Goal: Task Accomplishment & Management: Use online tool/utility

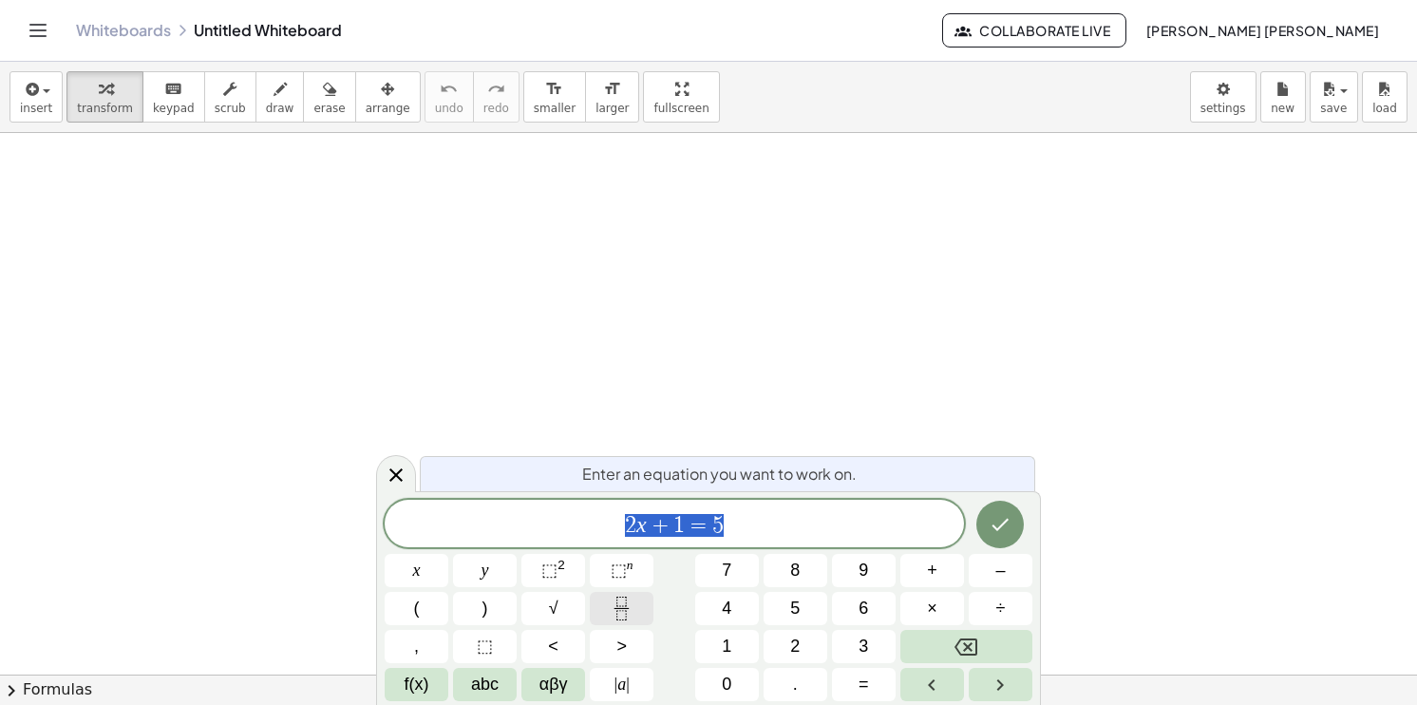
click at [627, 613] on icon "Fraction" at bounding box center [622, 608] width 24 height 24
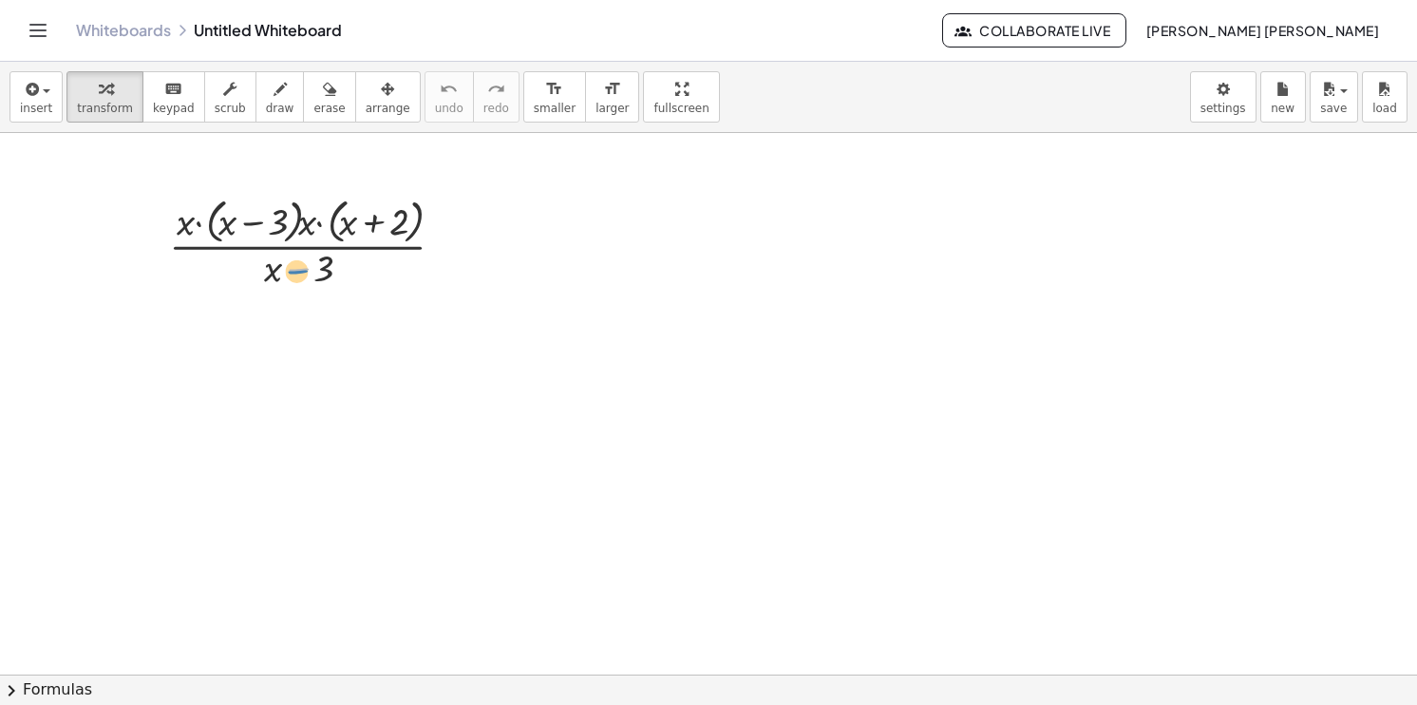
click at [304, 275] on div at bounding box center [315, 242] width 310 height 101
drag, startPoint x: 279, startPoint y: 276, endPoint x: 230, endPoint y: 221, distance: 74.0
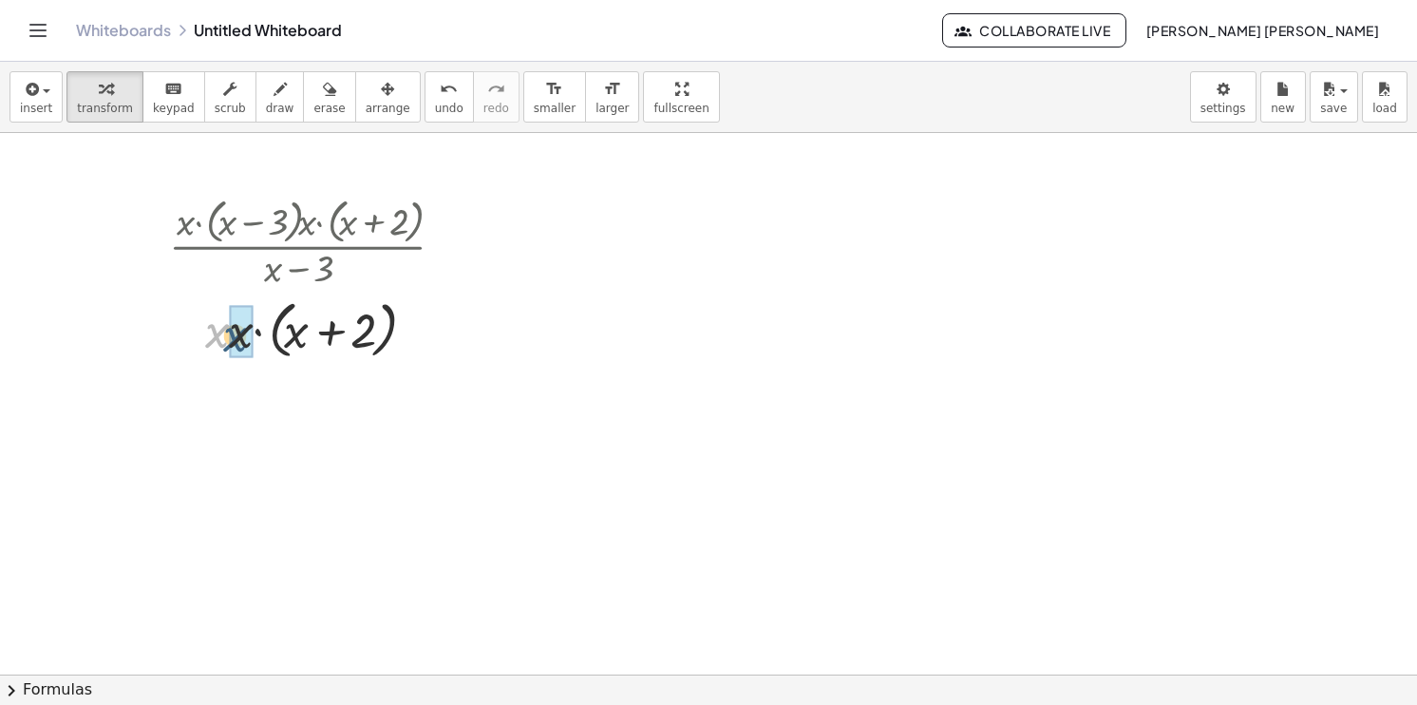
drag, startPoint x: 217, startPoint y: 340, endPoint x: 243, endPoint y: 346, distance: 27.2
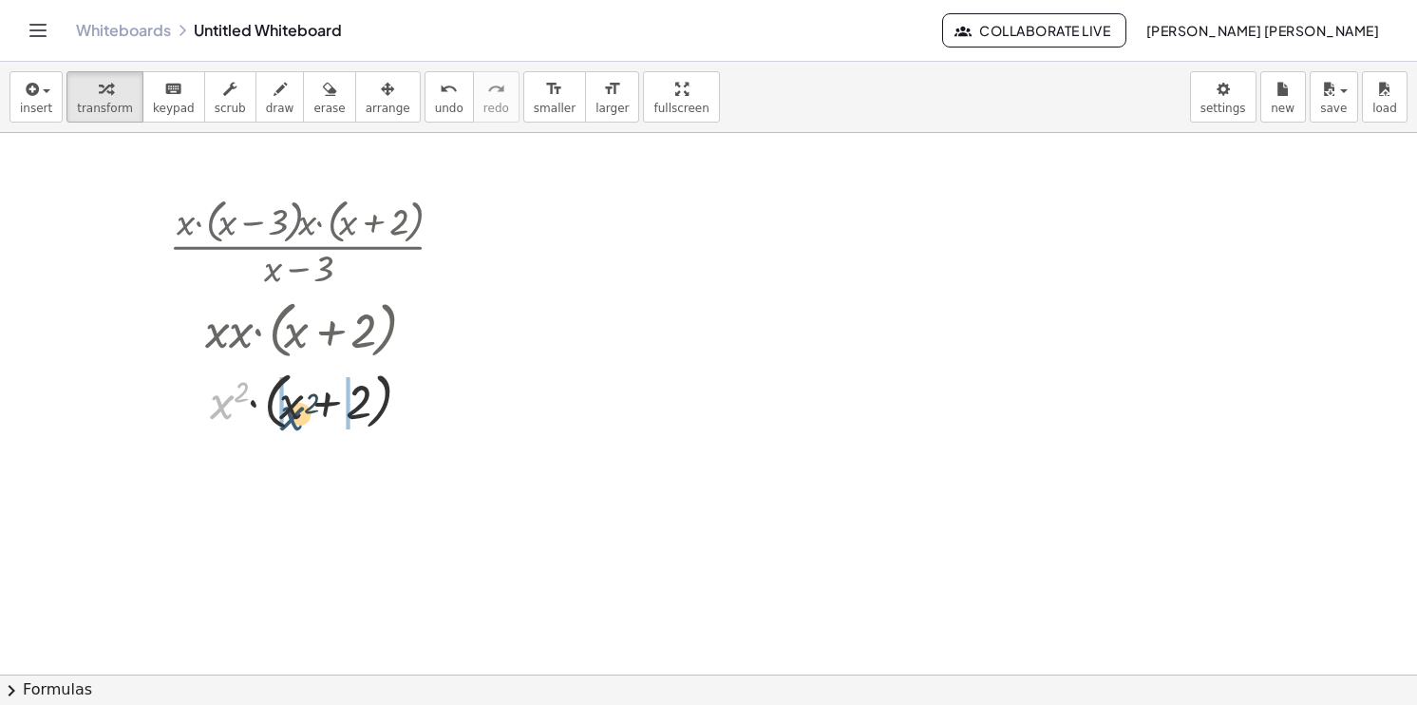
drag, startPoint x: 217, startPoint y: 399, endPoint x: 290, endPoint y: 408, distance: 73.7
click at [290, 408] on div at bounding box center [315, 400] width 310 height 72
drag, startPoint x: 233, startPoint y: 478, endPoint x: 263, endPoint y: 478, distance: 30.4
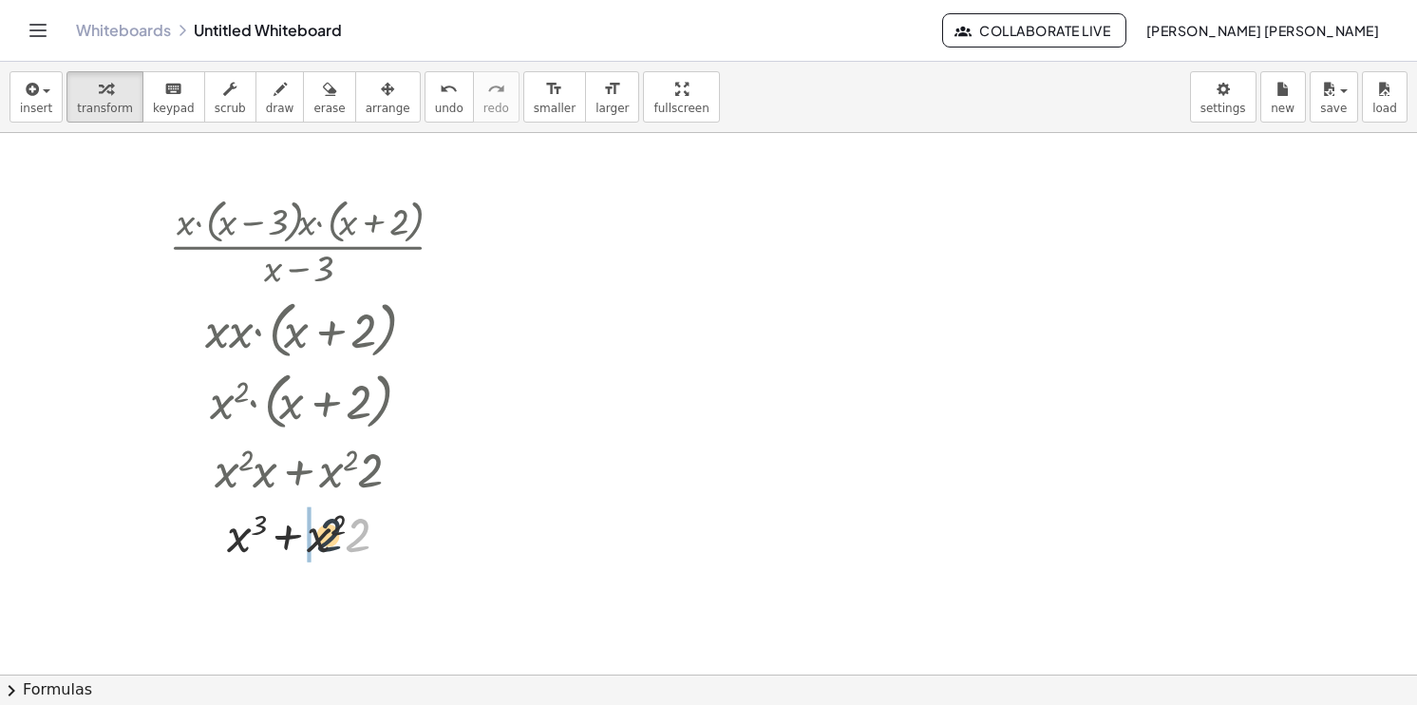
drag, startPoint x: 367, startPoint y: 541, endPoint x: 317, endPoint y: 541, distance: 49.4
click at [317, 541] on div at bounding box center [315, 533] width 310 height 65
click at [332, 270] on div at bounding box center [315, 242] width 310 height 101
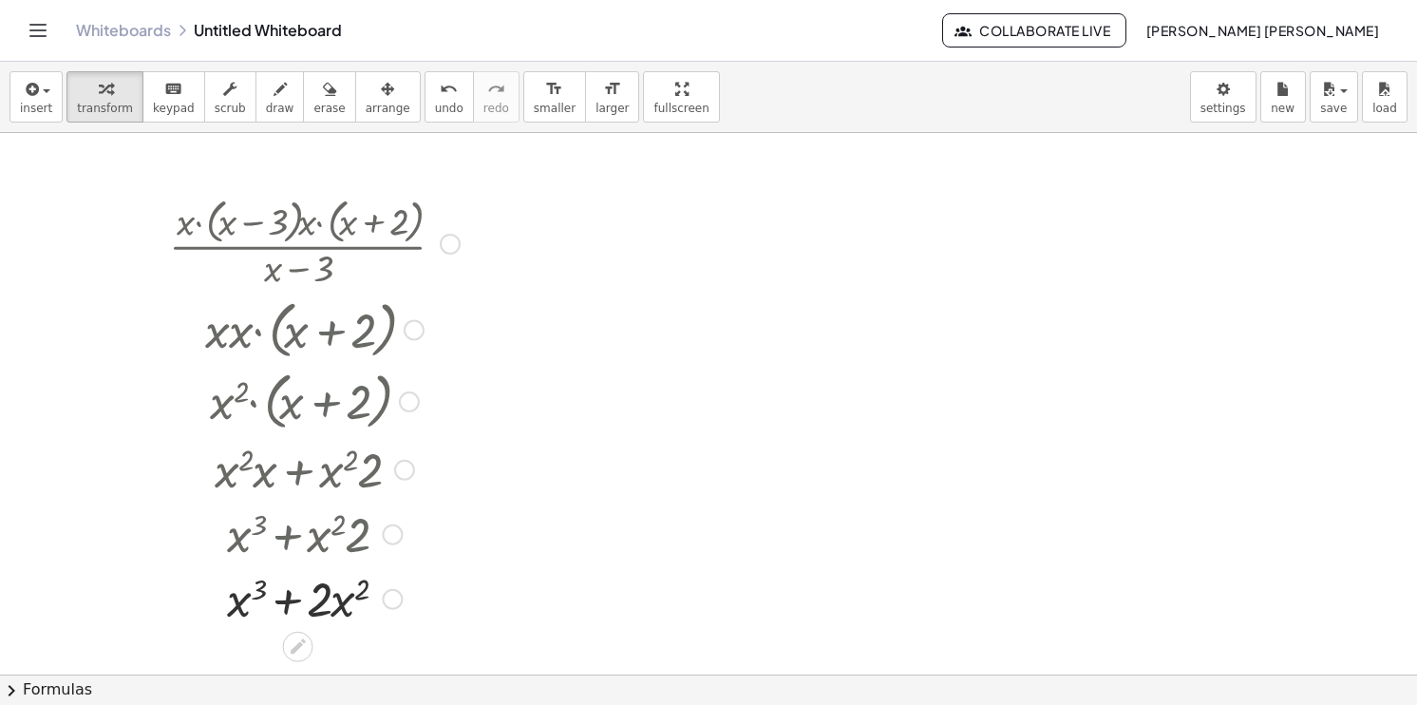
click at [332, 270] on div at bounding box center [315, 242] width 310 height 101
click at [340, 231] on div at bounding box center [315, 242] width 310 height 101
click at [316, 100] on button "erase" at bounding box center [329, 96] width 52 height 51
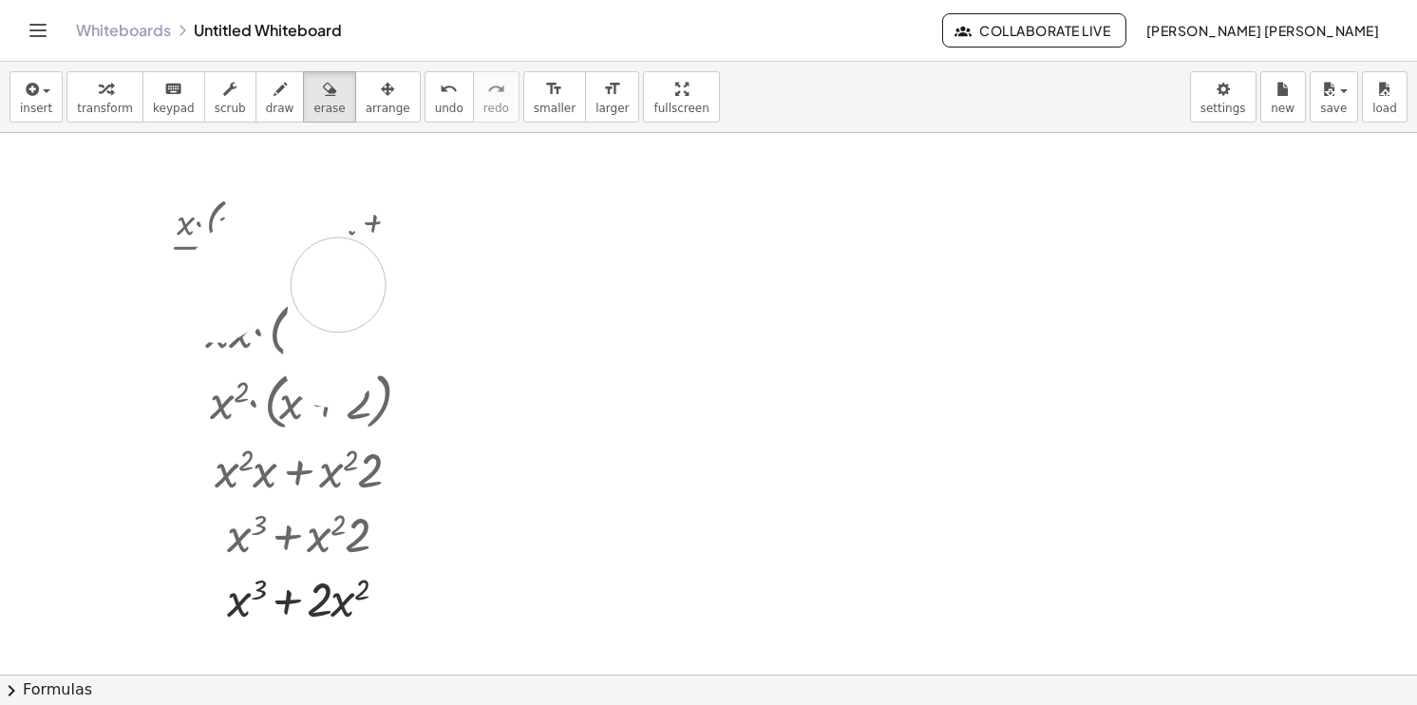
drag, startPoint x: 260, startPoint y: 254, endPoint x: 344, endPoint y: 240, distance: 84.6
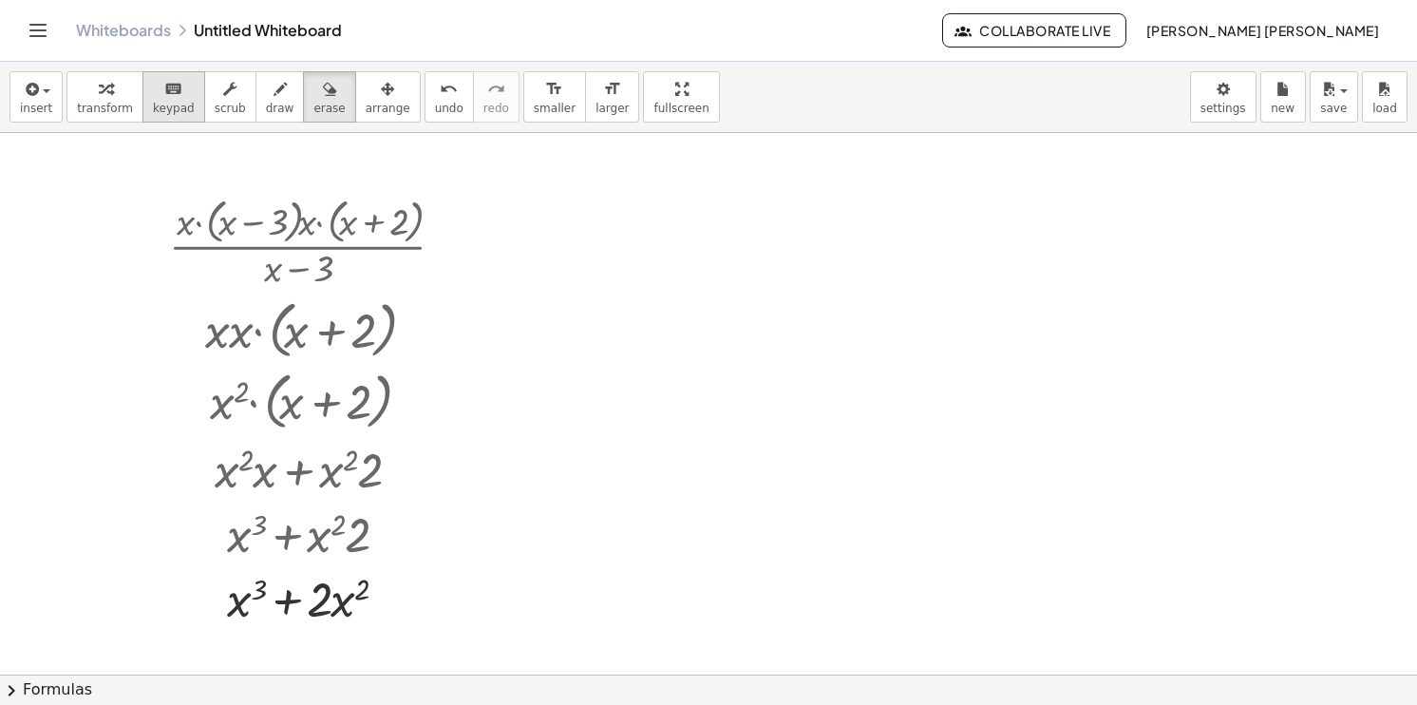
click at [171, 102] on span "keypad" at bounding box center [174, 108] width 42 height 13
click at [440, 90] on icon "undo" at bounding box center [449, 89] width 18 height 23
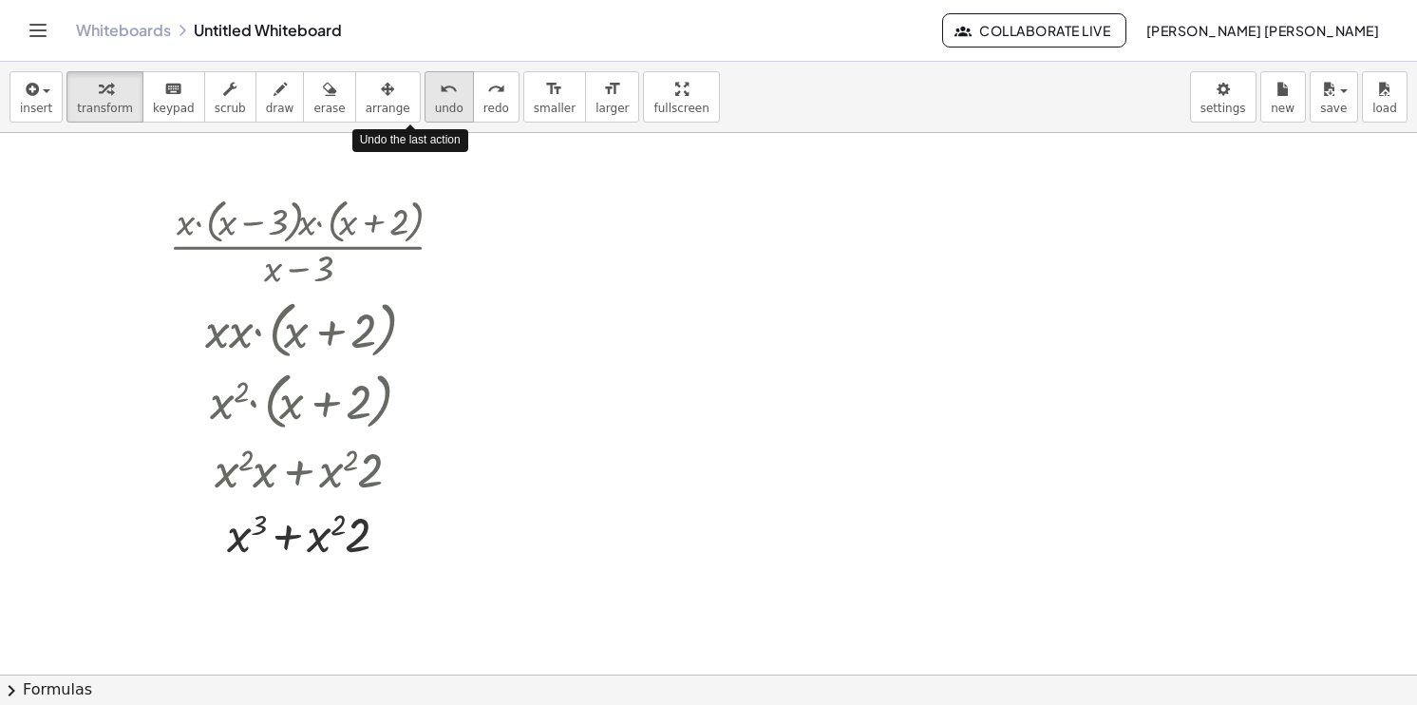
click at [440, 90] on icon "undo" at bounding box center [449, 89] width 18 height 23
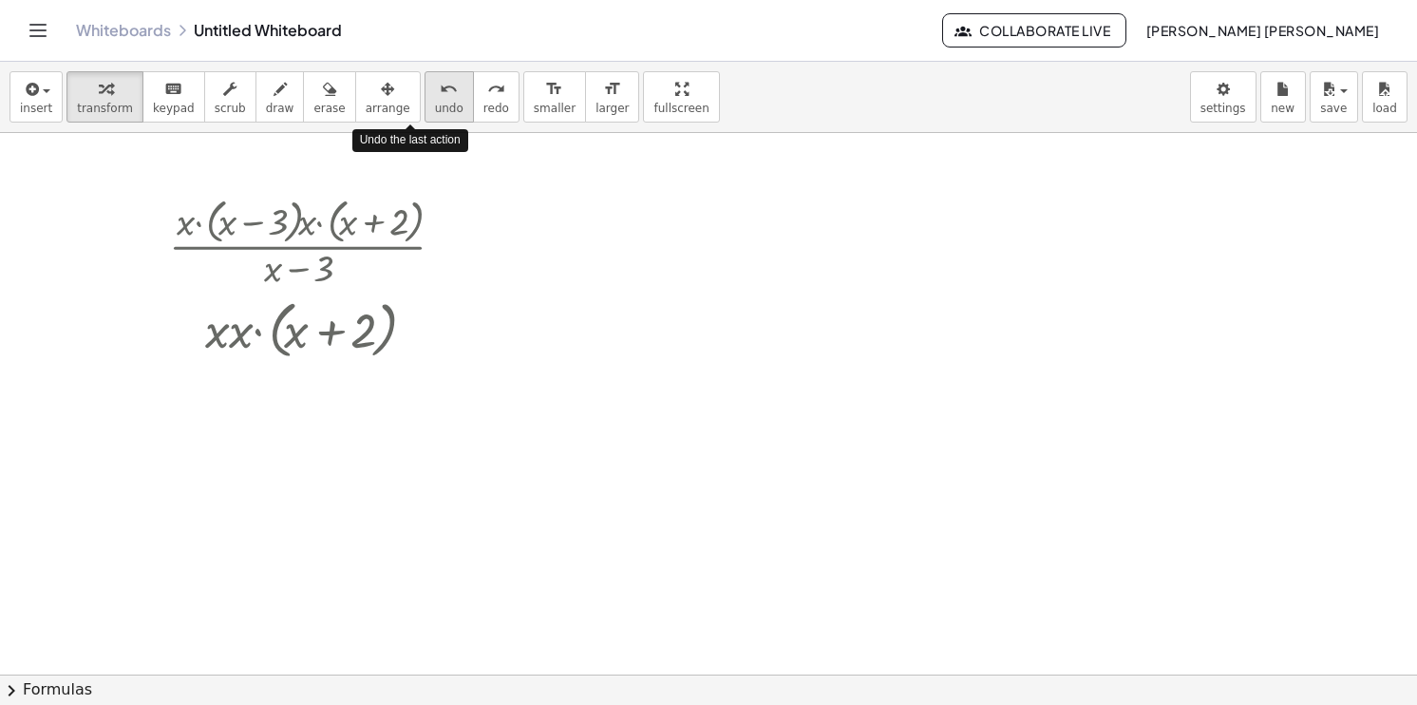
click at [440, 90] on icon "undo" at bounding box center [449, 89] width 18 height 23
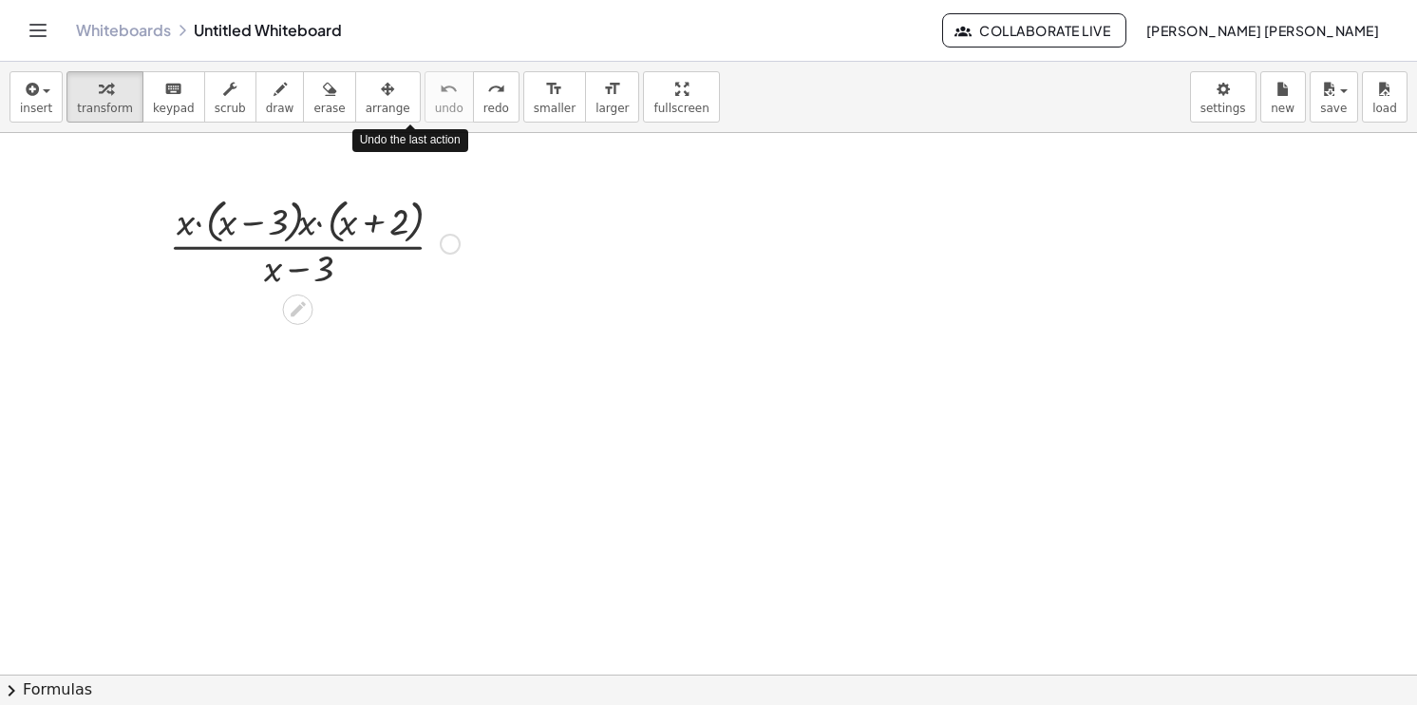
drag, startPoint x: 414, startPoint y: 90, endPoint x: 393, endPoint y: 282, distance: 193.0
click at [393, 282] on div "insert select one: Math Expression Function Text Youtube Video Graphing Geometr…" at bounding box center [708, 383] width 1417 height 643
click at [321, 238] on div at bounding box center [315, 242] width 310 height 101
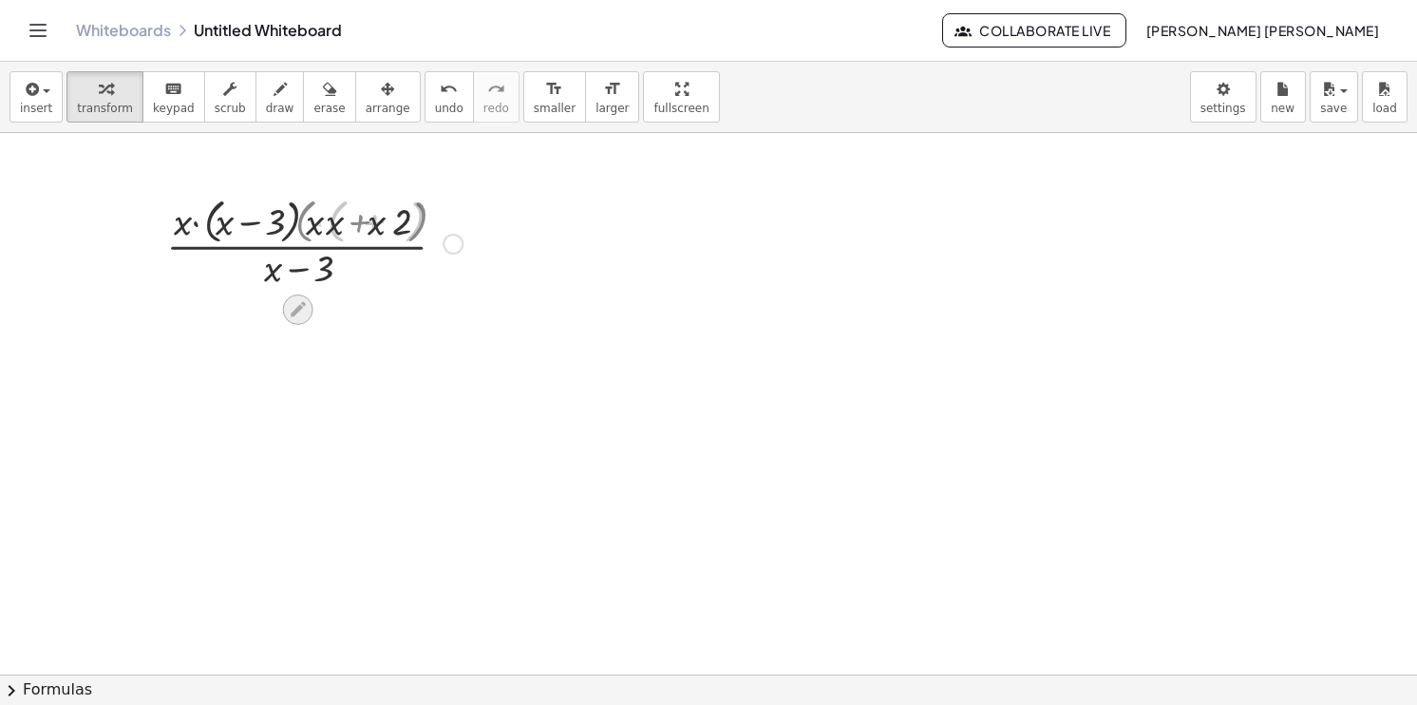
click at [301, 306] on icon at bounding box center [298, 309] width 15 height 15
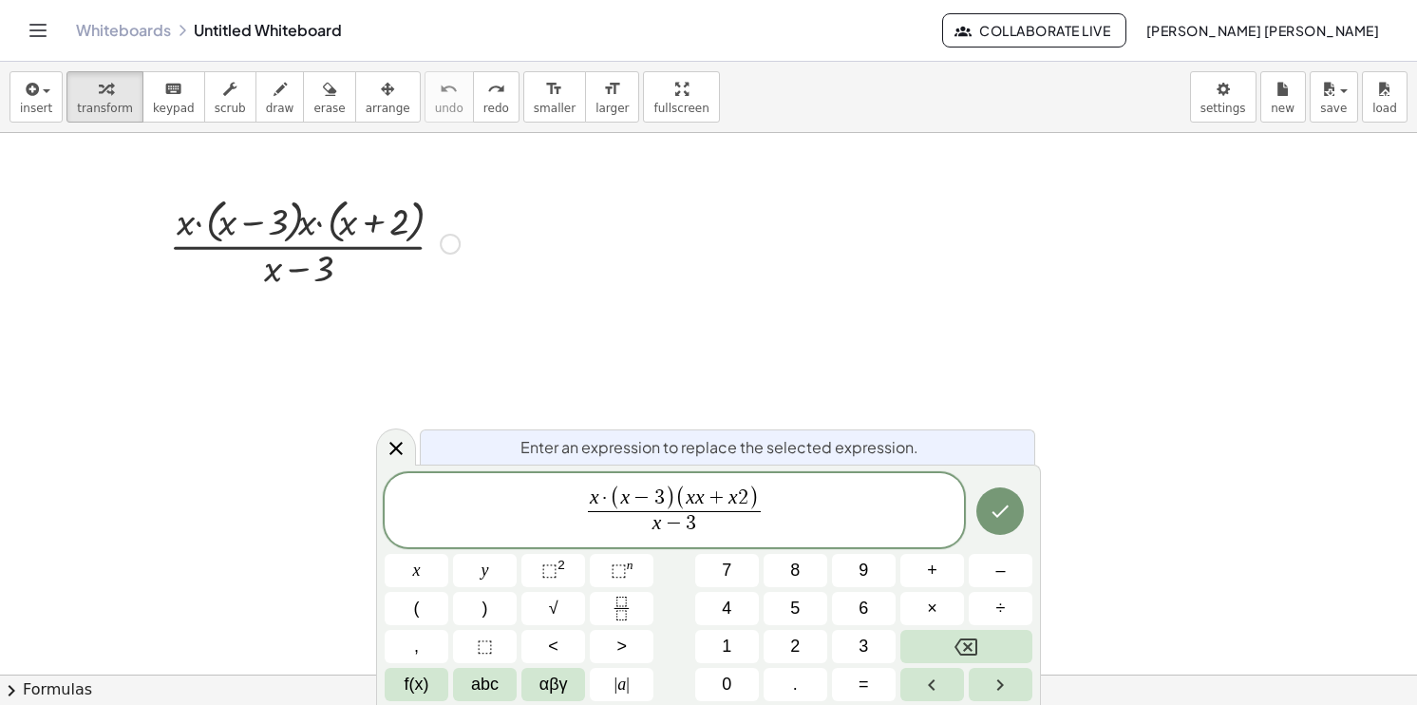
click at [293, 249] on div at bounding box center [314, 242] width 315 height 101
click at [771, 520] on span "x · ( x − 3 ) ( x x + x 2 ) x − 3 ​" at bounding box center [674, 511] width 579 height 54
click at [771, 520] on span "x · ( x − 3 ) ( x x + x 2 ) x − 3 ​ ​" at bounding box center [674, 511] width 579 height 54
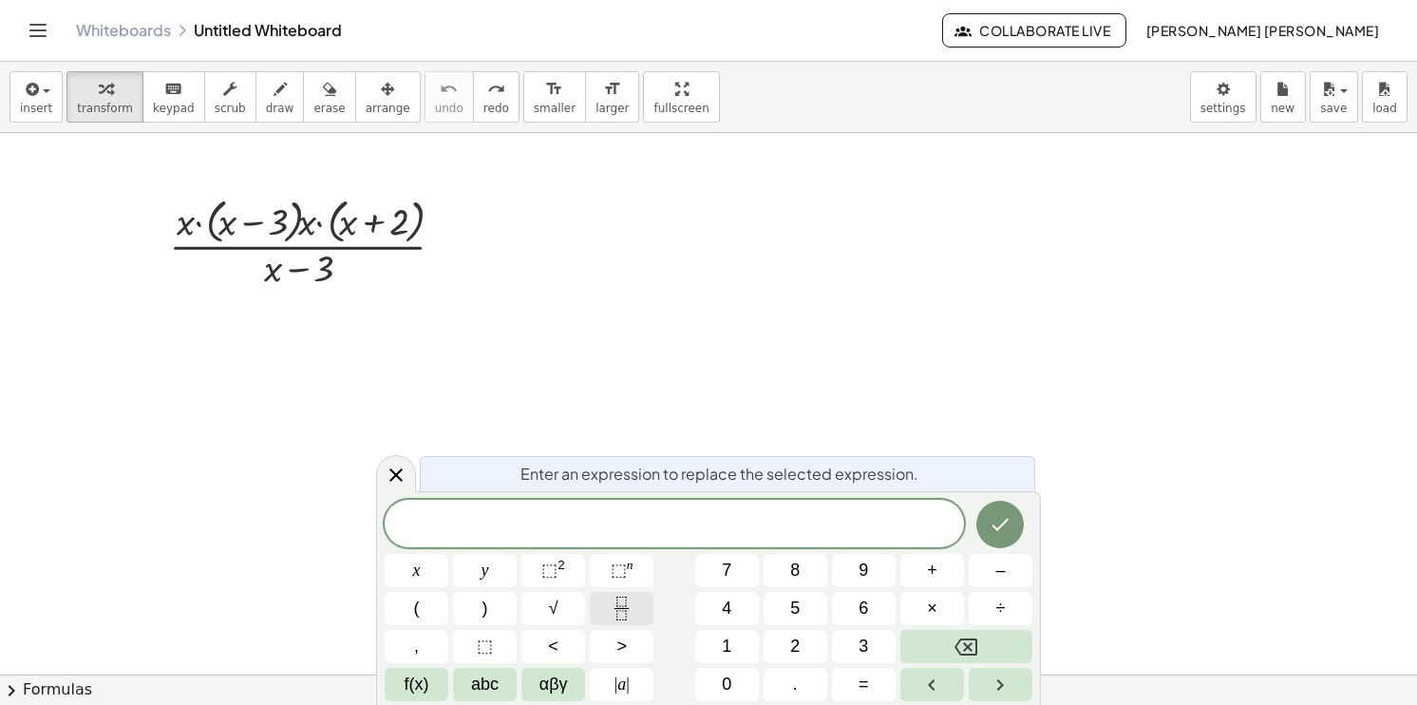
click at [624, 595] on button "Fraction" at bounding box center [622, 608] width 64 height 33
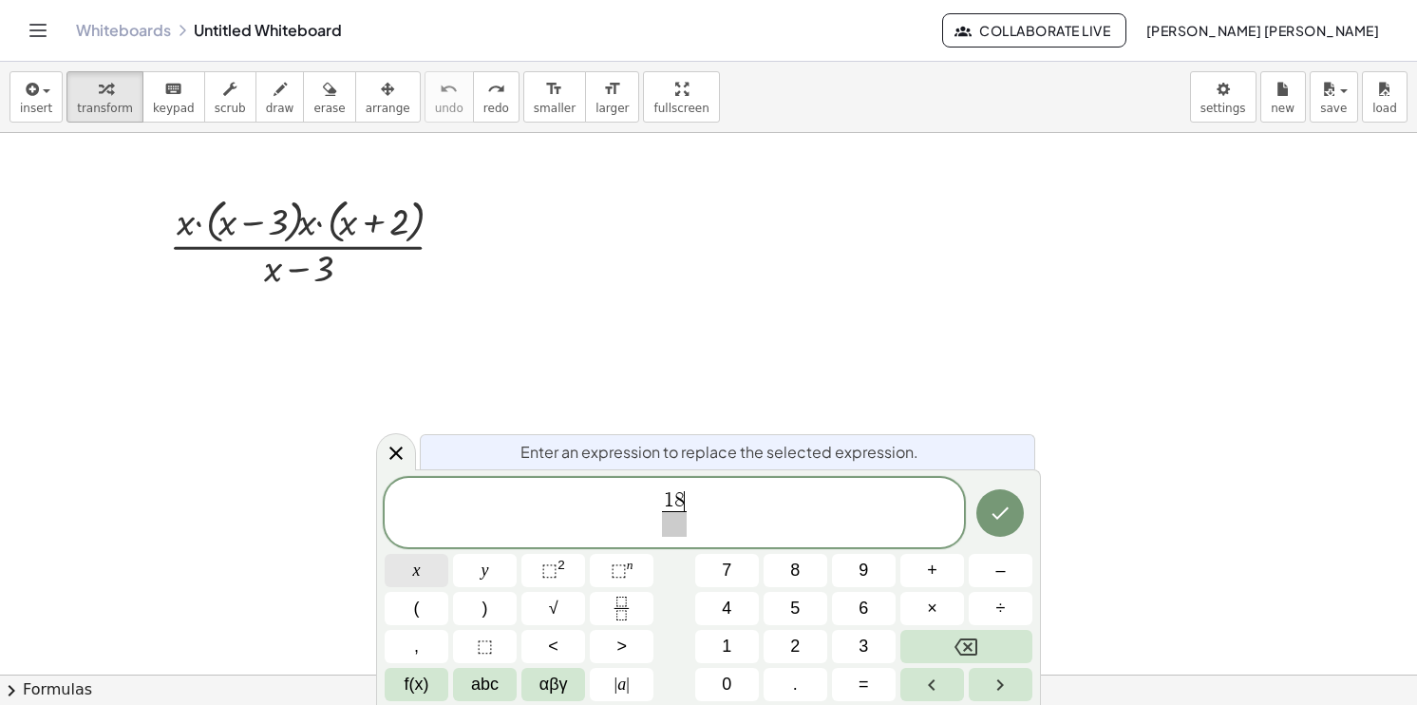
click at [399, 572] on button "x" at bounding box center [417, 570] width 64 height 33
click at [621, 576] on span "⬚" at bounding box center [619, 569] width 16 height 19
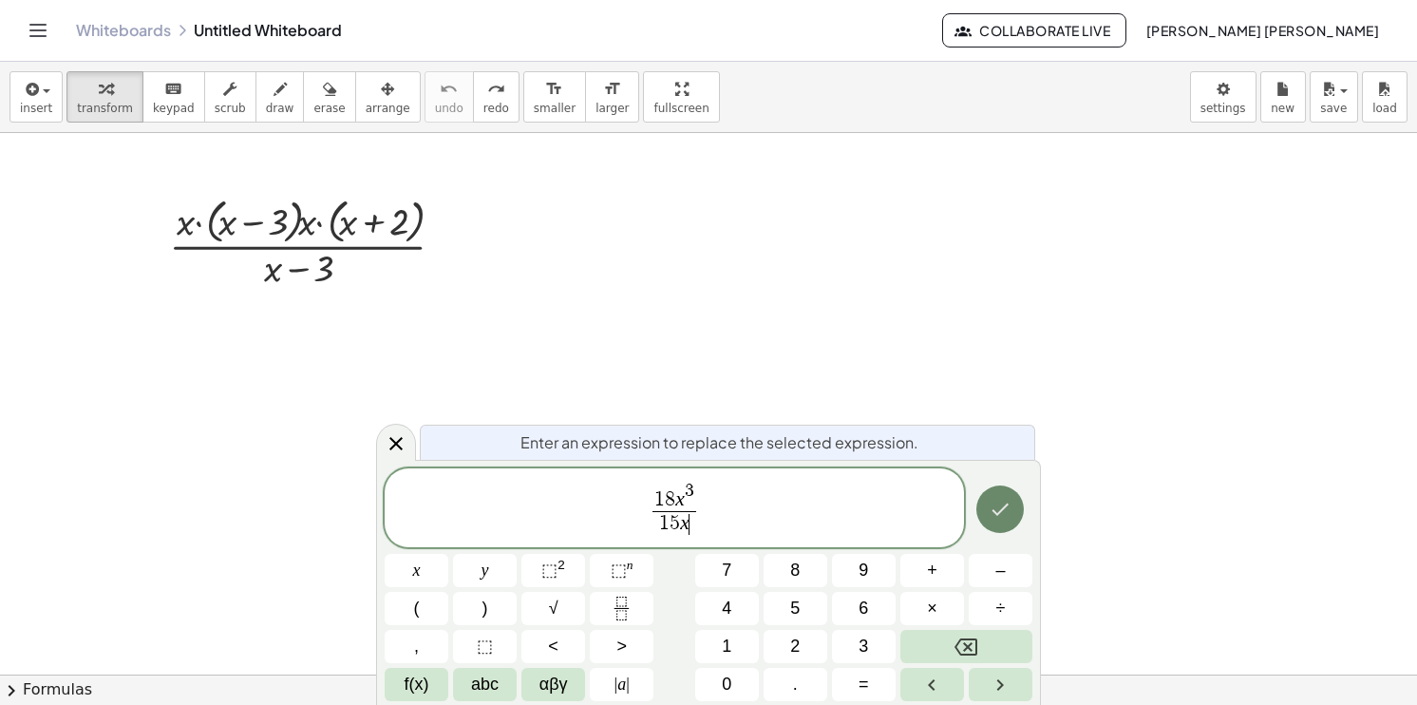
click at [1008, 501] on icon "Done" at bounding box center [1000, 509] width 23 height 23
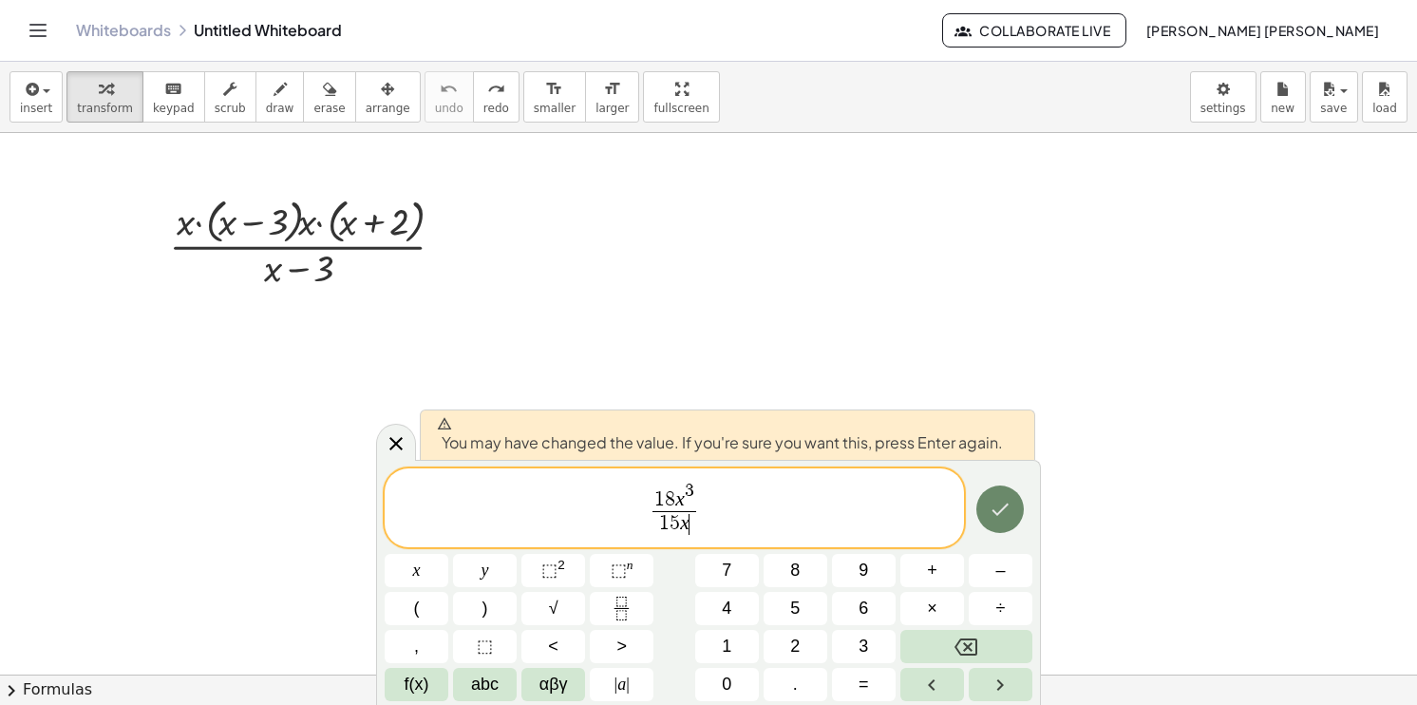
click at [981, 501] on button "Done" at bounding box center [999, 508] width 47 height 47
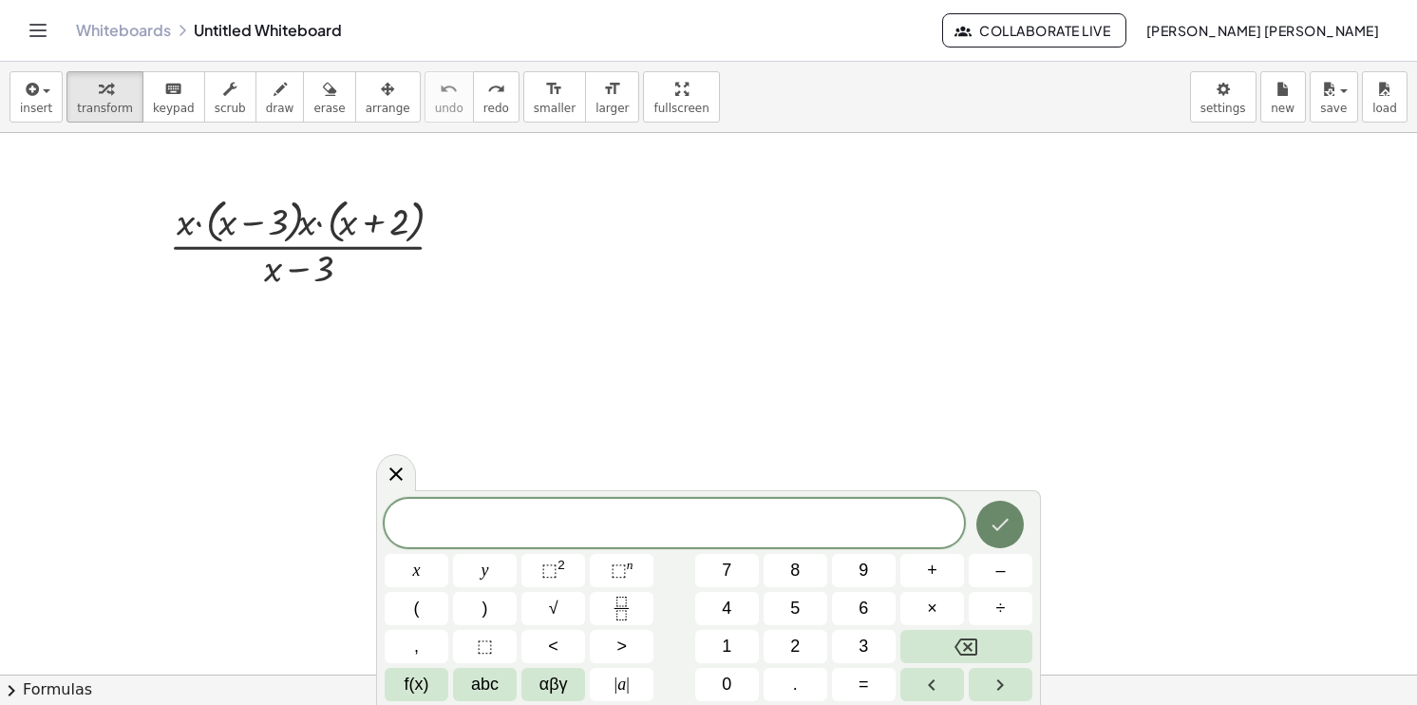
click at [448, 554] on div at bounding box center [417, 570] width 64 height 33
click at [331, 241] on div at bounding box center [314, 242] width 315 height 101
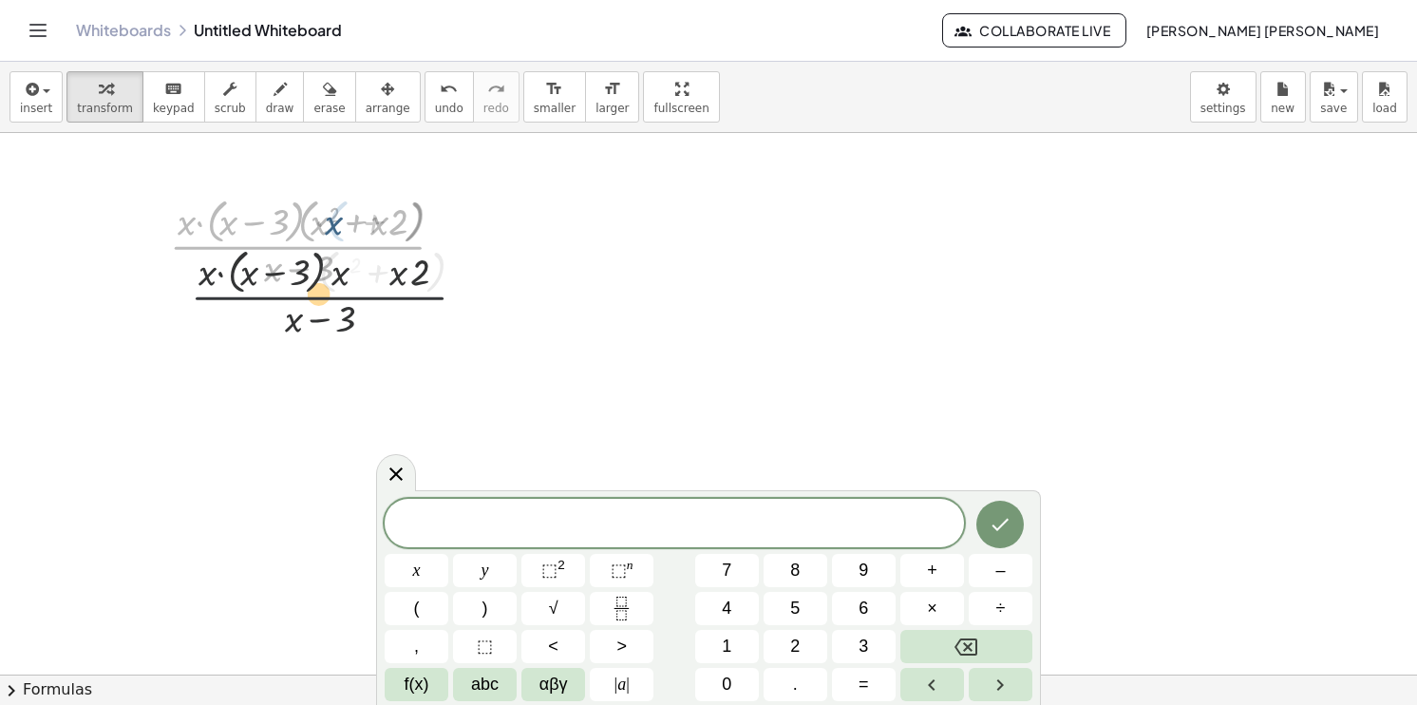
drag, startPoint x: 331, startPoint y: 241, endPoint x: 419, endPoint y: 545, distance: 316.2
click at [419, 545] on body "Graspable Math Activities Whiteboards Classes Account v1.28.4 | Privacy policy …" at bounding box center [708, 352] width 1417 height 705
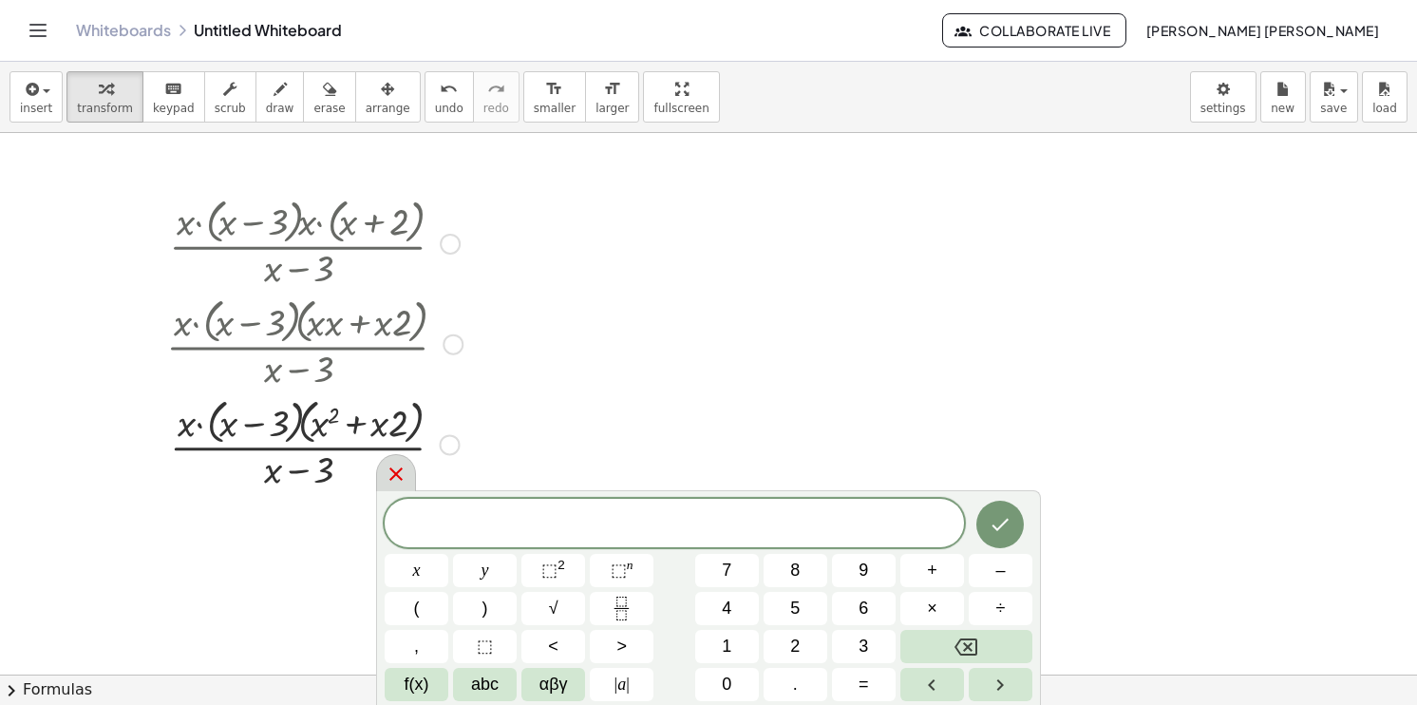
click at [396, 481] on icon at bounding box center [396, 474] width 23 height 23
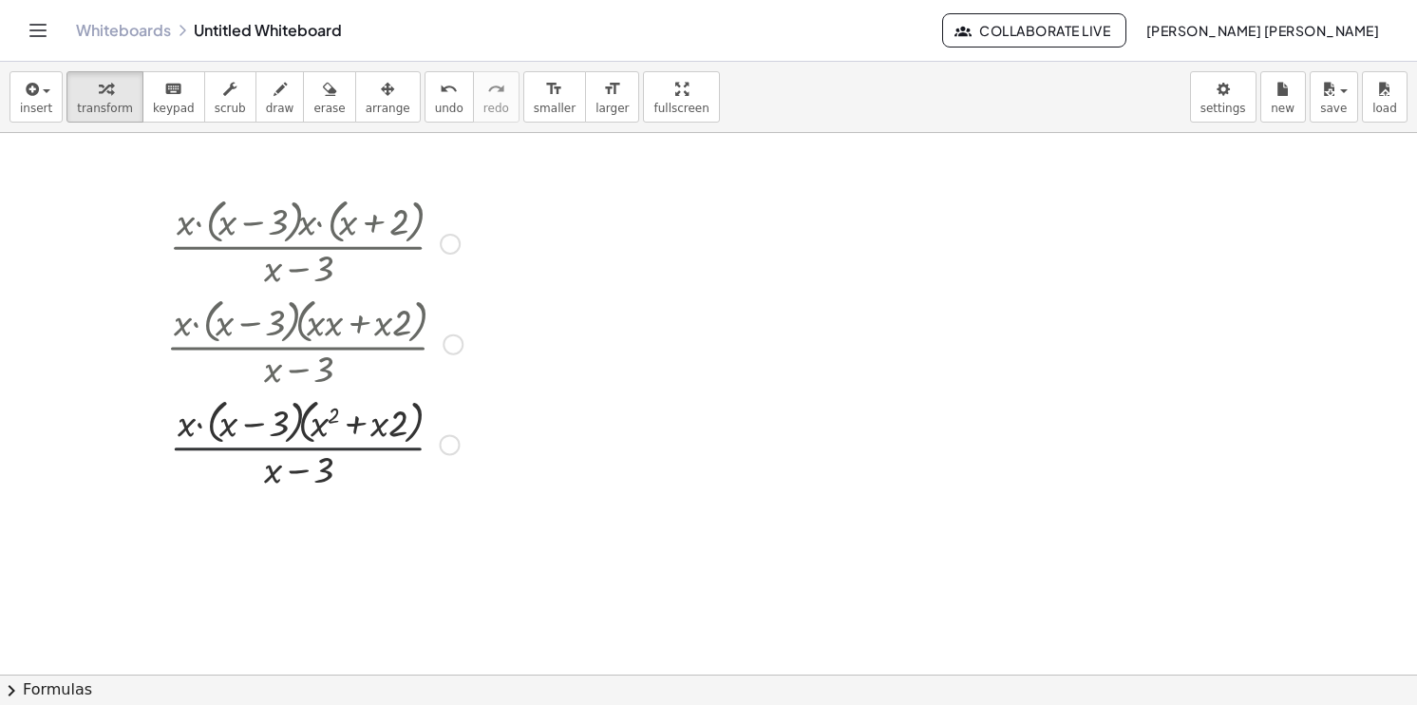
click at [345, 445] on div at bounding box center [314, 442] width 315 height 101
click at [425, 82] on button "undo undo" at bounding box center [449, 96] width 49 height 51
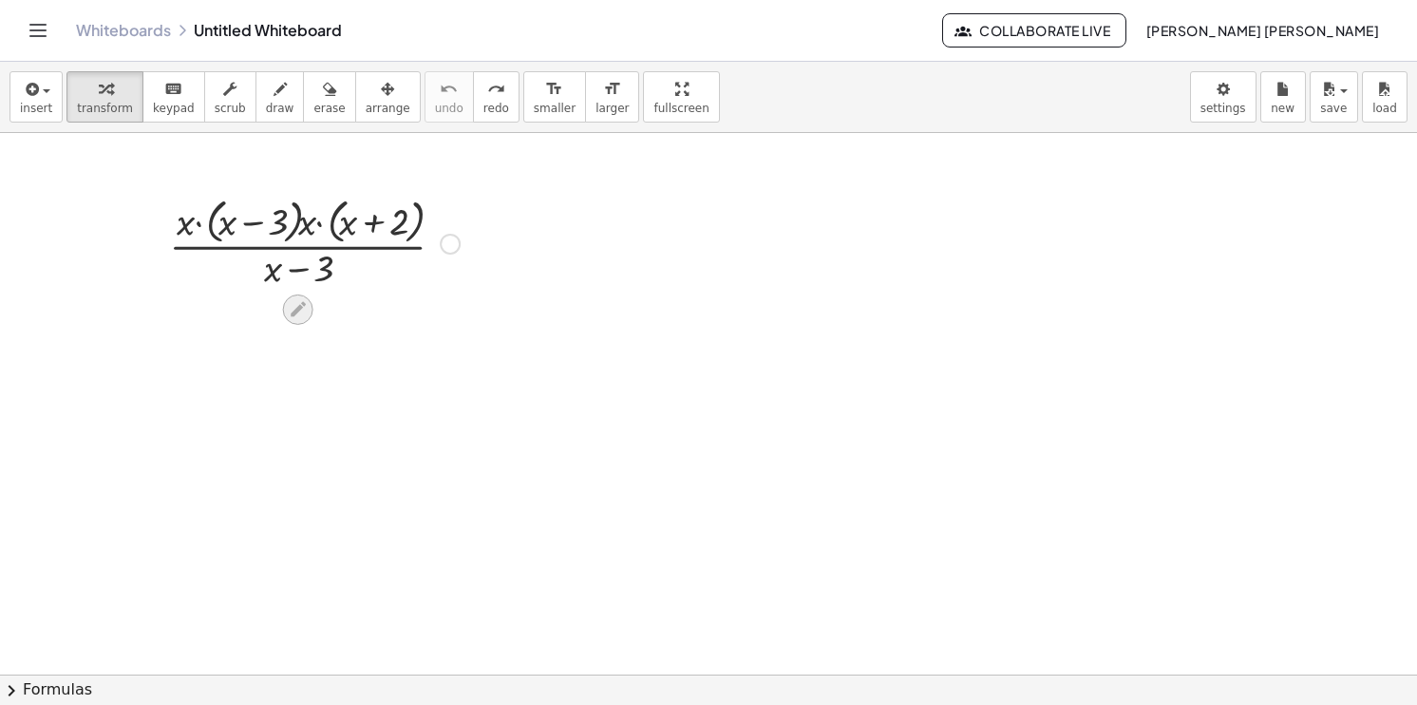
drag, startPoint x: 423, startPoint y: 82, endPoint x: 302, endPoint y: 315, distance: 262.9
click at [302, 315] on div "insert select one: Math Expression Function Text Youtube Video Graphing Geometr…" at bounding box center [708, 383] width 1417 height 643
click at [300, 312] on icon at bounding box center [298, 309] width 20 height 20
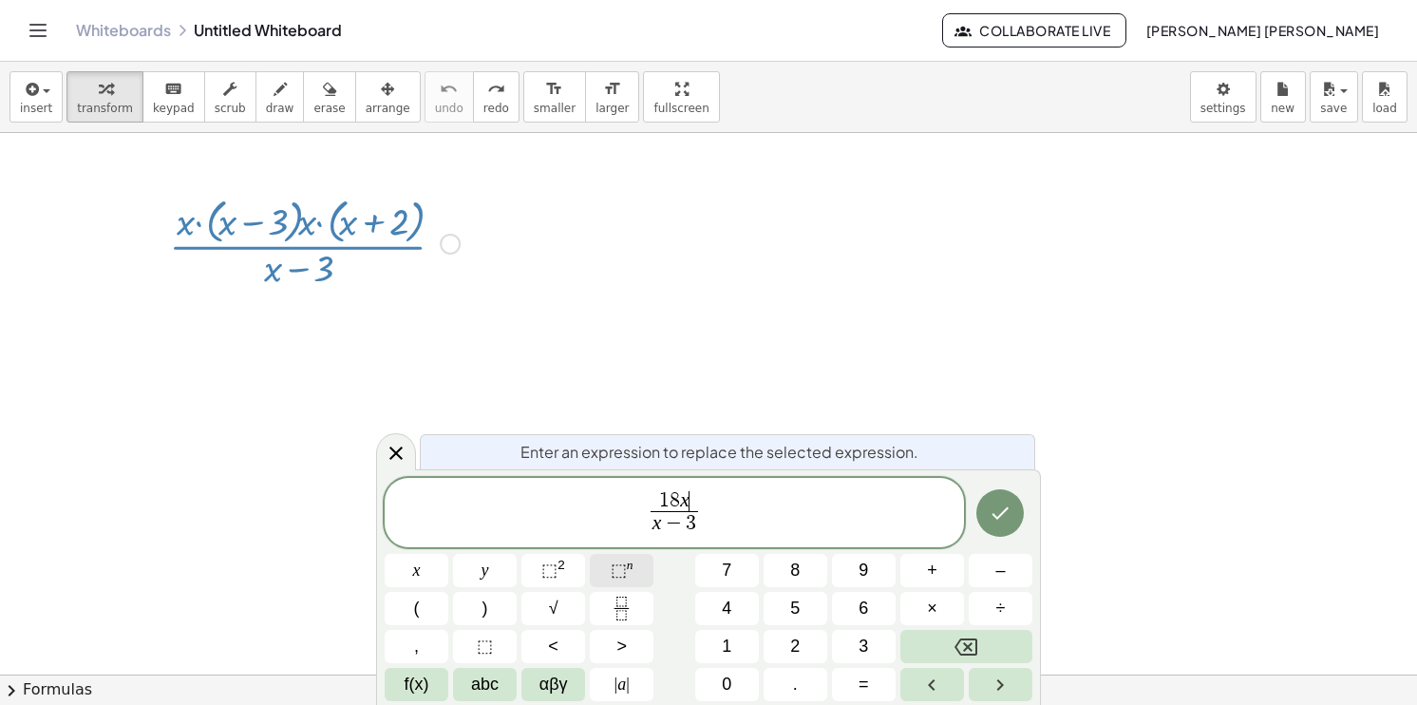
click at [649, 573] on button "⬚ n" at bounding box center [622, 570] width 64 height 33
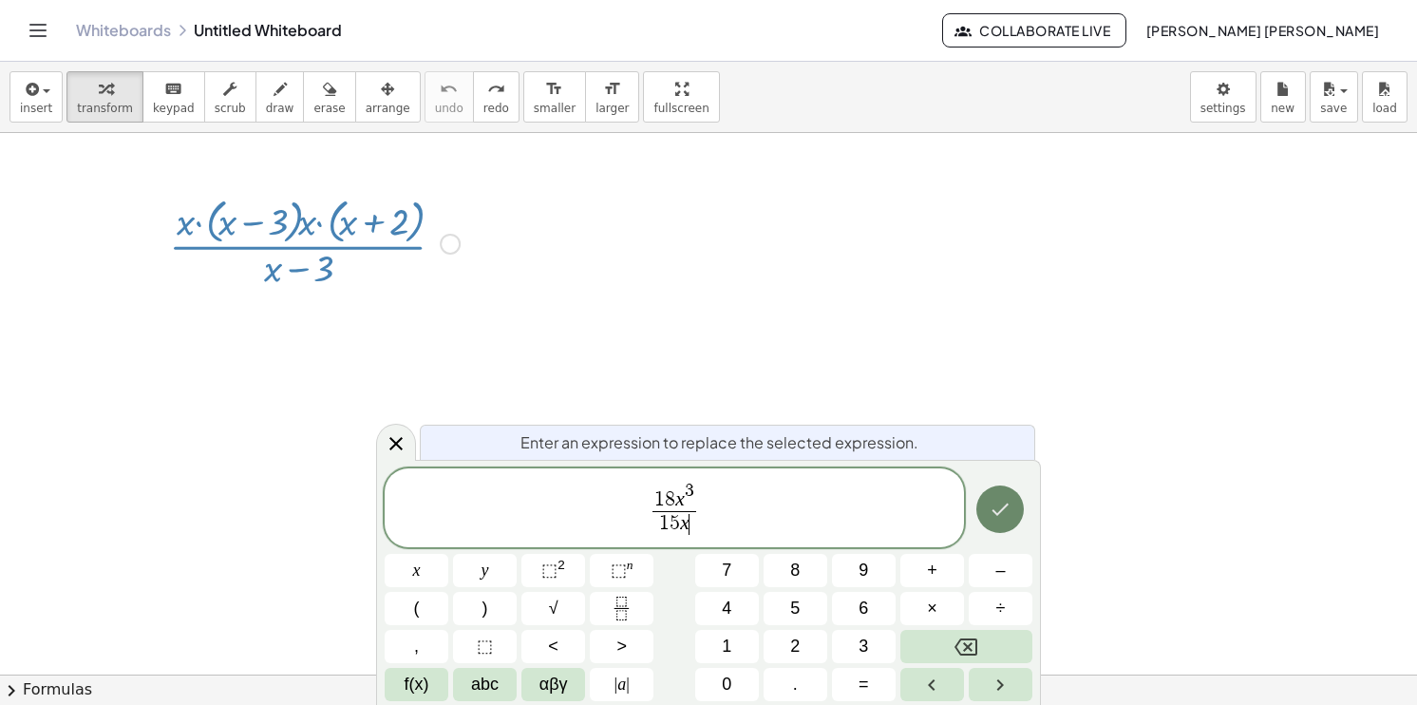
click at [1000, 495] on button "Done" at bounding box center [999, 508] width 47 height 47
click at [986, 521] on button "Done" at bounding box center [999, 508] width 47 height 47
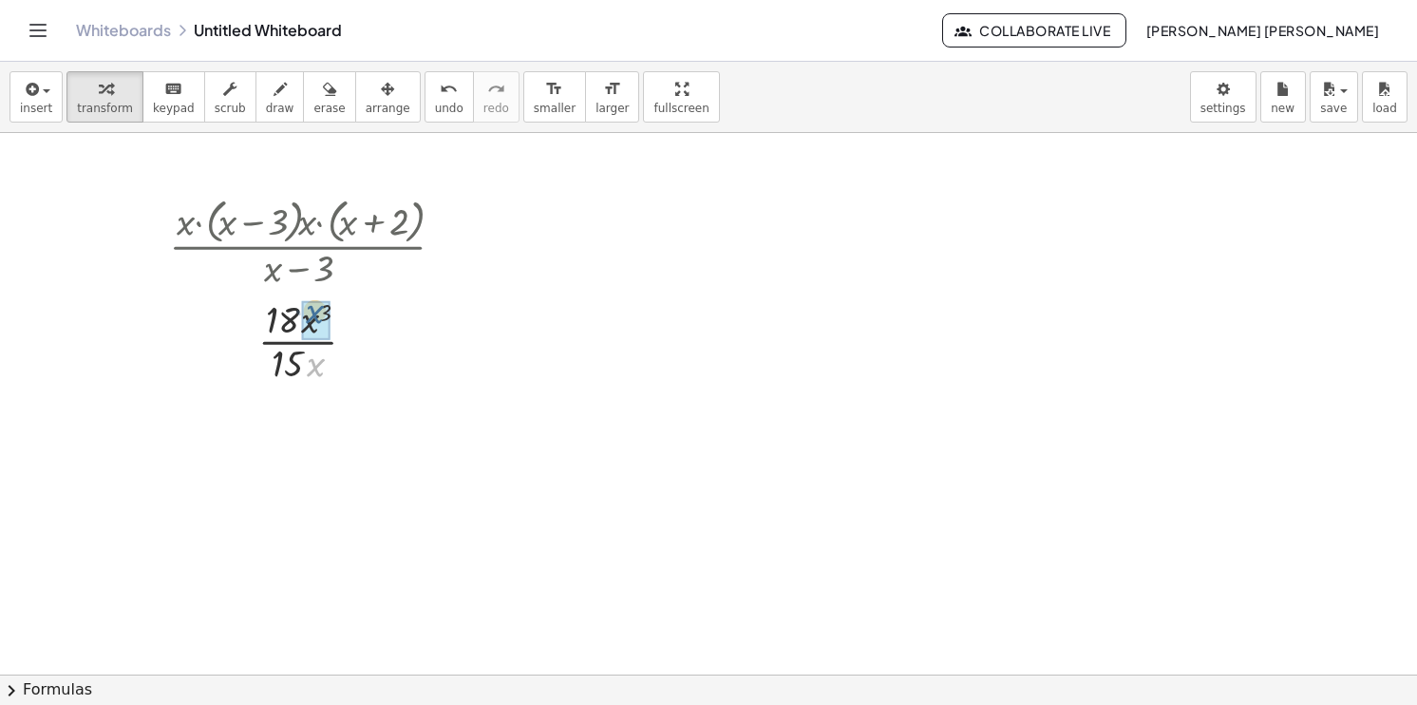
drag, startPoint x: 312, startPoint y: 362, endPoint x: 311, endPoint y: 308, distance: 54.1
drag, startPoint x: 296, startPoint y: 454, endPoint x: 275, endPoint y: 403, distance: 55.4
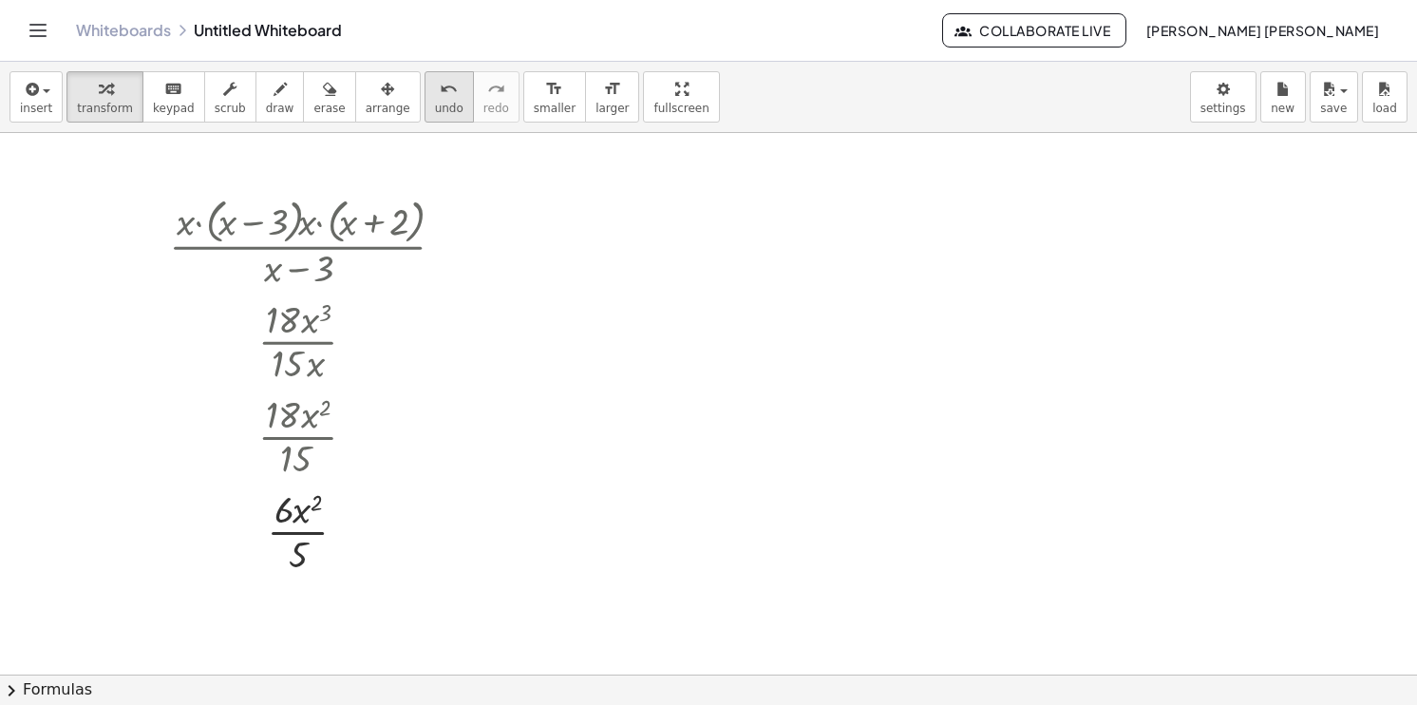
click at [435, 105] on span "undo" at bounding box center [449, 108] width 28 height 13
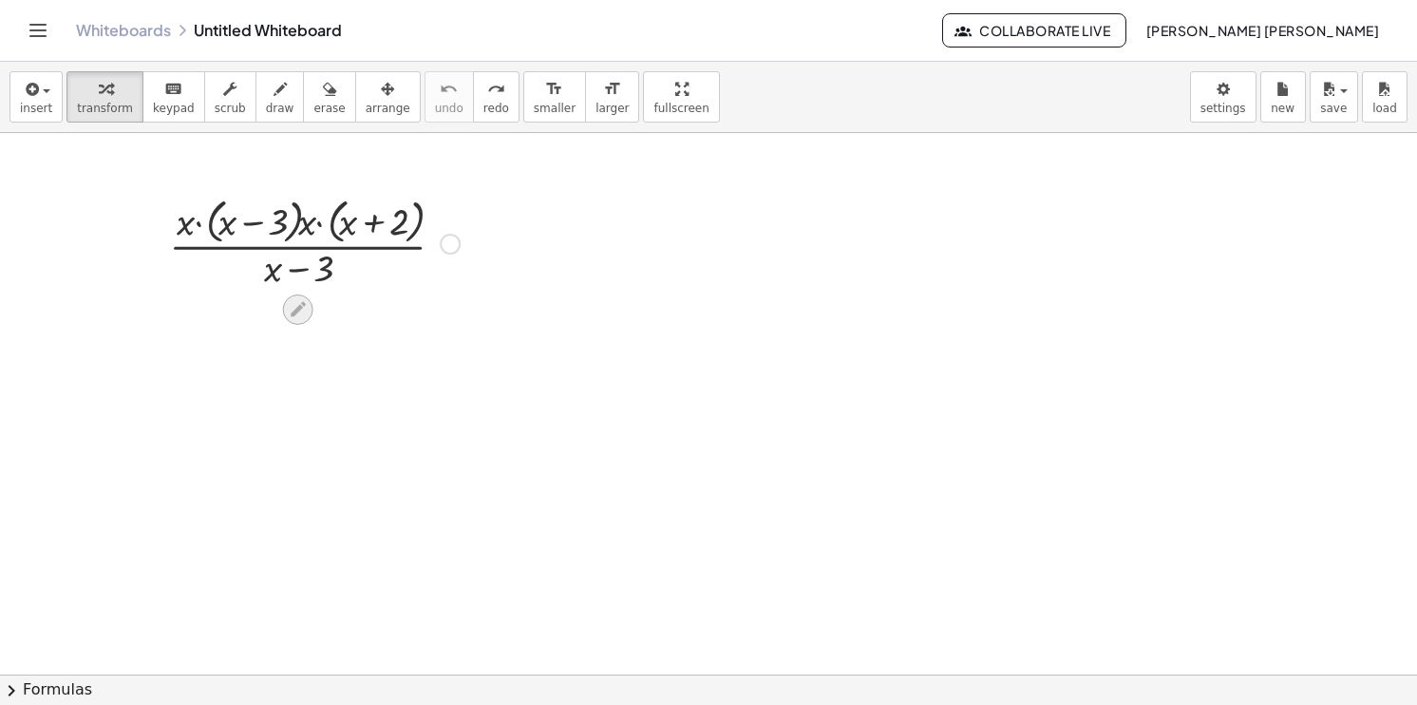
click at [297, 310] on icon at bounding box center [298, 309] width 15 height 15
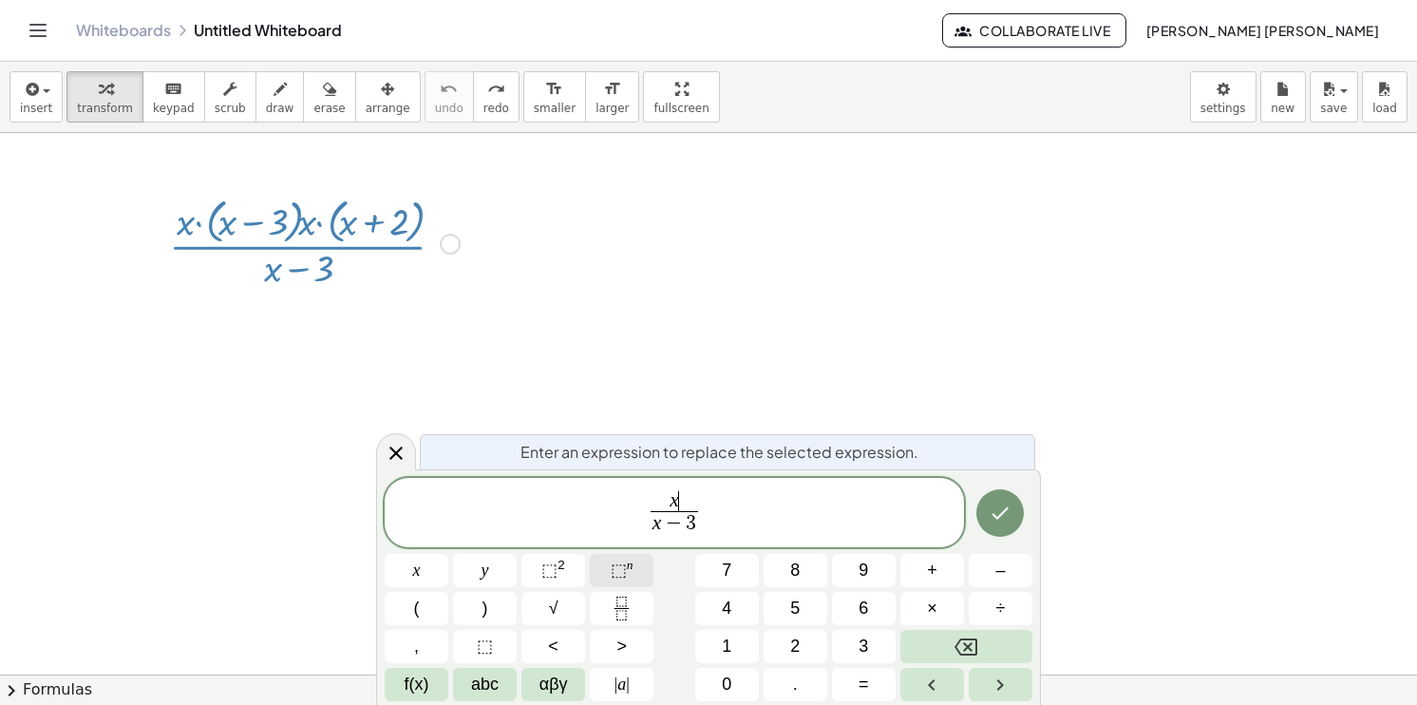
click at [627, 566] on sup "n" at bounding box center [630, 564] width 7 height 14
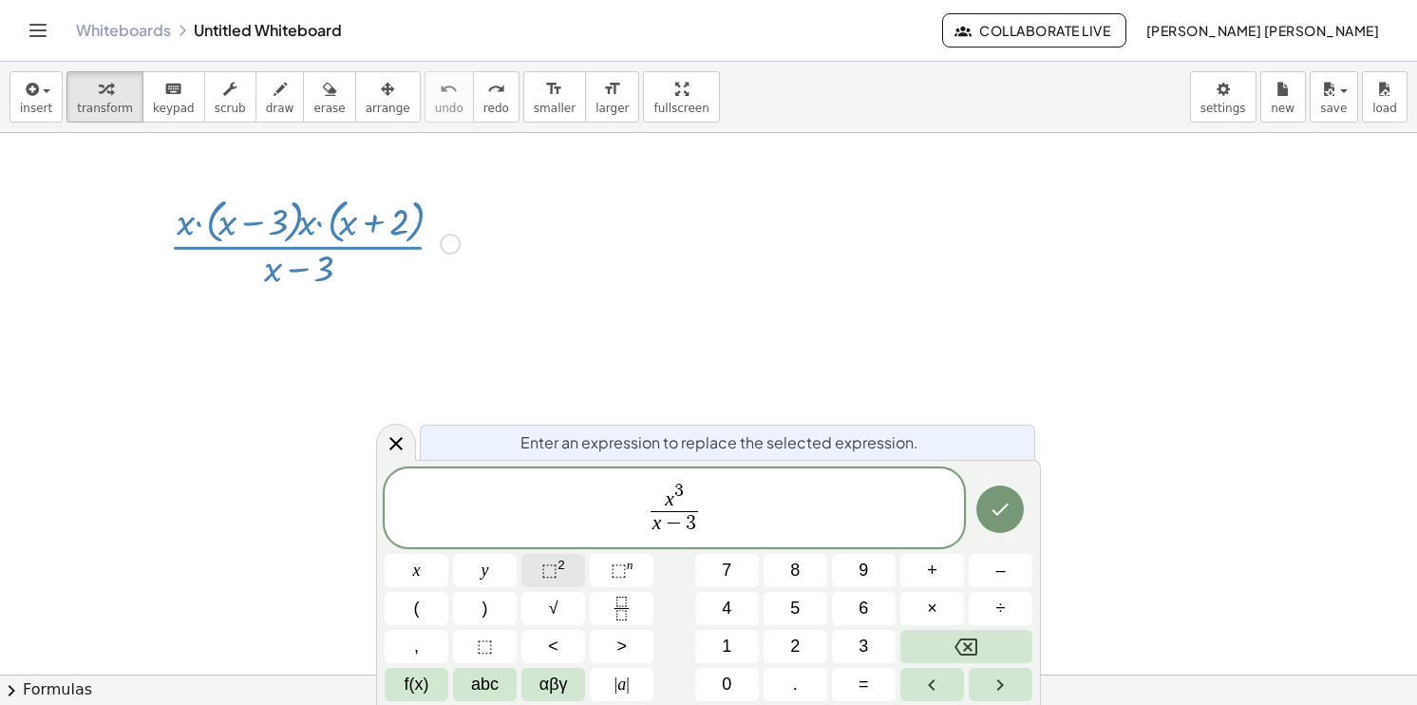
click at [553, 568] on span "⬚" at bounding box center [549, 569] width 16 height 19
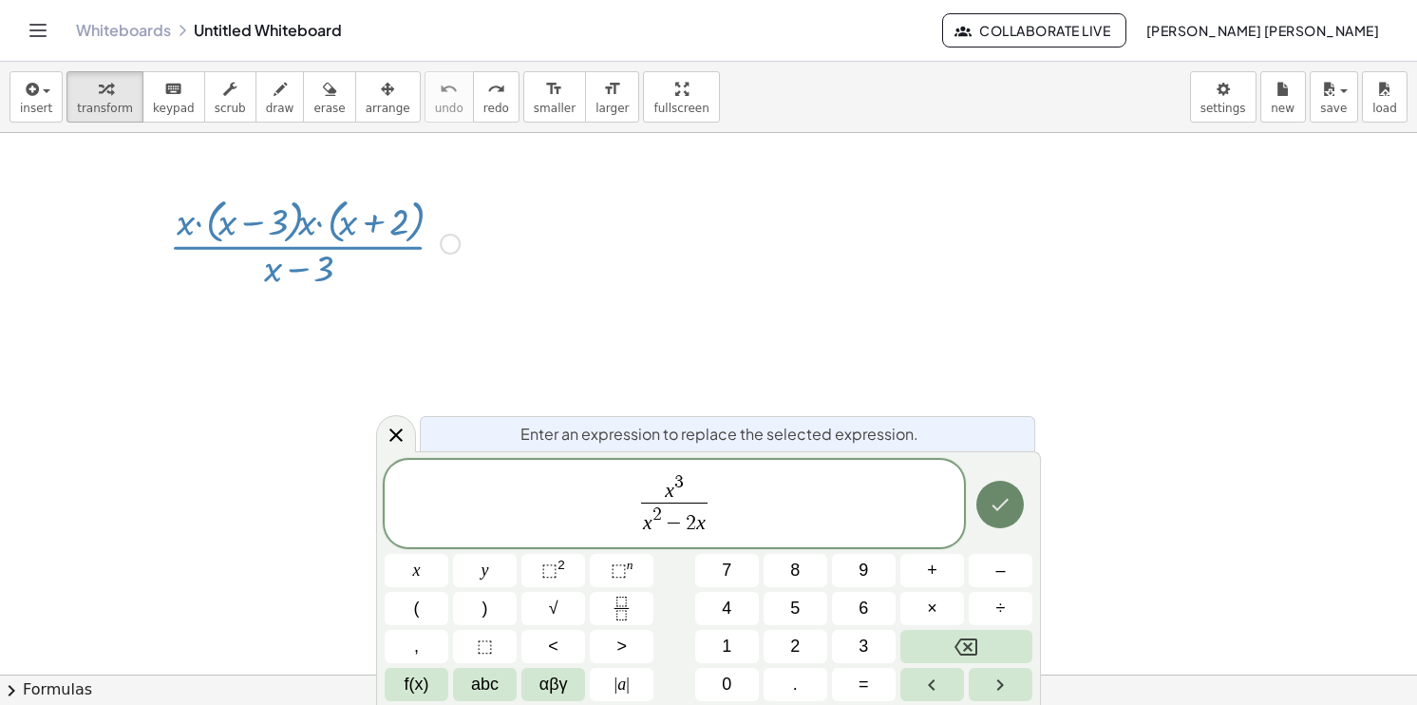
click at [999, 522] on button "Done" at bounding box center [999, 504] width 47 height 47
click at [1007, 515] on icon "Done" at bounding box center [1000, 504] width 23 height 23
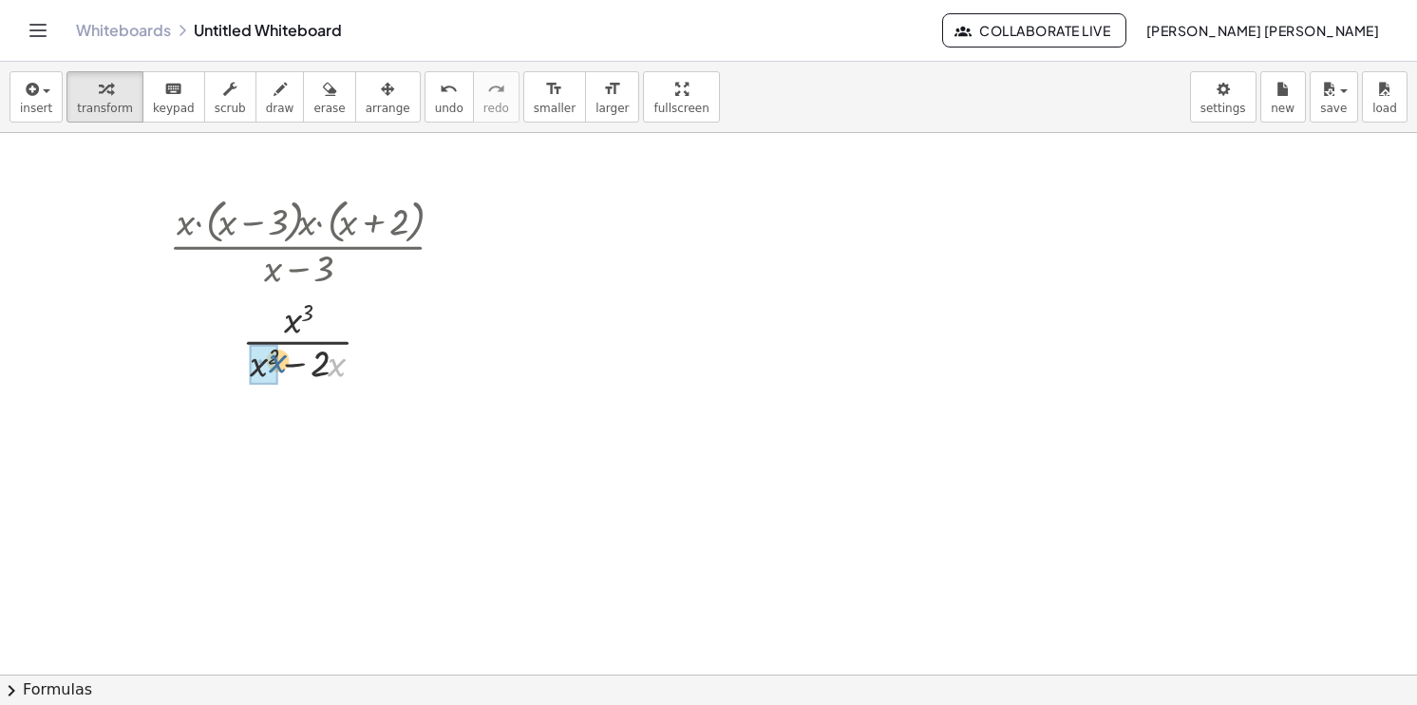
drag, startPoint x: 331, startPoint y: 367, endPoint x: 260, endPoint y: 363, distance: 71.3
drag, startPoint x: 243, startPoint y: 463, endPoint x: 306, endPoint y: 406, distance: 84.1
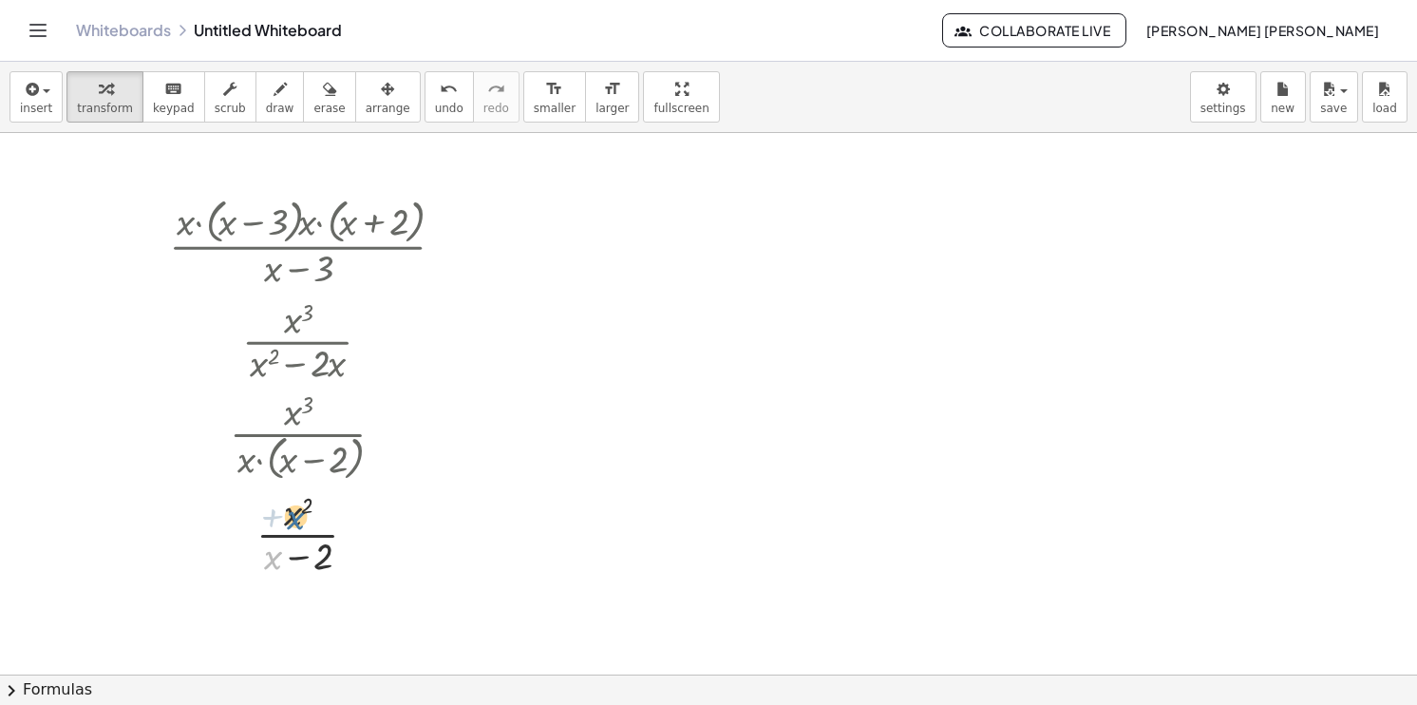
drag, startPoint x: 274, startPoint y: 556, endPoint x: 298, endPoint y: 514, distance: 48.1
click at [298, 514] on div at bounding box center [314, 532] width 315 height 95
drag, startPoint x: 309, startPoint y: 568, endPoint x: 301, endPoint y: 513, distance: 55.6
click at [301, 513] on div at bounding box center [314, 532] width 315 height 95
drag, startPoint x: 336, startPoint y: 561, endPoint x: 316, endPoint y: 518, distance: 48.0
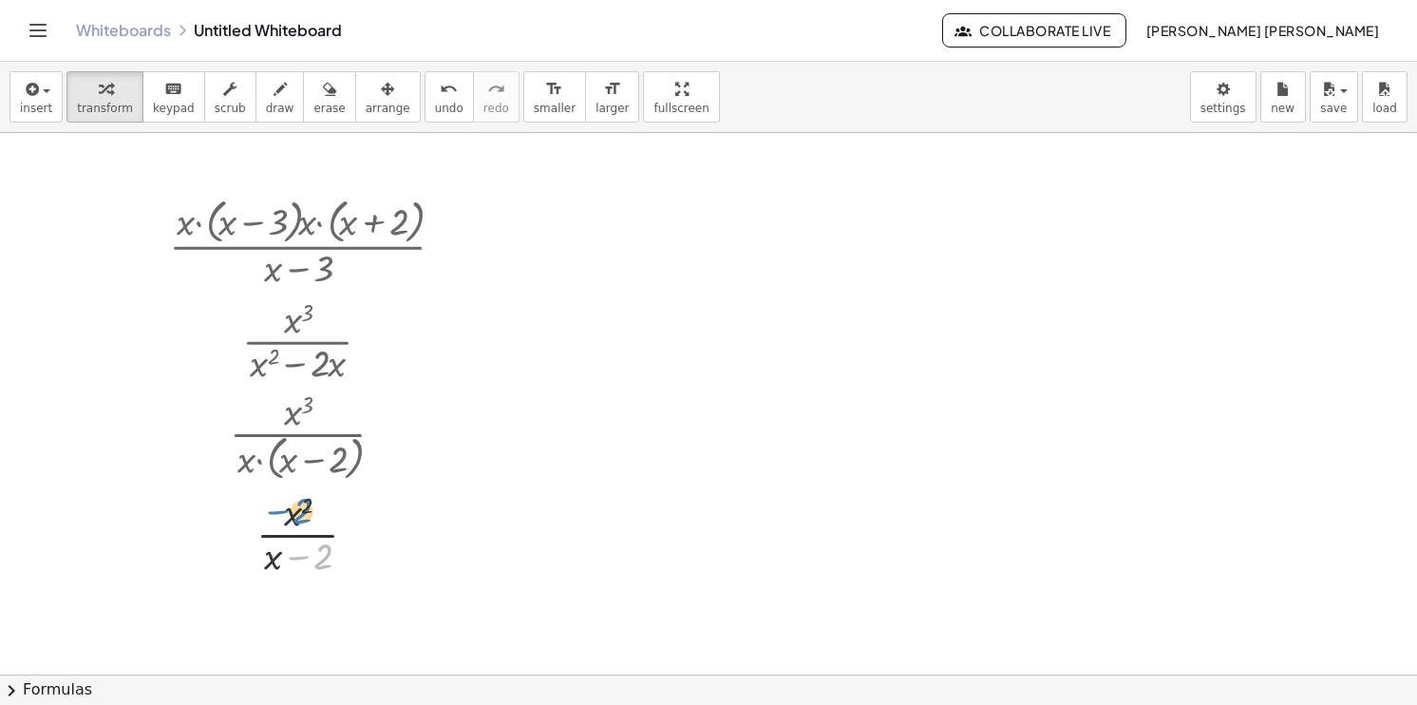
click at [316, 518] on div at bounding box center [314, 532] width 315 height 95
click at [440, 88] on icon "undo" at bounding box center [449, 89] width 18 height 23
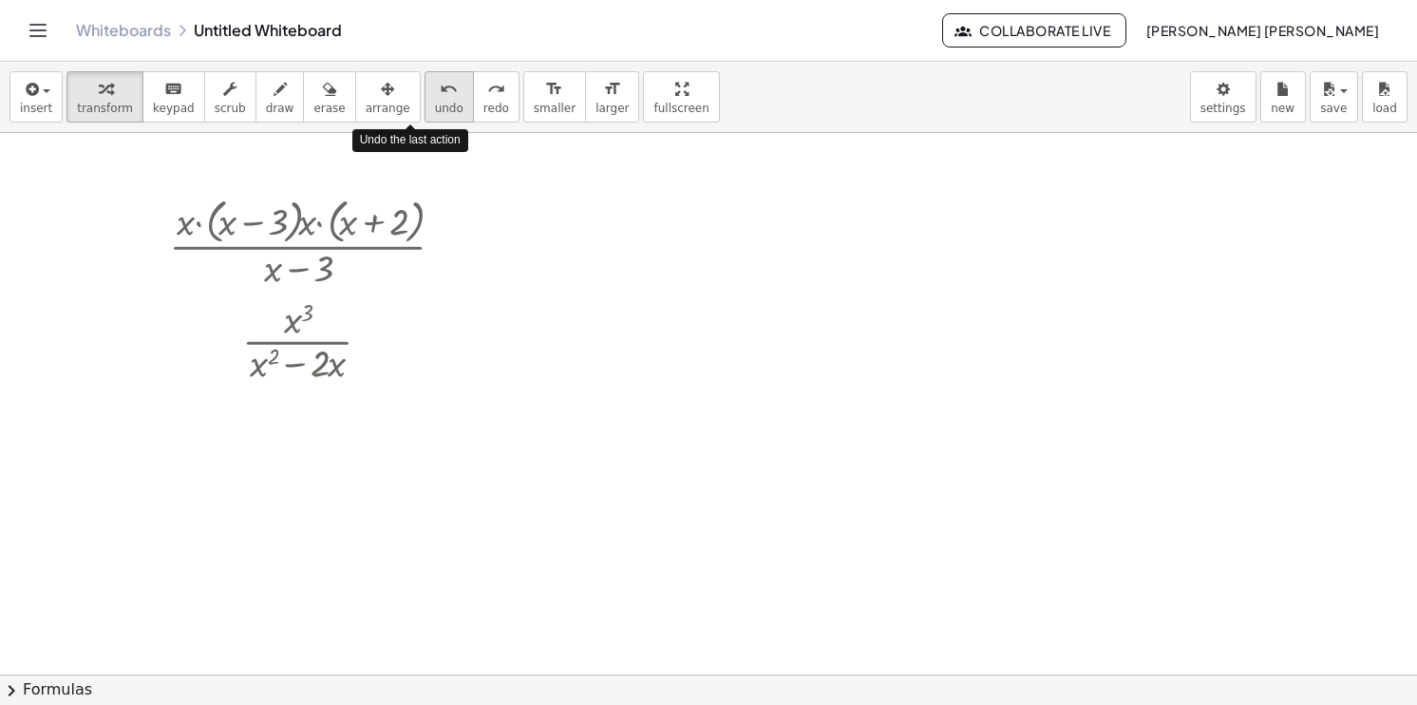
click at [440, 88] on icon "undo" at bounding box center [449, 89] width 18 height 23
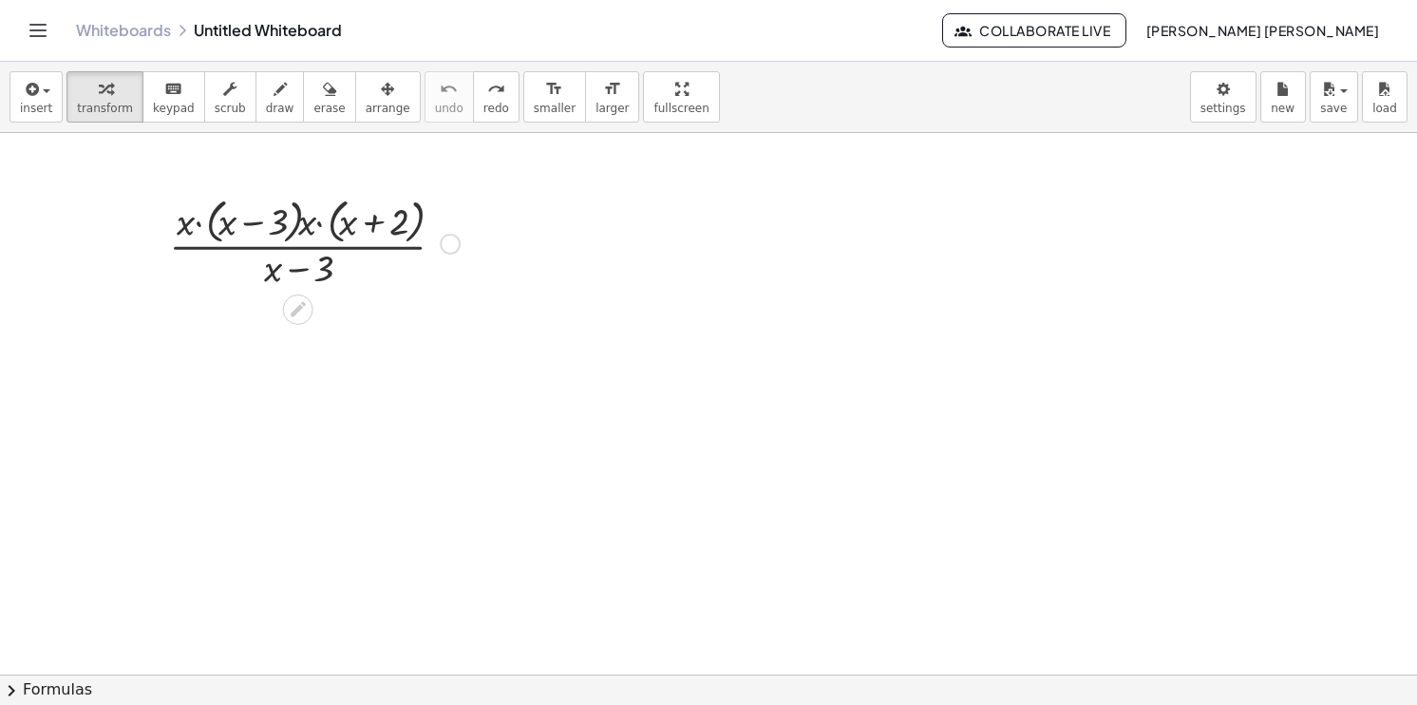
click at [311, 298] on div at bounding box center [305, 307] width 15 height 35
click at [299, 304] on icon at bounding box center [298, 309] width 15 height 15
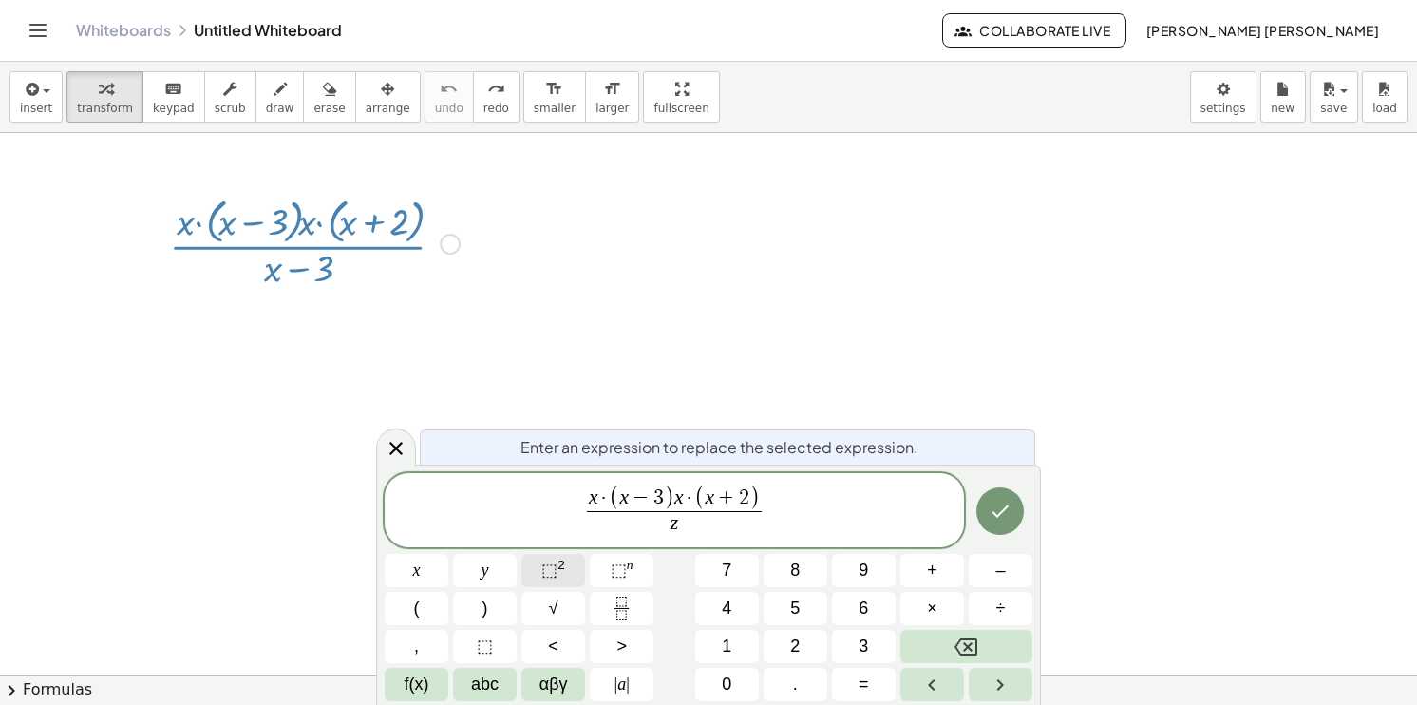
click at [556, 570] on span "⬚" at bounding box center [549, 569] width 16 height 19
click at [577, 578] on button "⬚ 2" at bounding box center [553, 570] width 64 height 33
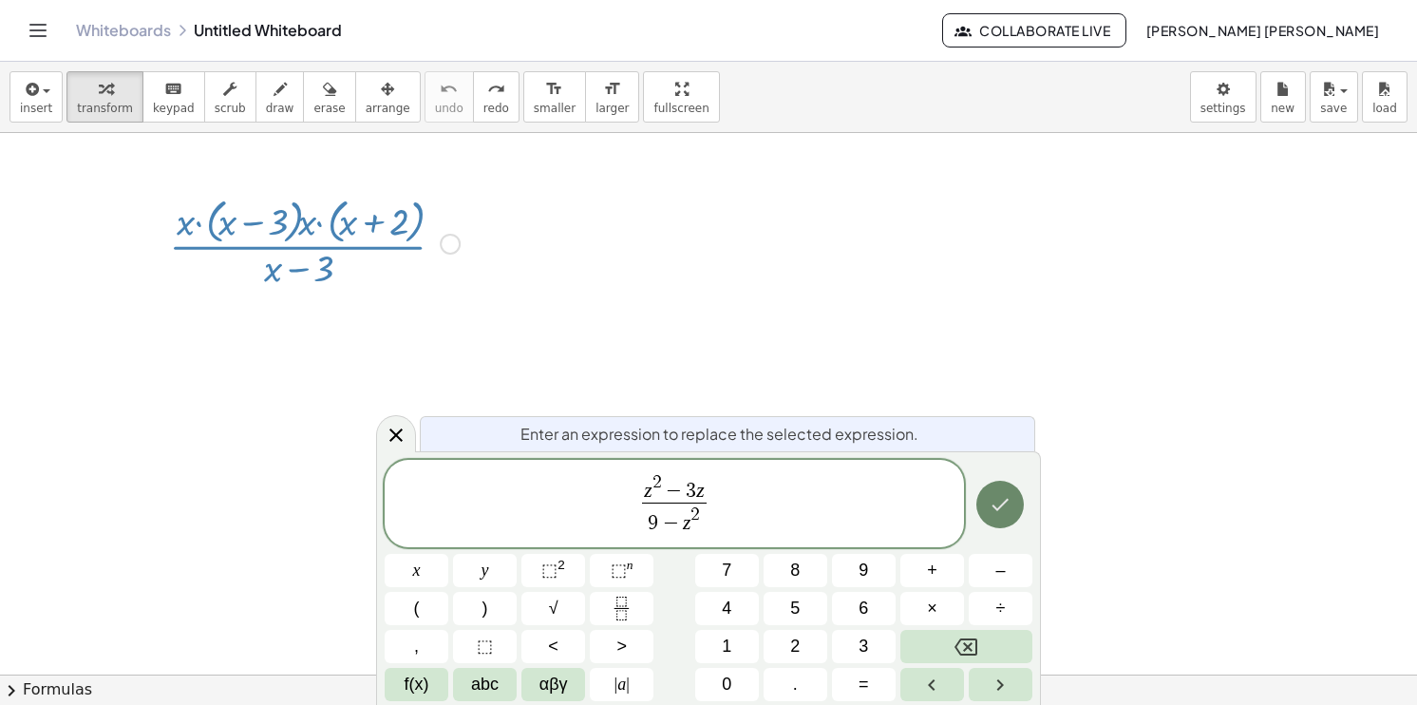
click at [997, 512] on icon "Done" at bounding box center [1000, 504] width 23 height 23
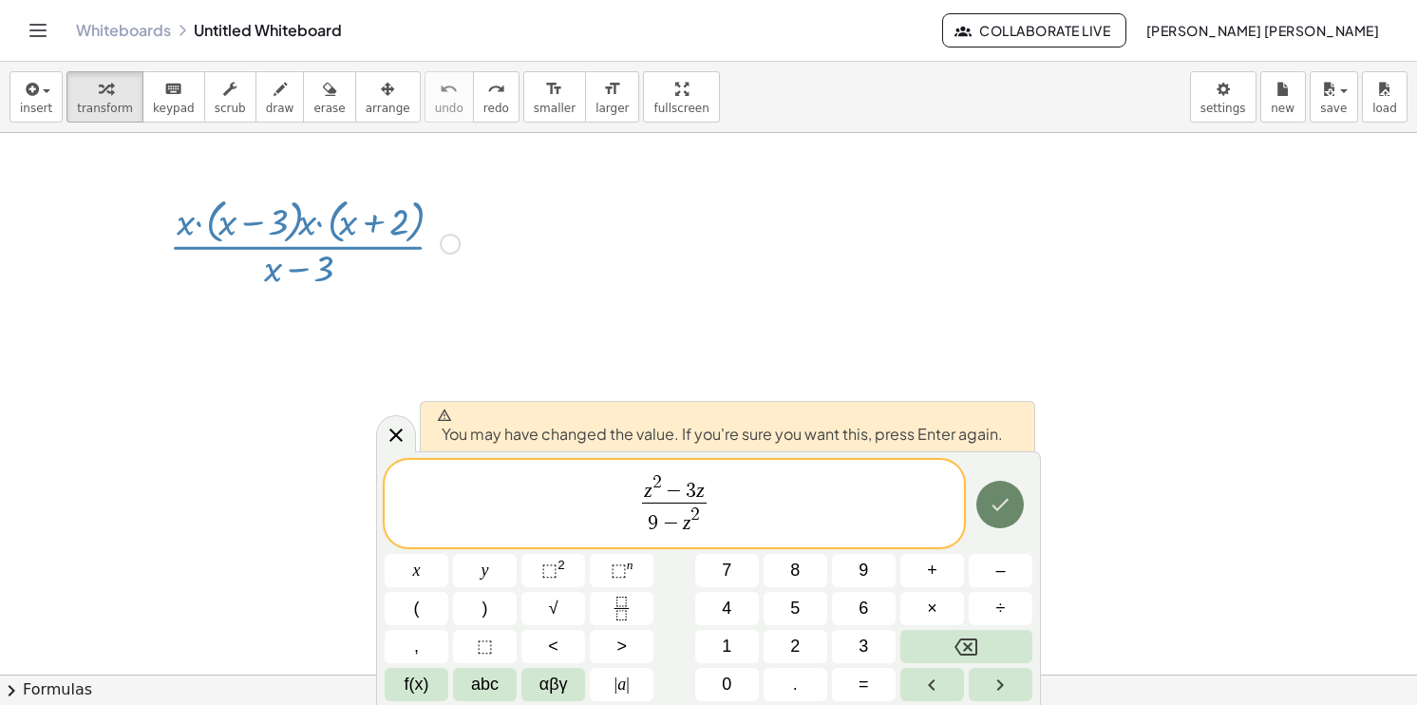
click at [1005, 490] on button "Done" at bounding box center [999, 504] width 47 height 47
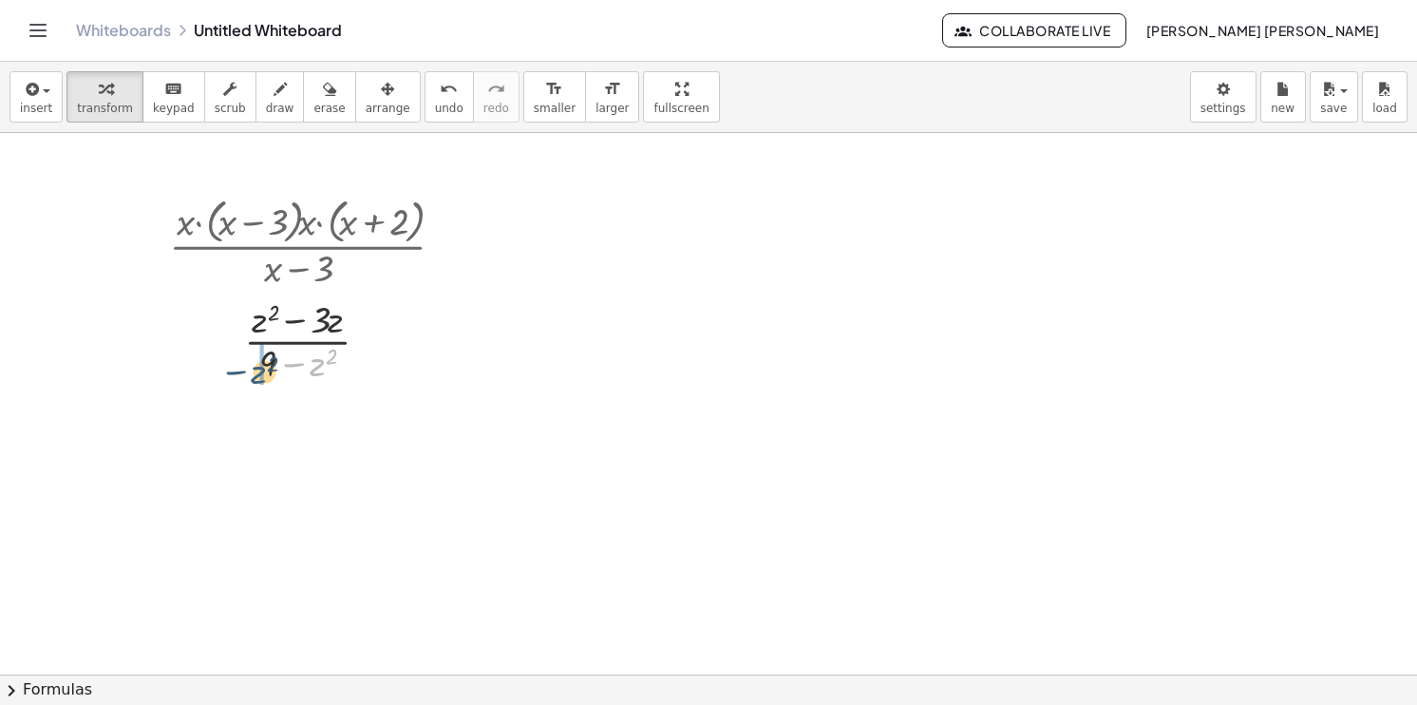
drag, startPoint x: 313, startPoint y: 365, endPoint x: 262, endPoint y: 371, distance: 51.7
click at [262, 371] on div at bounding box center [314, 340] width 315 height 95
drag, startPoint x: 274, startPoint y: 366, endPoint x: 331, endPoint y: 365, distance: 56.0
click at [331, 365] on div at bounding box center [314, 340] width 315 height 95
click at [329, 367] on div at bounding box center [314, 340] width 299 height 95
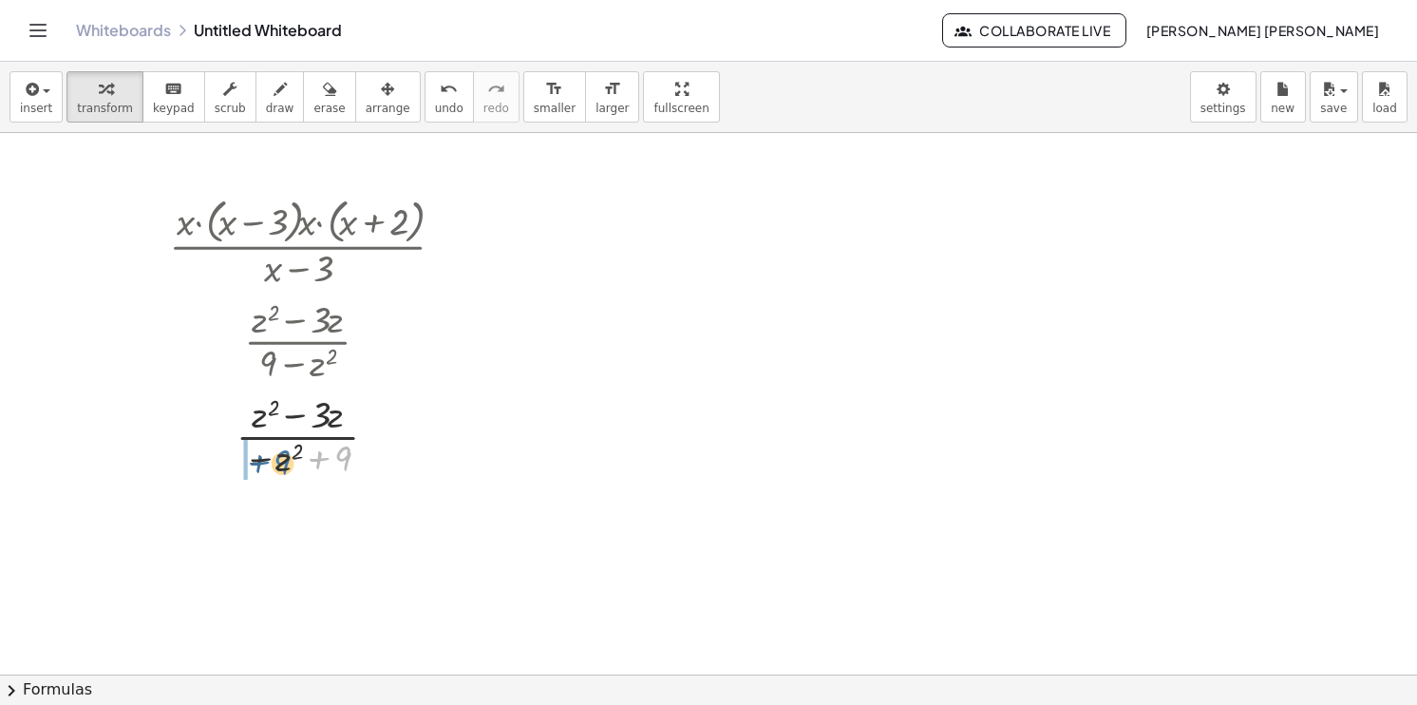
drag, startPoint x: 334, startPoint y: 458, endPoint x: 272, endPoint y: 463, distance: 62.9
click at [272, 463] on div at bounding box center [314, 434] width 315 height 95
click at [323, 459] on div at bounding box center [314, 434] width 315 height 95
click at [303, 459] on div at bounding box center [314, 434] width 315 height 95
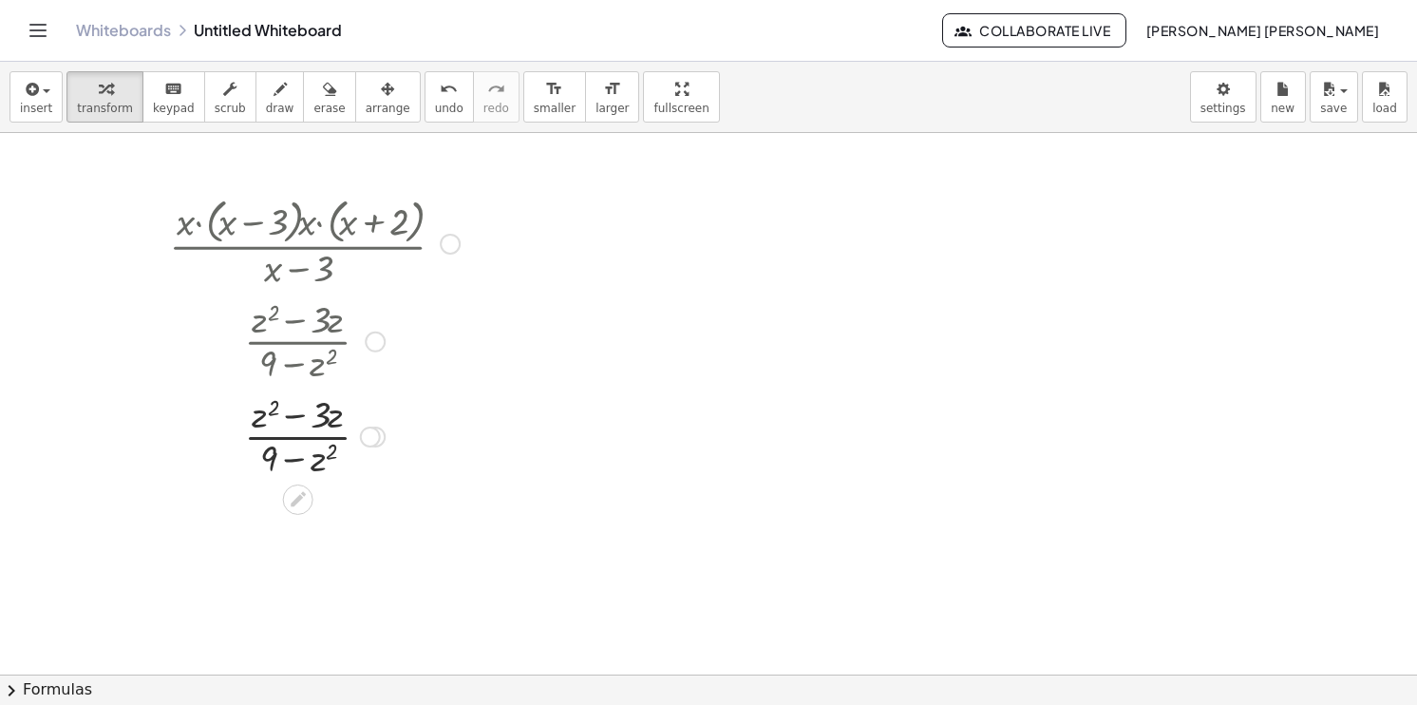
click at [303, 459] on div at bounding box center [314, 434] width 315 height 95
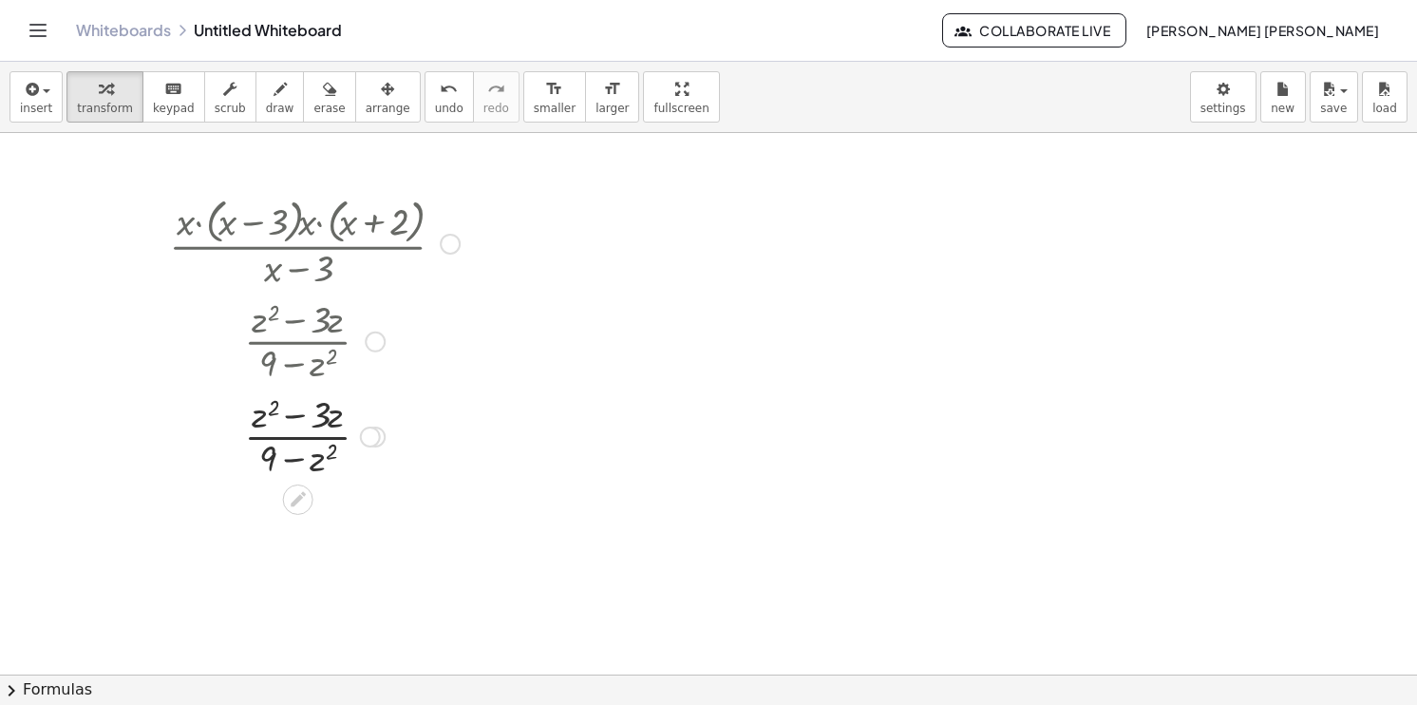
click at [335, 462] on div at bounding box center [314, 434] width 315 height 95
drag, startPoint x: 316, startPoint y: 414, endPoint x: 255, endPoint y: 415, distance: 61.7
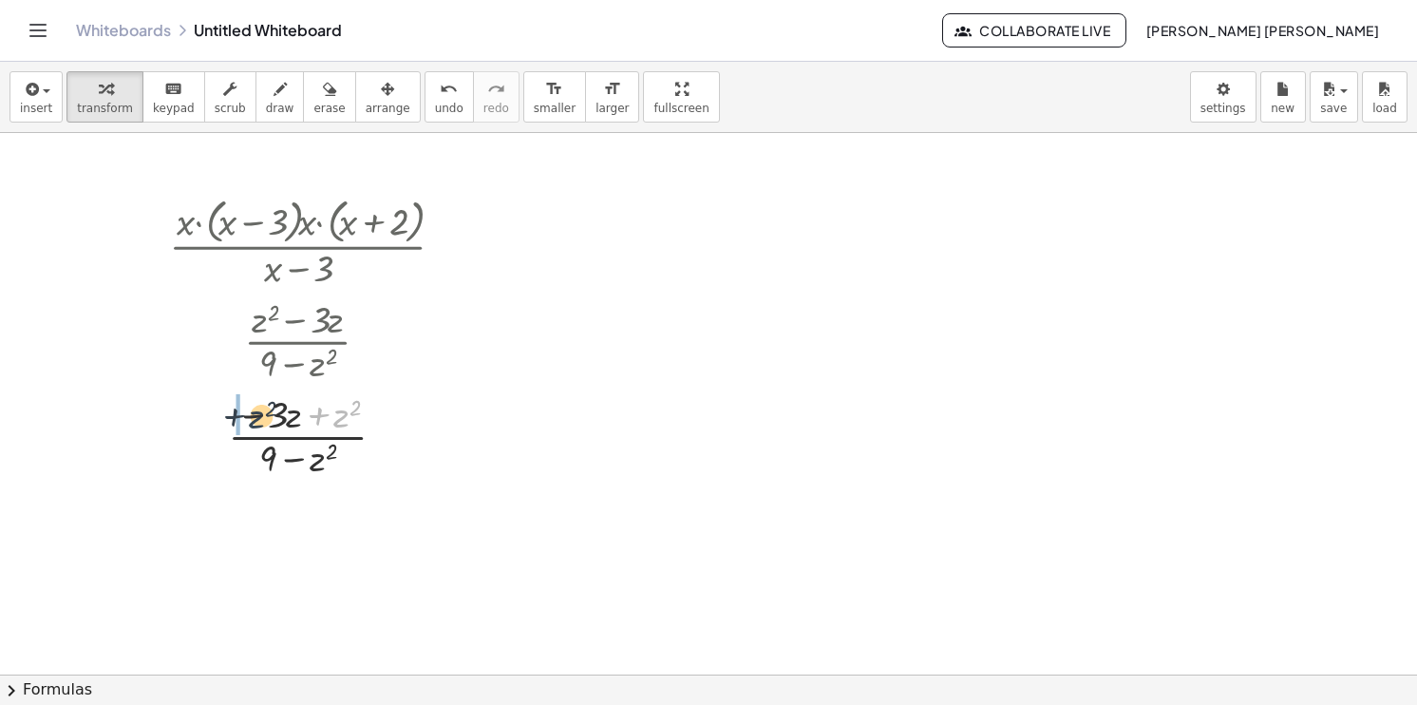
drag, startPoint x: 341, startPoint y: 418, endPoint x: 245, endPoint y: 418, distance: 95.9
click at [245, 418] on div at bounding box center [314, 434] width 315 height 95
click at [315, 420] on div at bounding box center [314, 434] width 315 height 95
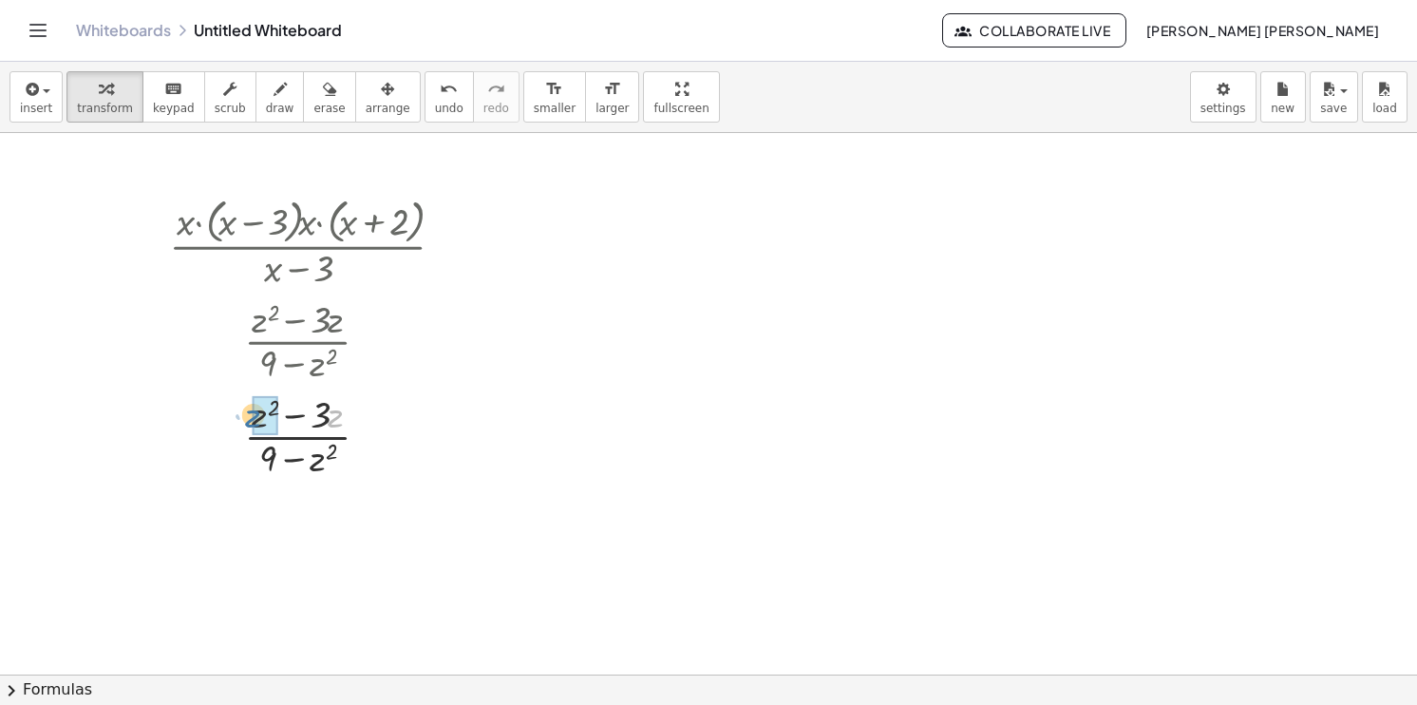
drag, startPoint x: 334, startPoint y: 420, endPoint x: 258, endPoint y: 420, distance: 76.0
drag, startPoint x: 335, startPoint y: 543, endPoint x: 286, endPoint y: 557, distance: 51.4
click at [286, 557] on div at bounding box center [314, 530] width 315 height 101
drag, startPoint x: 331, startPoint y: 545, endPoint x: 269, endPoint y: 552, distance: 62.1
click at [269, 552] on div at bounding box center [314, 530] width 315 height 101
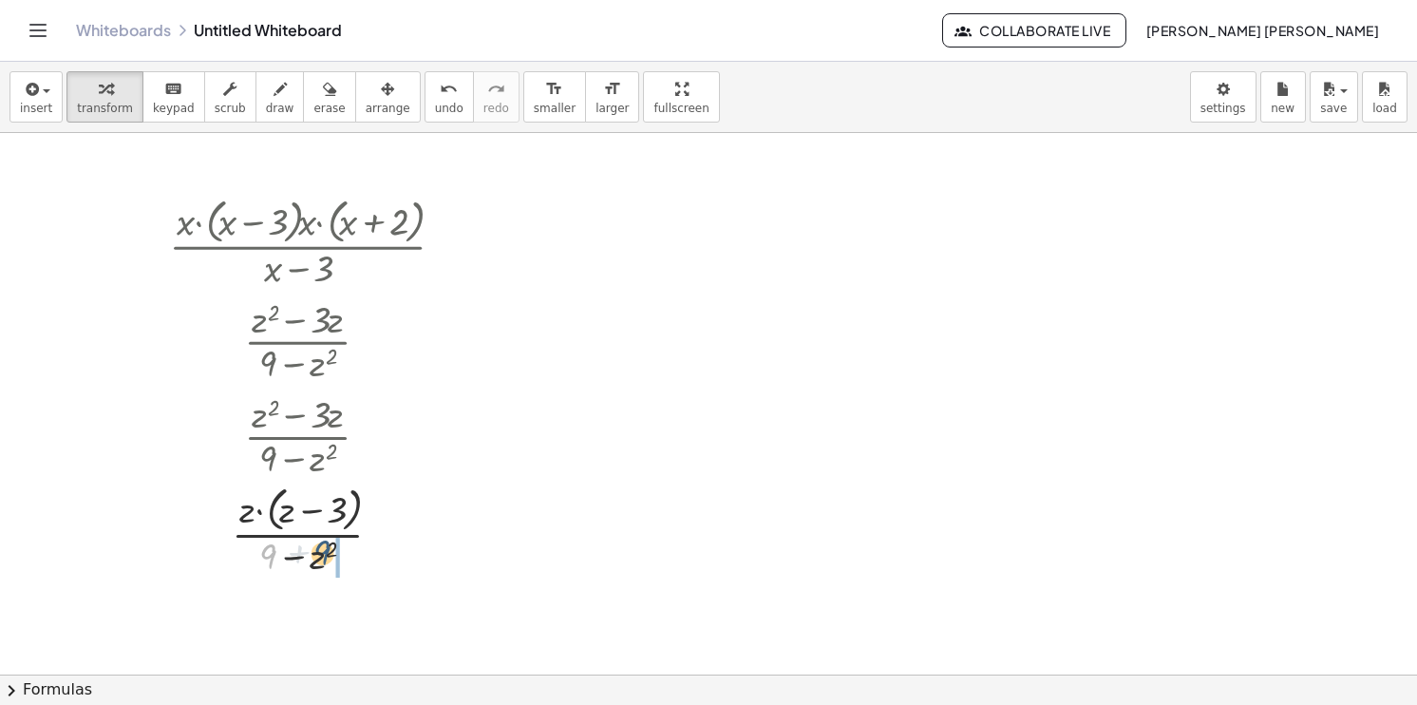
drag, startPoint x: 266, startPoint y: 553, endPoint x: 333, endPoint y: 549, distance: 67.5
click at [333, 549] on div at bounding box center [314, 530] width 315 height 101
drag, startPoint x: 338, startPoint y: 554, endPoint x: 269, endPoint y: 557, distance: 69.4
click at [269, 557] on div at bounding box center [314, 530] width 315 height 101
drag, startPoint x: 331, startPoint y: 549, endPoint x: 262, endPoint y: 560, distance: 69.3
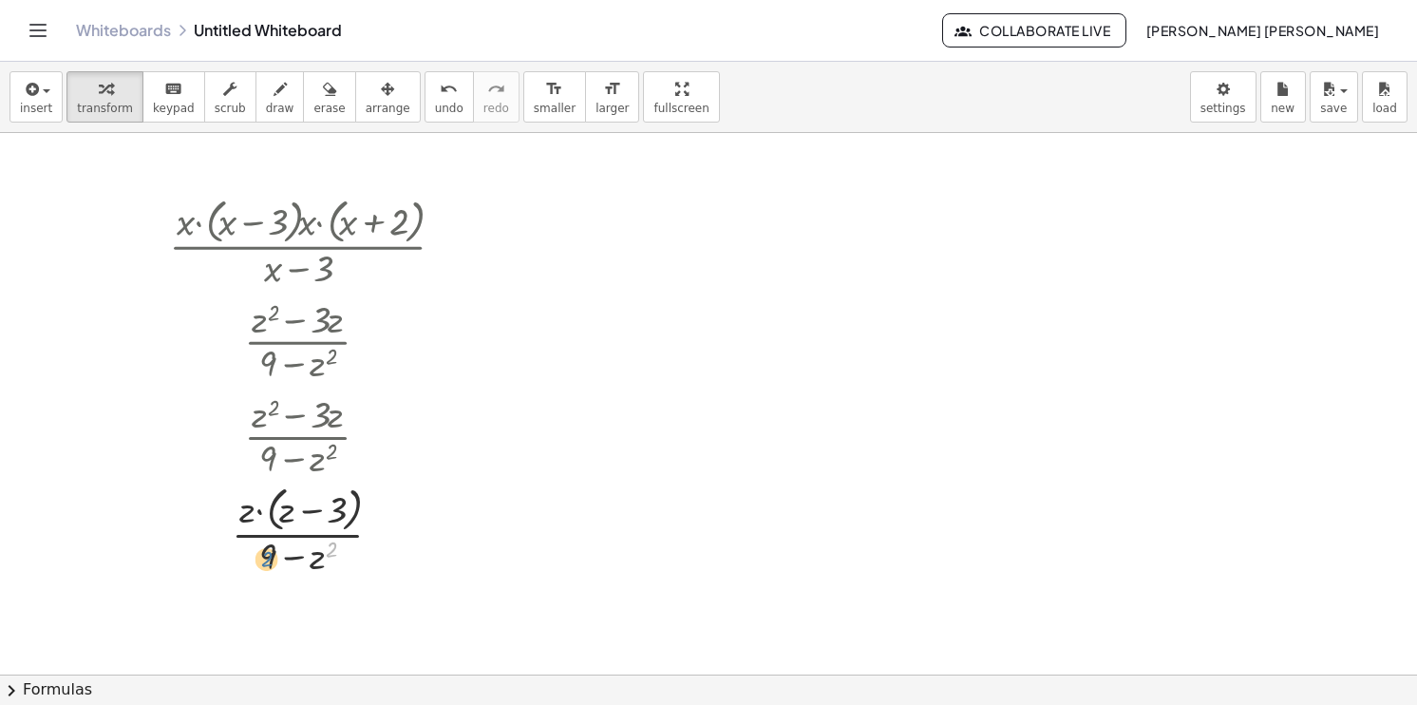
click at [262, 560] on div at bounding box center [314, 530] width 315 height 101
drag, startPoint x: 313, startPoint y: 562, endPoint x: 235, endPoint y: 515, distance: 92.0
click at [235, 515] on div at bounding box center [314, 530] width 315 height 101
click at [315, 560] on div at bounding box center [314, 530] width 315 height 101
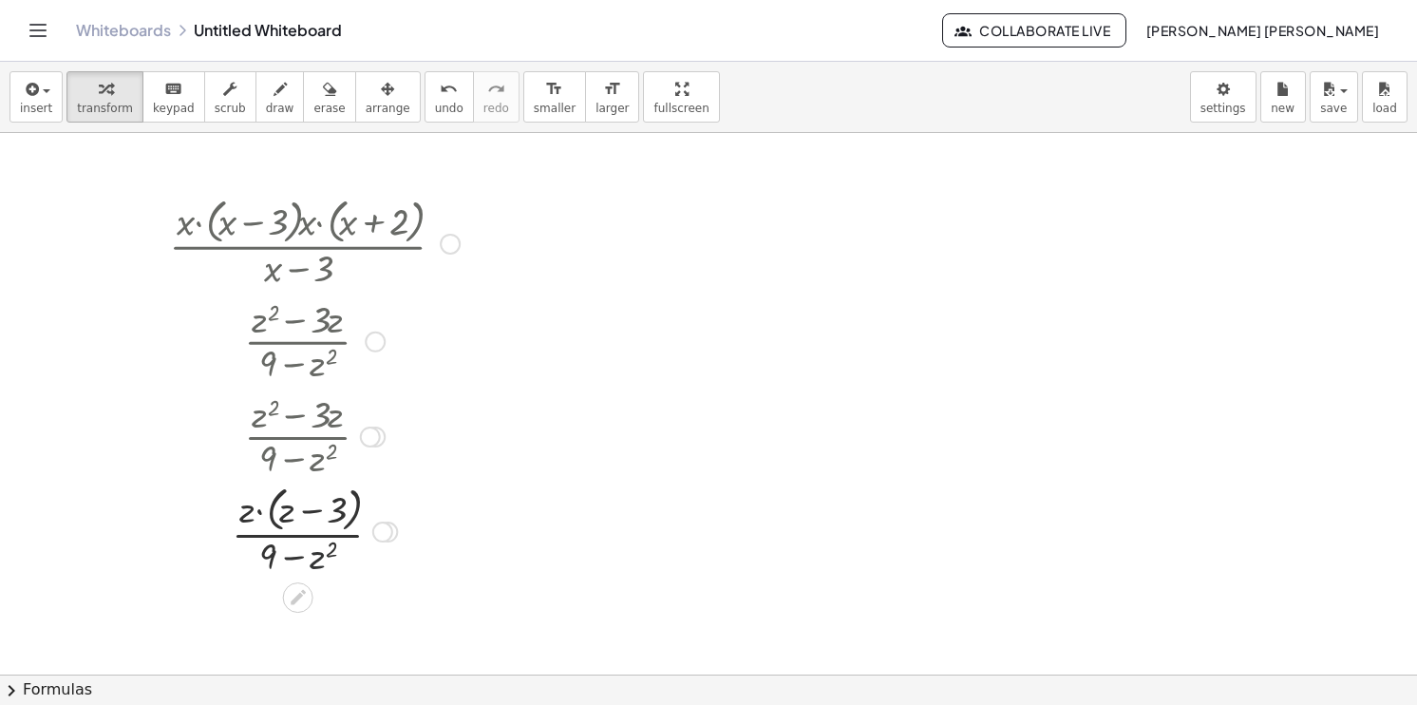
click at [315, 560] on div at bounding box center [314, 530] width 315 height 101
click at [226, 108] on button "scrub" at bounding box center [230, 96] width 52 height 51
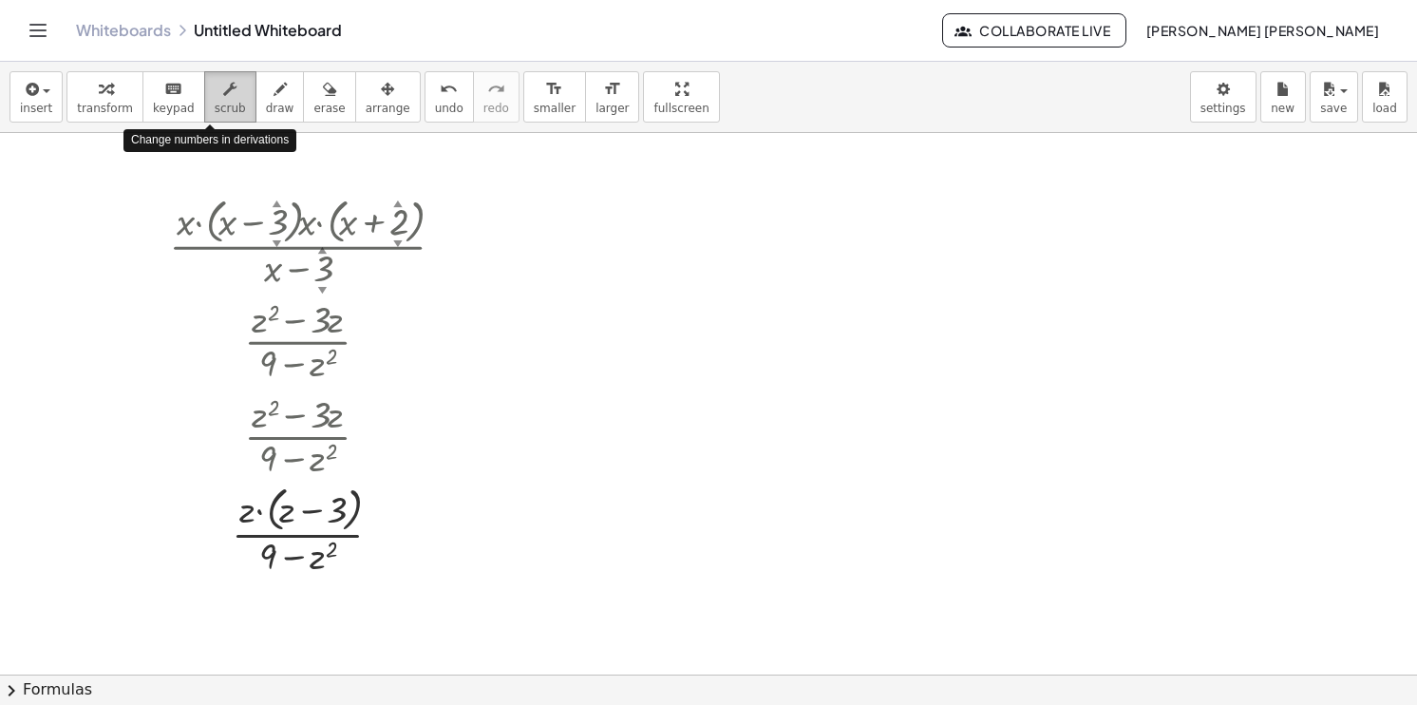
click at [215, 107] on span "scrub" at bounding box center [230, 108] width 31 height 13
click at [314, 553] on div at bounding box center [314, 530] width 315 height 101
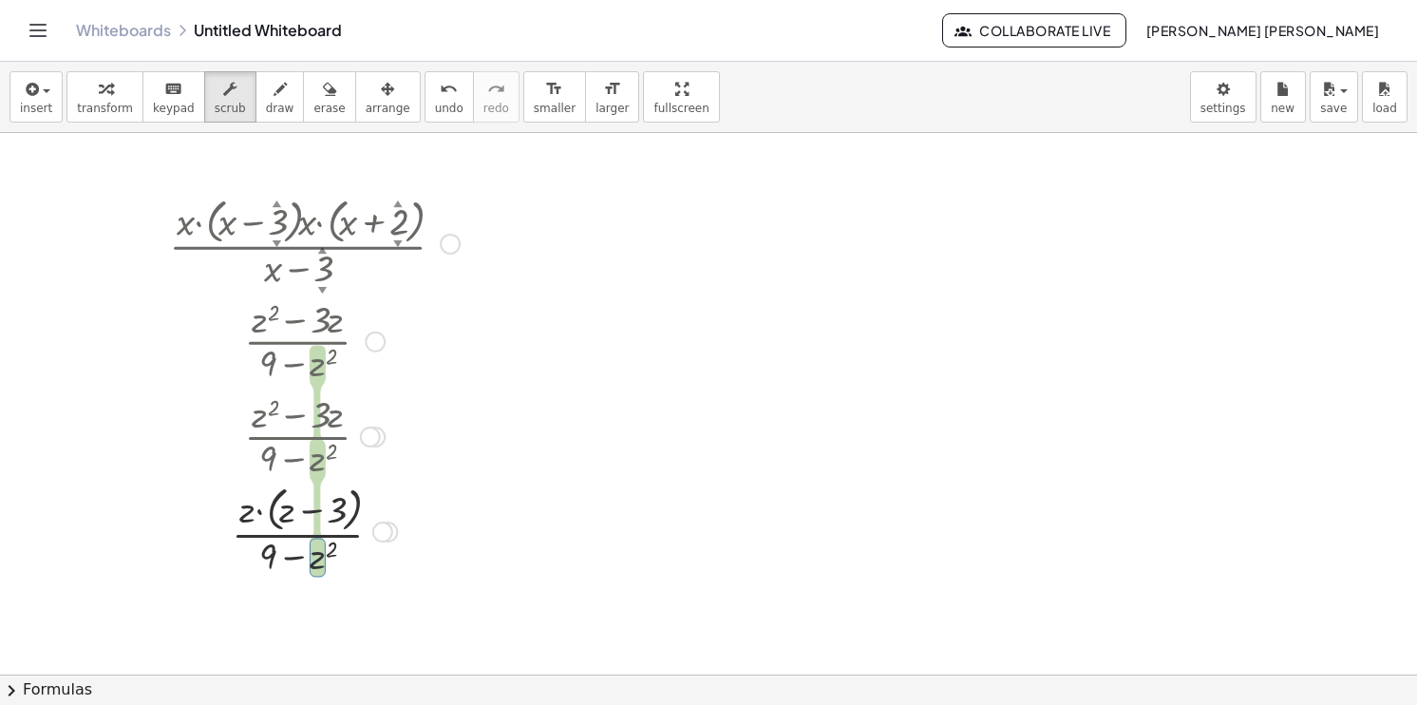
click at [314, 553] on div at bounding box center [314, 530] width 315 height 101
click at [215, 106] on span "scrub" at bounding box center [230, 108] width 31 height 13
click at [157, 108] on span "keypad" at bounding box center [174, 108] width 42 height 13
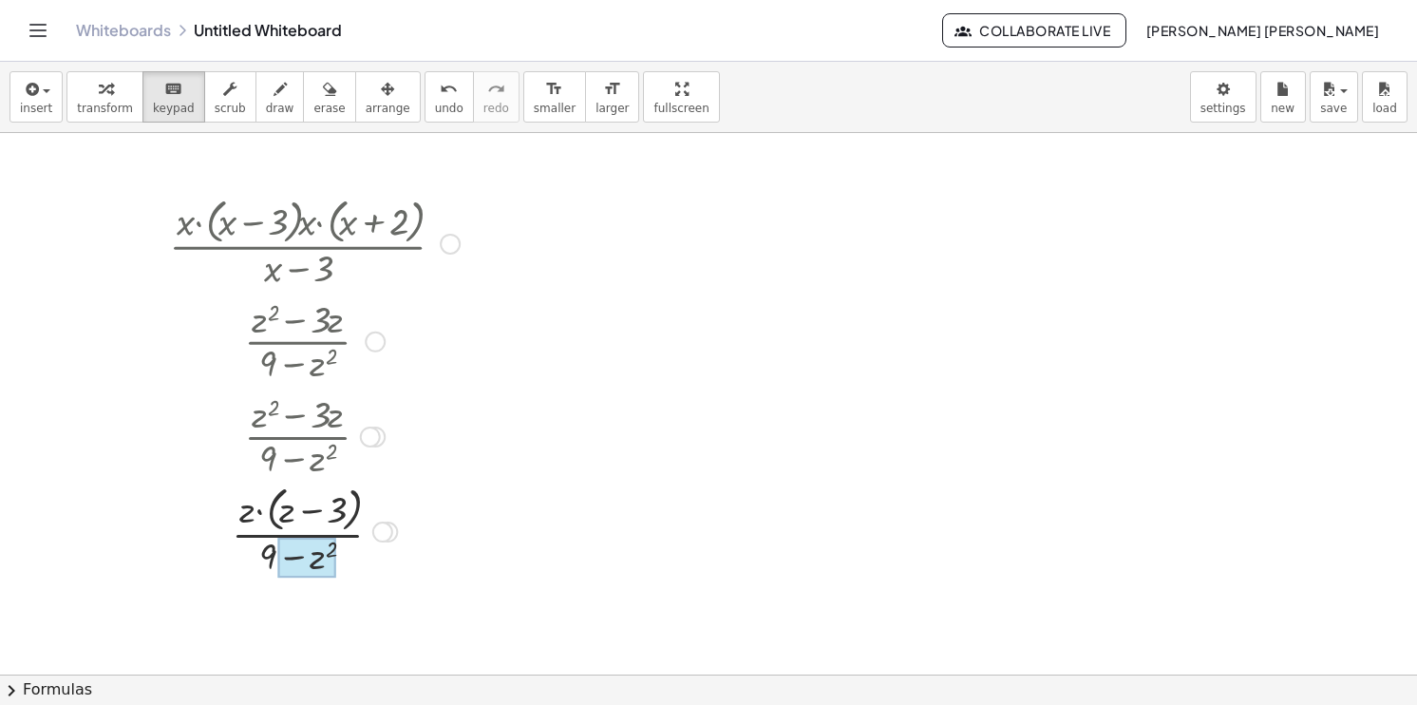
click at [320, 559] on div at bounding box center [306, 558] width 59 height 40
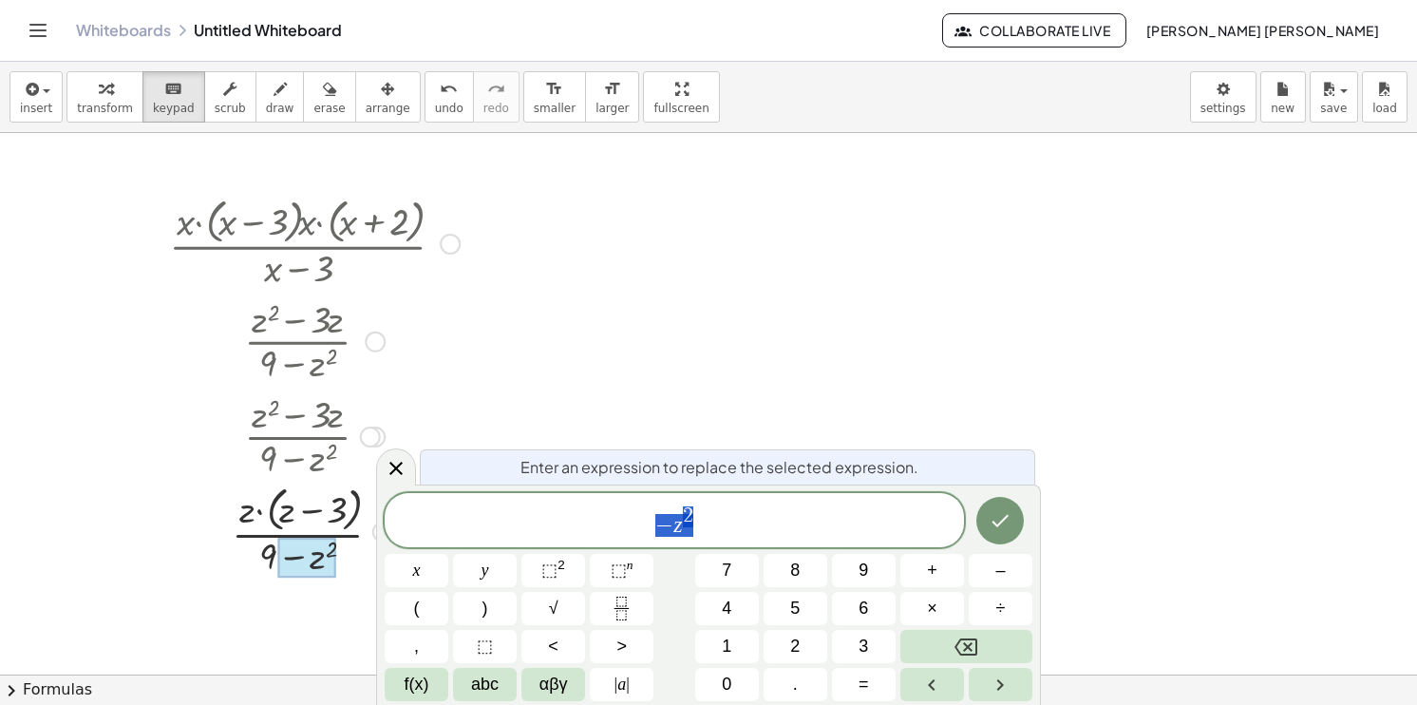
click at [320, 559] on div at bounding box center [306, 558] width 59 height 40
click at [258, 564] on div at bounding box center [314, 530] width 315 height 101
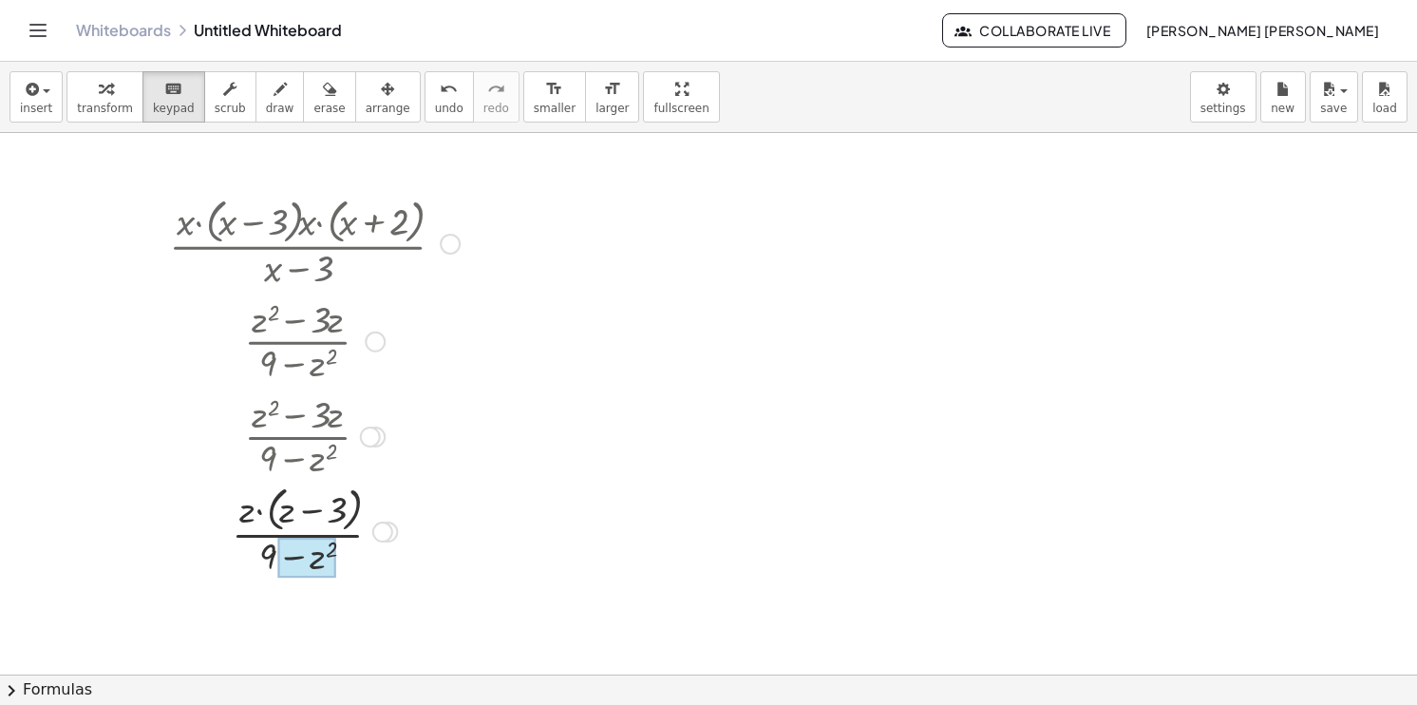
click at [322, 550] on div at bounding box center [306, 558] width 59 height 40
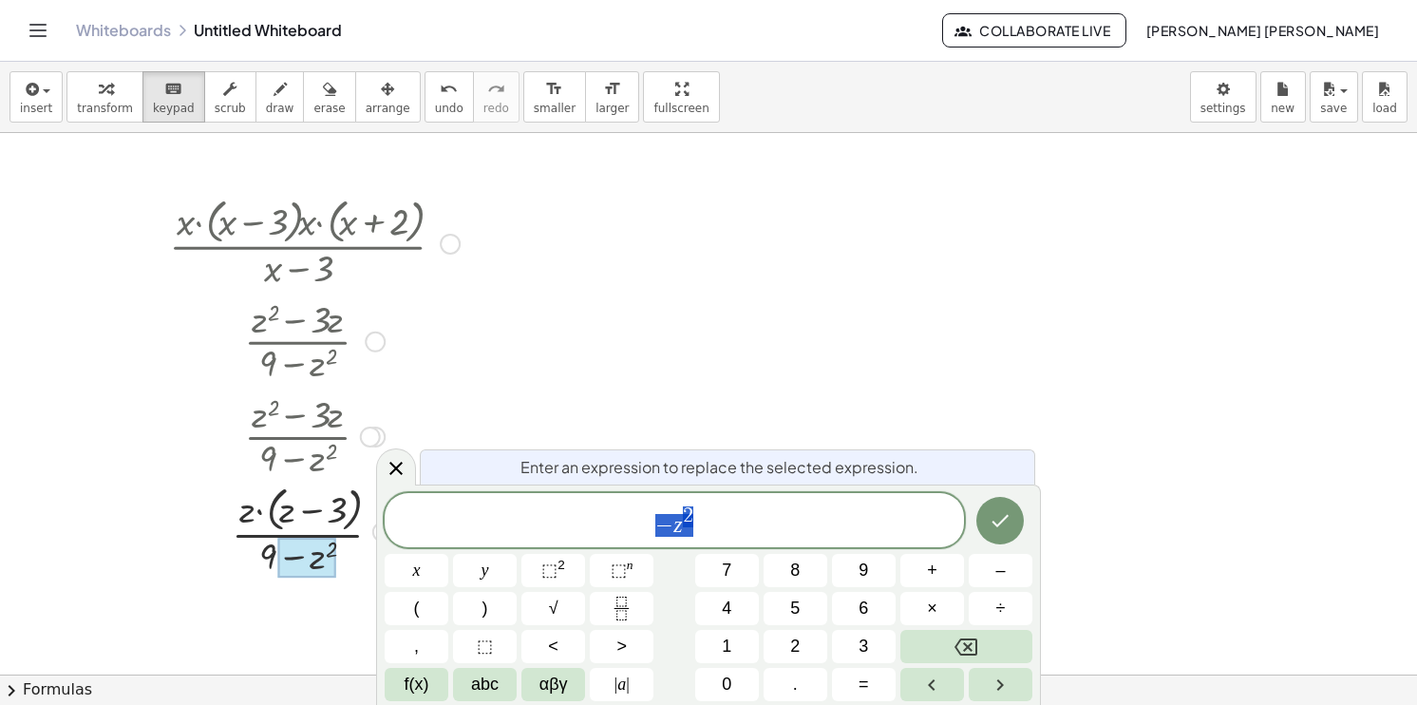
click at [289, 564] on div at bounding box center [306, 558] width 59 height 40
click at [262, 551] on div at bounding box center [314, 530] width 315 height 101
click at [692, 515] on span "− z 2" at bounding box center [674, 521] width 579 height 34
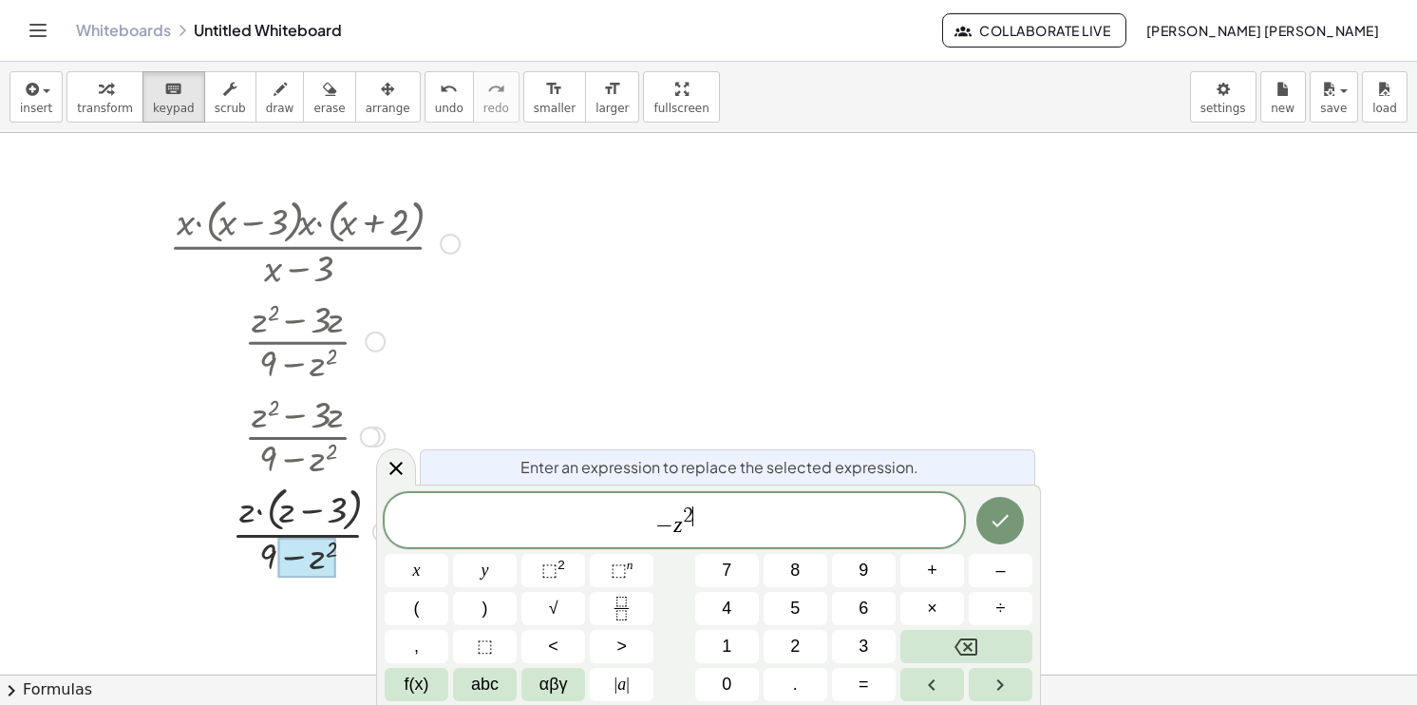
click at [692, 515] on span "− z 2 ​" at bounding box center [674, 521] width 579 height 34
click at [979, 516] on button "Done" at bounding box center [999, 522] width 47 height 47
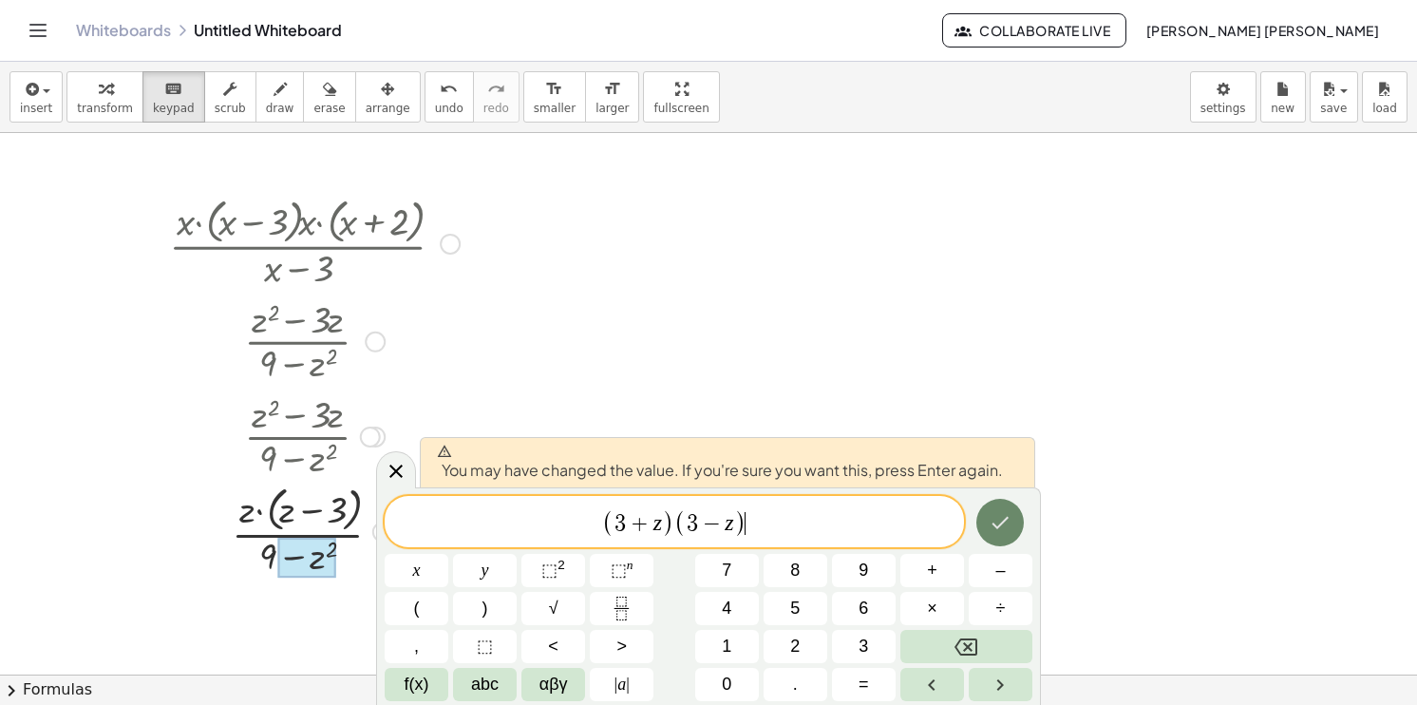
click at [992, 523] on icon "Done" at bounding box center [1000, 522] width 23 height 23
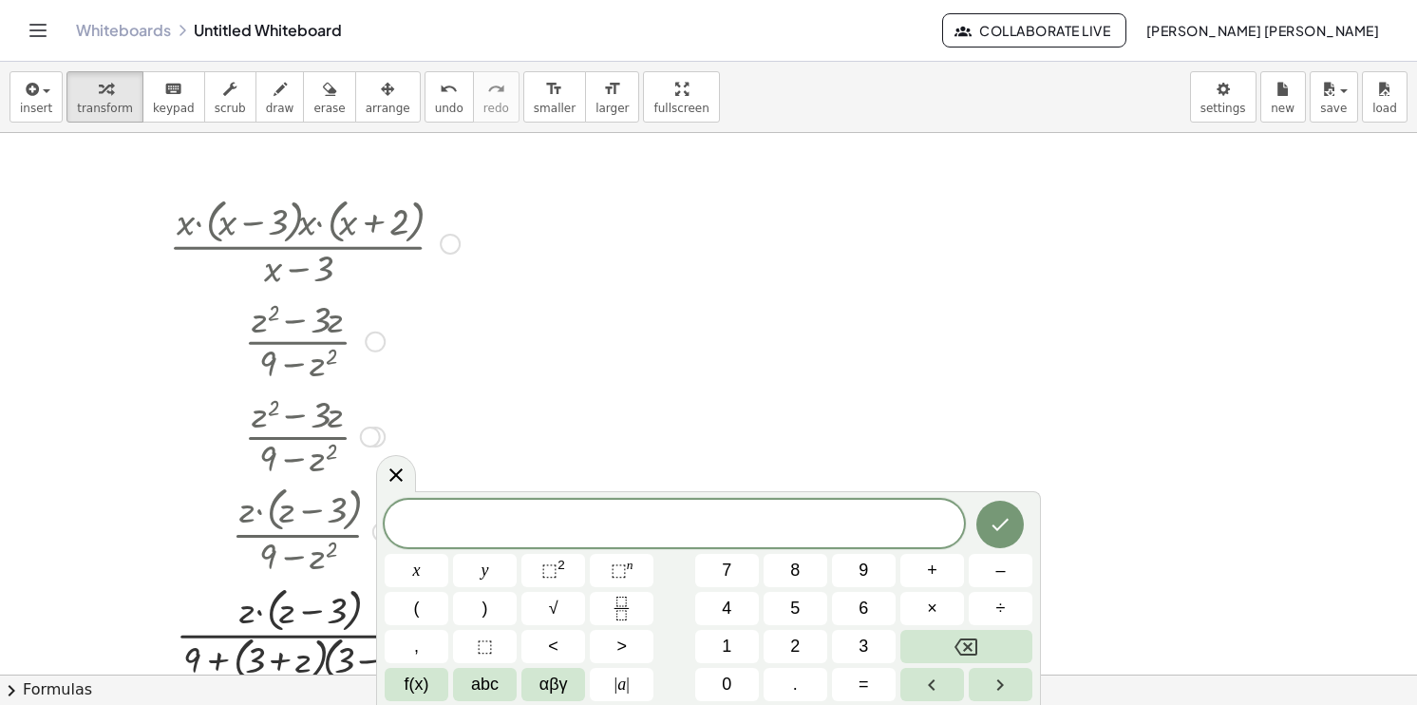
click at [198, 671] on div at bounding box center [314, 632] width 315 height 105
click at [205, 667] on div at bounding box center [314, 632] width 315 height 105
click at [392, 468] on icon at bounding box center [396, 474] width 23 height 23
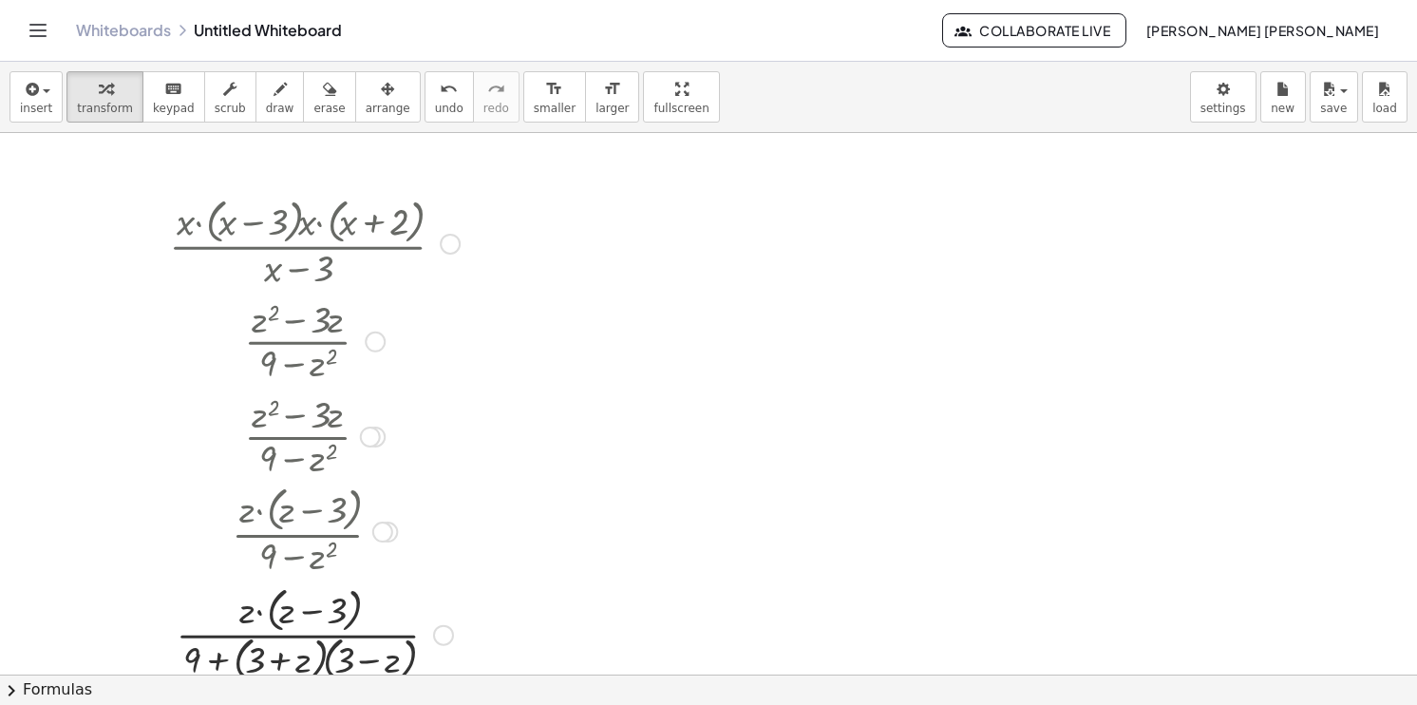
click at [194, 667] on div at bounding box center [314, 632] width 315 height 105
click at [312, 652] on div at bounding box center [314, 632] width 315 height 105
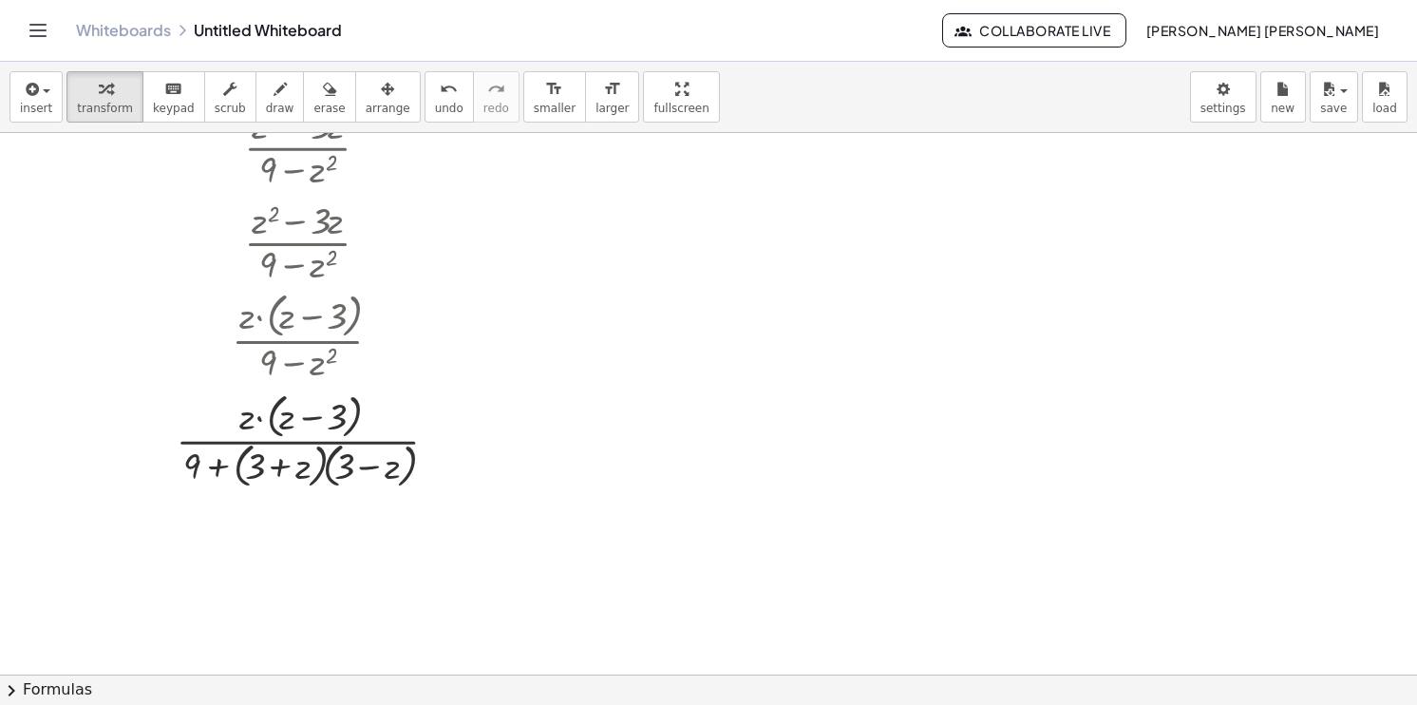
scroll to position [201, 0]
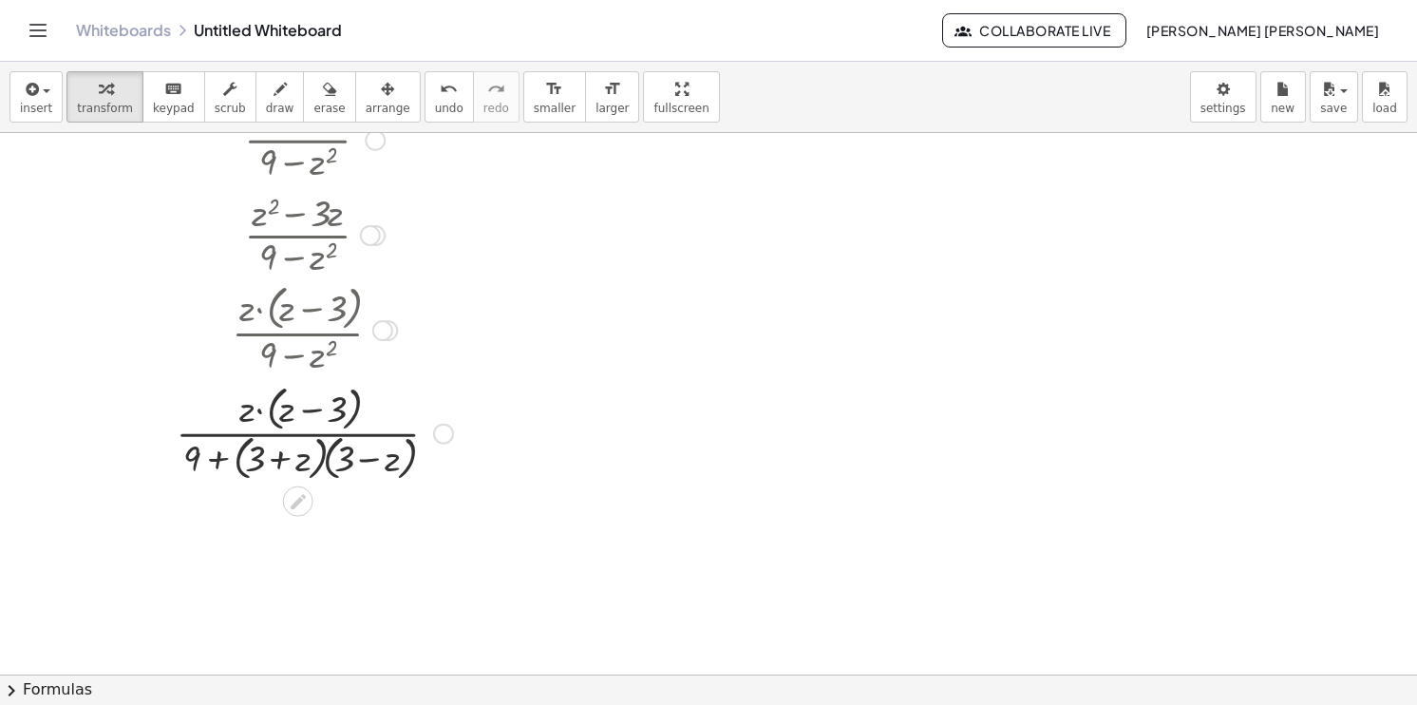
click at [293, 505] on icon at bounding box center [298, 501] width 15 height 15
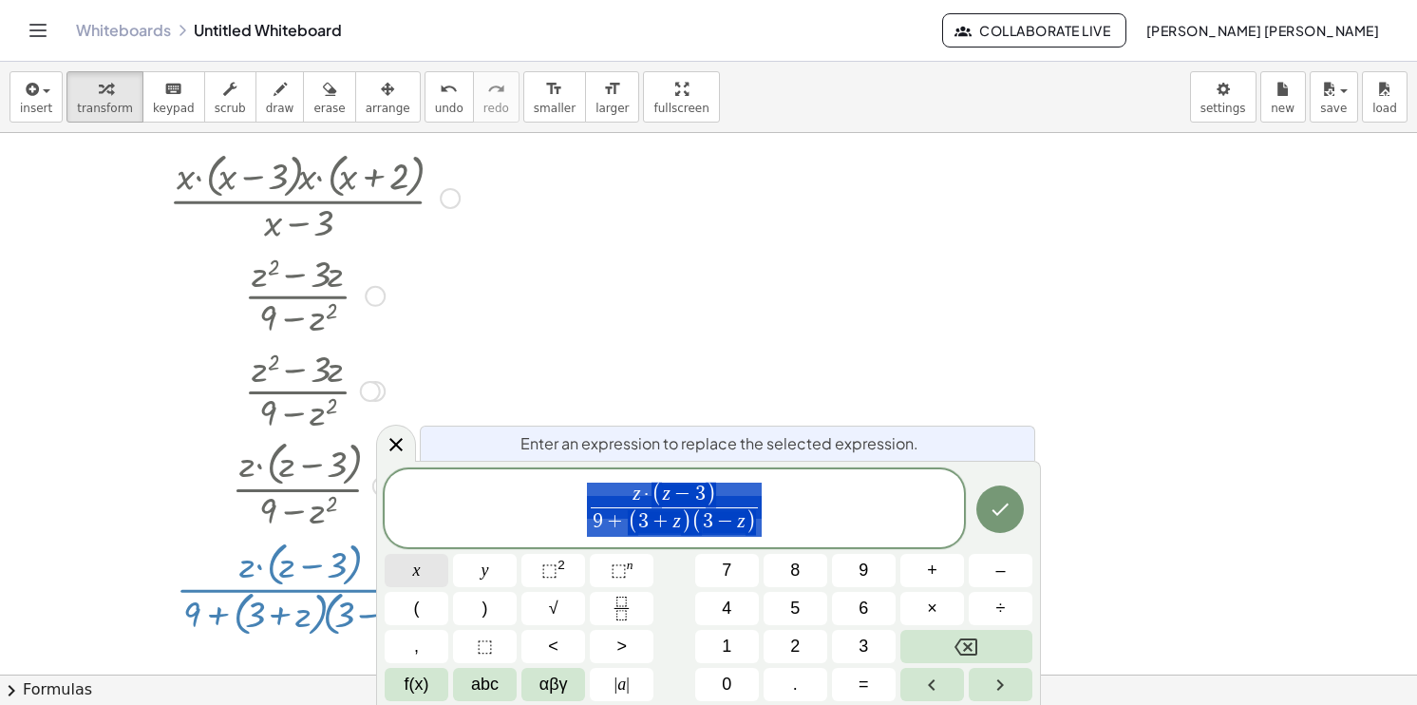
scroll to position [45, 0]
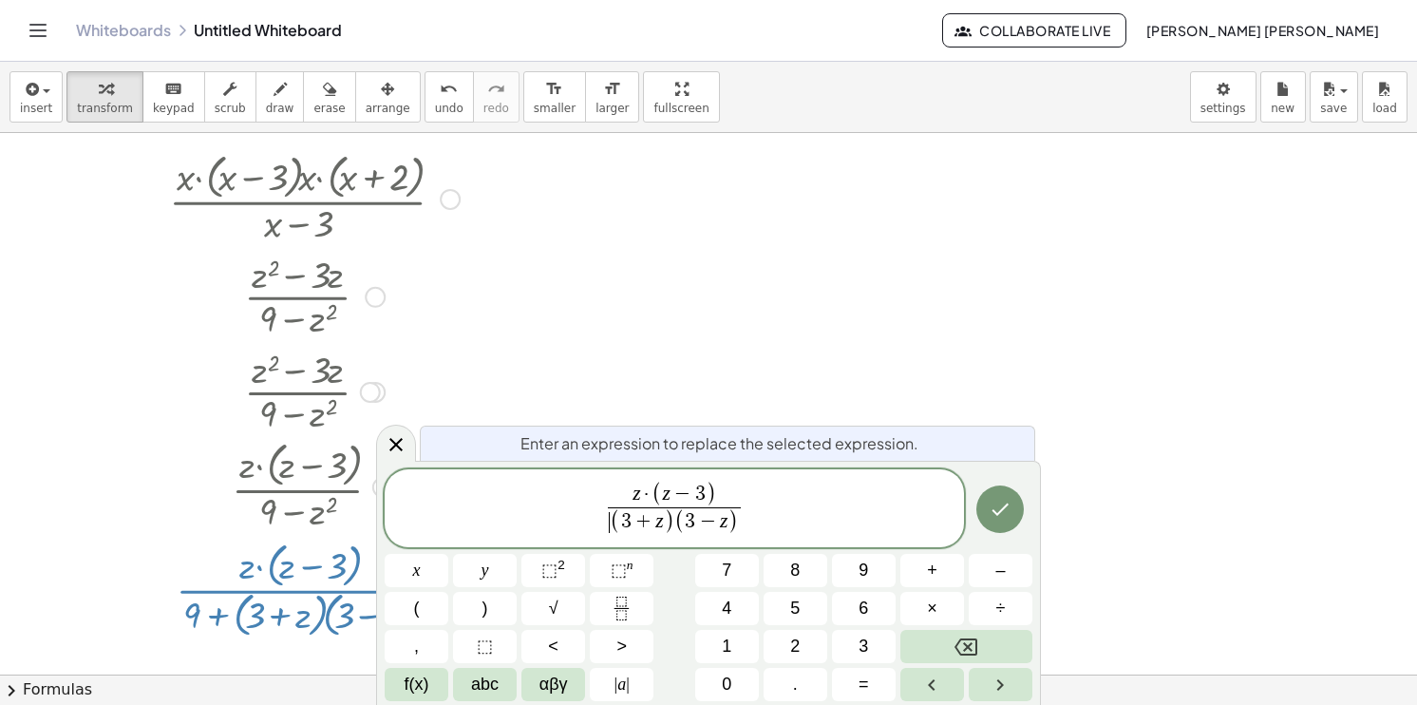
click at [448, 554] on div at bounding box center [417, 570] width 64 height 33
click at [1007, 515] on icon "Done" at bounding box center [1000, 509] width 23 height 23
click at [1007, 515] on div at bounding box center [708, 629] width 1417 height 1083
click at [1007, 515] on icon "Done" at bounding box center [1000, 509] width 23 height 23
click at [898, 533] on div at bounding box center [708, 629] width 1417 height 1083
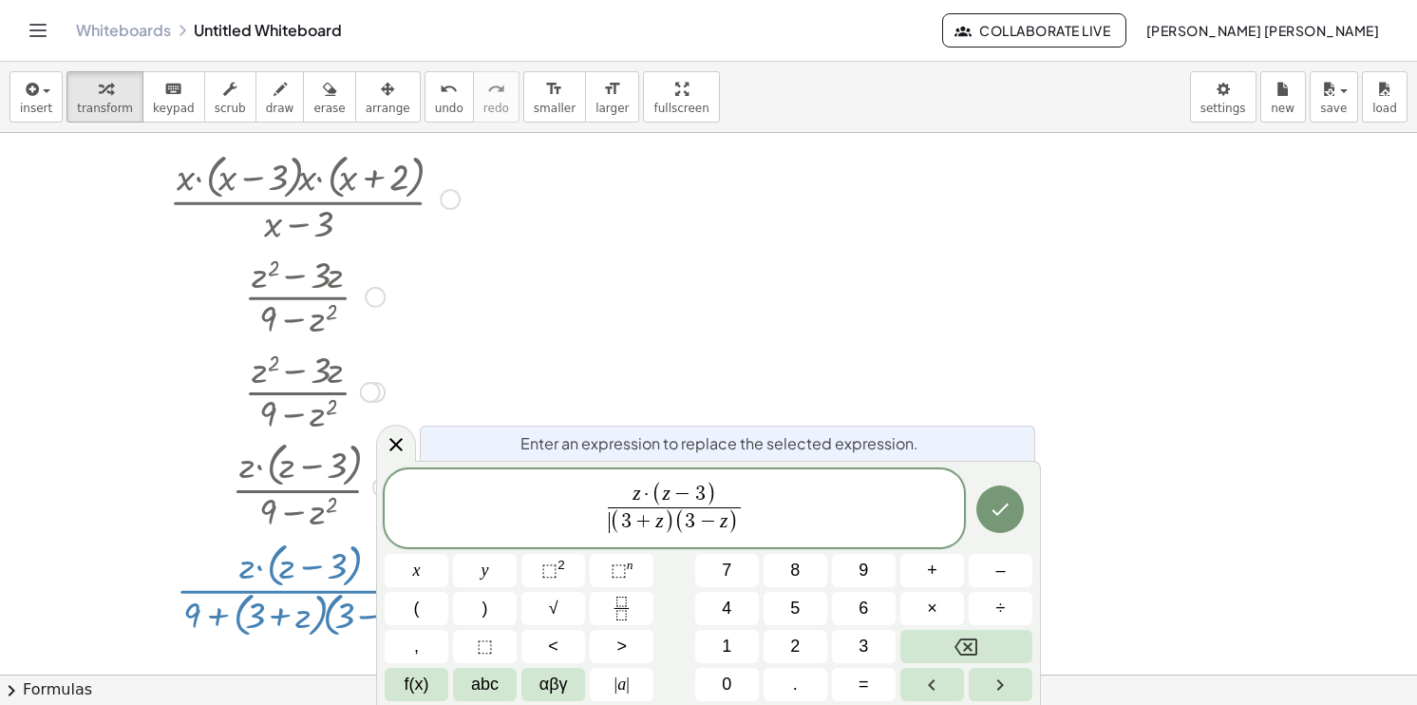
click at [933, 490] on div at bounding box center [708, 629] width 1417 height 1083
click at [687, 511] on span "z · ( z − 3 ) ​ ( 3 + z ) ( 3 − z ) ​" at bounding box center [674, 510] width 579 height 58
click at [779, 515] on span "z · ( z − 3 ) ​ ( 3 + z ) ( 3 − z ) ​" at bounding box center [674, 510] width 579 height 58
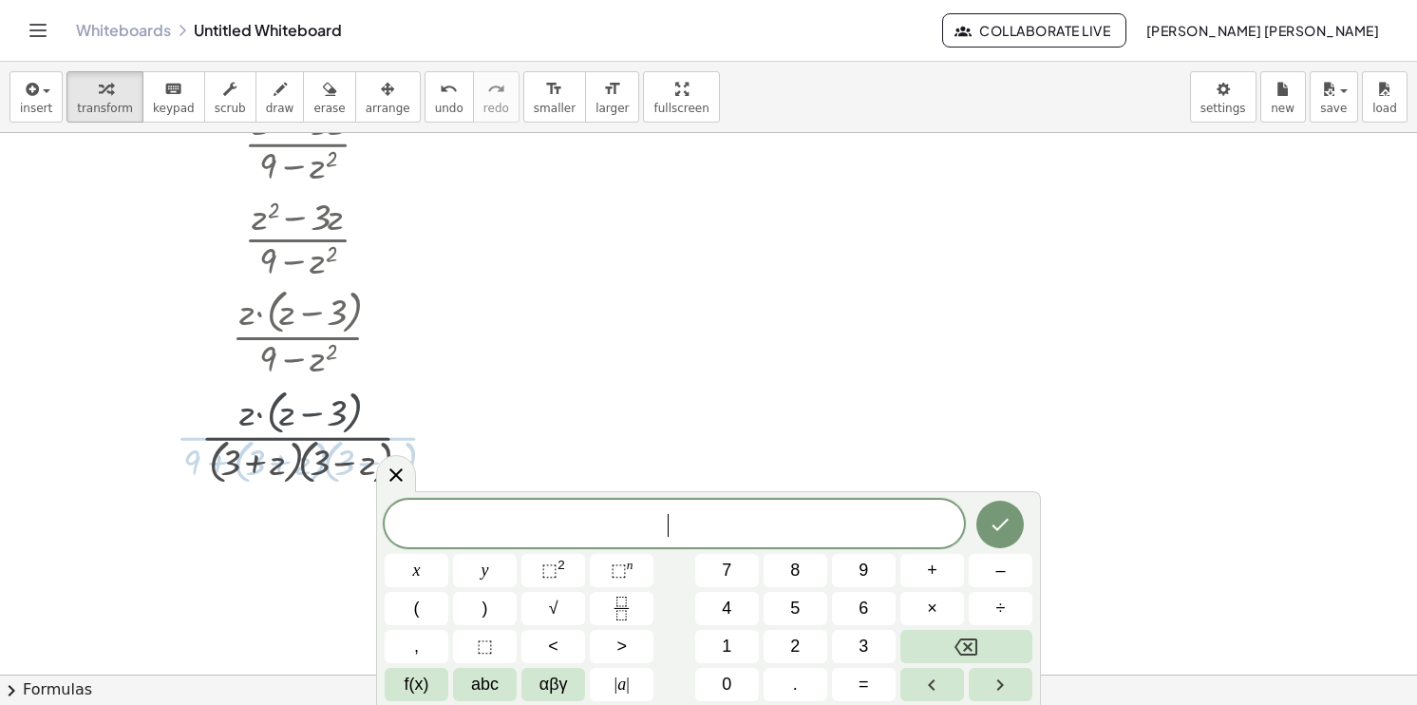
scroll to position [201, 0]
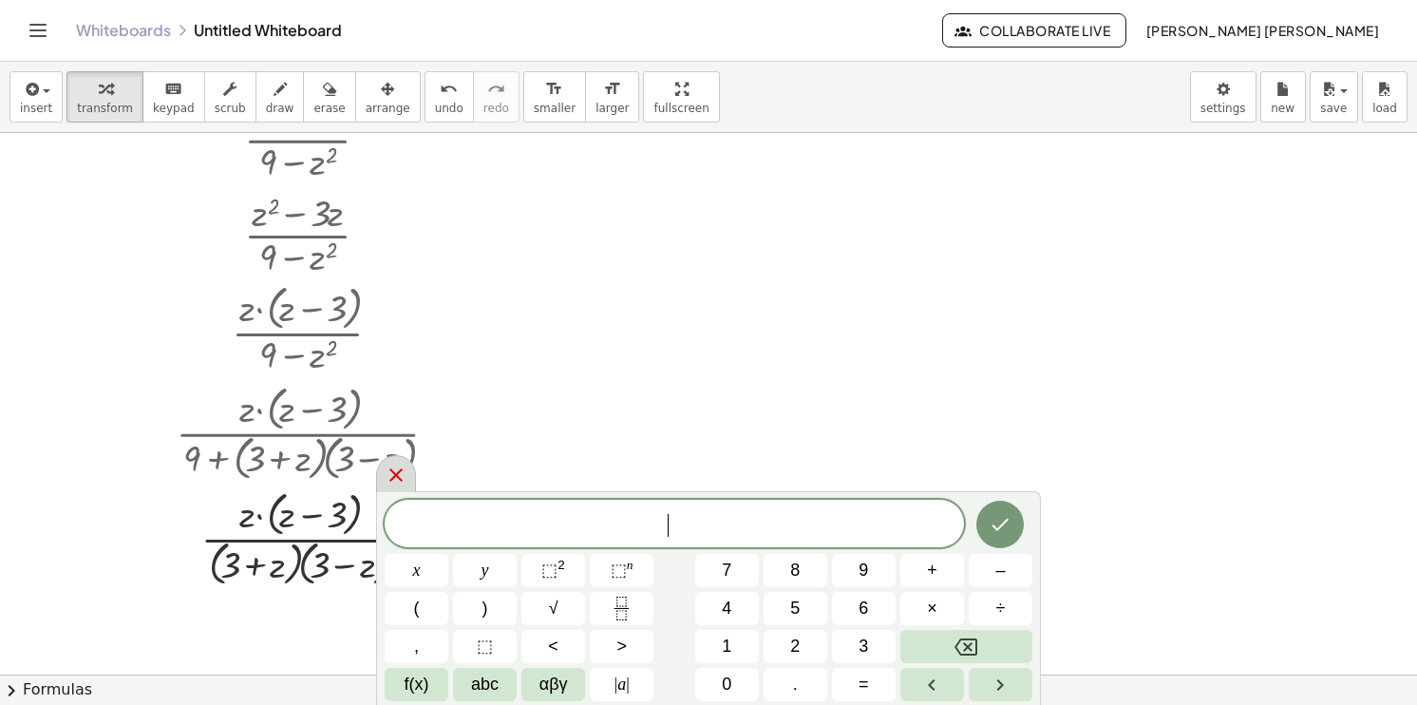
click at [390, 482] on icon at bounding box center [396, 474] width 23 height 23
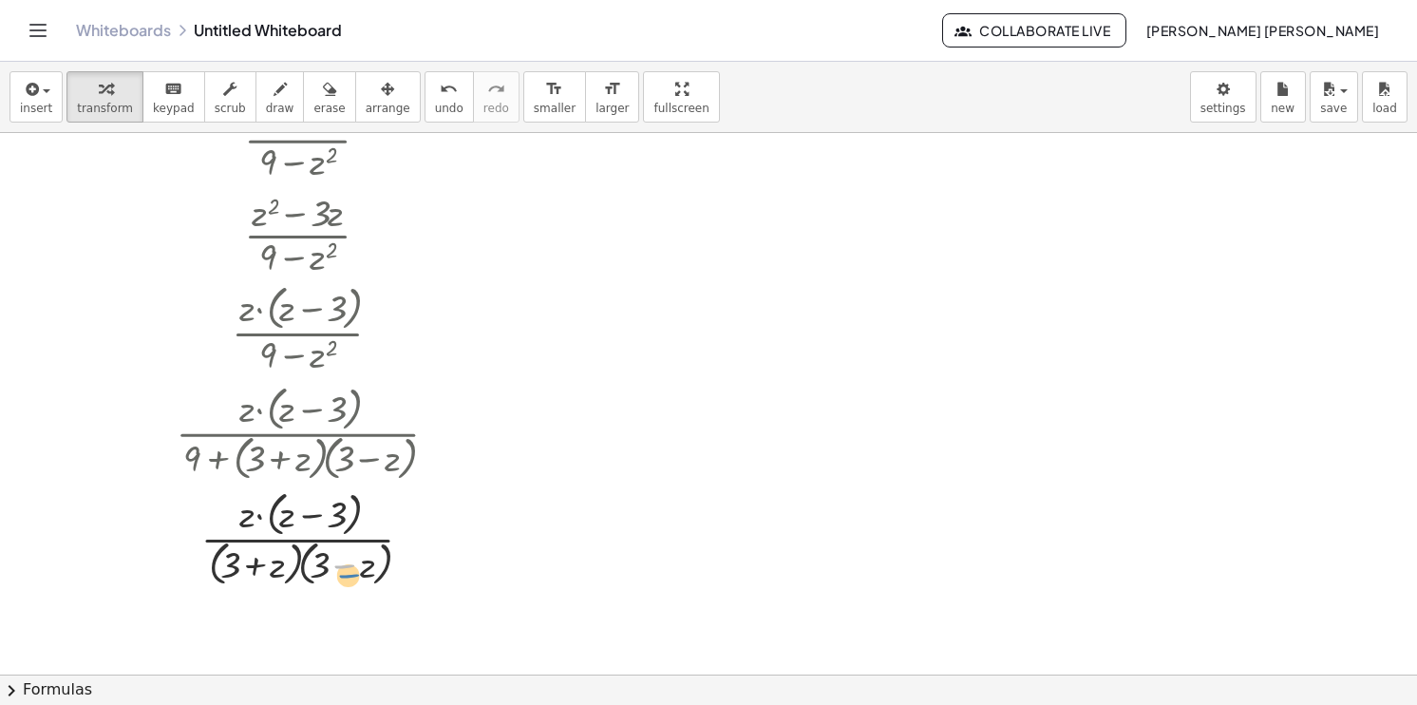
click at [349, 574] on div at bounding box center [314, 536] width 315 height 105
drag, startPoint x: 306, startPoint y: 568, endPoint x: 266, endPoint y: 511, distance: 69.6
click at [266, 511] on div at bounding box center [314, 536] width 315 height 105
drag, startPoint x: 311, startPoint y: 519, endPoint x: 277, endPoint y: 522, distance: 33.5
drag, startPoint x: 319, startPoint y: 351, endPoint x: 235, endPoint y: 359, distance: 84.9
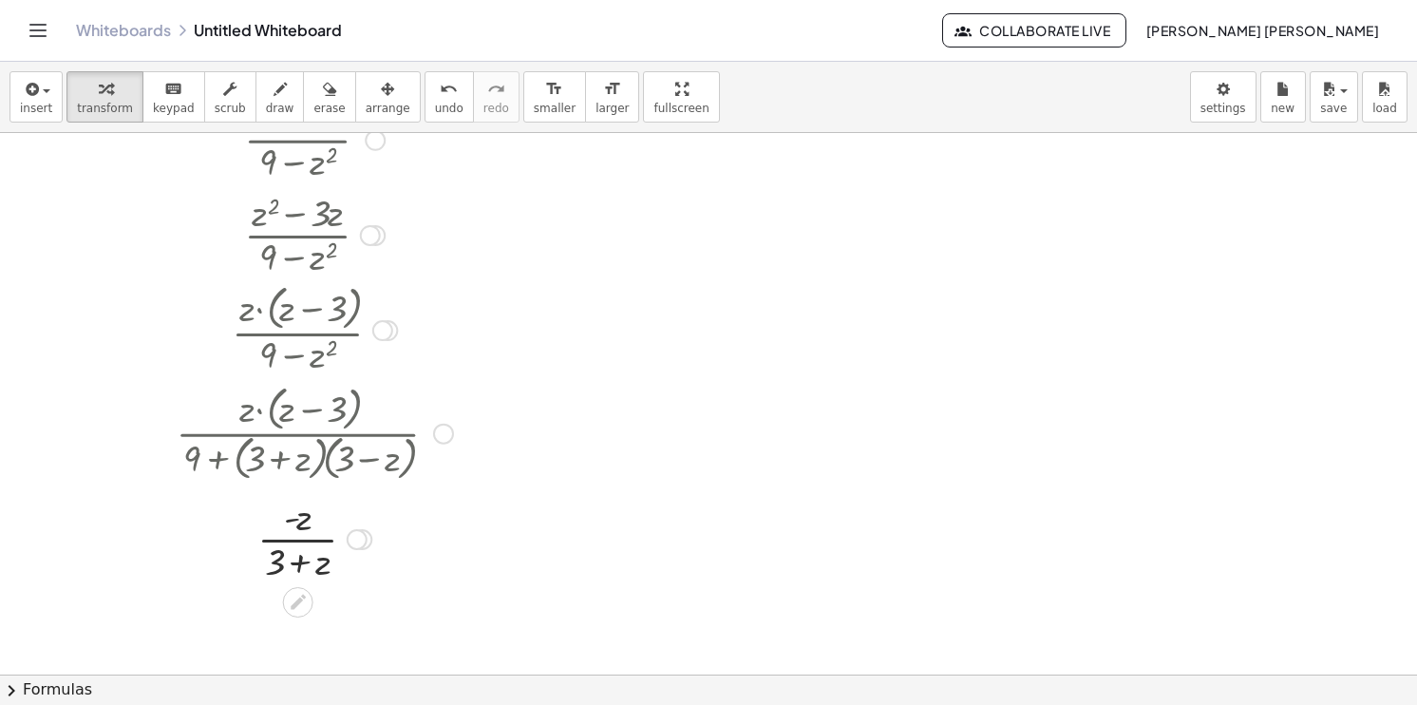
click at [235, 359] on div at bounding box center [315, 328] width 204 height 101
click at [262, 358] on div at bounding box center [315, 328] width 204 height 101
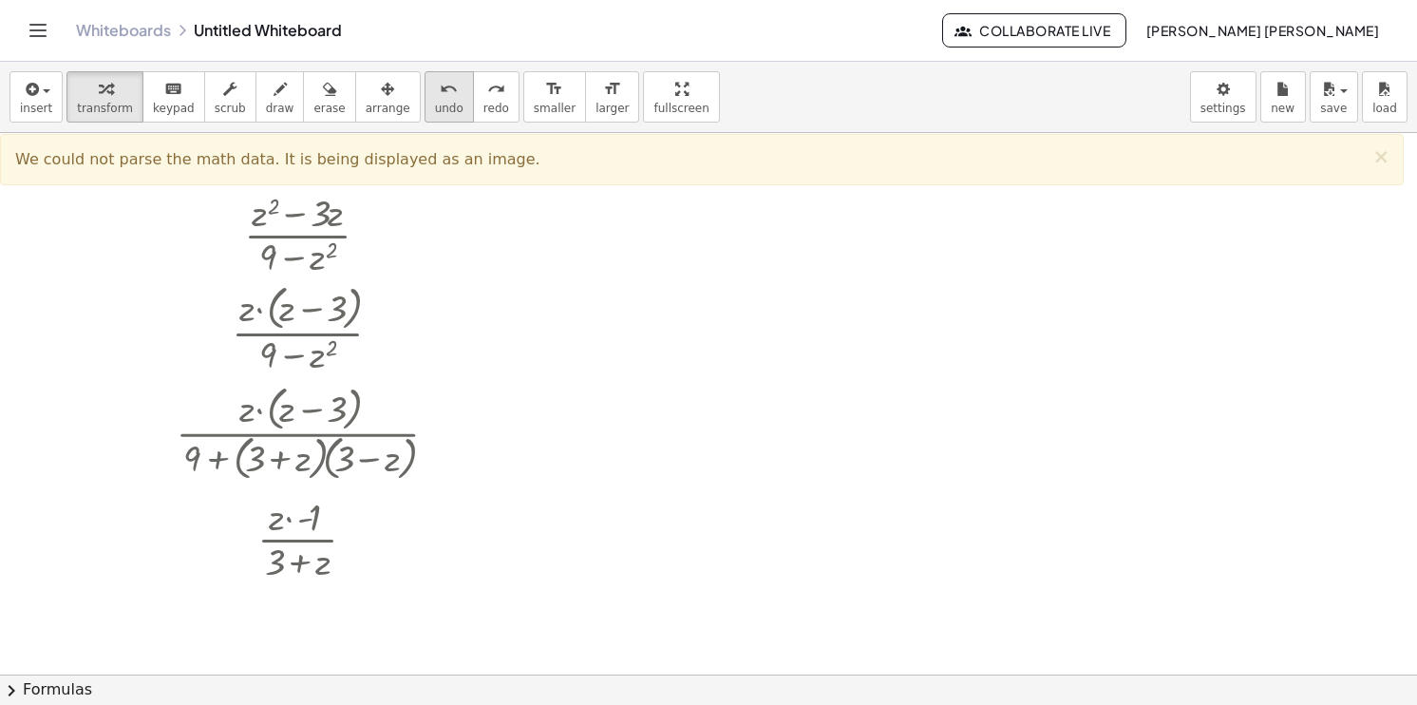
click at [435, 102] on span "undo" at bounding box center [449, 108] width 28 height 13
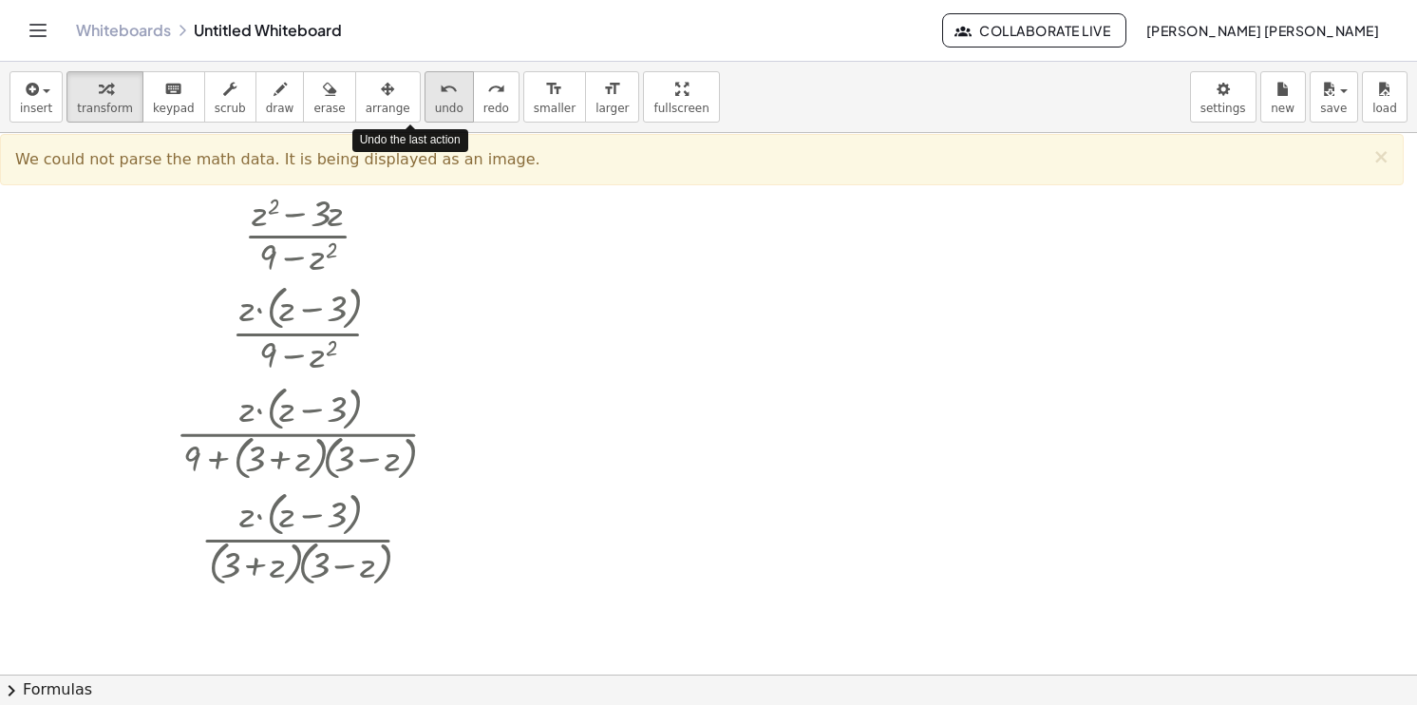
click at [435, 102] on span "undo" at bounding box center [449, 108] width 28 height 13
click at [435, 103] on span "undo" at bounding box center [449, 108] width 28 height 13
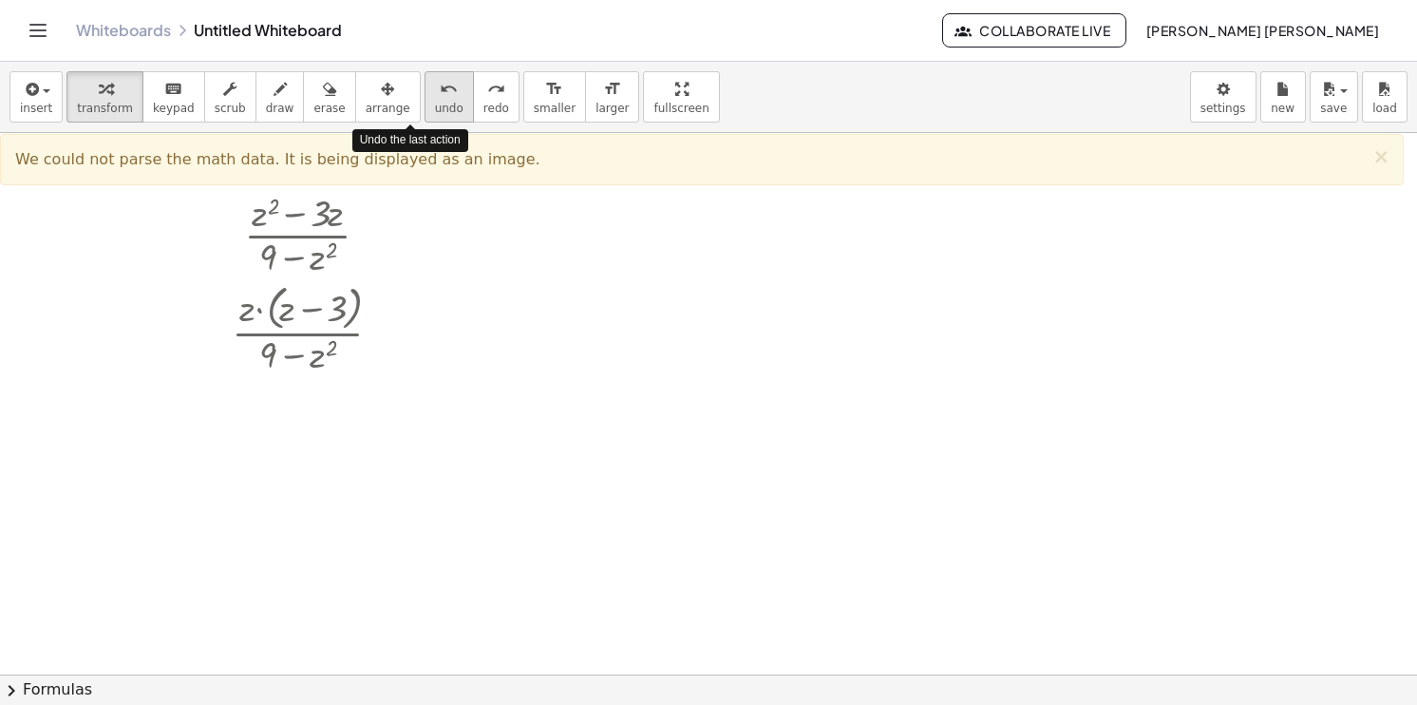
click at [435, 103] on span "undo" at bounding box center [449, 108] width 28 height 13
drag, startPoint x: 324, startPoint y: 364, endPoint x: 266, endPoint y: 363, distance: 57.9
click at [266, 363] on div at bounding box center [315, 328] width 204 height 101
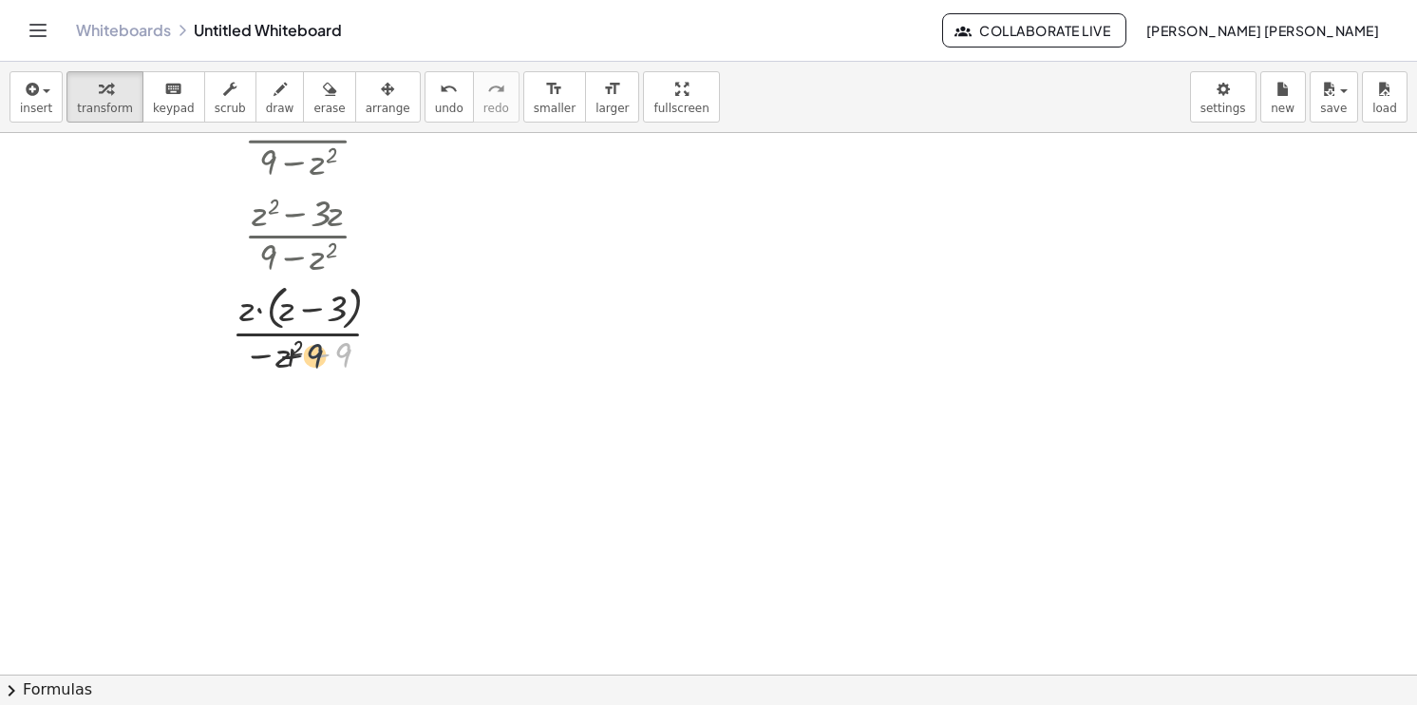
drag, startPoint x: 334, startPoint y: 367, endPoint x: 279, endPoint y: 370, distance: 55.2
click at [279, 370] on div at bounding box center [315, 328] width 204 height 101
click at [318, 351] on div at bounding box center [315, 328] width 204 height 101
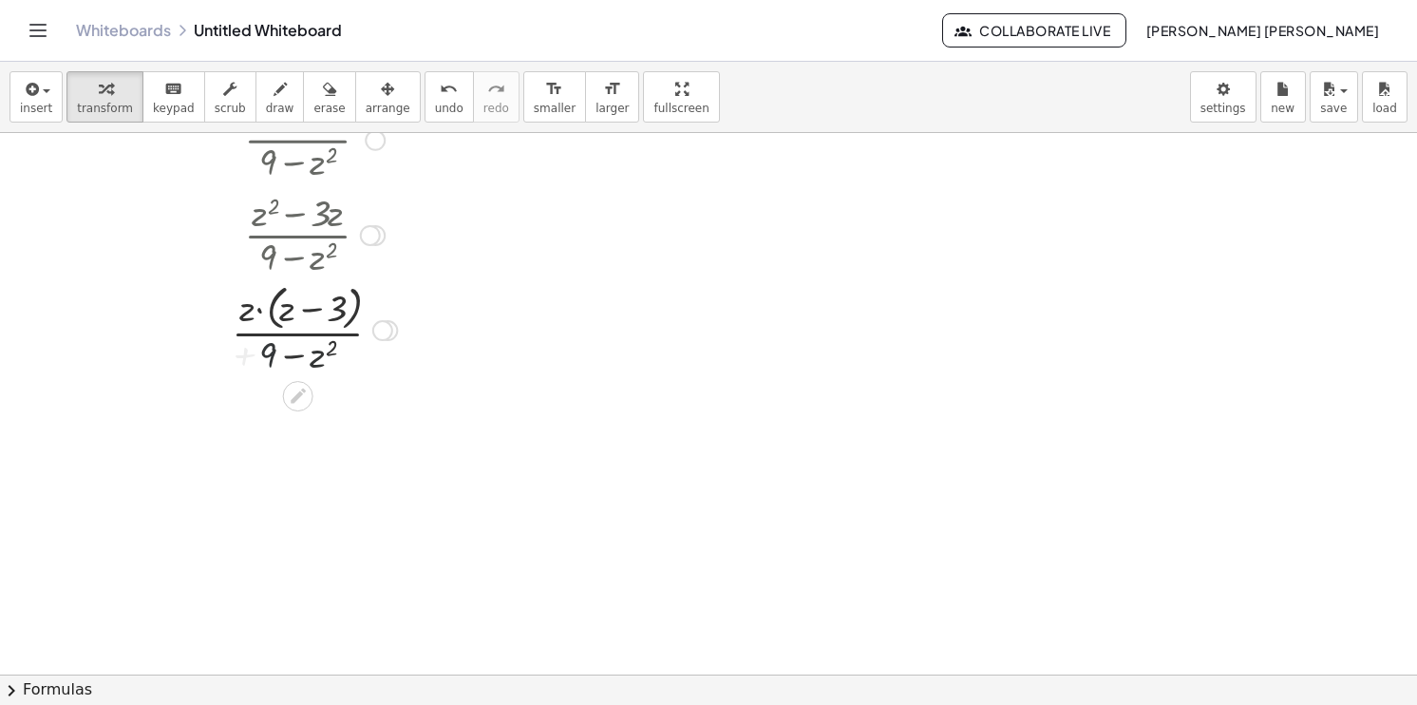
click at [318, 351] on div at bounding box center [315, 328] width 204 height 101
drag, startPoint x: 318, startPoint y: 351, endPoint x: 379, endPoint y: 319, distance: 68.8
click at [298, 331] on div "· z · ( + z − 3 ) · ( + 9 − z 2 )" at bounding box center [298, 331] width 0 height 0
click at [384, 326] on div at bounding box center [382, 330] width 21 height 21
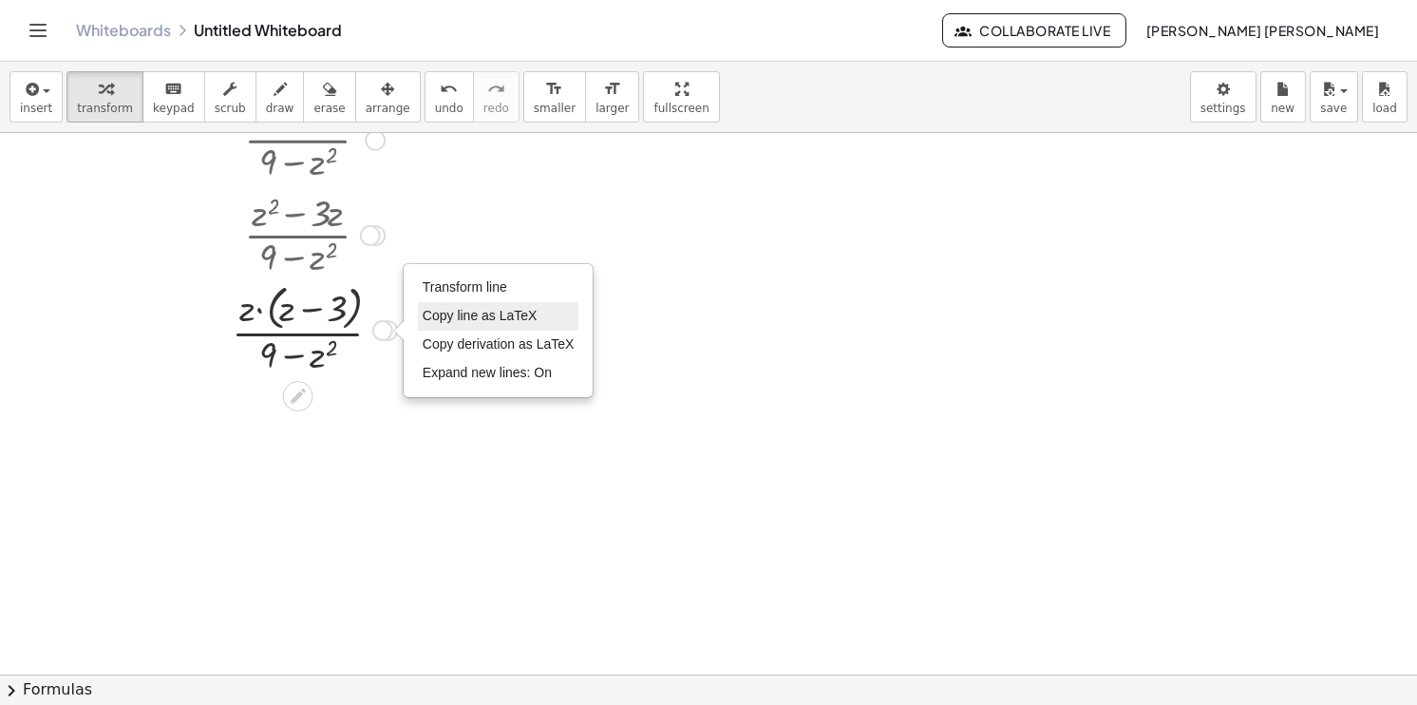
click at [508, 315] on span "Copy line as LaTeX" at bounding box center [480, 315] width 115 height 15
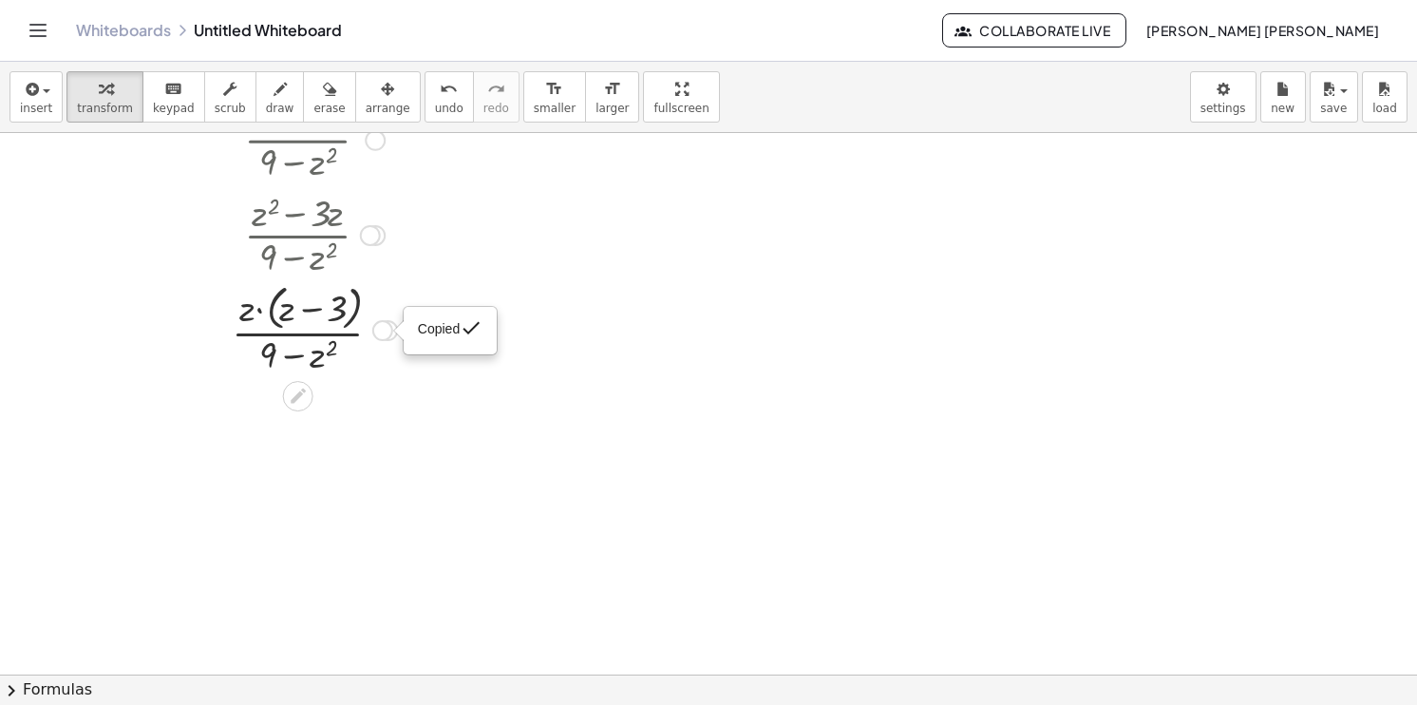
click at [384, 334] on div "Copied done" at bounding box center [382, 330] width 21 height 21
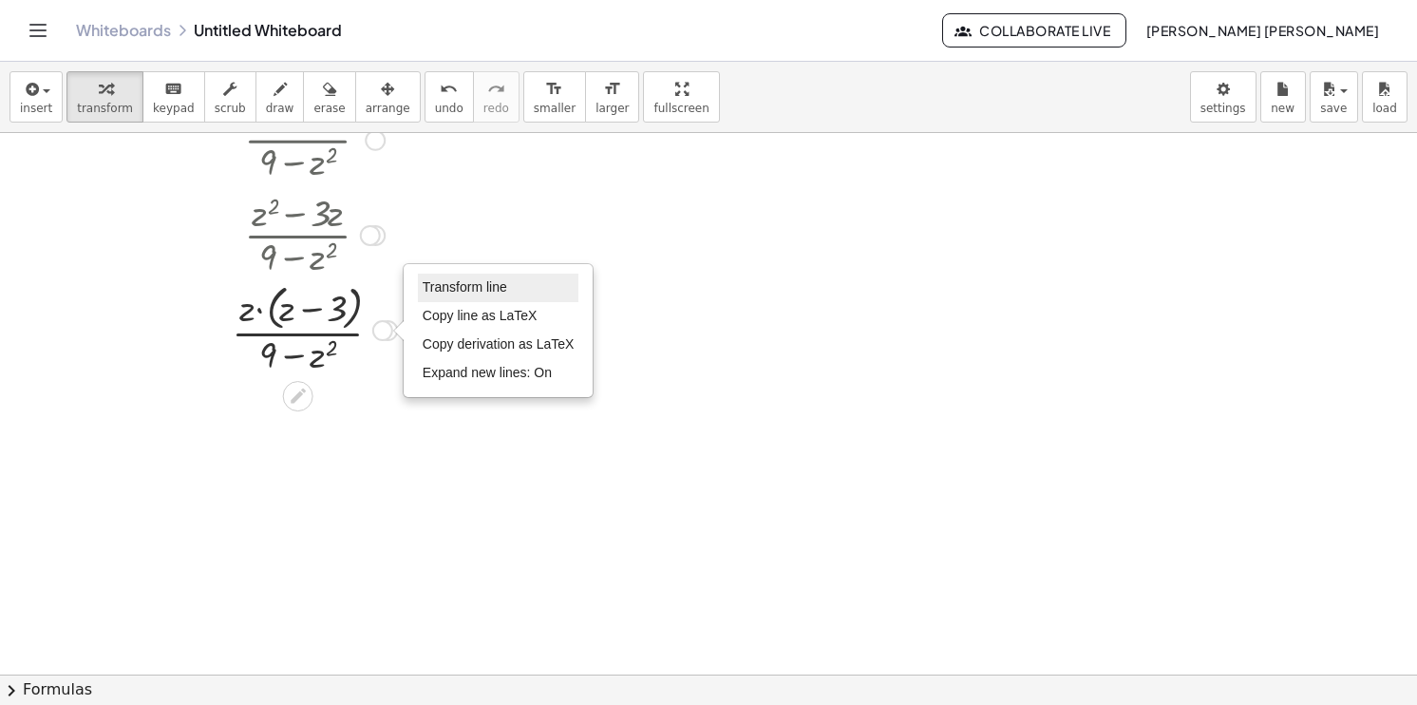
click at [493, 276] on li "Transform line" at bounding box center [498, 288] width 161 height 28
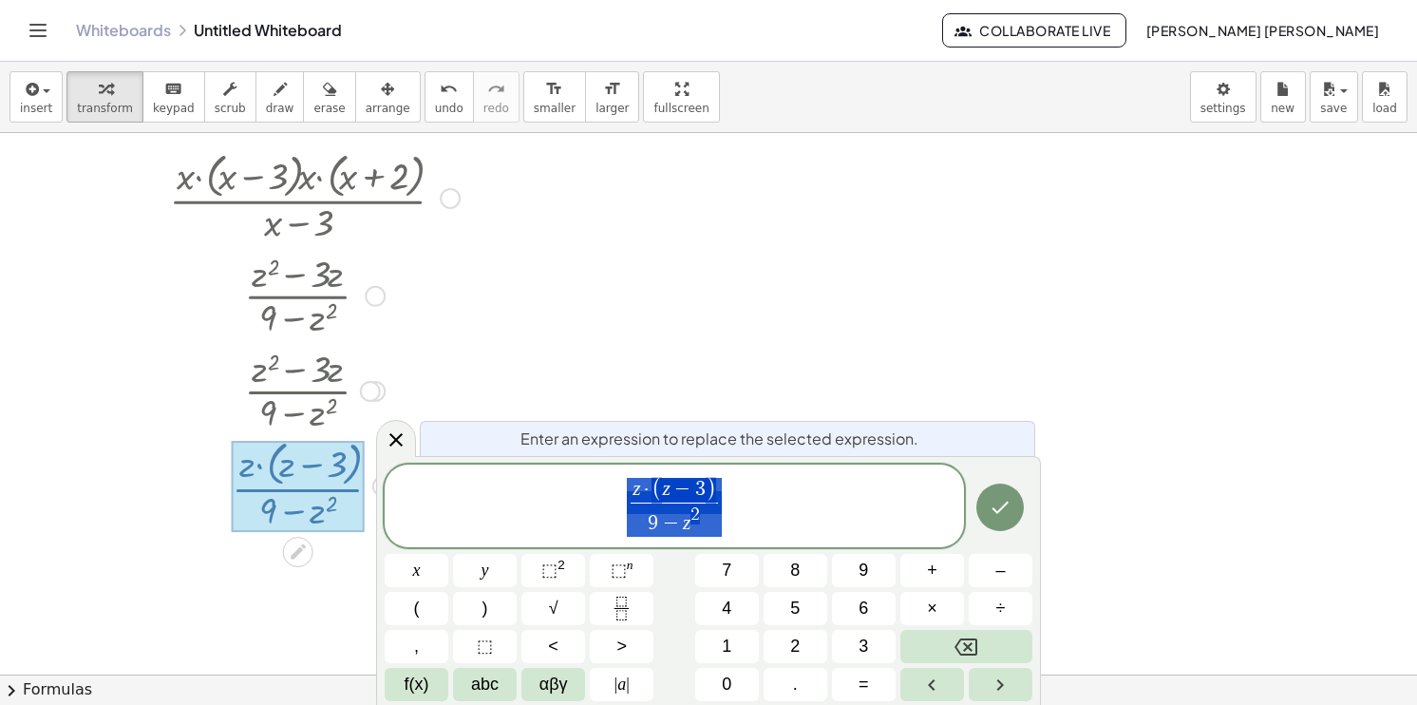
scroll to position [45, 0]
click at [707, 523] on span "9 − z 2 ​" at bounding box center [674, 519] width 87 height 34
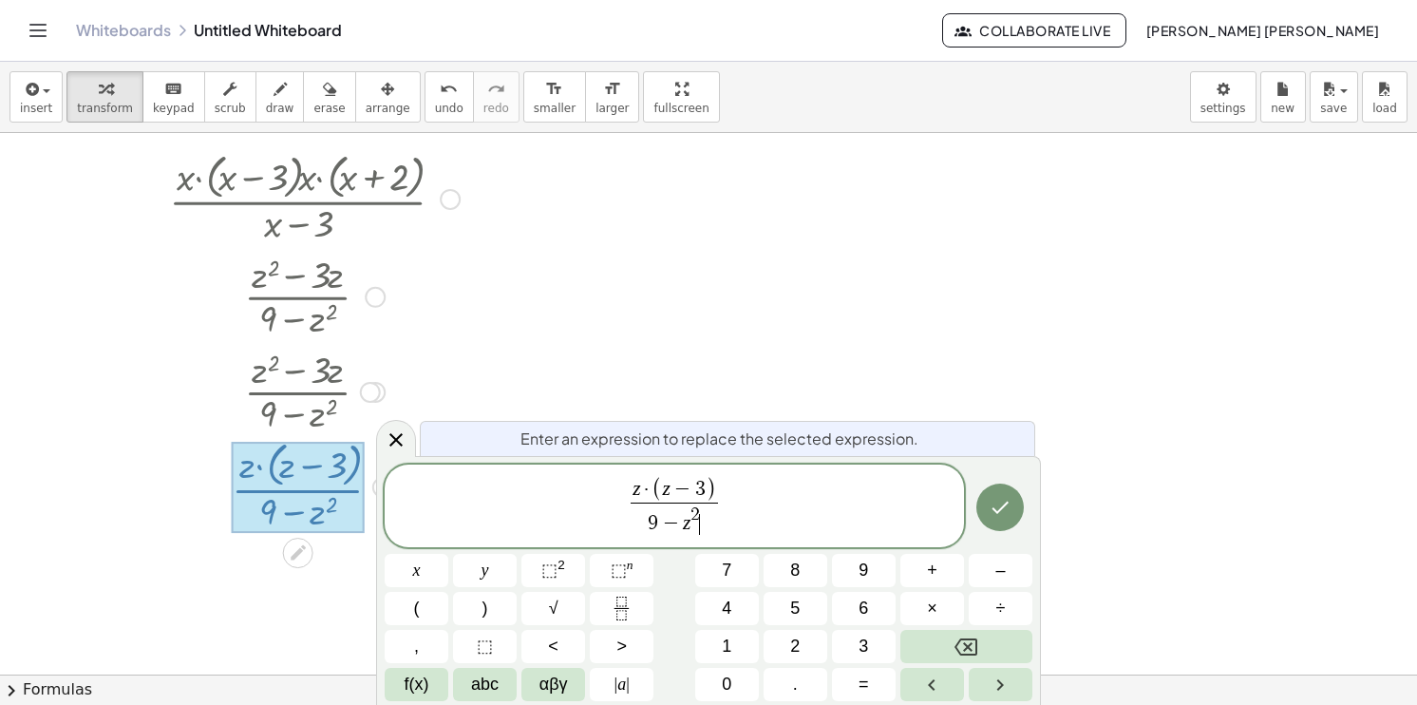
click at [707, 523] on span "9 − z 2 ​" at bounding box center [674, 519] width 87 height 34
click at [1013, 498] on button "Done" at bounding box center [999, 508] width 47 height 47
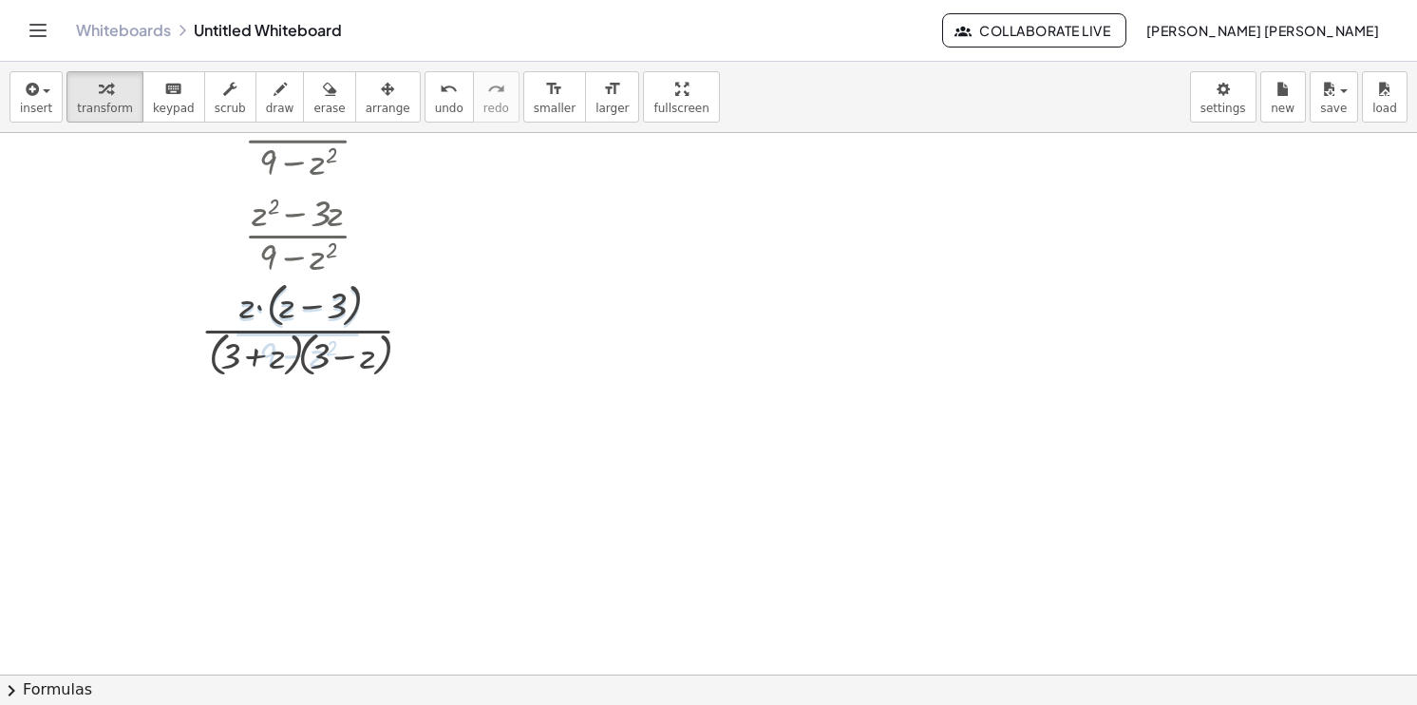
scroll to position [201, 0]
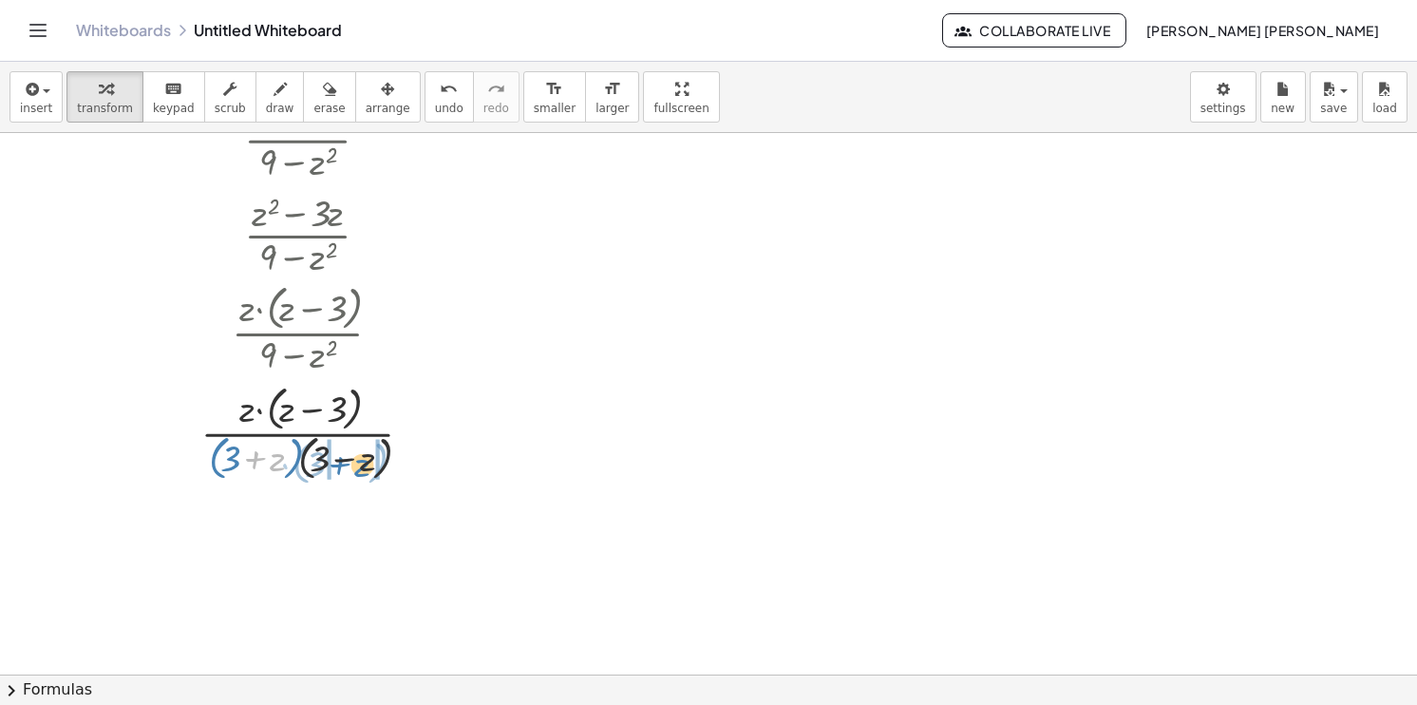
drag, startPoint x: 255, startPoint y: 442, endPoint x: 342, endPoint y: 445, distance: 87.5
click at [342, 445] on div at bounding box center [314, 431] width 315 height 105
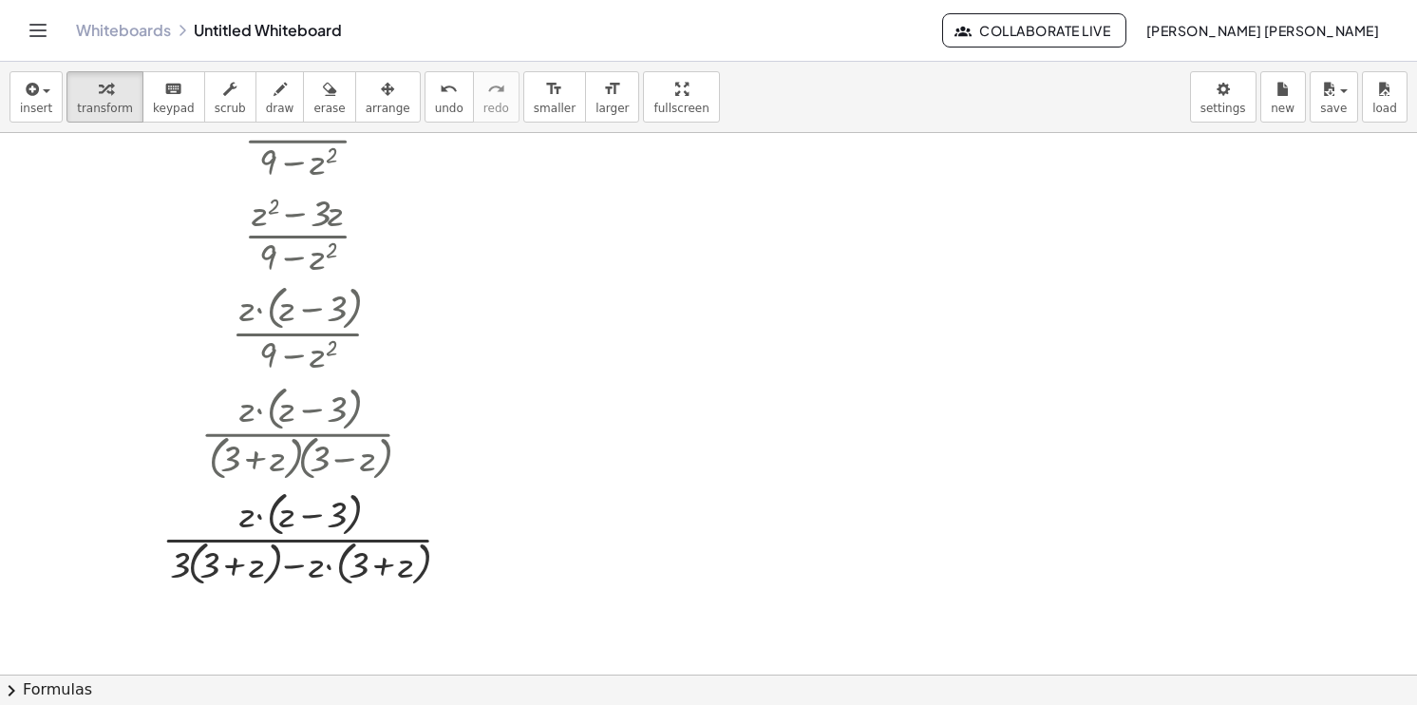
click at [433, 123] on div "insert select one: Math Expression Function Text Youtube Video Graphing Geometr…" at bounding box center [708, 97] width 1417 height 71
click at [425, 105] on button "undo undo" at bounding box center [449, 96] width 49 height 51
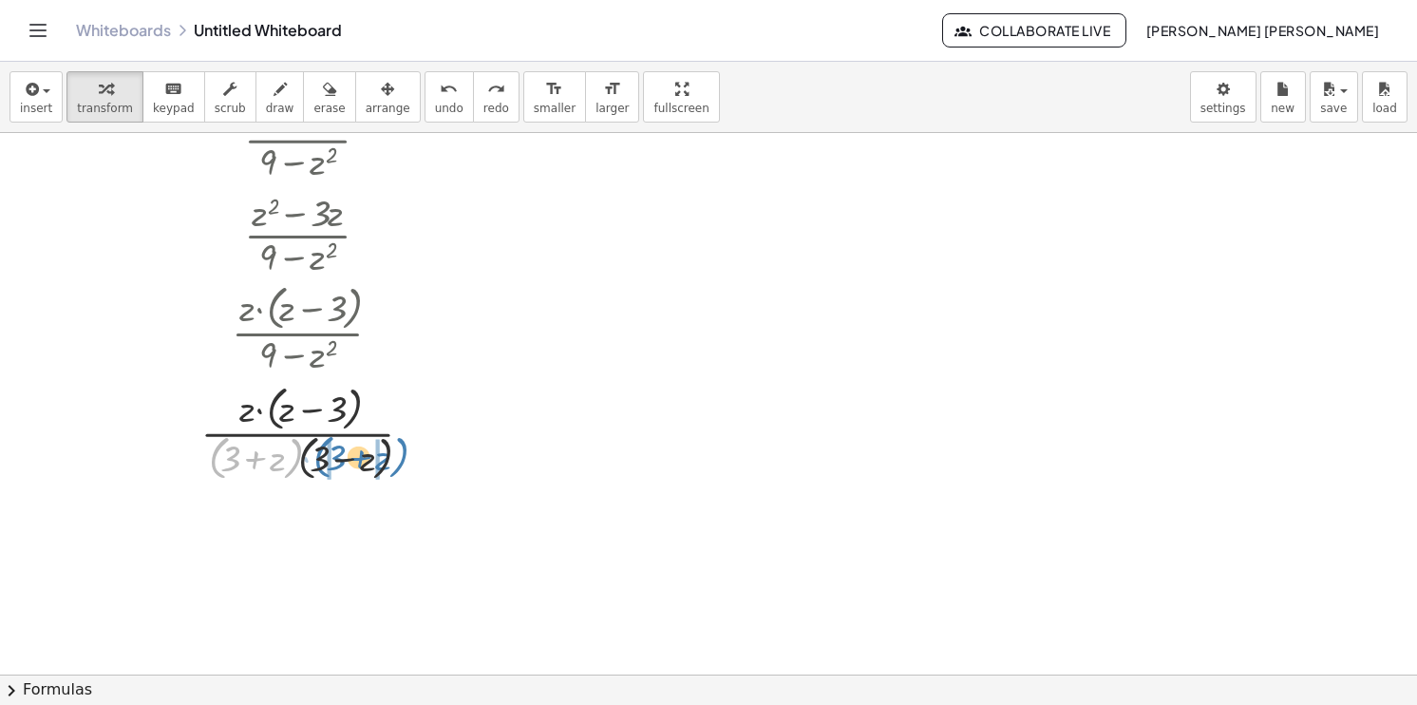
drag, startPoint x: 209, startPoint y: 461, endPoint x: 314, endPoint y: 460, distance: 105.4
click at [314, 460] on div at bounding box center [315, 431] width 238 height 105
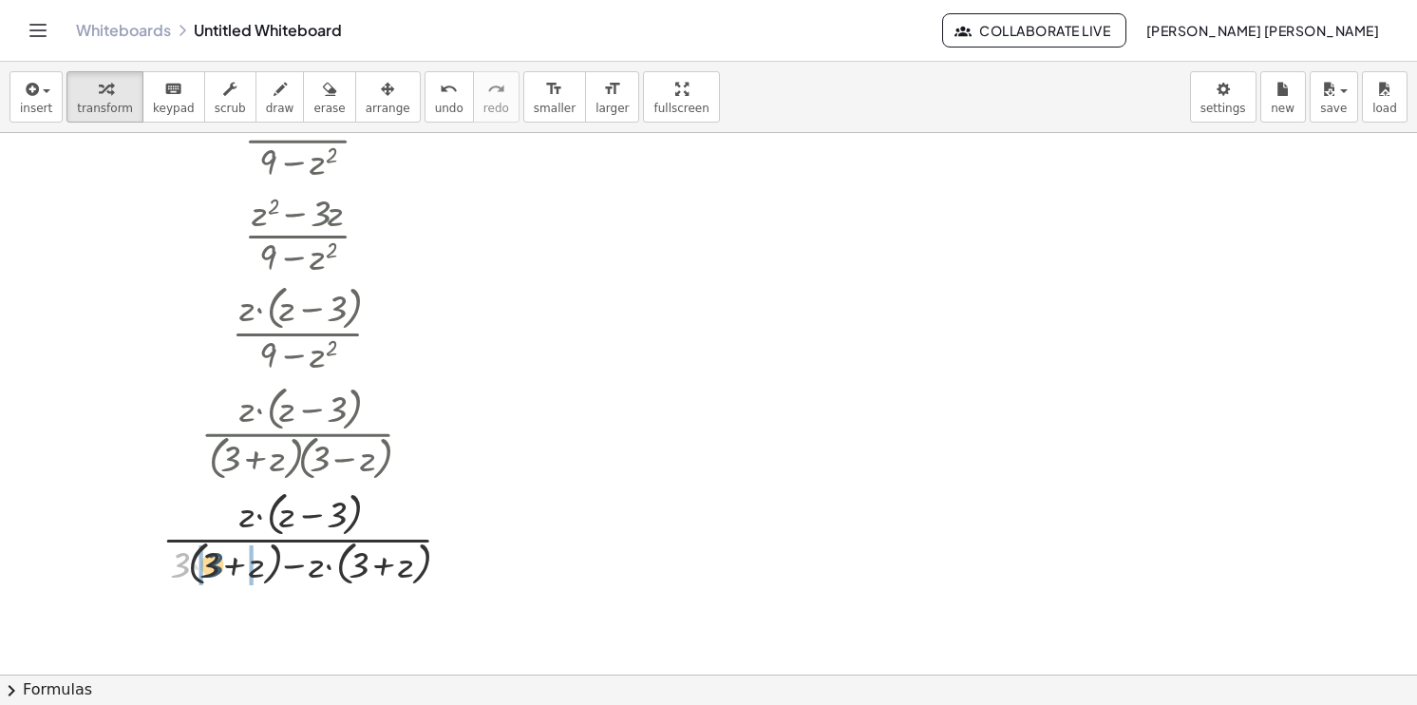
drag, startPoint x: 174, startPoint y: 567, endPoint x: 208, endPoint y: 567, distance: 34.2
click at [208, 567] on div at bounding box center [314, 536] width 315 height 105
drag, startPoint x: 182, startPoint y: 571, endPoint x: 206, endPoint y: 568, distance: 23.9
drag, startPoint x: 252, startPoint y: 567, endPoint x: 239, endPoint y: 564, distance: 12.7
click at [239, 564] on div at bounding box center [314, 536] width 315 height 105
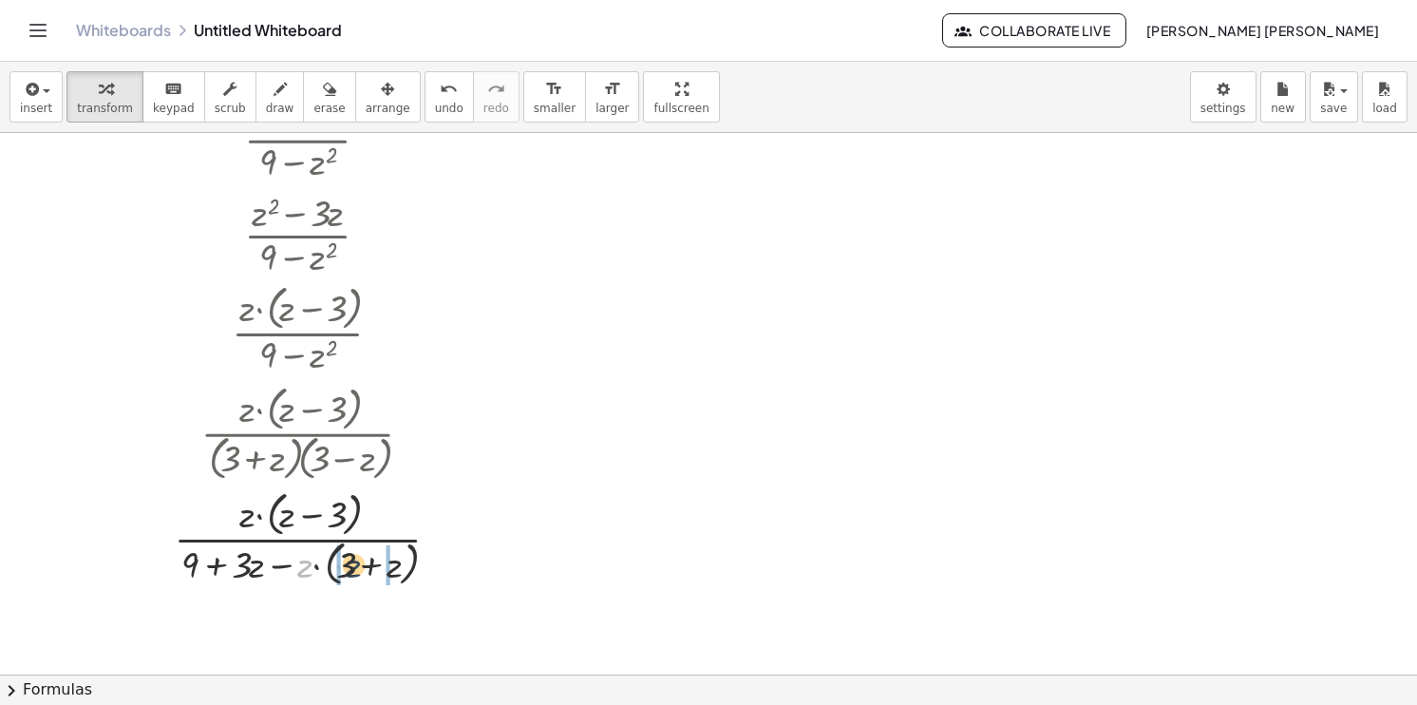
drag, startPoint x: 302, startPoint y: 560, endPoint x: 353, endPoint y: 557, distance: 51.4
click at [353, 557] on div at bounding box center [314, 536] width 315 height 105
drag, startPoint x: 311, startPoint y: 568, endPoint x: 334, endPoint y: 568, distance: 23.7
click at [334, 568] on div at bounding box center [314, 536] width 315 height 105
drag, startPoint x: 404, startPoint y: 564, endPoint x: 383, endPoint y: 564, distance: 20.9
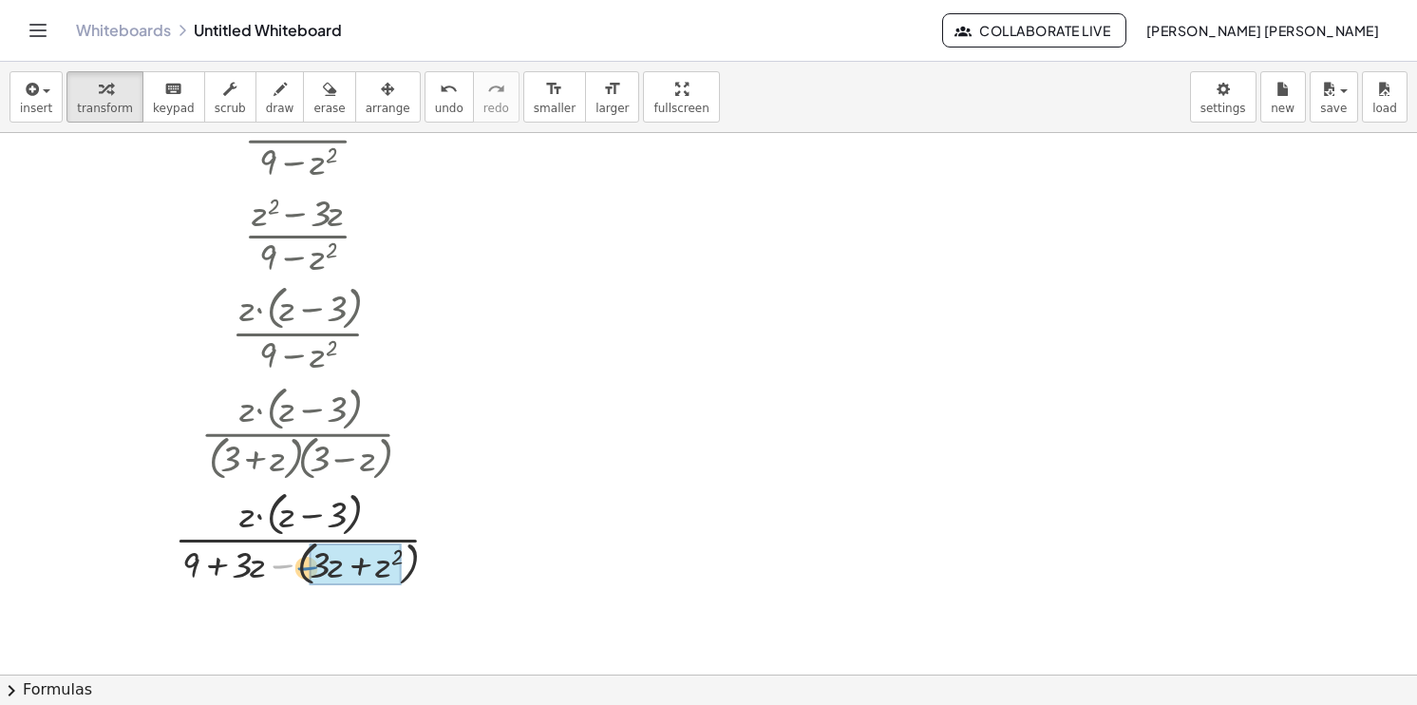
drag, startPoint x: 288, startPoint y: 559, endPoint x: 315, endPoint y: 560, distance: 27.6
drag, startPoint x: 325, startPoint y: 573, endPoint x: 264, endPoint y: 572, distance: 60.8
click at [264, 572] on div at bounding box center [314, 537] width 315 height 101
drag, startPoint x: 319, startPoint y: 562, endPoint x: 268, endPoint y: 565, distance: 51.4
click at [268, 565] on div at bounding box center [314, 536] width 315 height 105
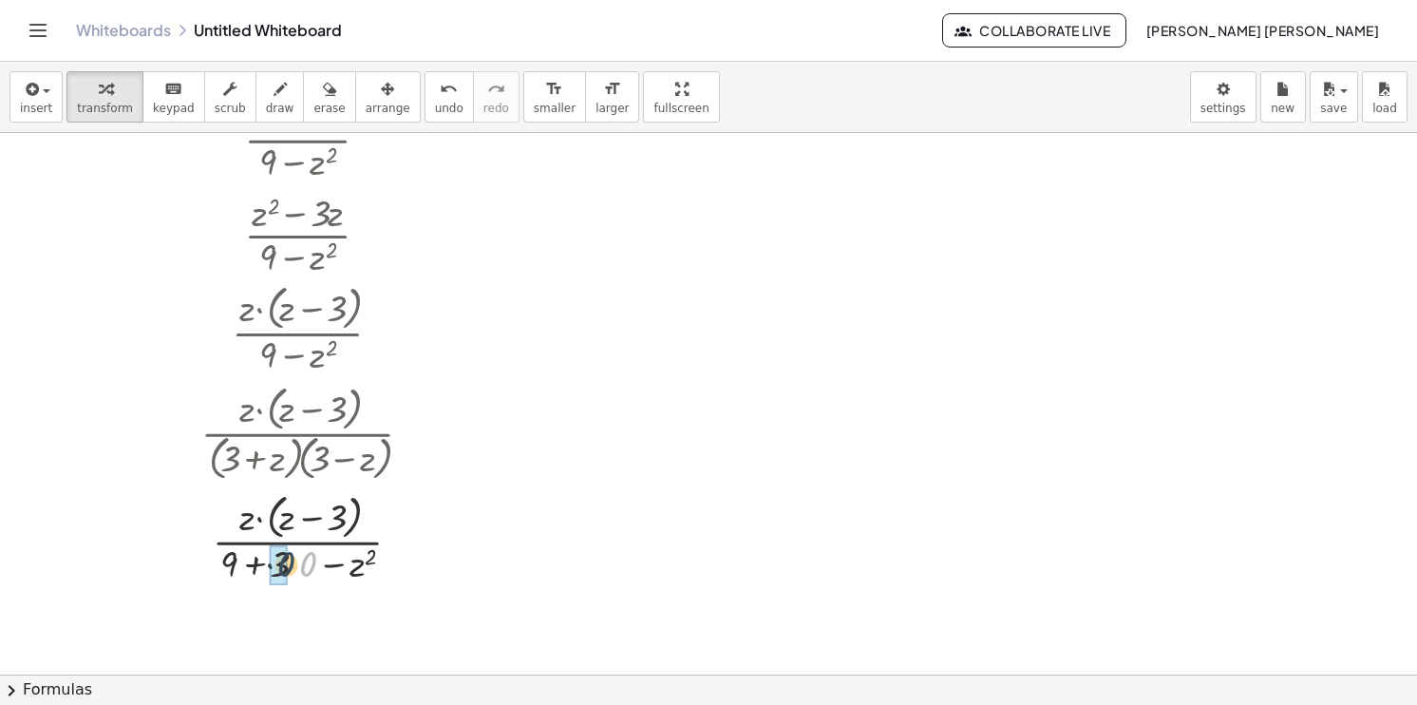
drag, startPoint x: 308, startPoint y: 566, endPoint x: 288, endPoint y: 566, distance: 19.9
drag, startPoint x: 246, startPoint y: 561, endPoint x: 287, endPoint y: 563, distance: 40.9
click at [251, 563] on div at bounding box center [314, 537] width 315 height 101
click at [425, 118] on button "undo undo" at bounding box center [449, 96] width 49 height 51
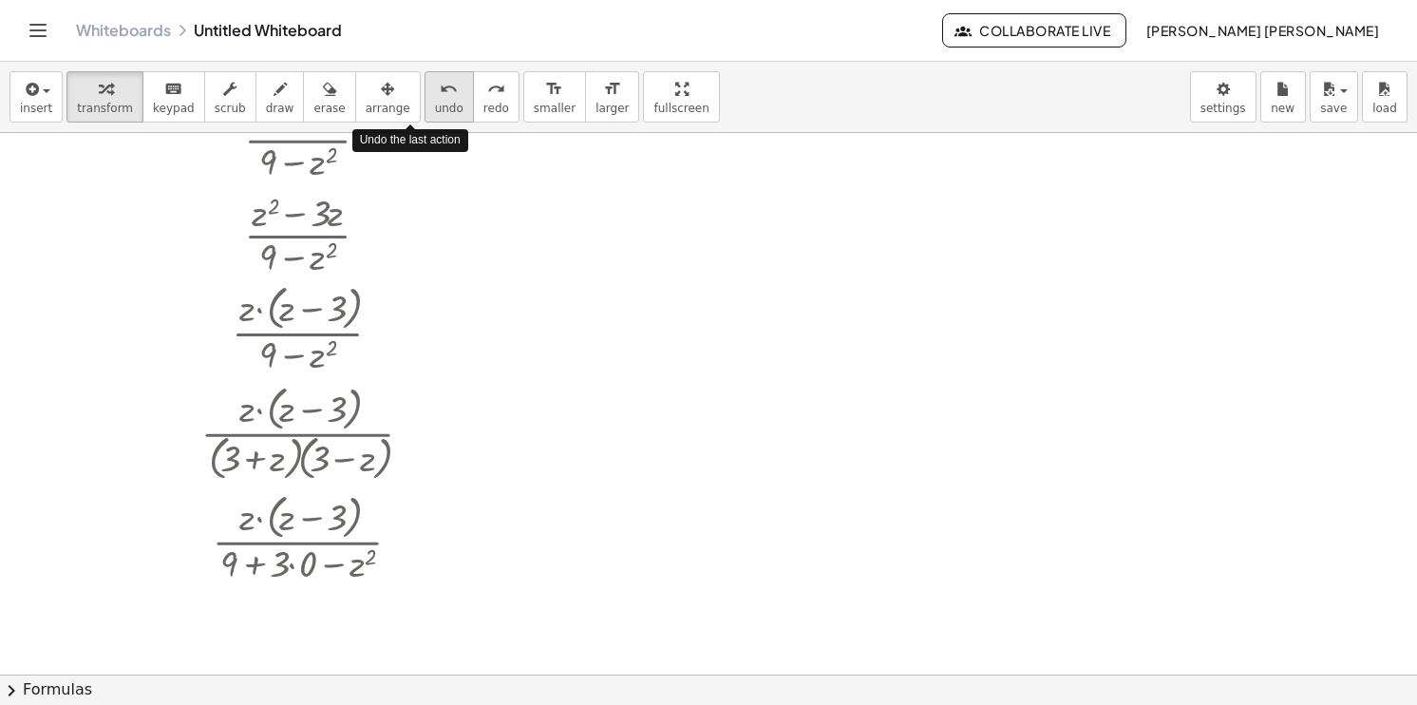
click at [425, 118] on button "undo undo" at bounding box center [449, 96] width 49 height 51
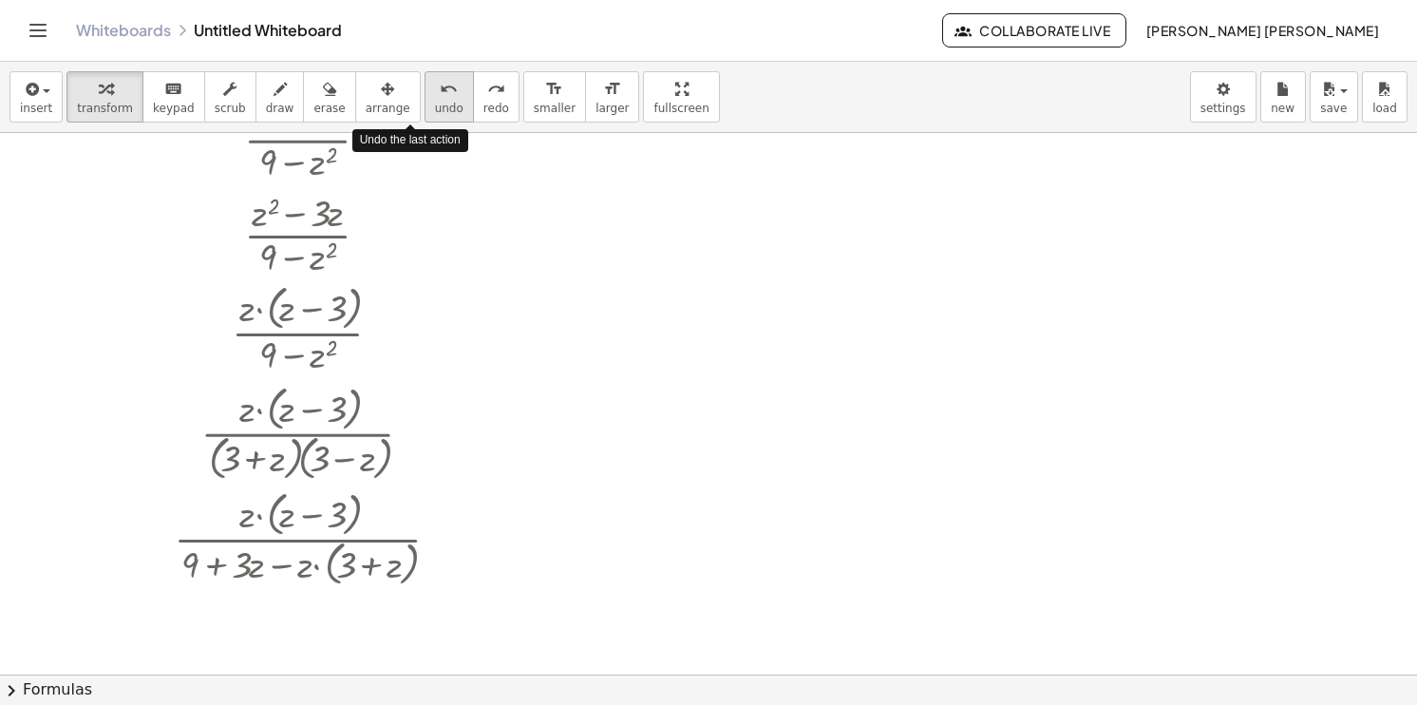
click at [425, 118] on button "undo undo" at bounding box center [449, 96] width 49 height 51
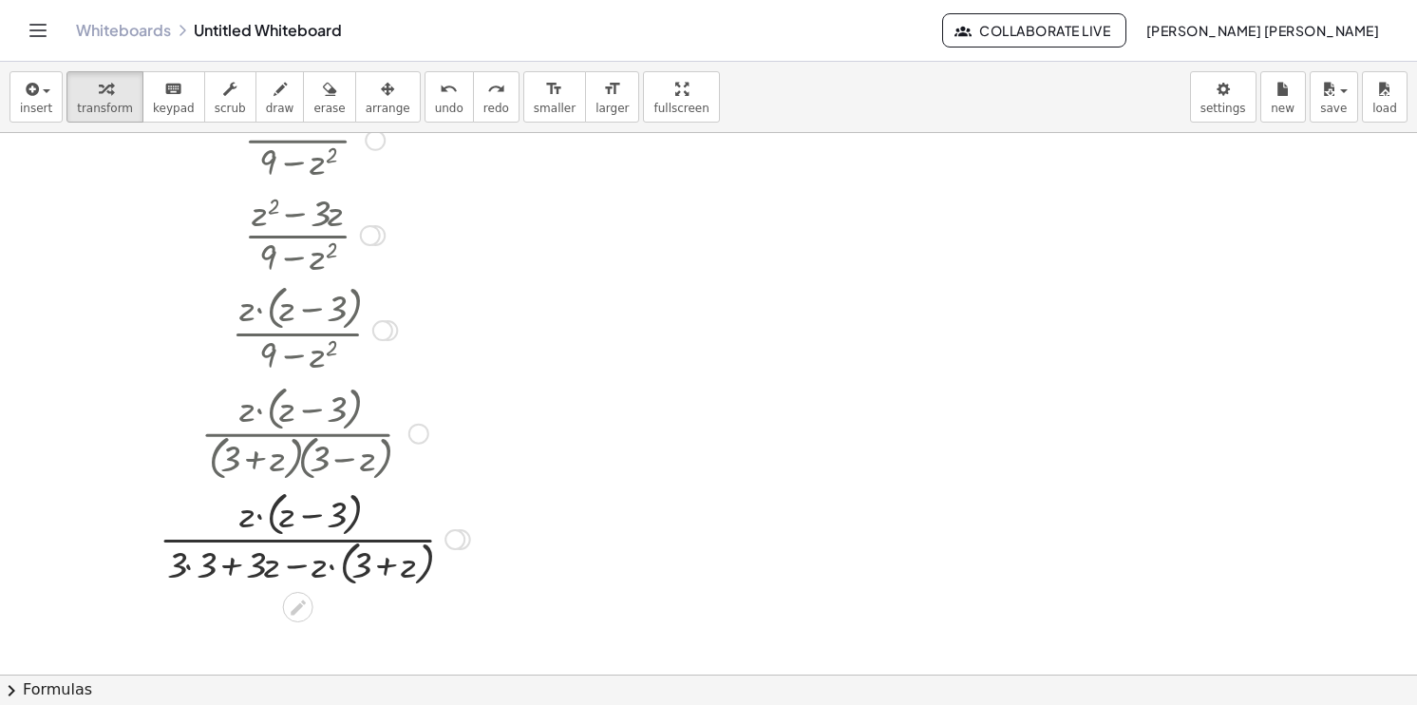
drag, startPoint x: 422, startPoint y: 118, endPoint x: 418, endPoint y: 442, distance: 323.9
click at [418, 442] on div "insert select one: Math Expression Function Text Youtube Video Graphing Geometr…" at bounding box center [708, 383] width 1417 height 643
click at [414, 443] on div at bounding box center [315, 431] width 238 height 105
click at [415, 439] on div at bounding box center [418, 433] width 21 height 21
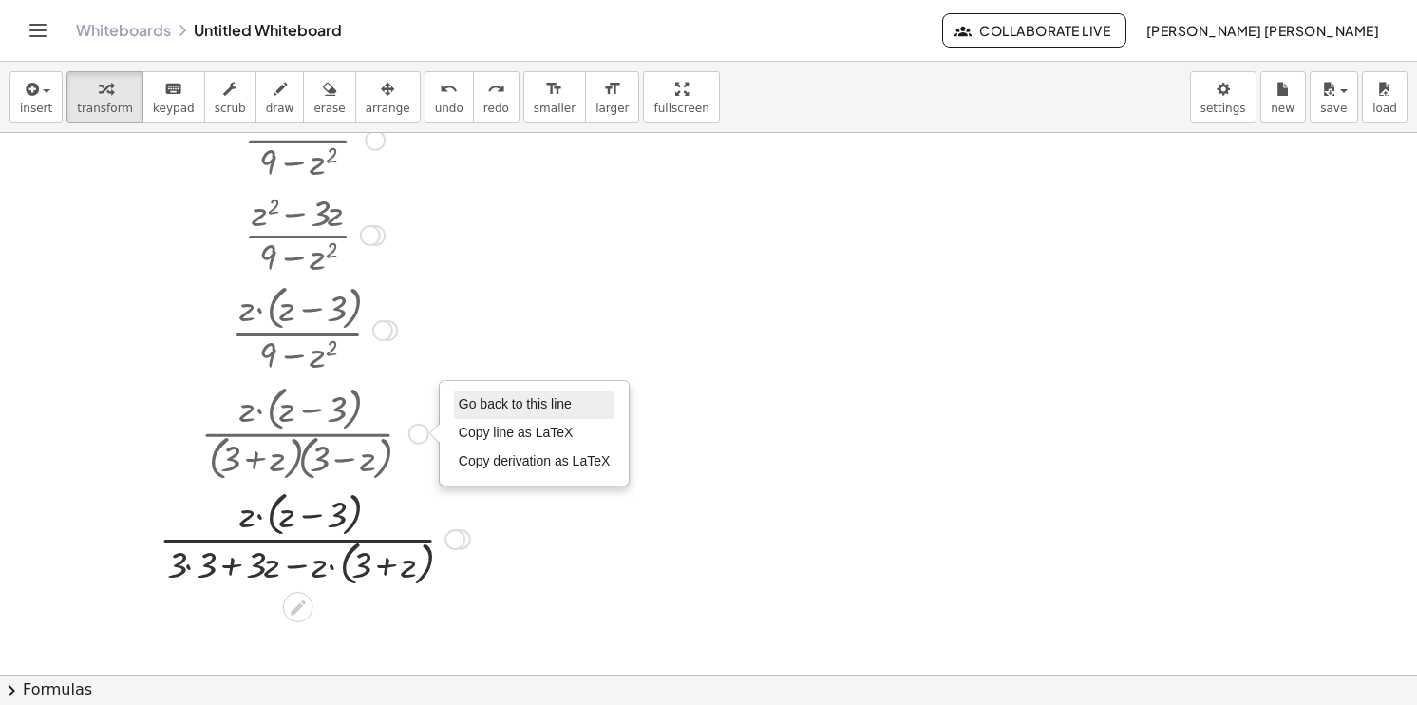
click at [505, 408] on span "Go back to this line" at bounding box center [515, 403] width 113 height 15
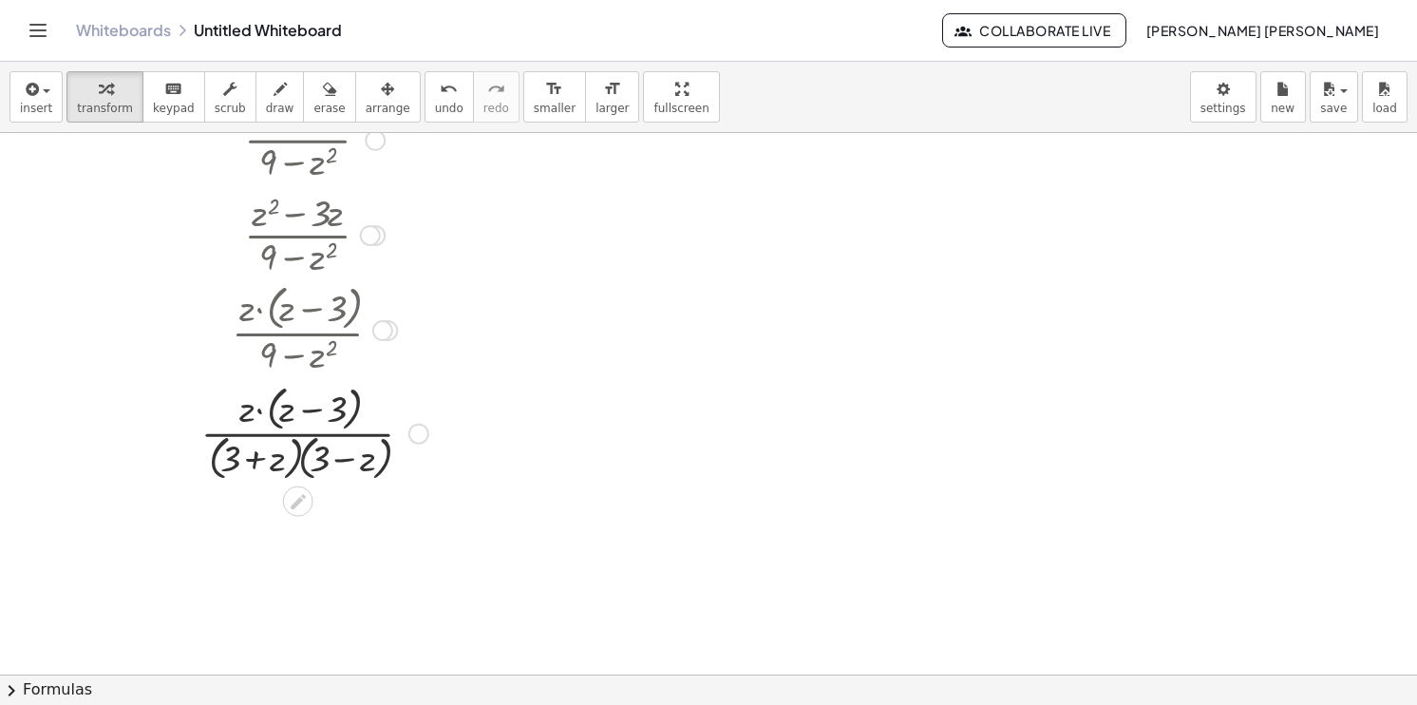
click at [412, 427] on div "Go back to this line Copy line as LaTeX Copy derivation as LaTeX" at bounding box center [418, 433] width 21 height 21
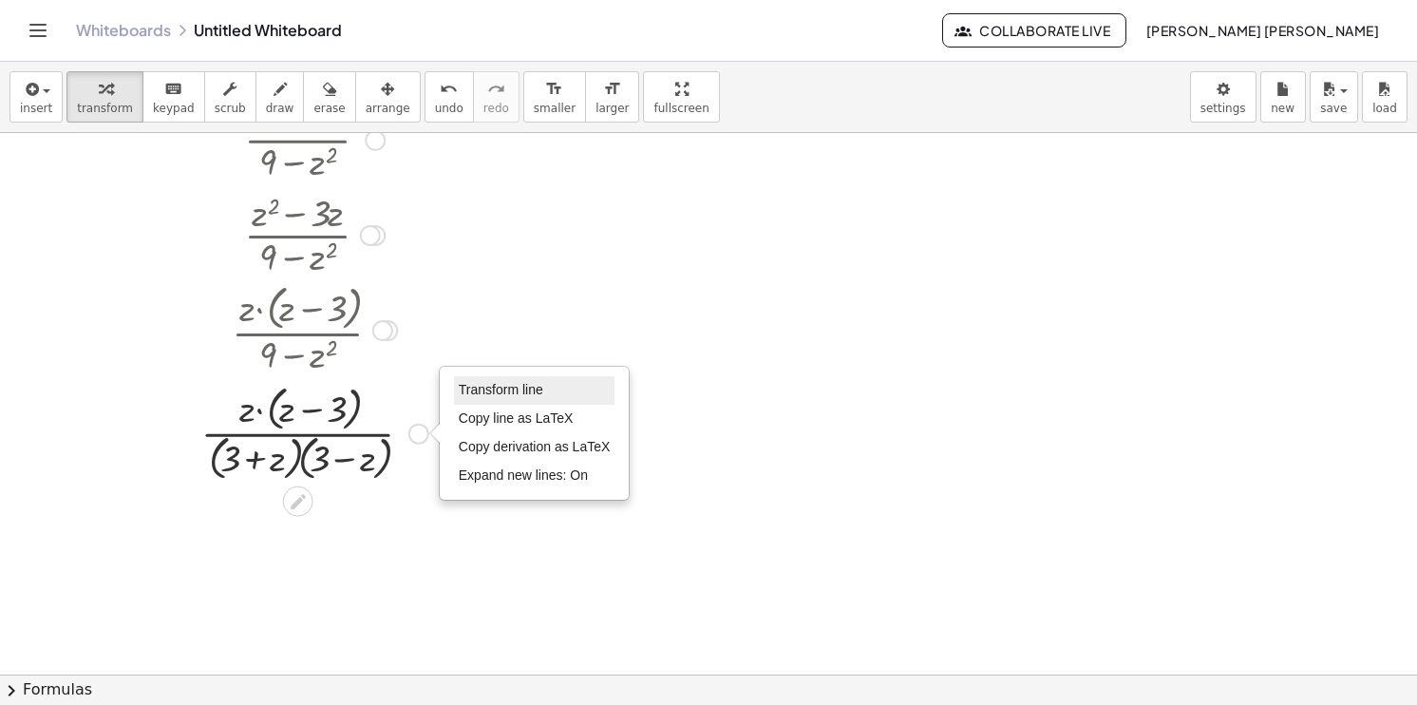
click at [493, 386] on span "Transform line" at bounding box center [501, 389] width 85 height 15
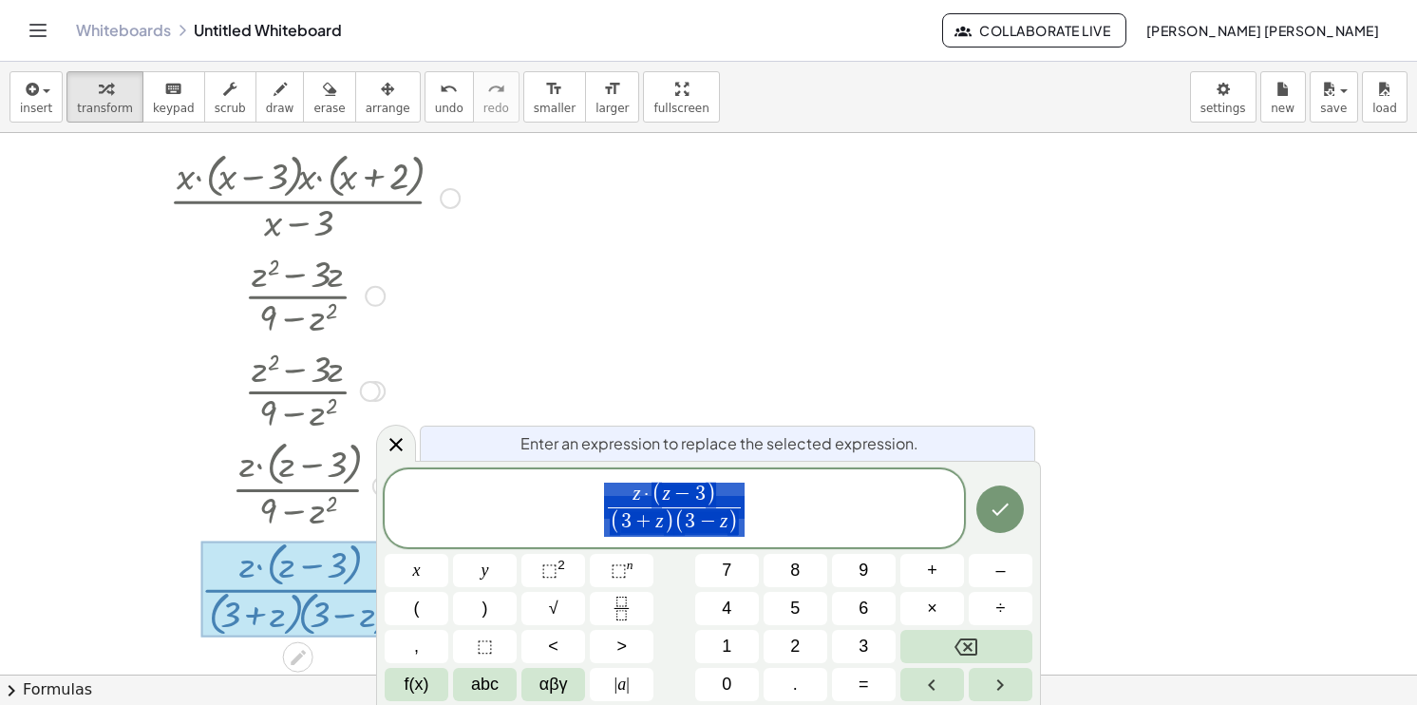
scroll to position [45, 0]
click at [985, 505] on button "Done" at bounding box center [999, 508] width 47 height 47
click at [992, 518] on div at bounding box center [708, 629] width 1417 height 1083
click at [784, 501] on div "z · ( z − 3 ) − ​ ( 3 + z ) ( 3 − z ) ​" at bounding box center [674, 508] width 579 height 78
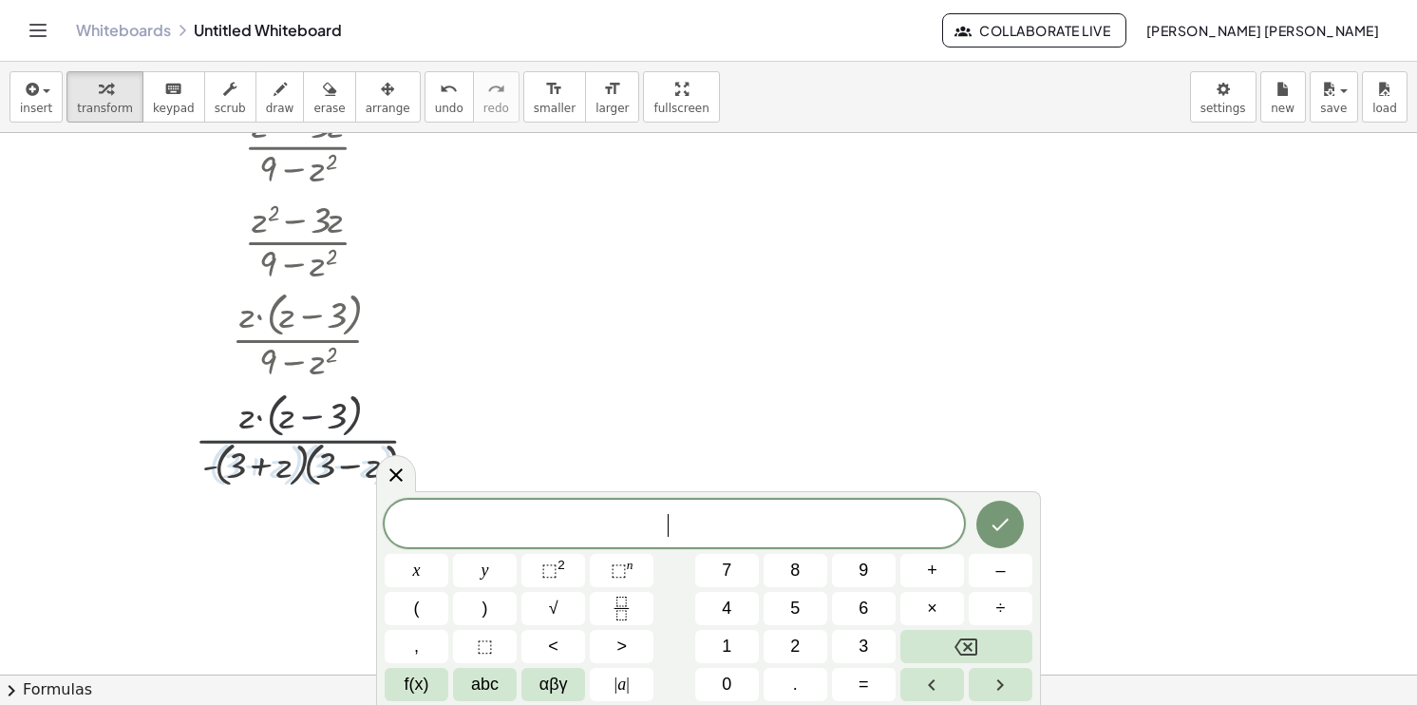
scroll to position [201, 0]
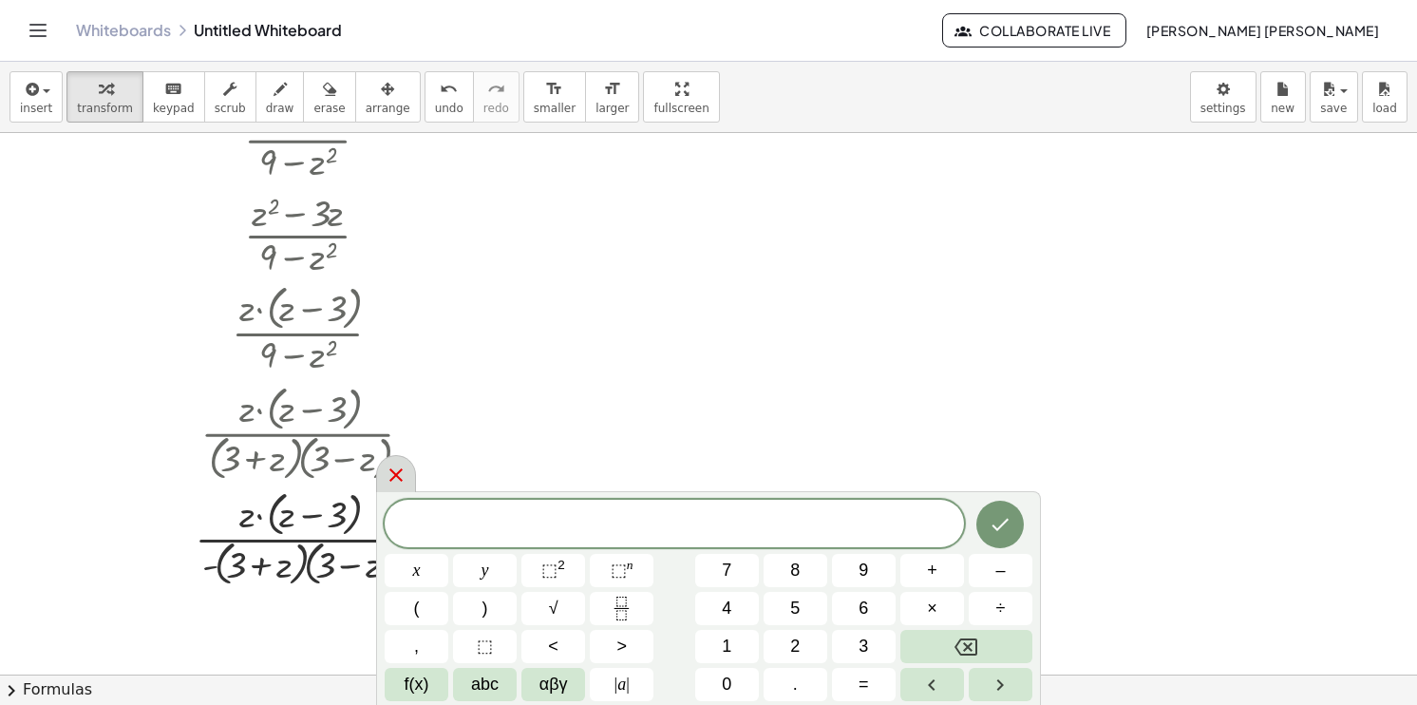
click at [405, 465] on icon at bounding box center [396, 474] width 23 height 23
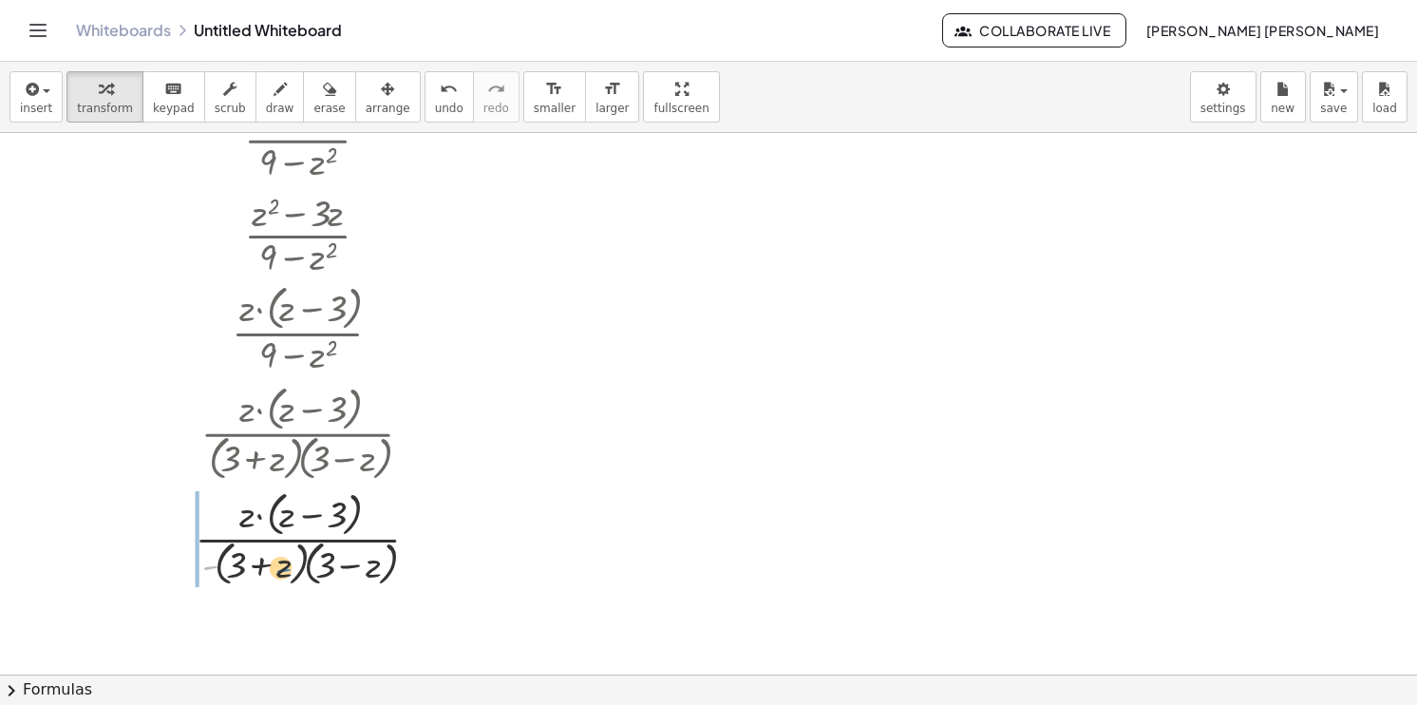
drag, startPoint x: 209, startPoint y: 571, endPoint x: 294, endPoint y: 575, distance: 85.6
click at [294, 575] on div at bounding box center [314, 536] width 315 height 105
drag, startPoint x: 205, startPoint y: 539, endPoint x: 252, endPoint y: 560, distance: 51.0
click at [252, 560] on div at bounding box center [314, 536] width 315 height 105
drag, startPoint x: 213, startPoint y: 565, endPoint x: 337, endPoint y: 564, distance: 124.4
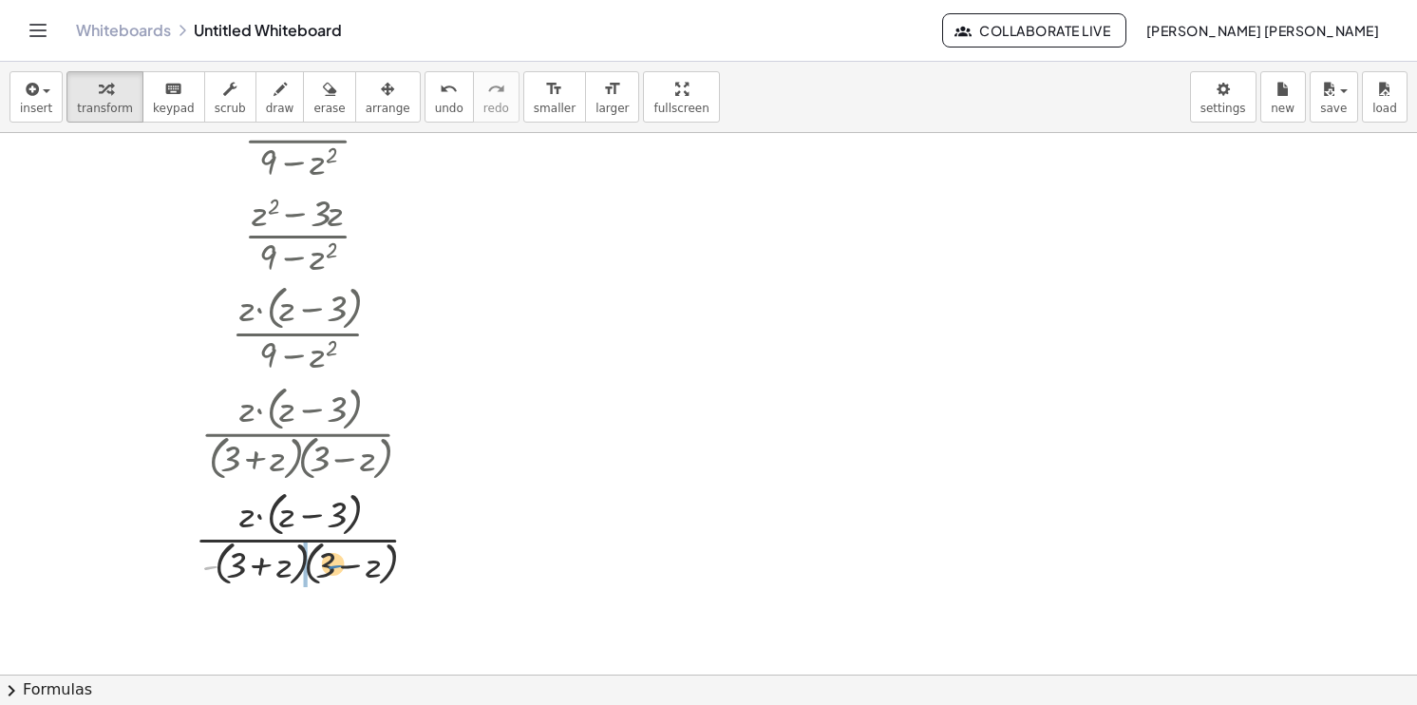
click at [337, 564] on div at bounding box center [314, 536] width 315 height 105
drag, startPoint x: 380, startPoint y: 560, endPoint x: 395, endPoint y: 562, distance: 15.3
click at [395, 562] on div at bounding box center [314, 536] width 315 height 105
drag, startPoint x: 199, startPoint y: 560, endPoint x: 219, endPoint y: 563, distance: 20.1
click at [219, 563] on div at bounding box center [314, 536] width 315 height 105
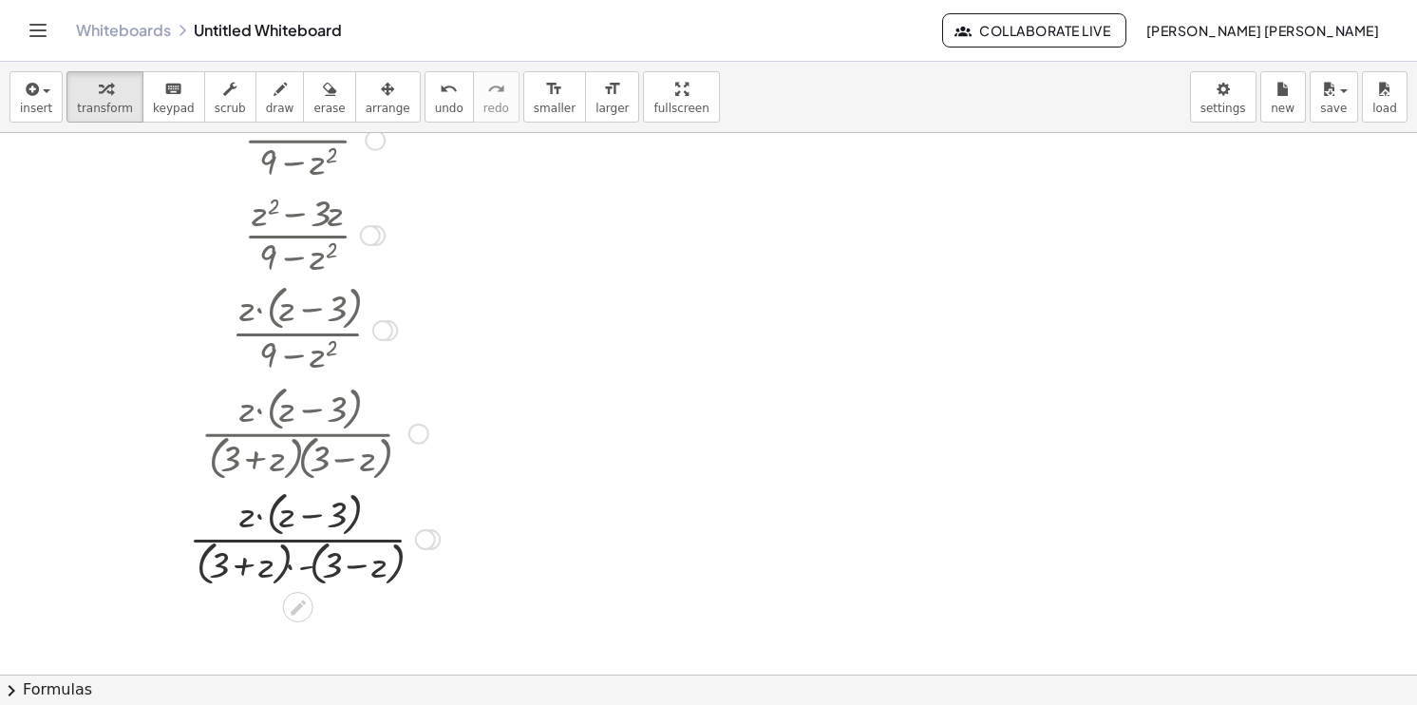
click at [304, 567] on div at bounding box center [314, 536] width 315 height 105
click at [440, 94] on icon "undo" at bounding box center [449, 89] width 18 height 23
click at [210, 568] on div at bounding box center [314, 536] width 230 height 105
click at [210, 568] on div at bounding box center [314, 536] width 315 height 105
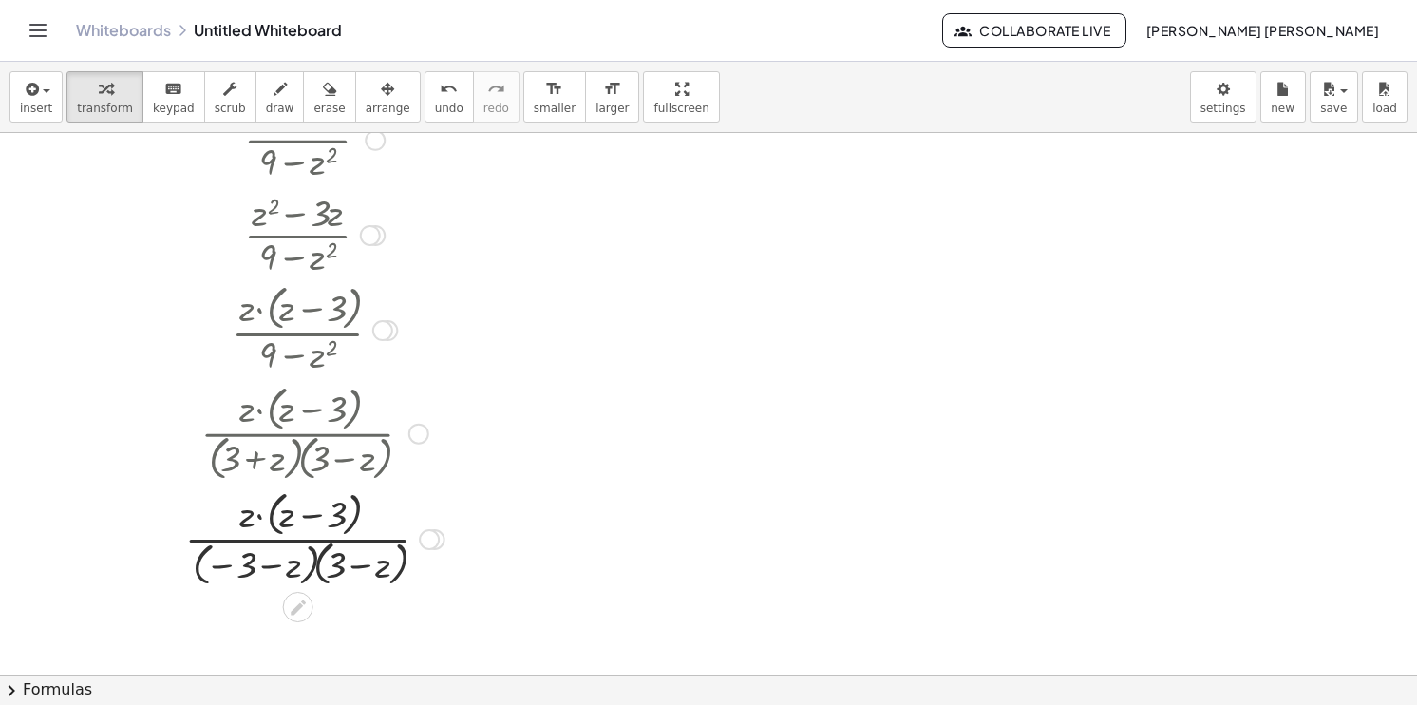
click at [224, 566] on div at bounding box center [314, 536] width 315 height 105
drag, startPoint x: 195, startPoint y: 569, endPoint x: 274, endPoint y: 570, distance: 79.8
click at [274, 570] on div at bounding box center [314, 536] width 315 height 105
drag, startPoint x: 279, startPoint y: 571, endPoint x: 255, endPoint y: 570, distance: 24.7
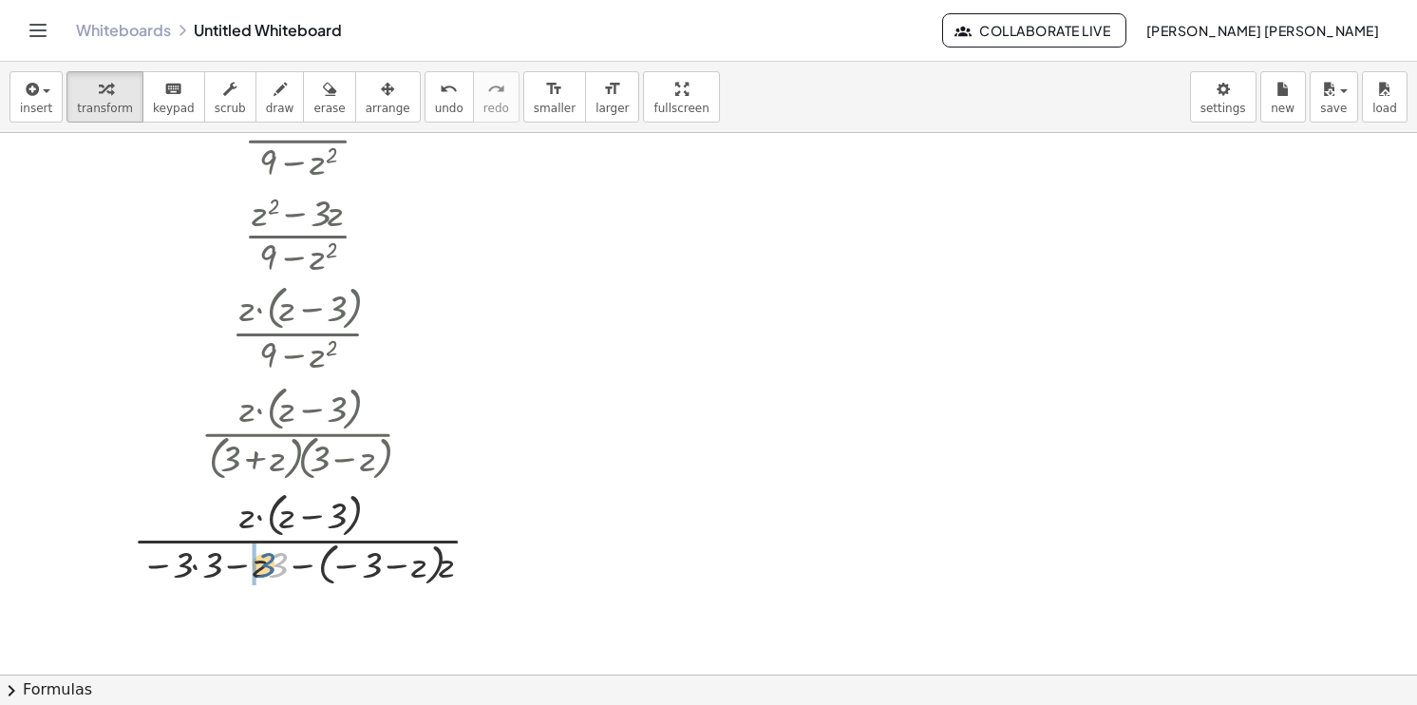
drag, startPoint x: 279, startPoint y: 564, endPoint x: 257, endPoint y: 564, distance: 21.8
click at [257, 564] on div at bounding box center [314, 537] width 315 height 104
drag, startPoint x: 203, startPoint y: 557, endPoint x: 185, endPoint y: 559, distance: 18.1
drag, startPoint x: 441, startPoint y: 565, endPoint x: 410, endPoint y: 564, distance: 30.4
click at [410, 564] on div at bounding box center [314, 537] width 315 height 104
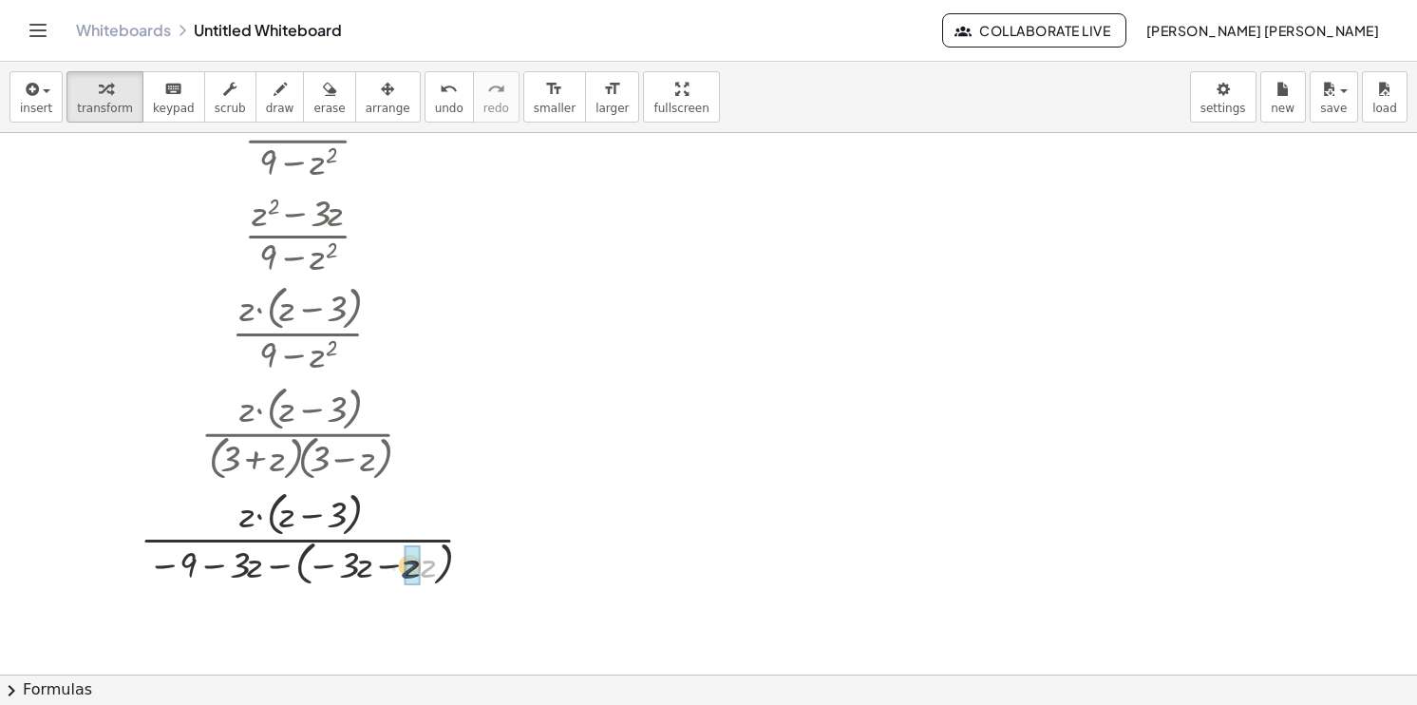
drag, startPoint x: 430, startPoint y: 568, endPoint x: 407, endPoint y: 569, distance: 22.8
drag, startPoint x: 368, startPoint y: 559, endPoint x: 350, endPoint y: 557, distance: 17.3
click at [350, 557] on div at bounding box center [314, 536] width 315 height 105
click at [338, 560] on div at bounding box center [314, 536] width 315 height 105
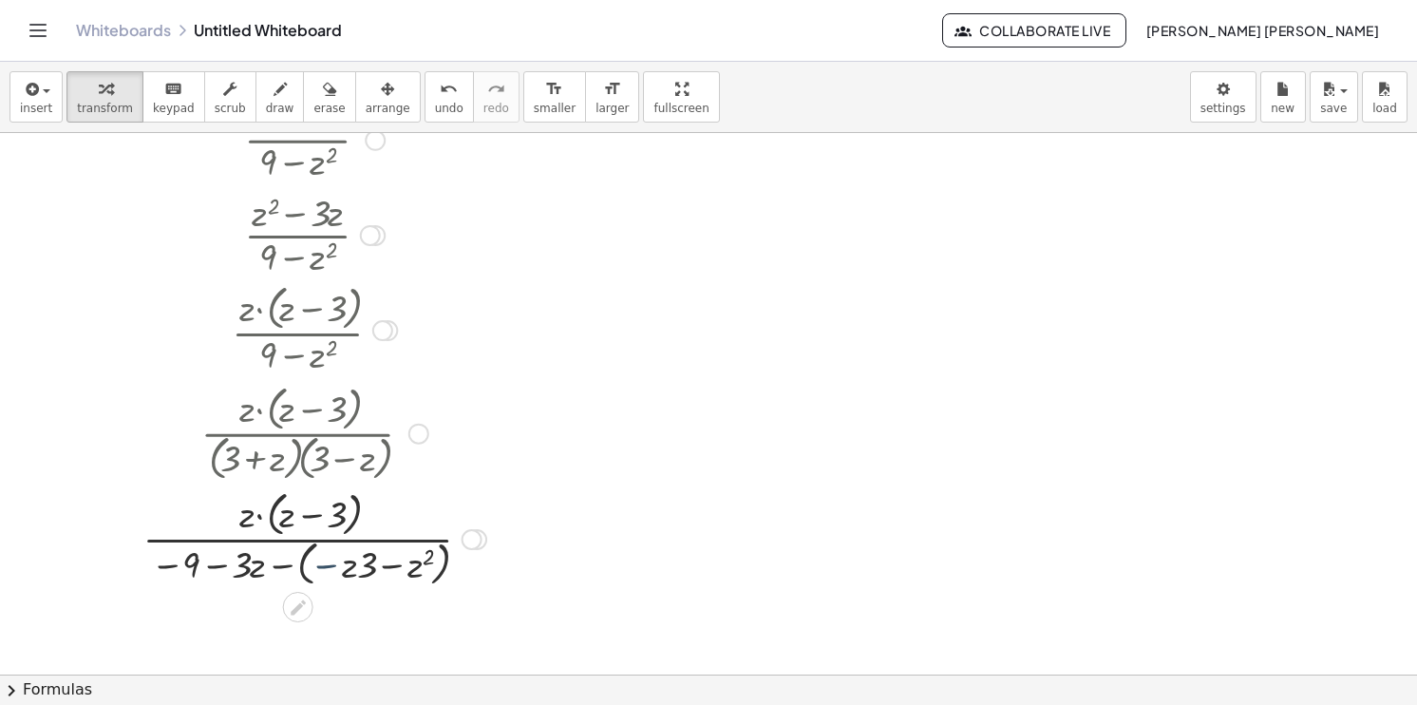
click at [296, 559] on div at bounding box center [314, 536] width 315 height 105
click at [296, 559] on div at bounding box center [314, 537] width 315 height 101
drag, startPoint x: 350, startPoint y: 569, endPoint x: 327, endPoint y: 571, distance: 22.9
drag, startPoint x: 310, startPoint y: 562, endPoint x: 238, endPoint y: 561, distance: 71.2
click at [238, 561] on div at bounding box center [314, 537] width 315 height 101
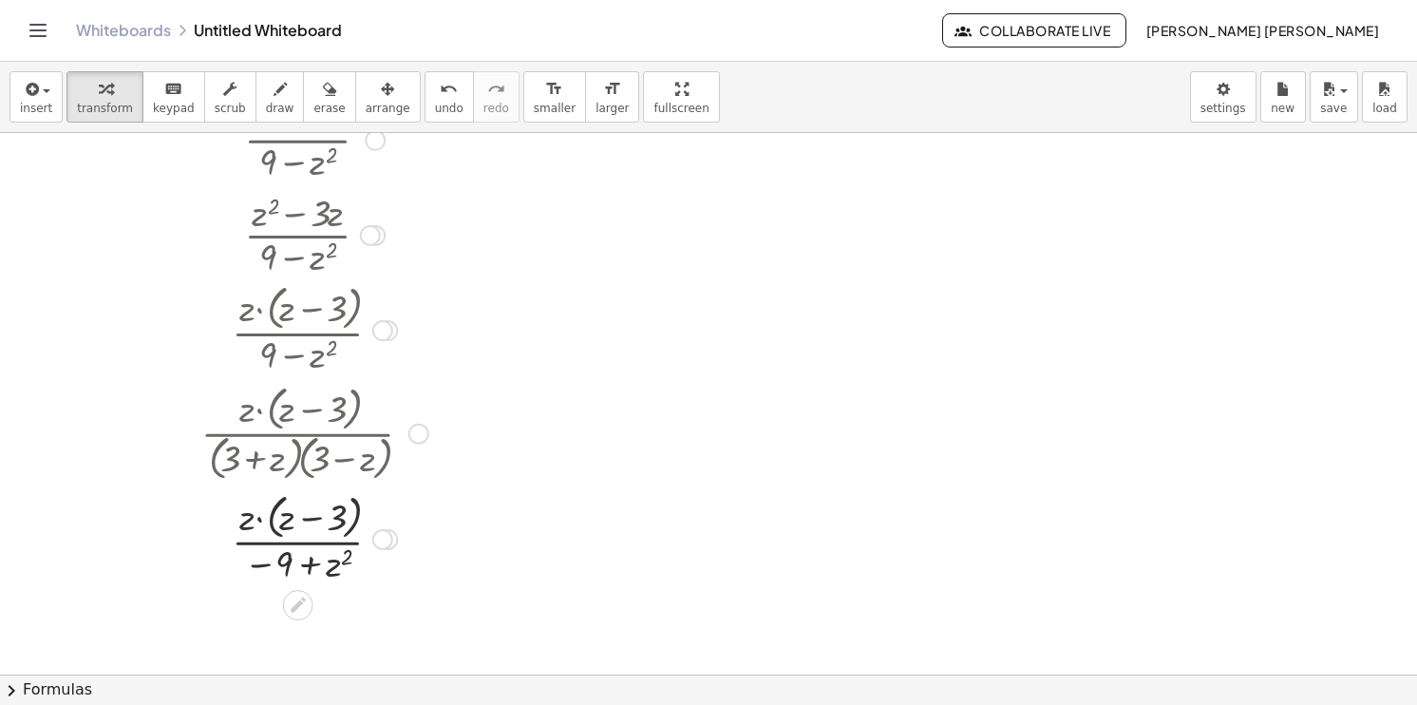
click at [405, 438] on div at bounding box center [314, 431] width 304 height 105
click at [423, 432] on div at bounding box center [418, 433] width 21 height 21
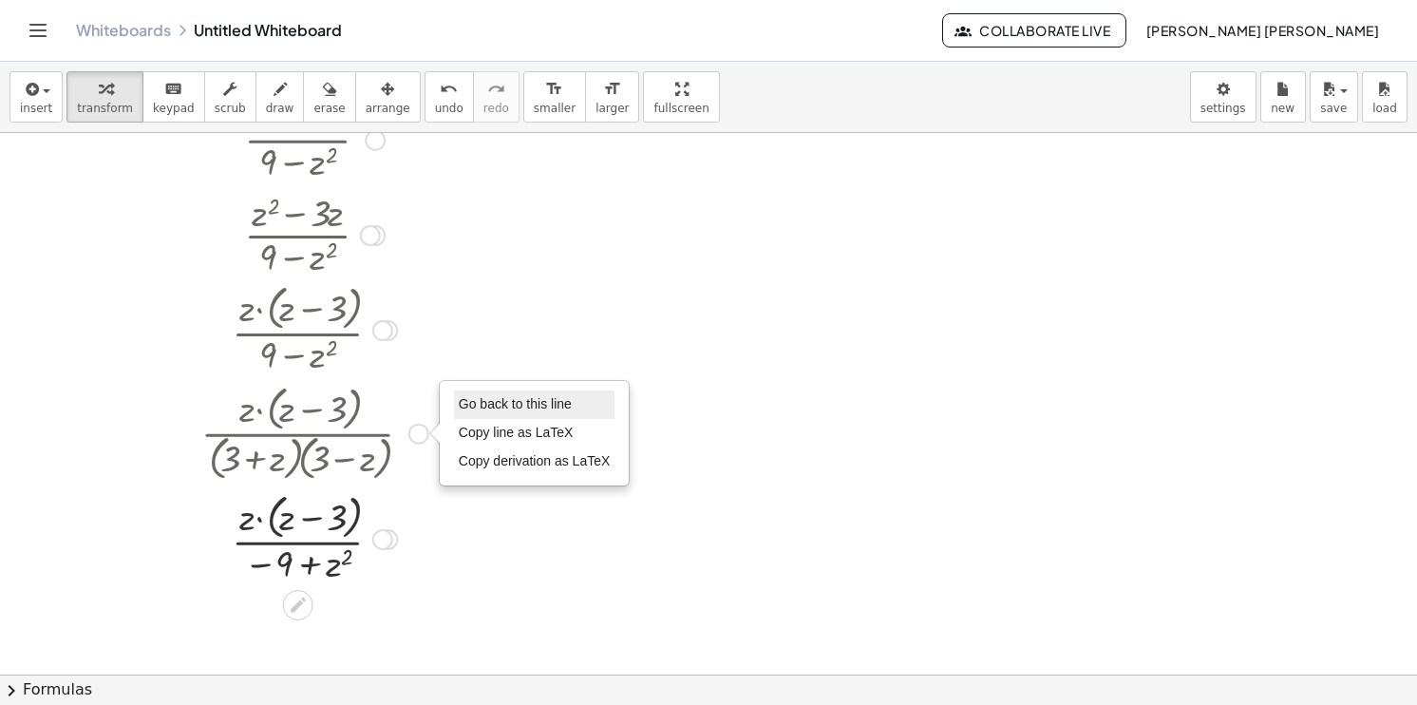
click at [547, 401] on span "Go back to this line" at bounding box center [515, 403] width 113 height 15
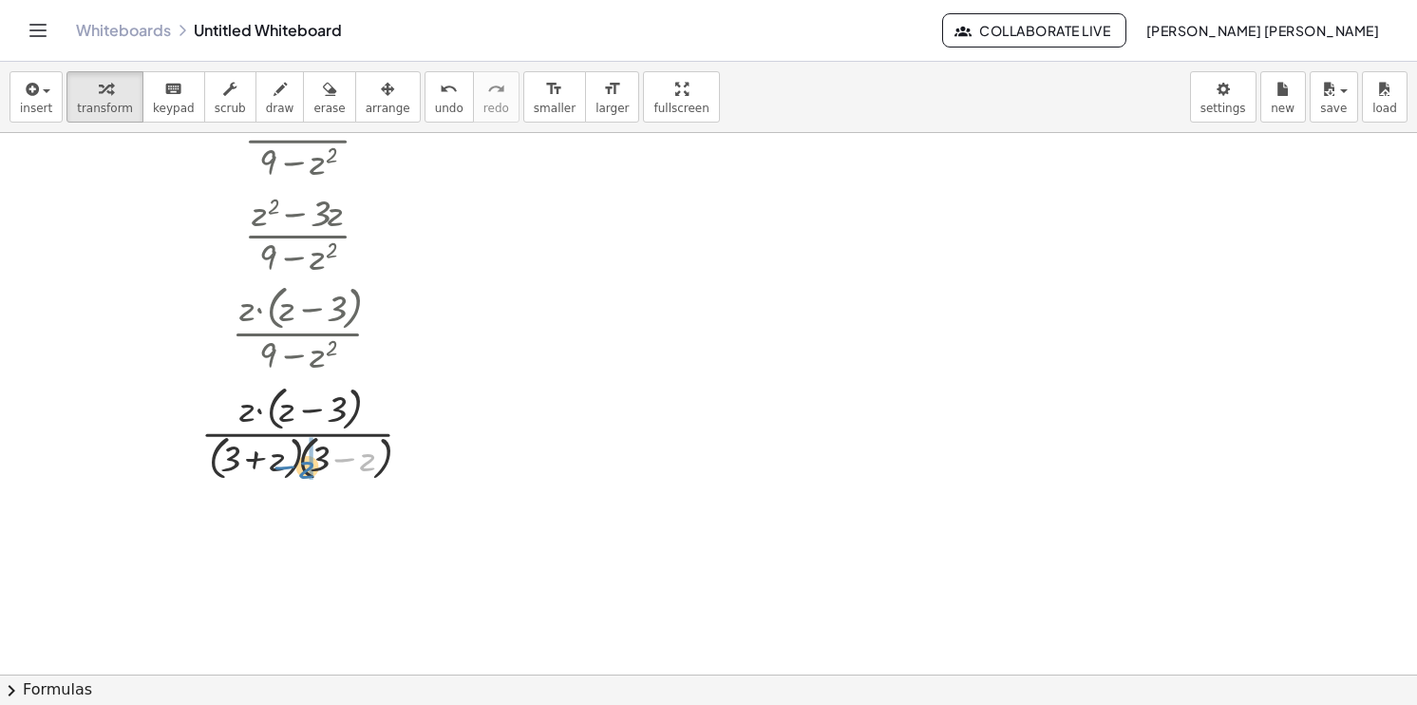
drag, startPoint x: 370, startPoint y: 455, endPoint x: 315, endPoint y: 463, distance: 55.6
click at [315, 463] on div at bounding box center [314, 431] width 315 height 105
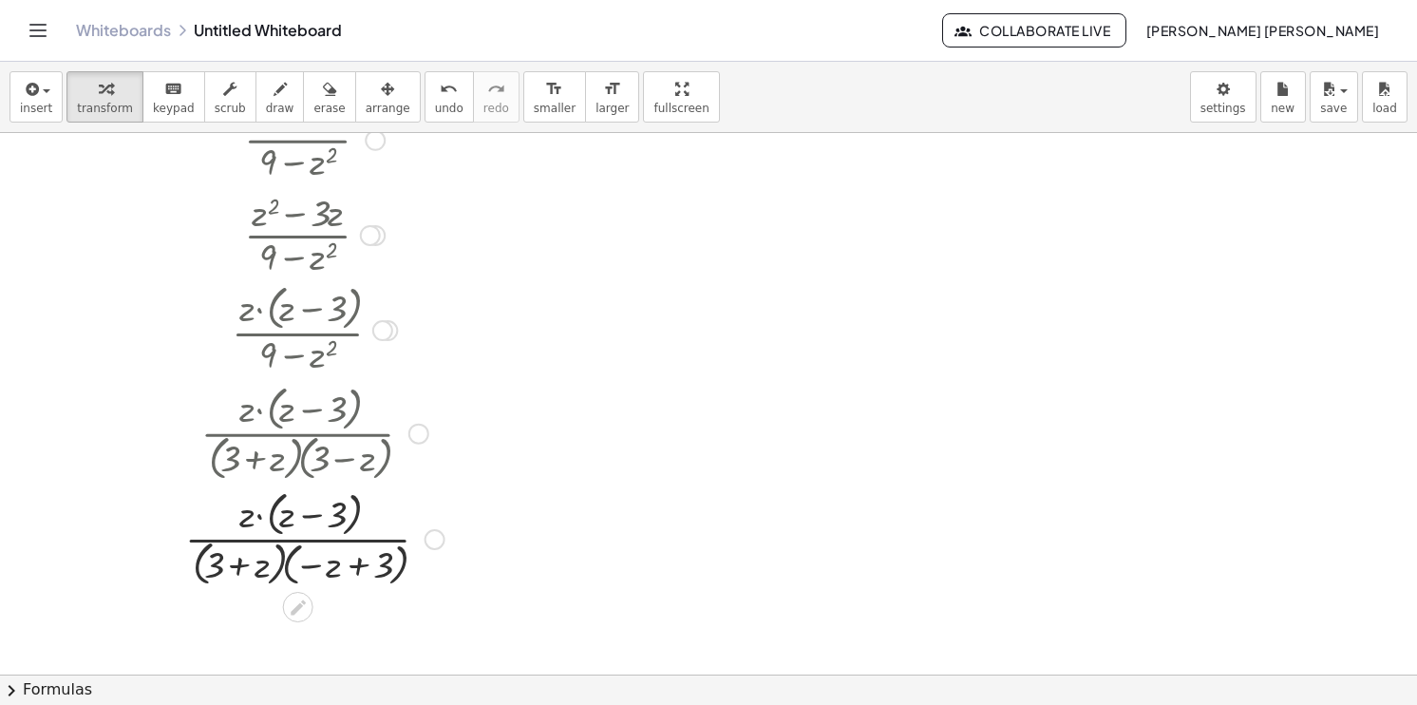
click at [286, 597] on div at bounding box center [298, 607] width 30 height 30
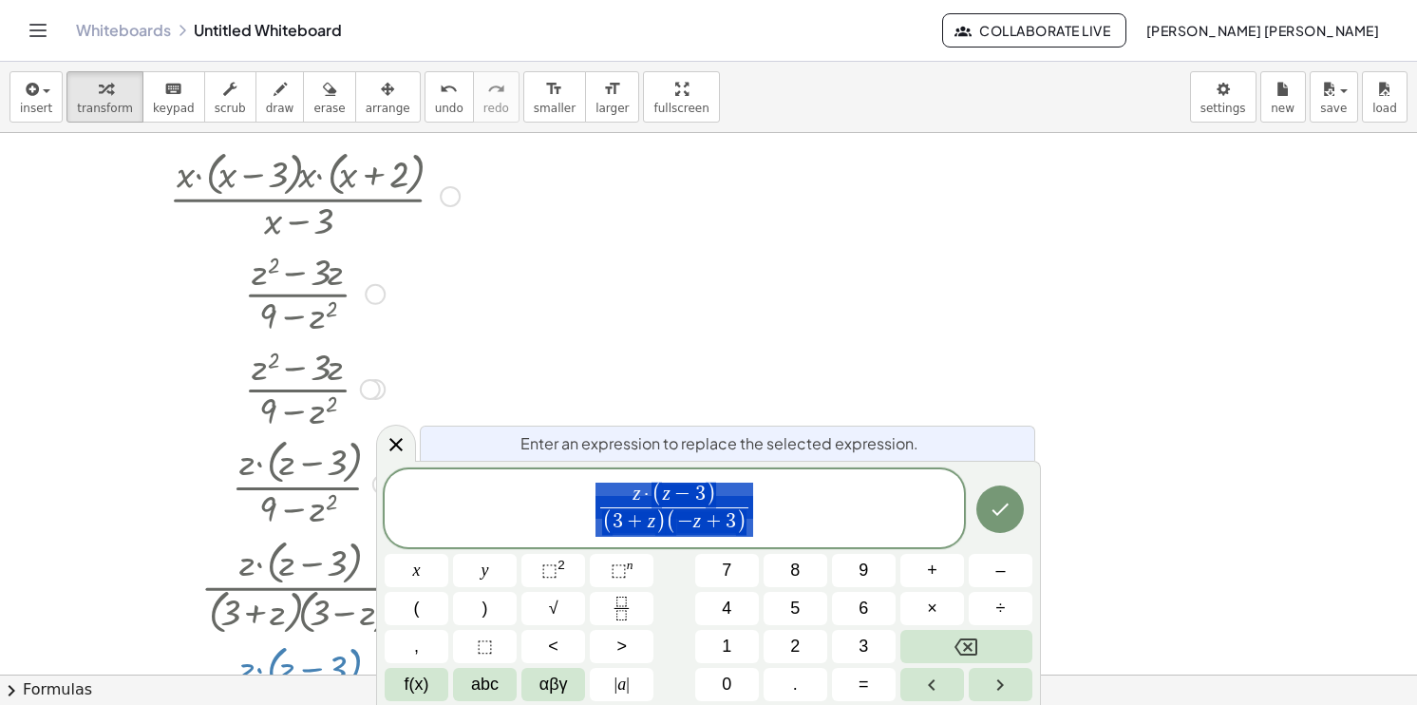
scroll to position [45, 0]
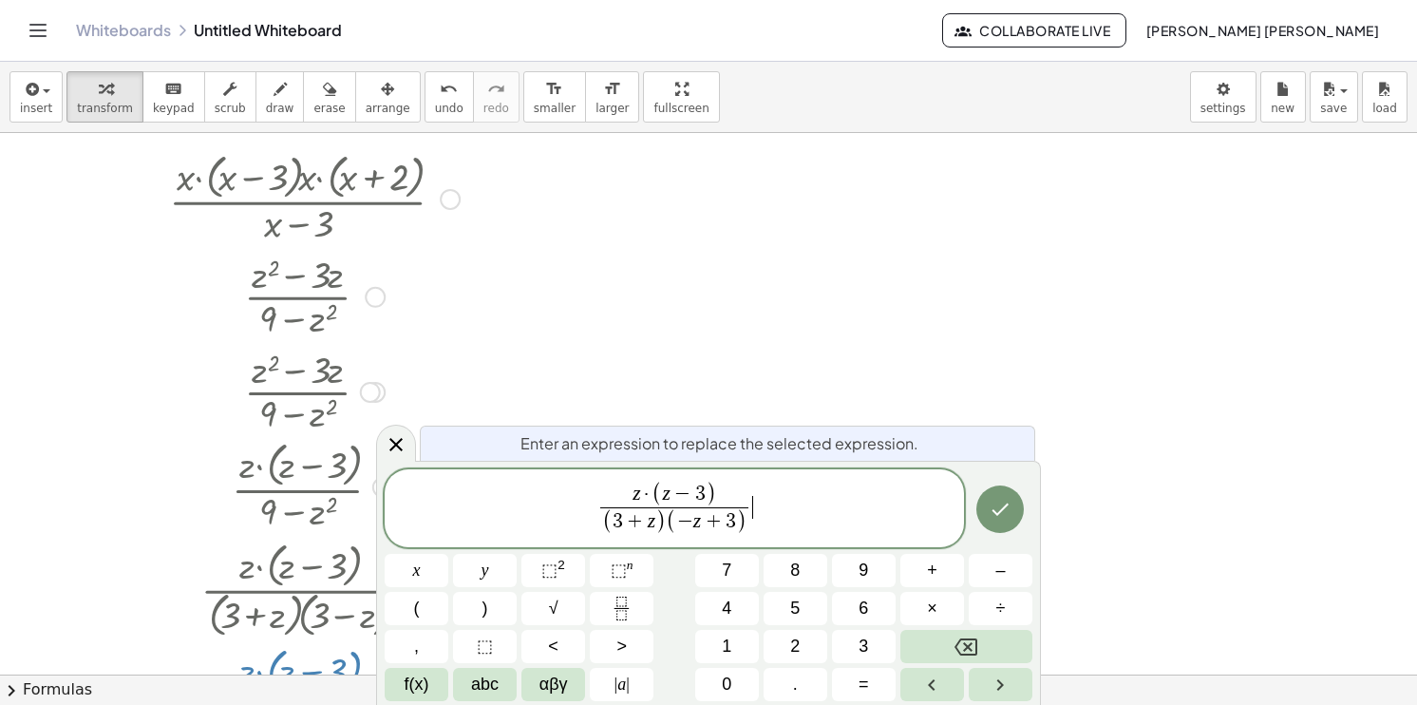
click at [794, 518] on span "z · ( z − 3 ) ( 3 + z ) ( − z + 3 ) ​ ​" at bounding box center [674, 510] width 579 height 58
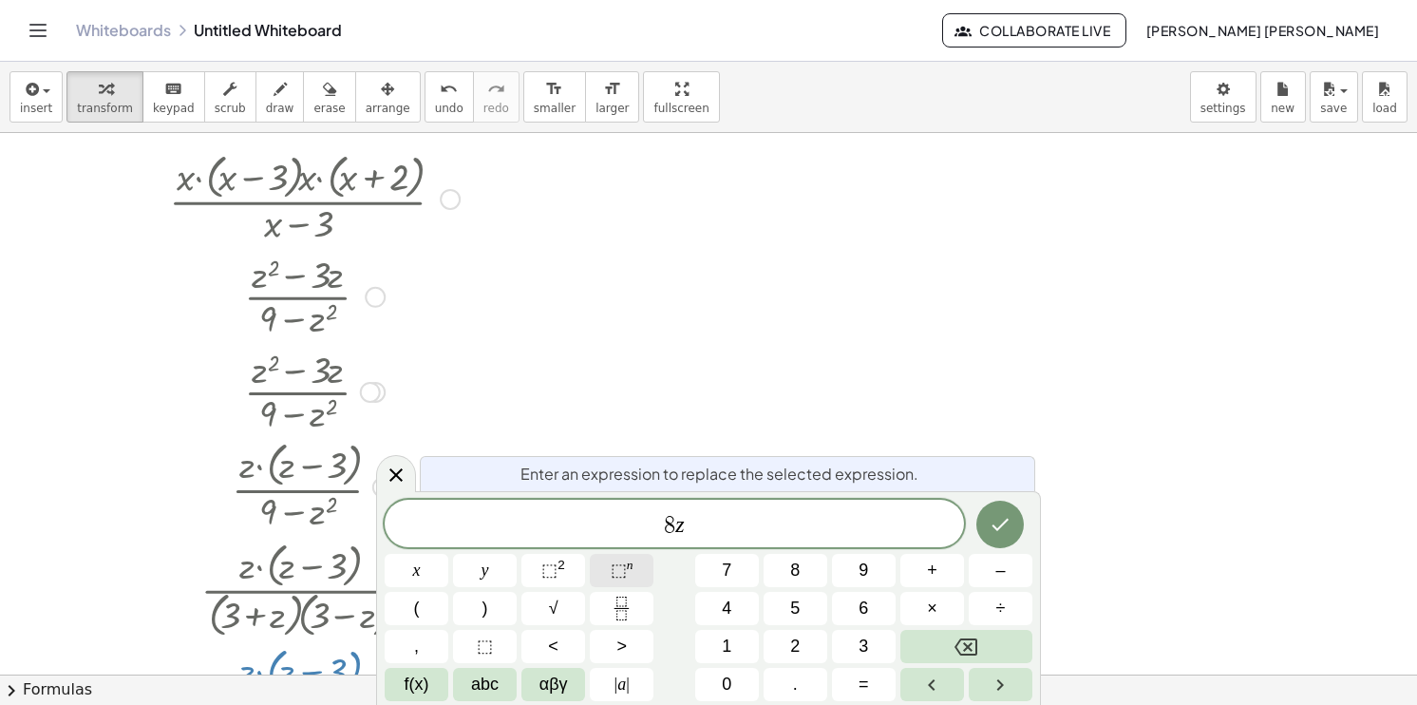
click at [623, 575] on span "⬚" at bounding box center [619, 569] width 16 height 19
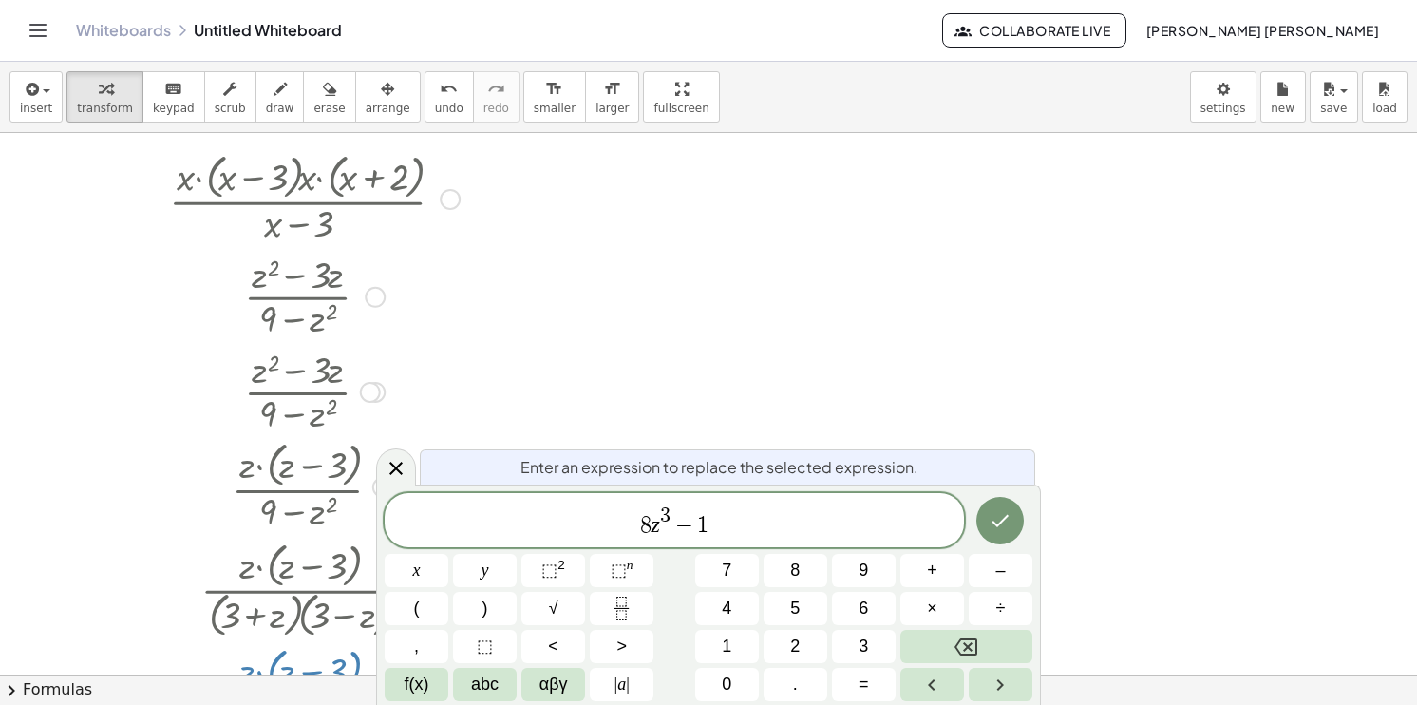
click at [995, 538] on button "Done" at bounding box center [999, 520] width 47 height 47
click at [1002, 530] on div at bounding box center [708, 629] width 1417 height 1083
click at [1010, 515] on icon "Done" at bounding box center [1000, 520] width 23 height 23
click at [1010, 515] on div at bounding box center [708, 629] width 1417 height 1083
click at [999, 520] on icon "Done" at bounding box center [1000, 520] width 23 height 23
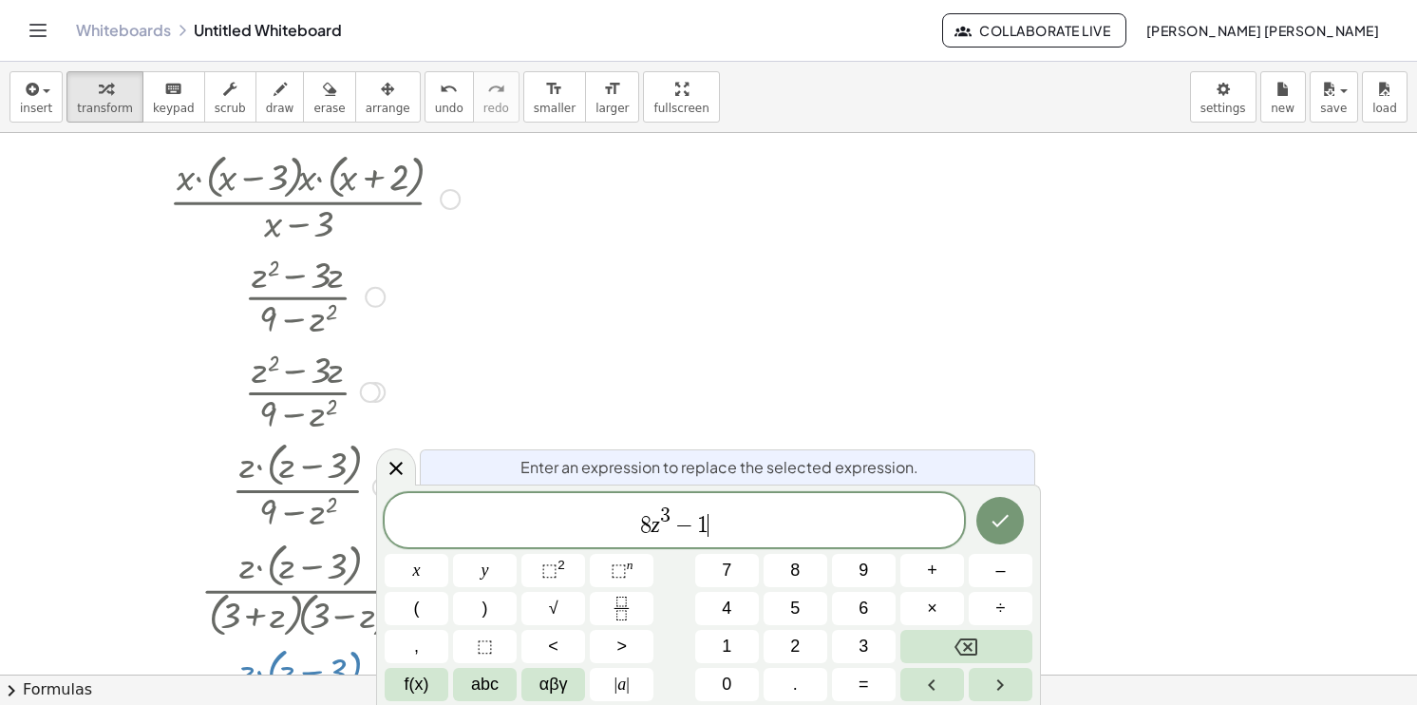
click at [999, 520] on div at bounding box center [708, 629] width 1417 height 1083
click at [999, 520] on icon "Done" at bounding box center [1000, 520] width 23 height 23
click at [999, 520] on div at bounding box center [708, 629] width 1417 height 1083
click at [1002, 526] on icon "Done" at bounding box center [1000, 521] width 17 height 12
click at [1002, 526] on div at bounding box center [708, 629] width 1417 height 1083
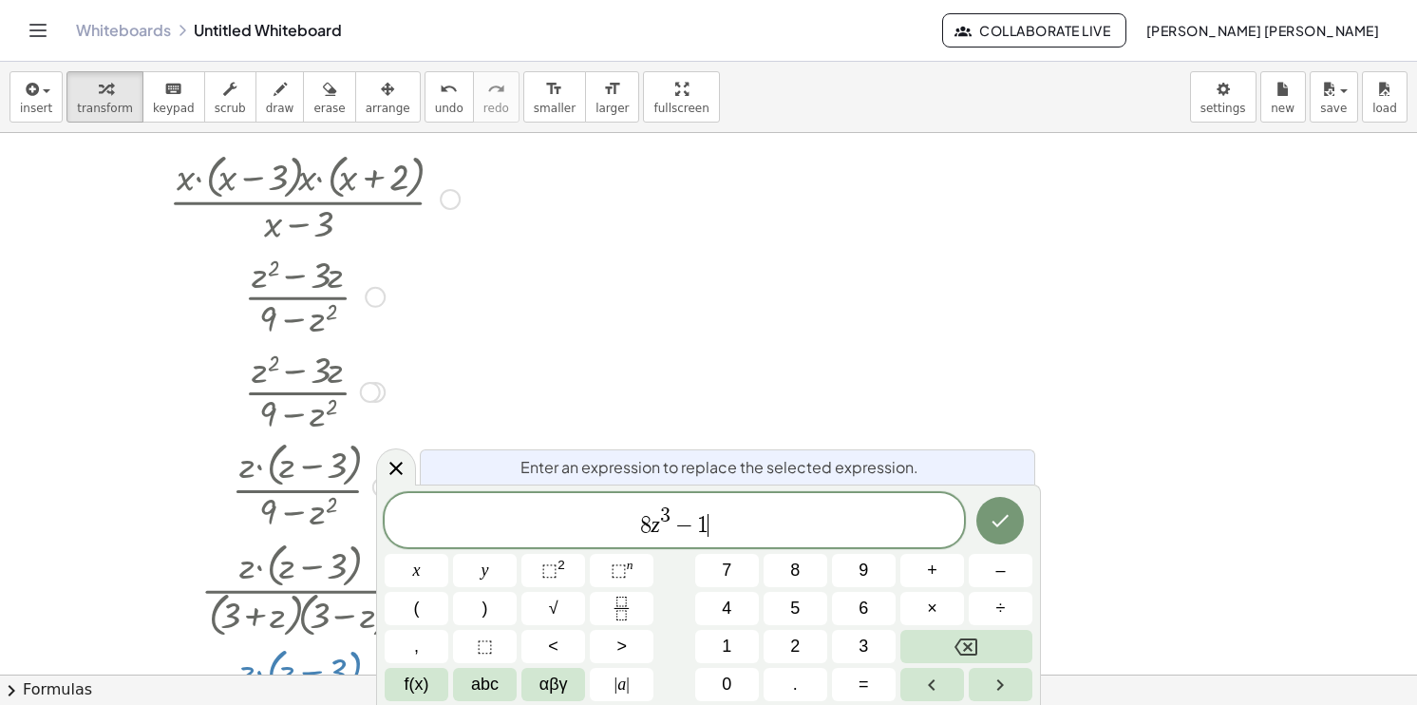
click at [1002, 526] on icon "Done" at bounding box center [1000, 521] width 17 height 12
click at [1002, 526] on div at bounding box center [708, 629] width 1417 height 1083
click at [1002, 526] on icon "Done" at bounding box center [1000, 521] width 17 height 12
click at [1002, 526] on div at bounding box center [708, 629] width 1417 height 1083
click at [1002, 526] on icon "Done" at bounding box center [1000, 521] width 17 height 12
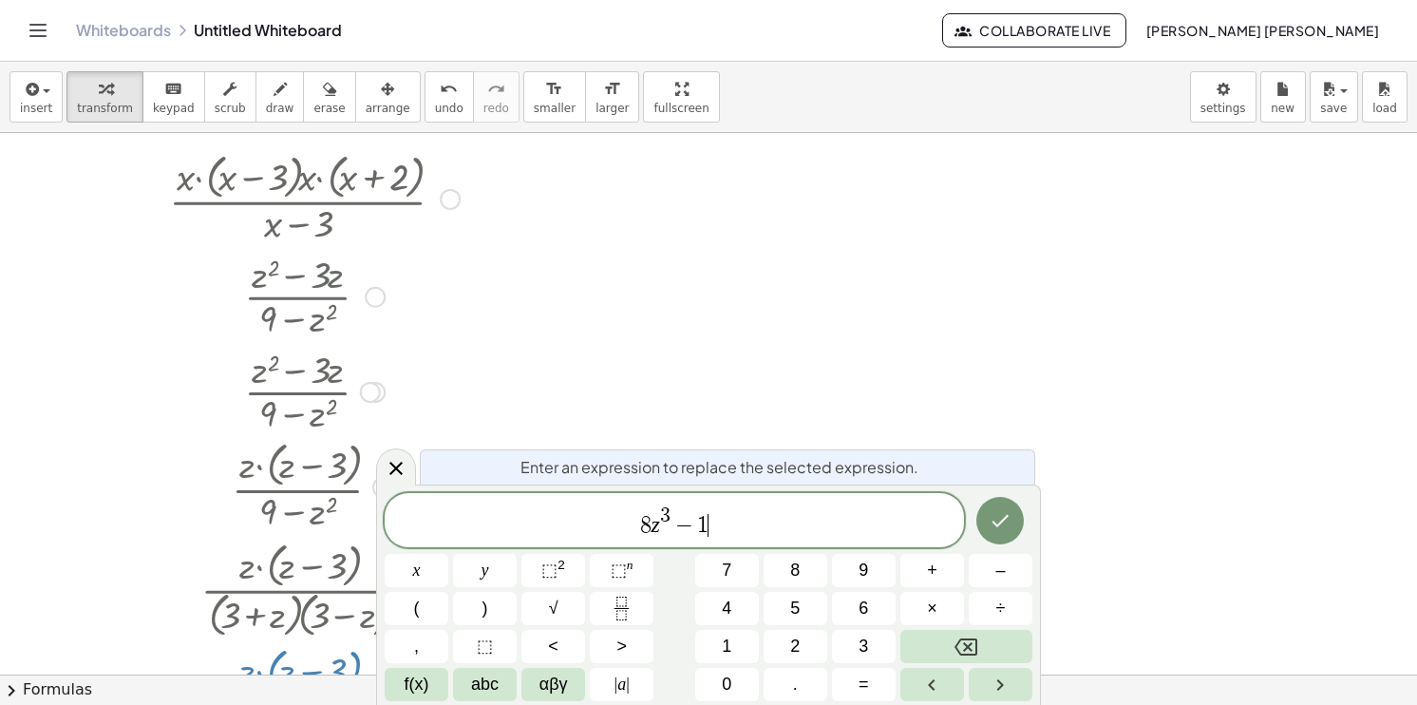
click at [1002, 526] on div at bounding box center [708, 629] width 1417 height 1083
click at [1002, 526] on icon "Done" at bounding box center [1000, 521] width 17 height 12
click at [1002, 526] on div at bounding box center [708, 629] width 1417 height 1083
click at [1002, 526] on icon "Done" at bounding box center [1000, 521] width 17 height 12
click at [1002, 526] on div at bounding box center [708, 629] width 1417 height 1083
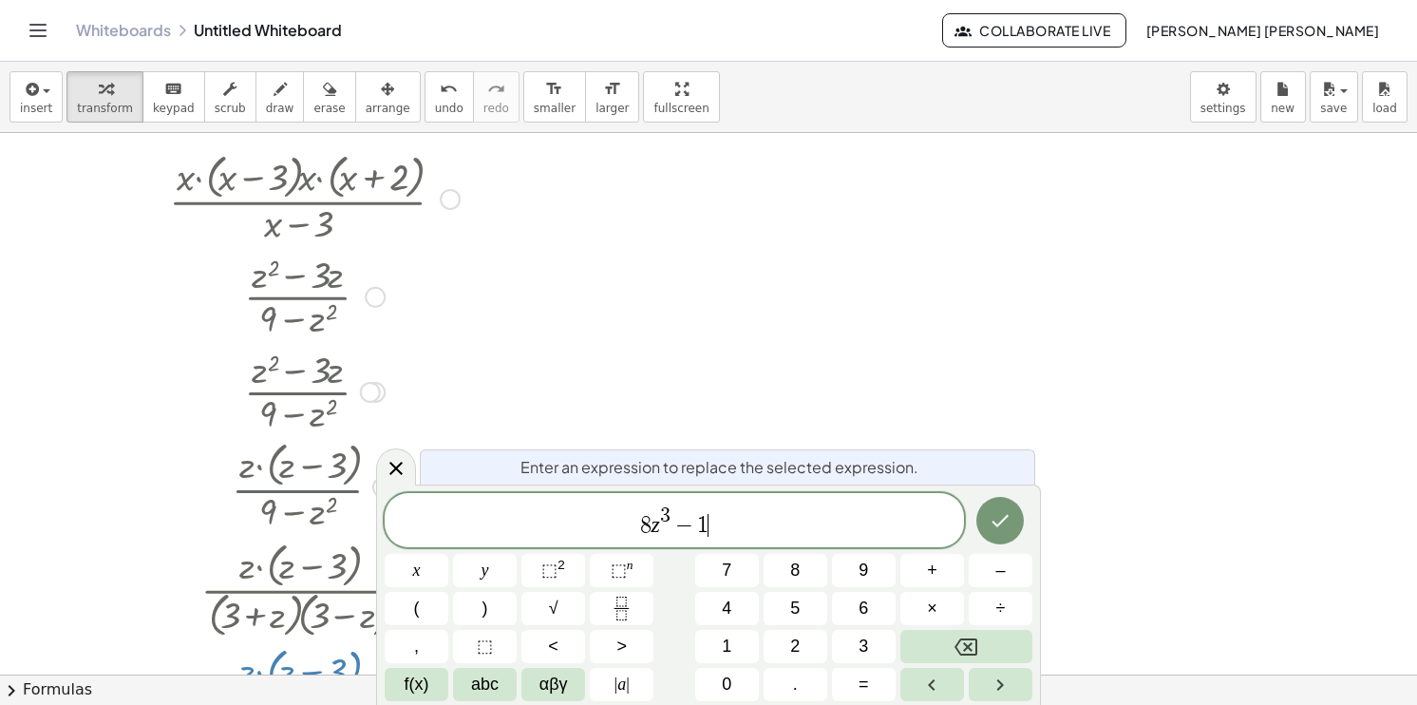
click at [840, 512] on div "8 z 3 − 1 ​ x y ⬚ 2 ⬚ n 7 8 9 + – ( ) √ 4 5 6 × ÷ , ⬚ < > 1 2 3 f(x) abc αβγ | …" at bounding box center [709, 597] width 648 height 208
click at [763, 515] on div at bounding box center [708, 629] width 1417 height 1083
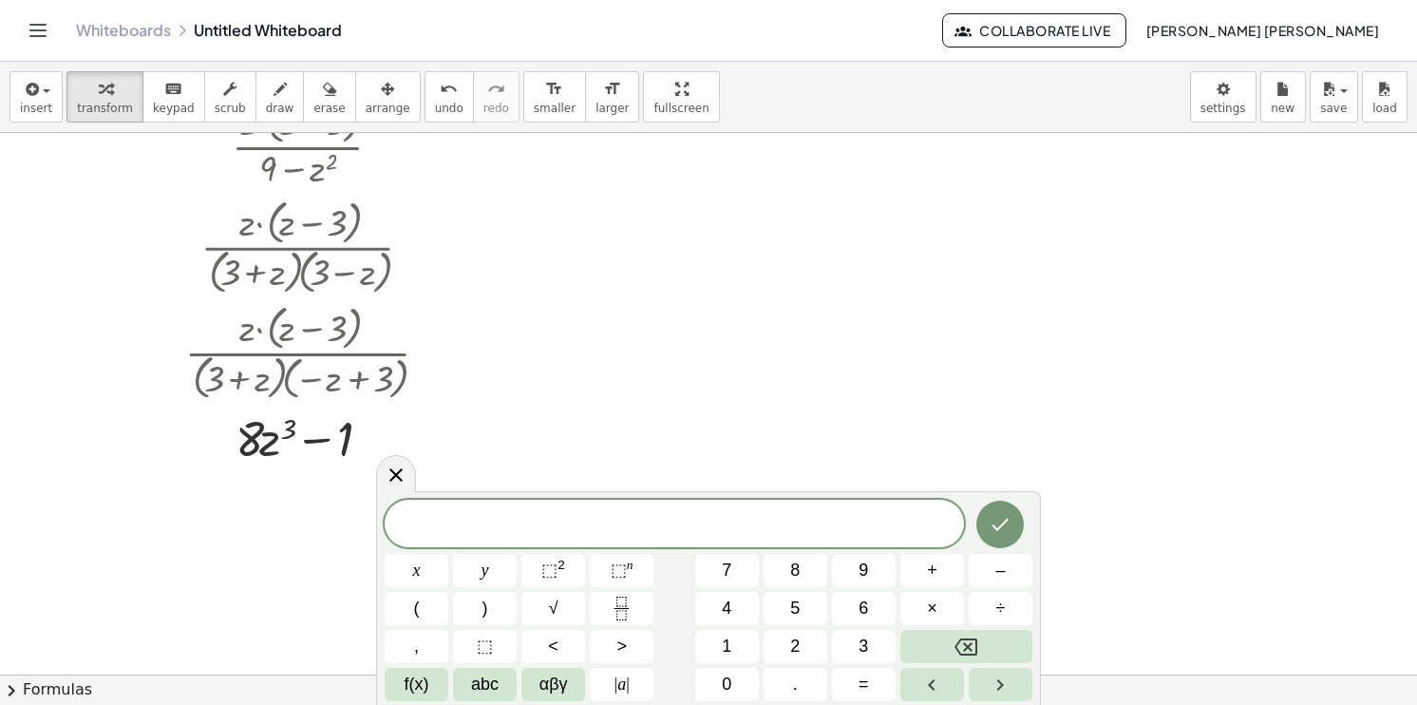
scroll to position [391, 0]
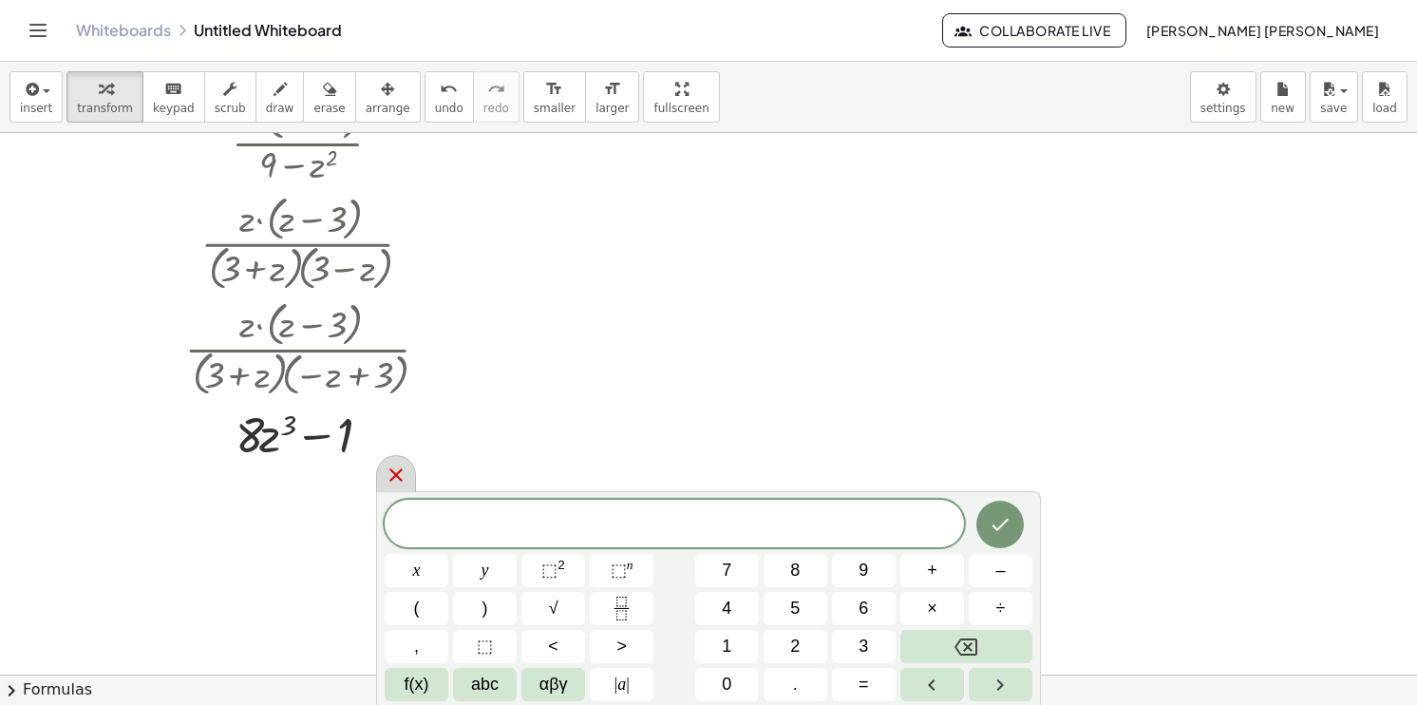
click at [389, 483] on icon at bounding box center [396, 474] width 23 height 23
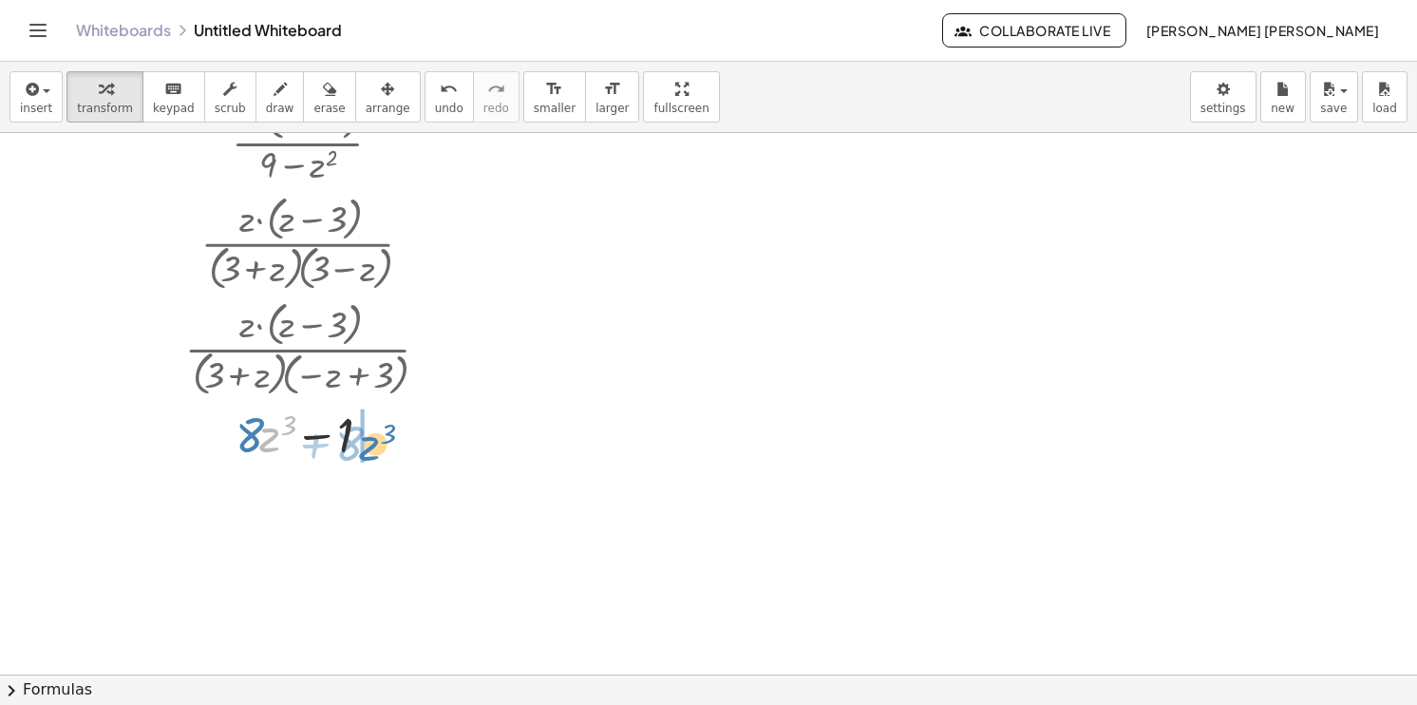
drag, startPoint x: 262, startPoint y: 437, endPoint x: 356, endPoint y: 439, distance: 94.0
click at [356, 439] on div at bounding box center [314, 432] width 315 height 65
drag, startPoint x: 255, startPoint y: 443, endPoint x: 353, endPoint y: 446, distance: 98.8
click at [272, 511] on div at bounding box center [314, 496] width 315 height 65
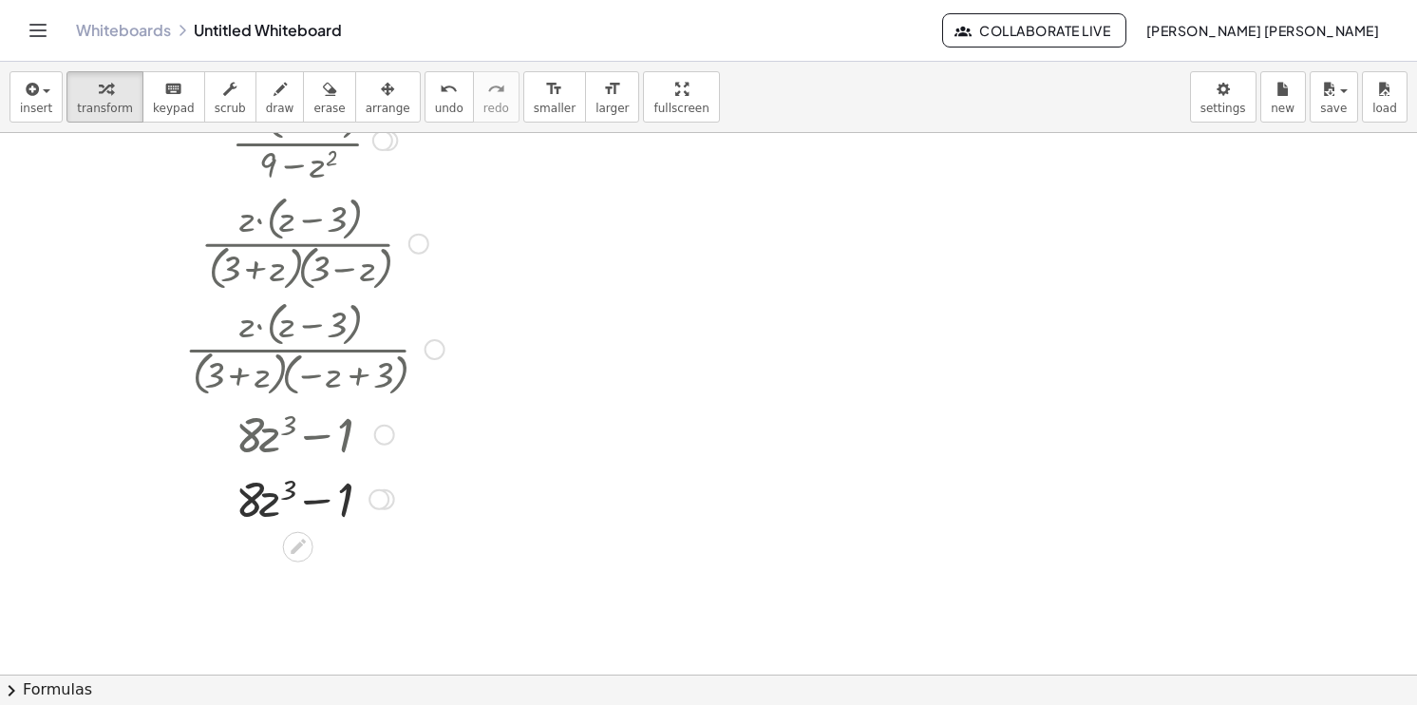
click at [272, 511] on div at bounding box center [314, 496] width 315 height 65
click at [331, 506] on div at bounding box center [314, 496] width 315 height 65
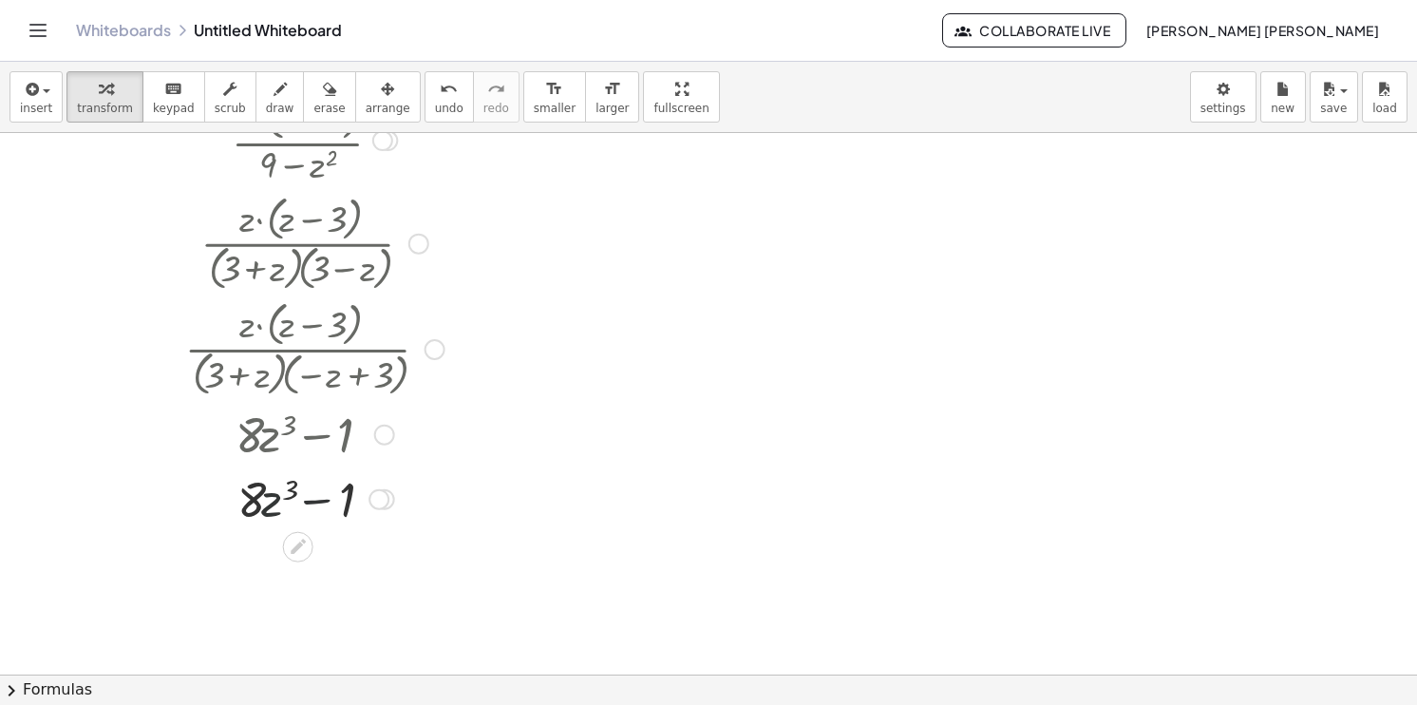
click at [331, 506] on div at bounding box center [314, 496] width 315 height 65
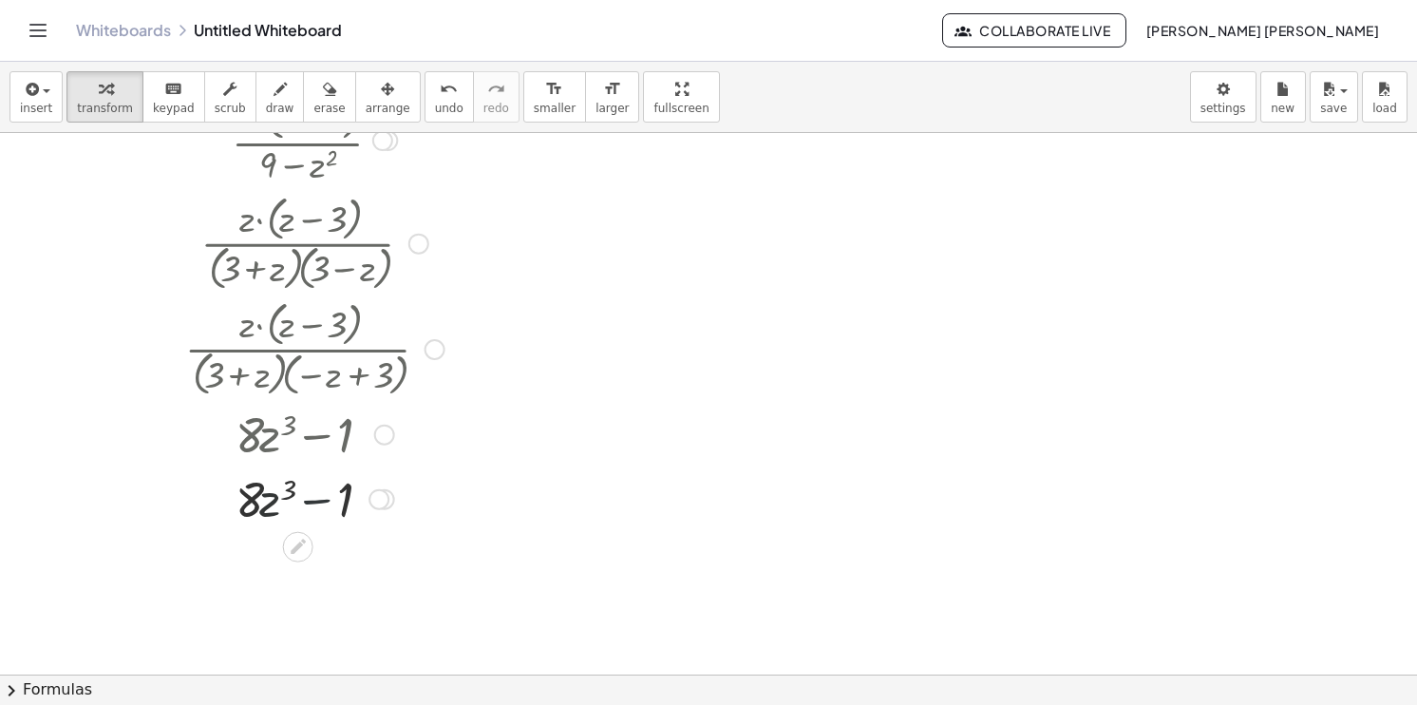
click at [331, 506] on div at bounding box center [314, 496] width 315 height 65
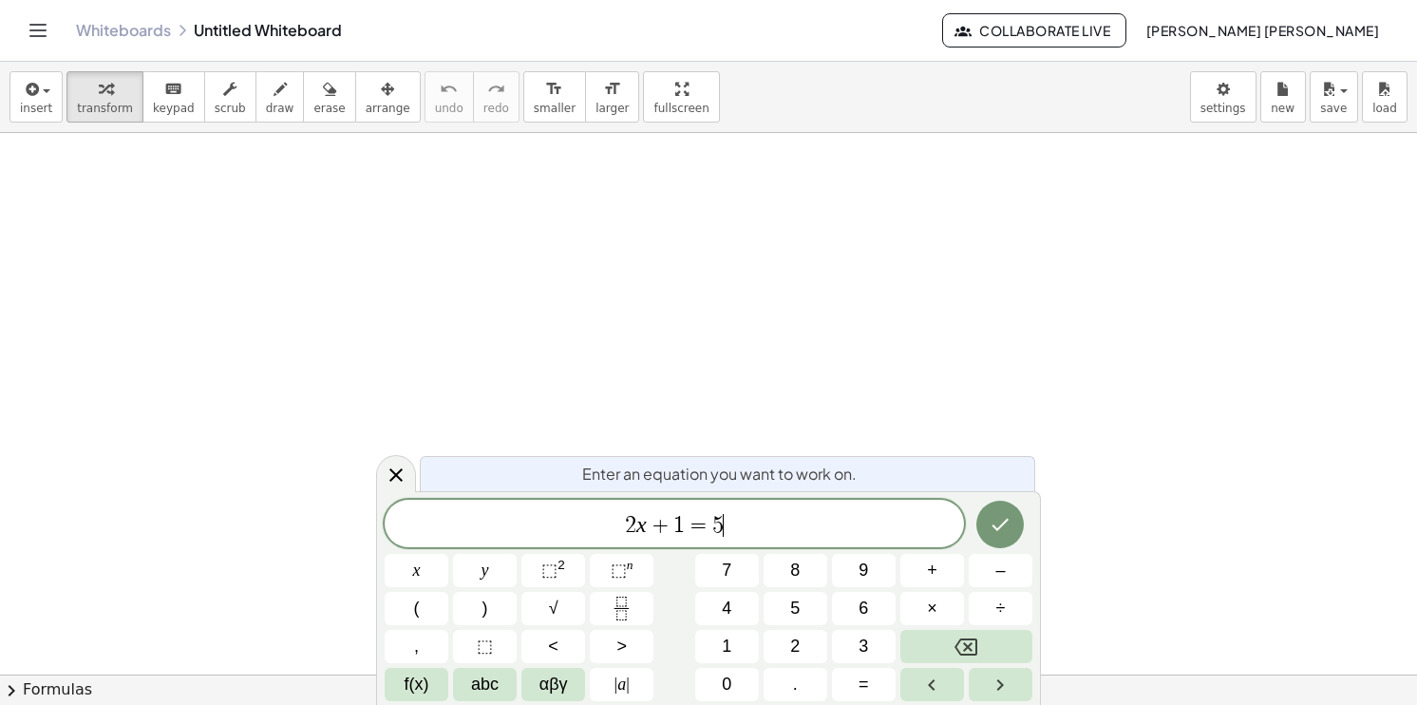
click at [729, 521] on span "2 x + 1 = 5 ​" at bounding box center [674, 525] width 579 height 27
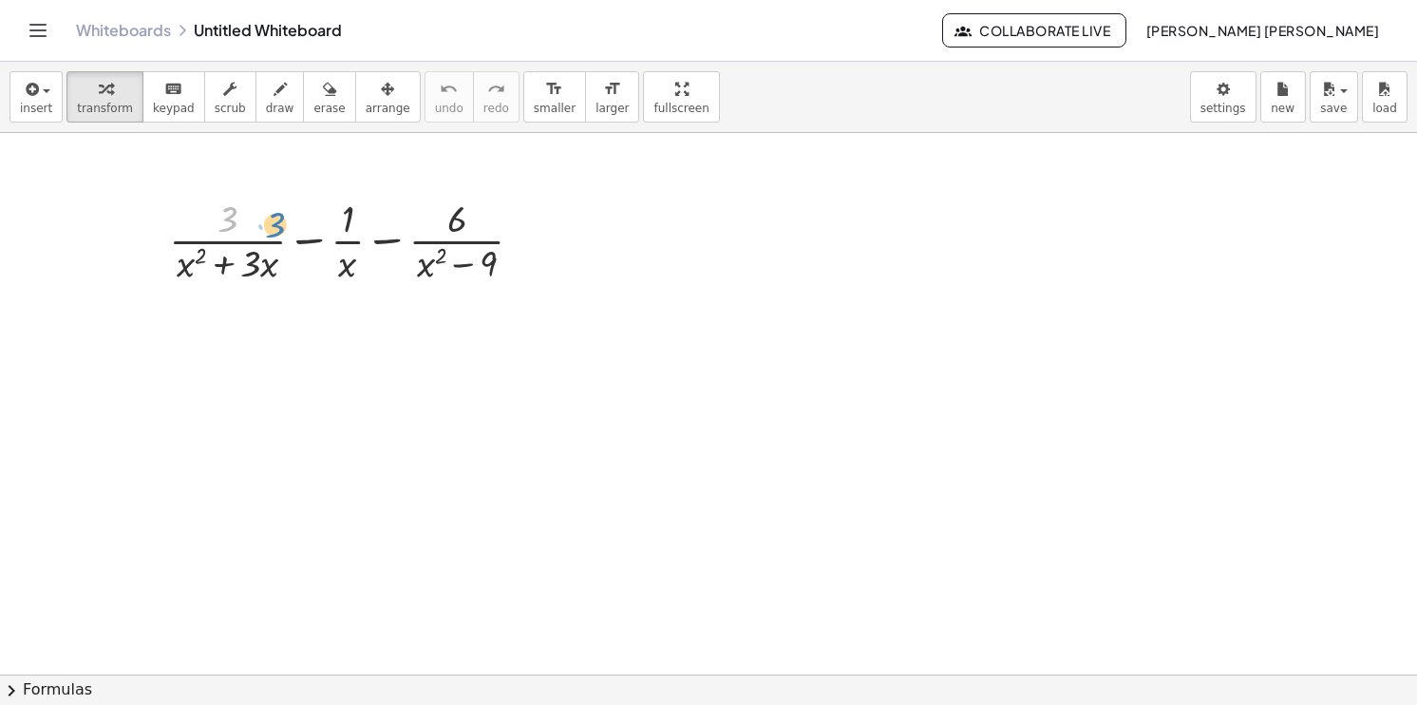
drag, startPoint x: 224, startPoint y: 218, endPoint x: 247, endPoint y: 220, distance: 22.9
click at [247, 220] on div at bounding box center [354, 239] width 388 height 95
click at [202, 270] on div at bounding box center [354, 239] width 388 height 95
drag, startPoint x: 190, startPoint y: 270, endPoint x: 198, endPoint y: 278, distance: 11.4
click at [198, 278] on div at bounding box center [354, 239] width 388 height 95
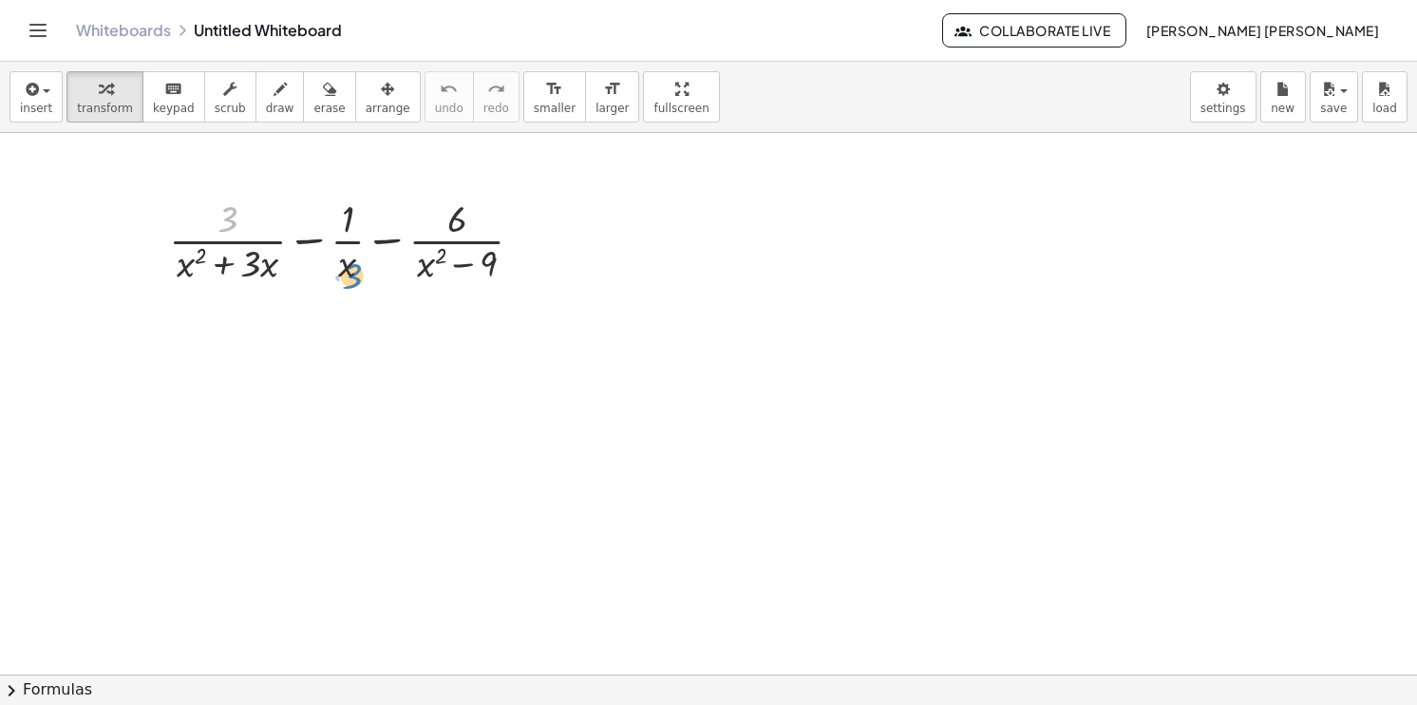
drag, startPoint x: 232, startPoint y: 220, endPoint x: 361, endPoint y: 268, distance: 137.6
click at [361, 268] on div at bounding box center [354, 239] width 388 height 95
drag, startPoint x: 241, startPoint y: 246, endPoint x: 363, endPoint y: 246, distance: 121.6
click at [363, 246] on div at bounding box center [354, 239] width 388 height 95
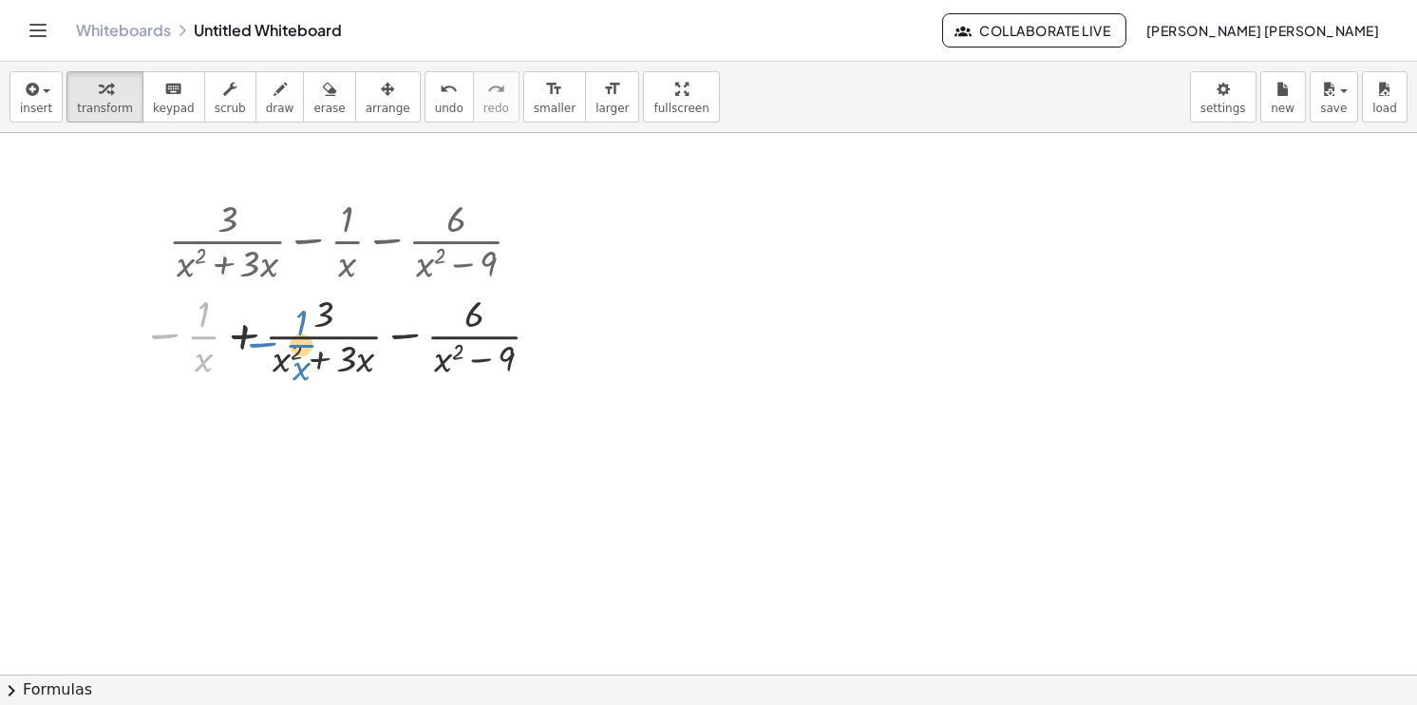
drag, startPoint x: 205, startPoint y: 337, endPoint x: 303, endPoint y: 348, distance: 98.4
click at [303, 348] on div at bounding box center [345, 334] width 425 height 95
click at [303, 351] on div at bounding box center [345, 334] width 425 height 95
drag, startPoint x: 308, startPoint y: 336, endPoint x: 198, endPoint y: 336, distance: 110.2
click at [198, 336] on div at bounding box center [345, 334] width 425 height 95
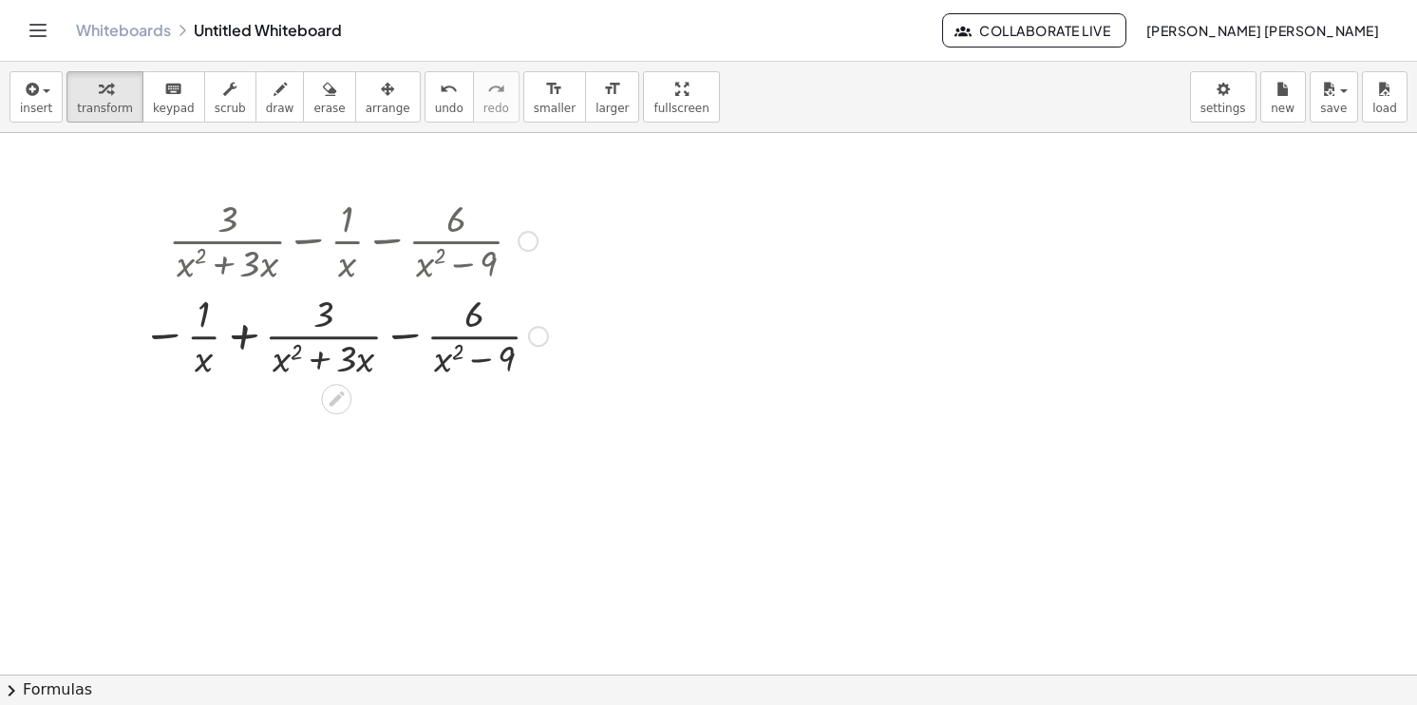
click at [294, 337] on div at bounding box center [345, 334] width 425 height 95
click at [429, 336] on div at bounding box center [345, 334] width 425 height 95
click at [446, 361] on div at bounding box center [345, 334] width 425 height 95
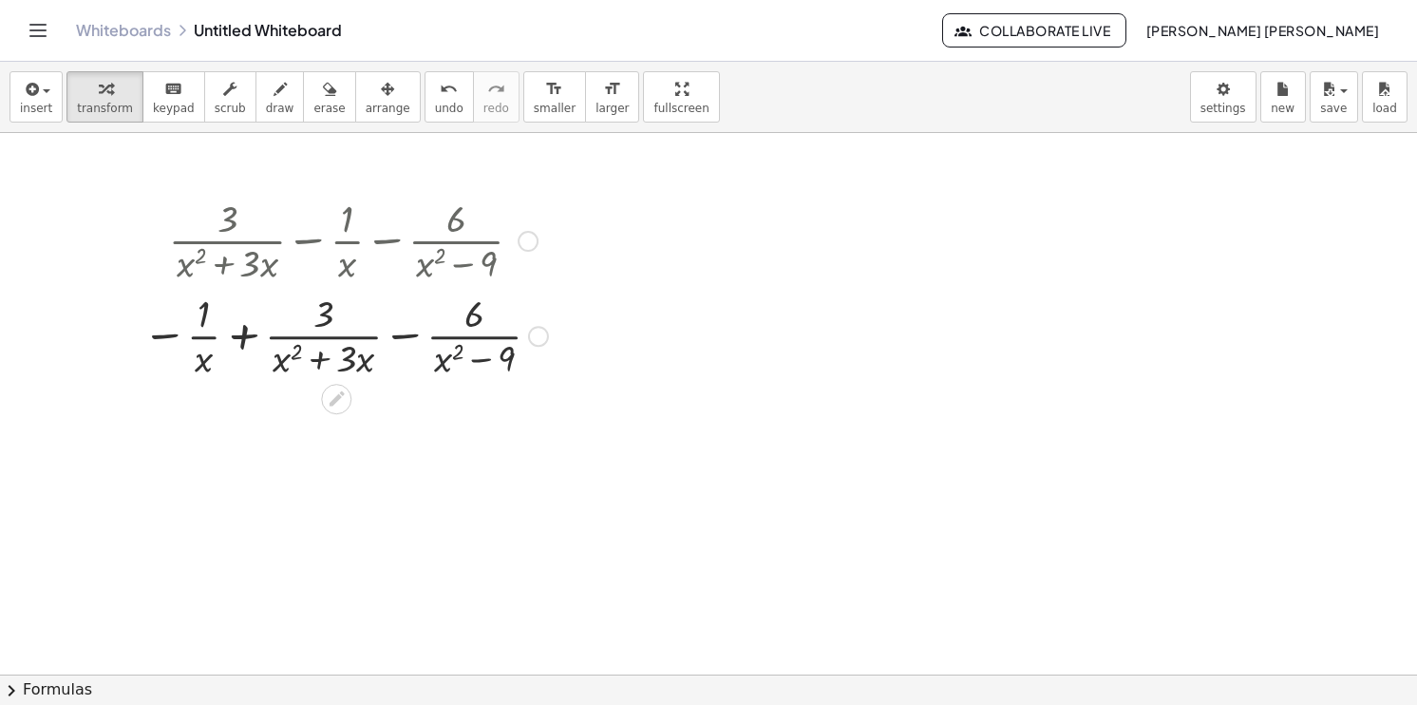
click at [446, 361] on div at bounding box center [345, 334] width 425 height 95
click at [494, 361] on div at bounding box center [345, 334] width 425 height 95
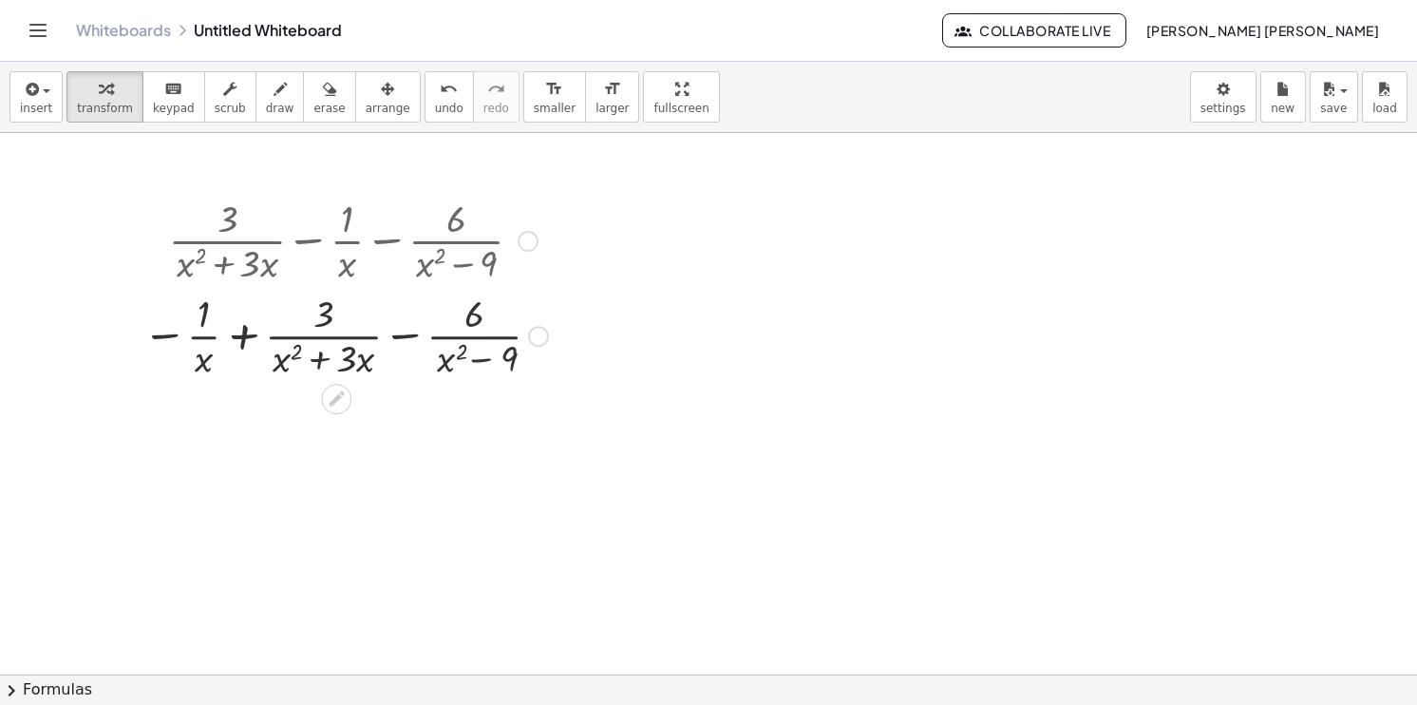
click at [483, 361] on div at bounding box center [345, 334] width 425 height 95
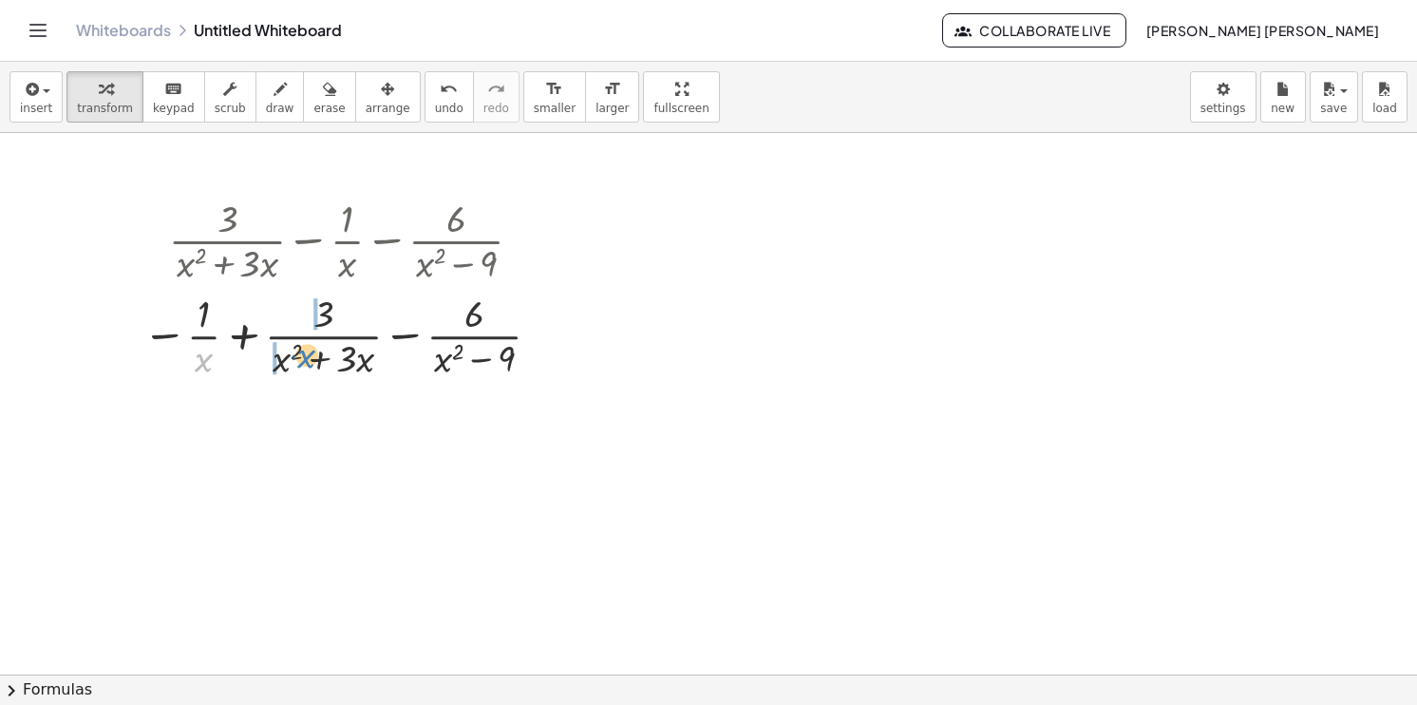
drag, startPoint x: 211, startPoint y: 370, endPoint x: 313, endPoint y: 366, distance: 102.7
click at [313, 366] on div at bounding box center [345, 334] width 425 height 95
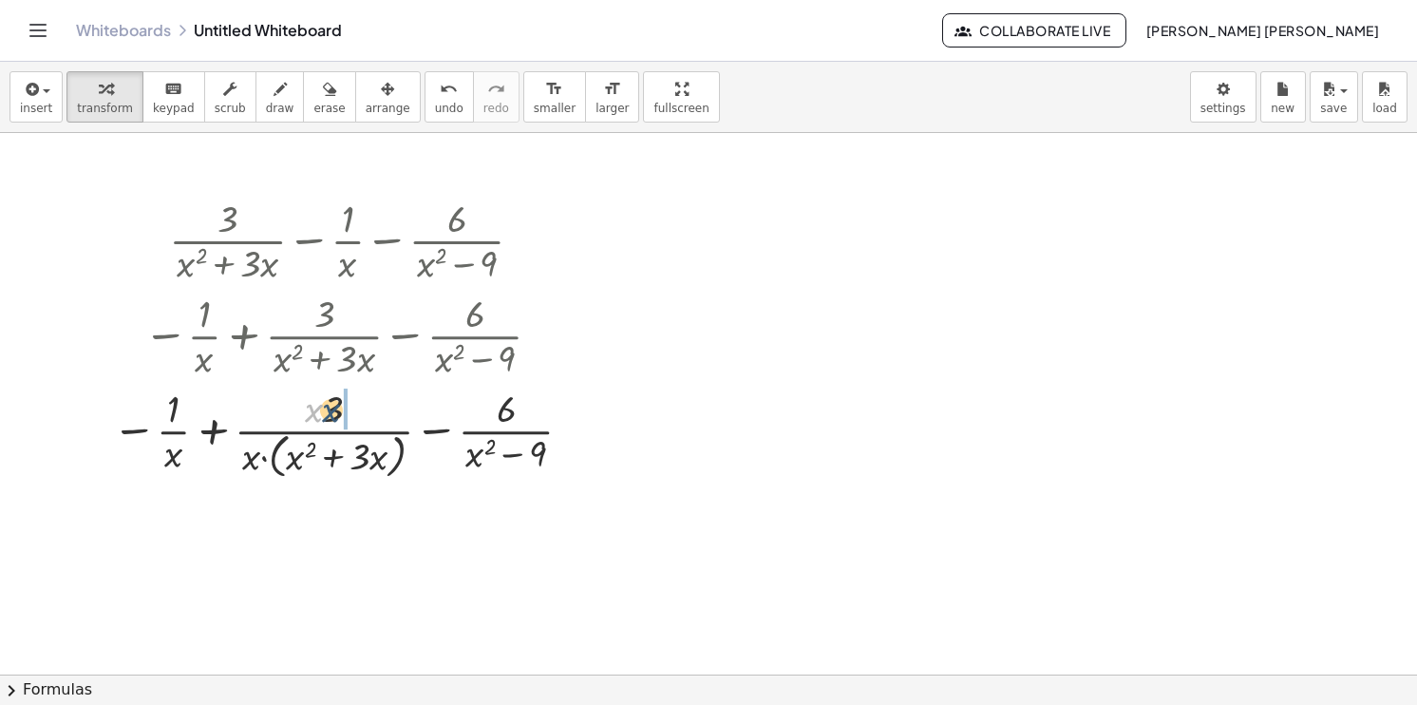
drag, startPoint x: 315, startPoint y: 418, endPoint x: 339, endPoint y: 416, distance: 23.8
click at [339, 416] on div at bounding box center [346, 432] width 486 height 101
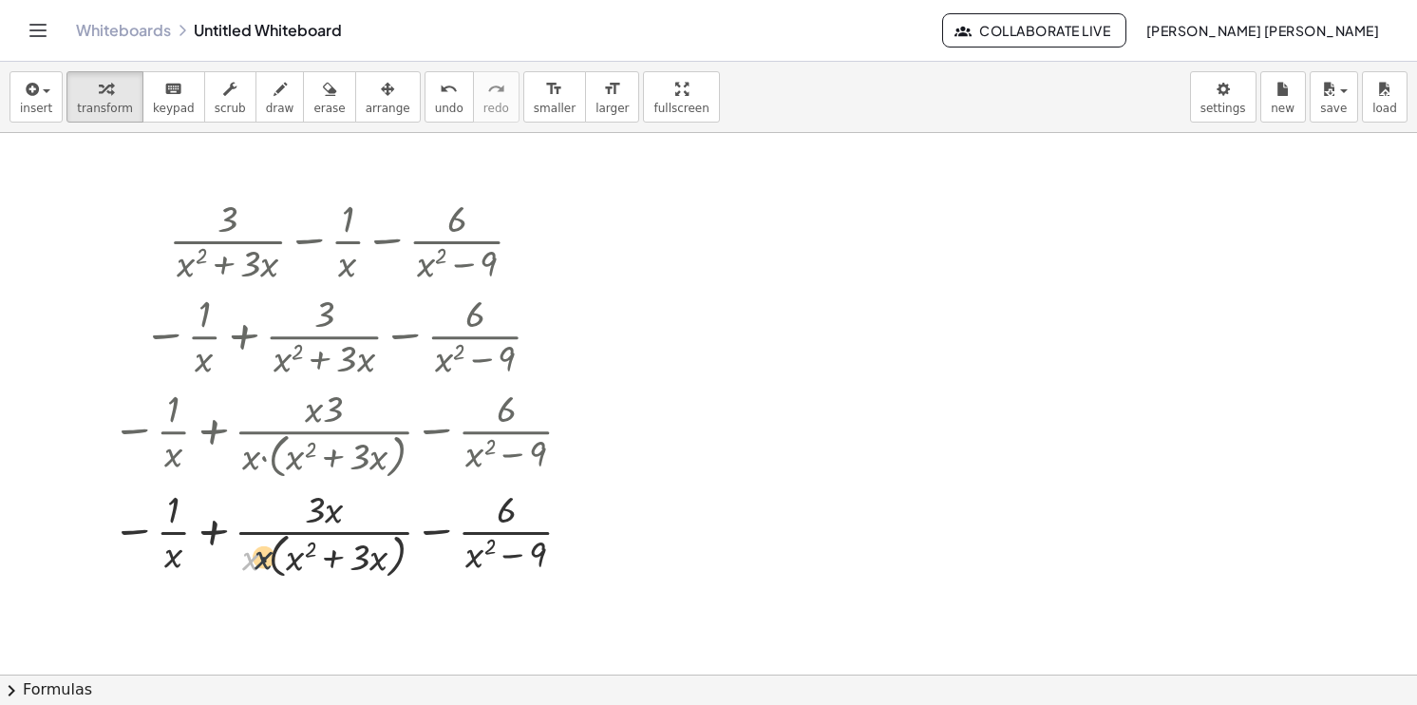
drag, startPoint x: 255, startPoint y: 563, endPoint x: 303, endPoint y: 560, distance: 48.5
click at [303, 560] on div at bounding box center [346, 532] width 486 height 101
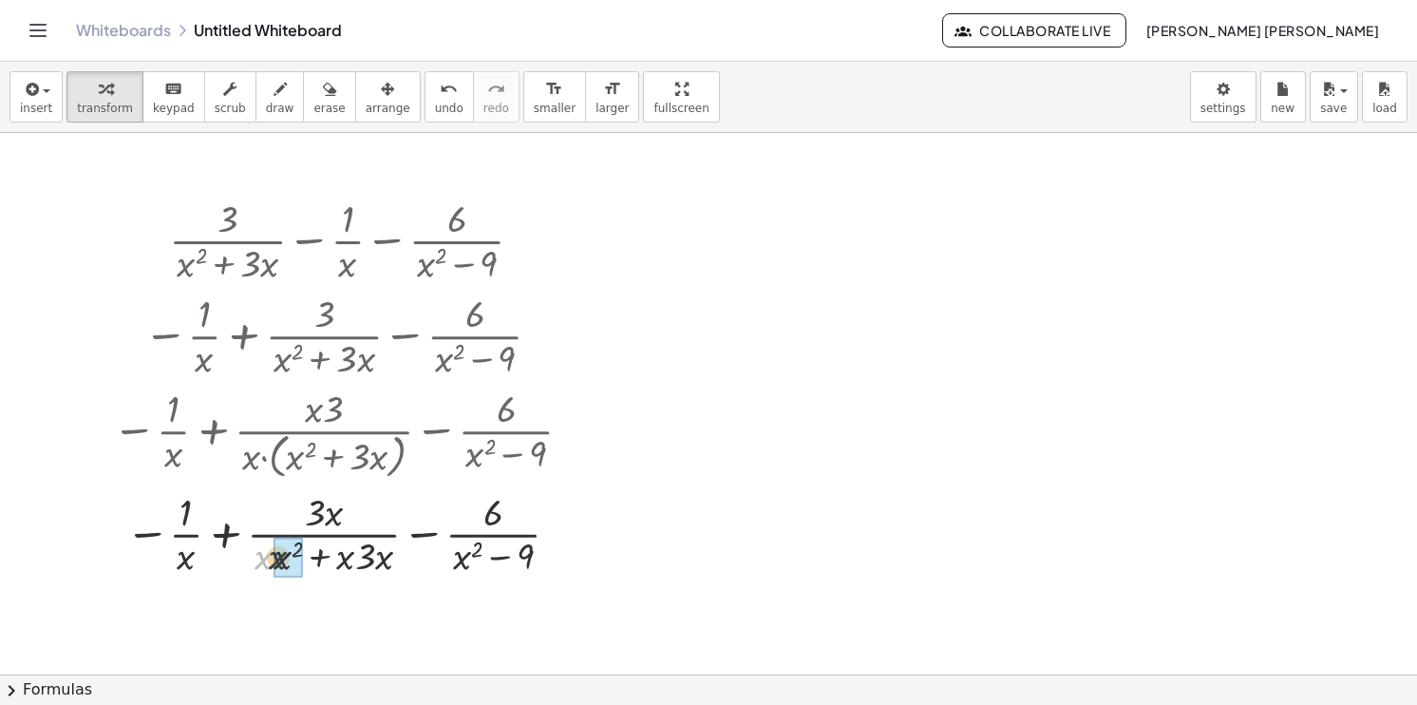
drag, startPoint x: 256, startPoint y: 561, endPoint x: 281, endPoint y: 561, distance: 24.7
drag, startPoint x: 334, startPoint y: 561, endPoint x: 360, endPoint y: 561, distance: 25.6
click at [360, 561] on div at bounding box center [346, 532] width 486 height 95
drag, startPoint x: 382, startPoint y: 564, endPoint x: 365, endPoint y: 562, distance: 17.2
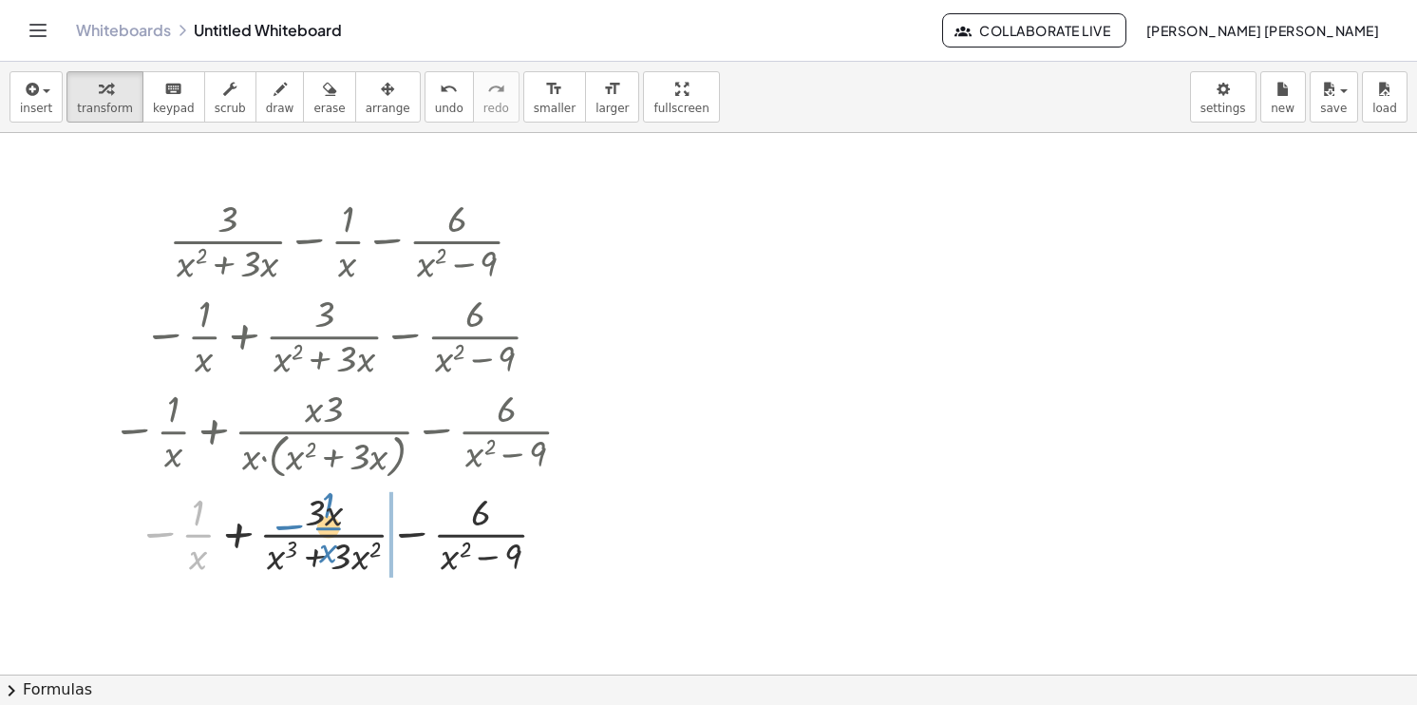
drag, startPoint x: 197, startPoint y: 525, endPoint x: 327, endPoint y: 515, distance: 130.5
click at [327, 515] on div at bounding box center [346, 532] width 486 height 95
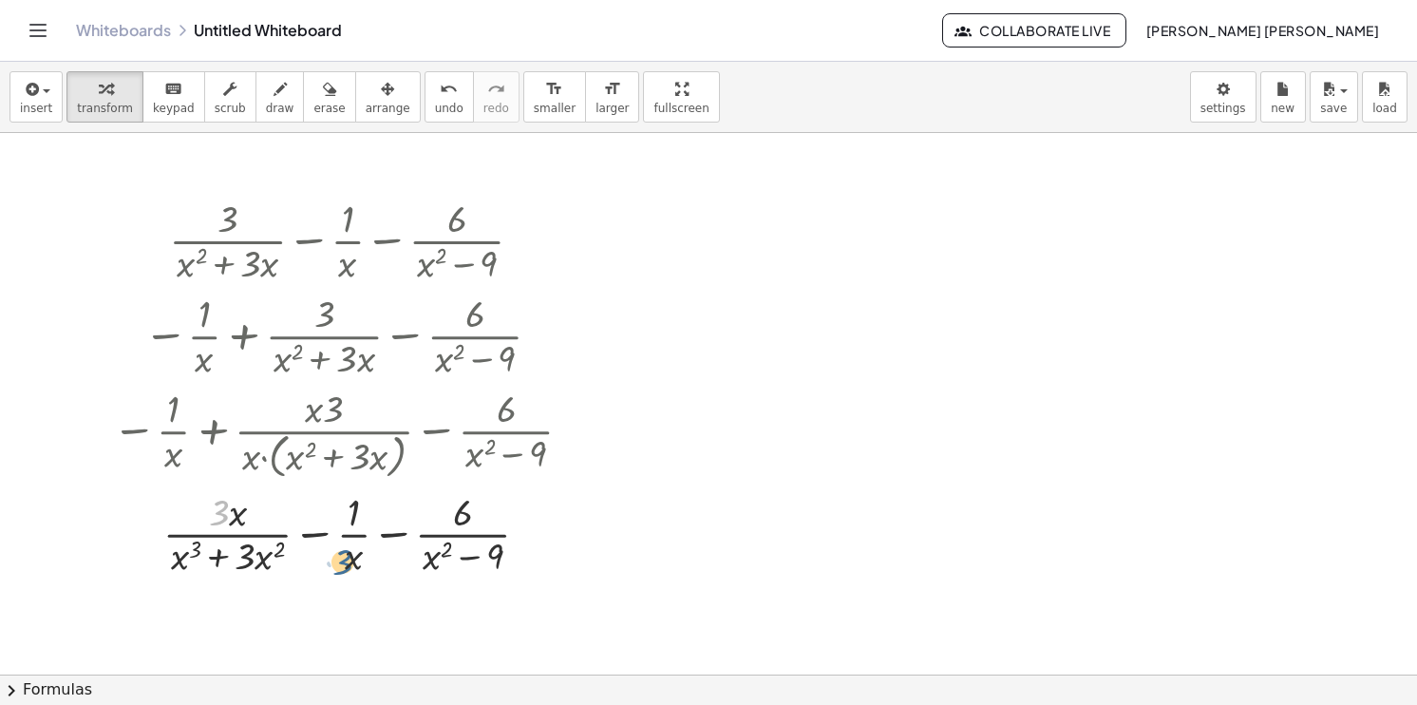
drag, startPoint x: 224, startPoint y: 517, endPoint x: 348, endPoint y: 569, distance: 134.1
click at [348, 569] on div at bounding box center [346, 532] width 486 height 95
drag, startPoint x: 357, startPoint y: 563, endPoint x: 266, endPoint y: 553, distance: 91.8
click at [266, 553] on div at bounding box center [346, 532] width 486 height 95
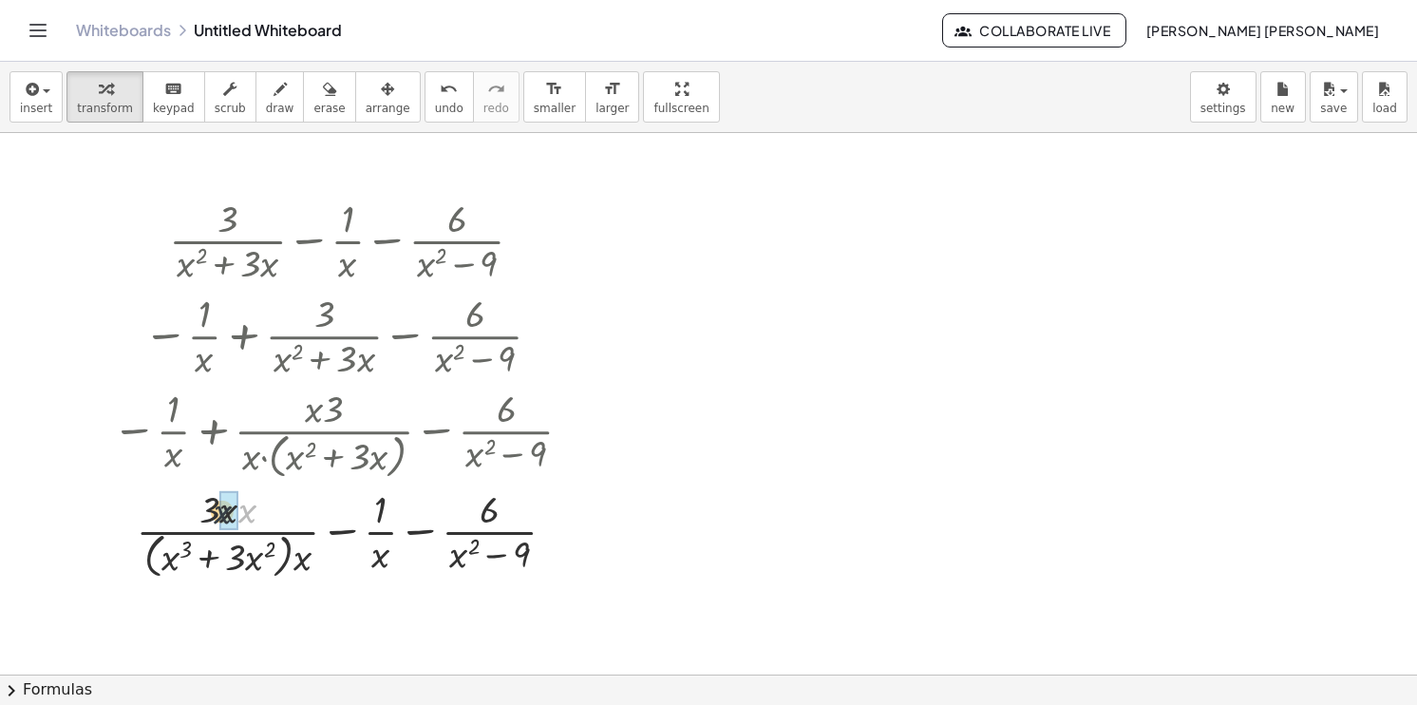
drag, startPoint x: 254, startPoint y: 508, endPoint x: 225, endPoint y: 508, distance: 28.5
click at [520, 230] on div at bounding box center [346, 239] width 486 height 95
click at [524, 234] on div at bounding box center [529, 241] width 21 height 21
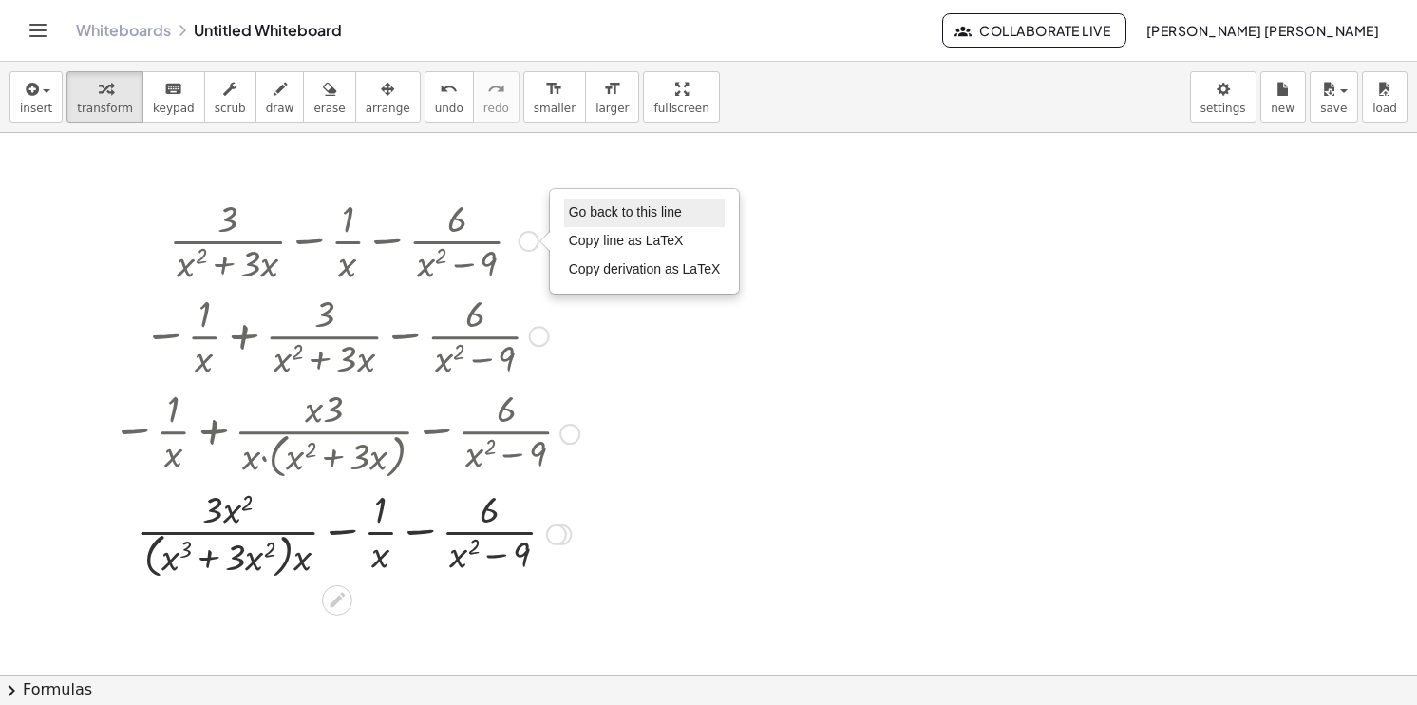
click at [606, 218] on li "Go back to this line" at bounding box center [644, 212] width 161 height 28
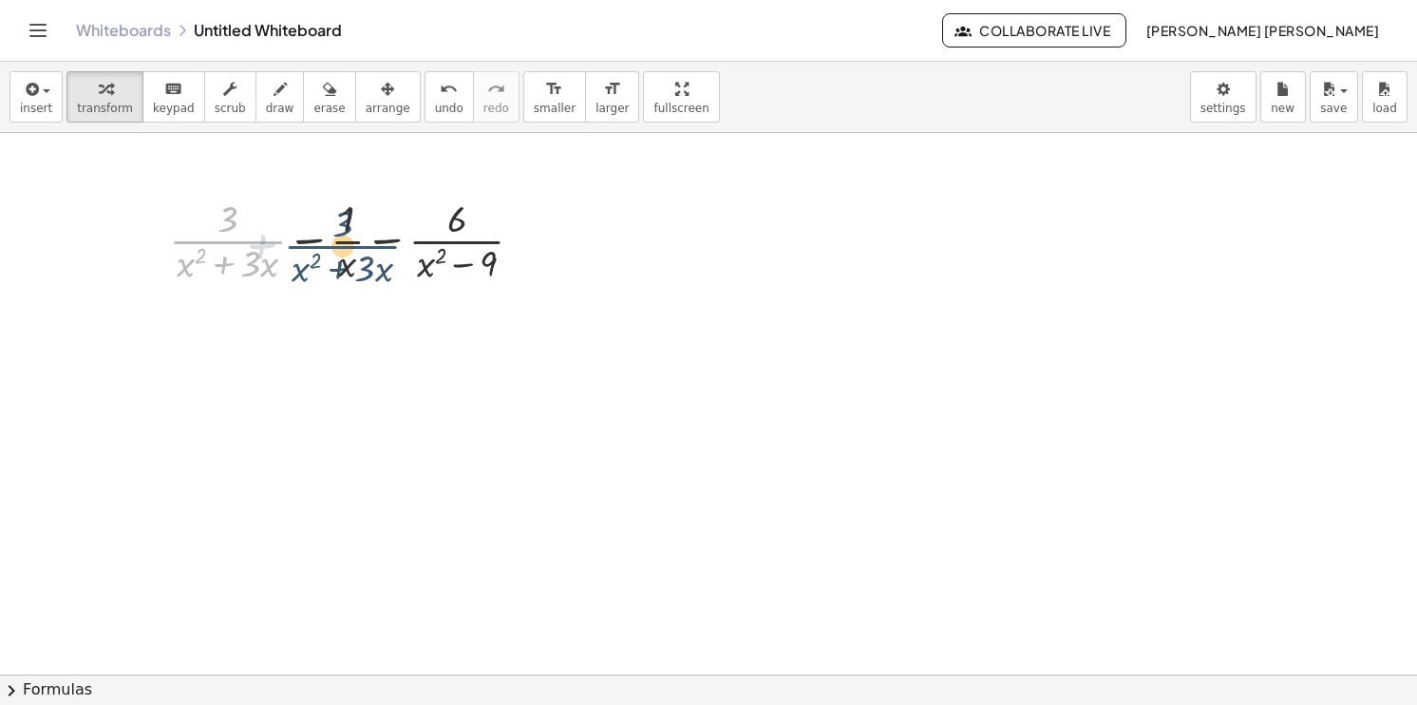
drag, startPoint x: 208, startPoint y: 239, endPoint x: 323, endPoint y: 243, distance: 115.0
click at [323, 243] on div at bounding box center [354, 239] width 388 height 95
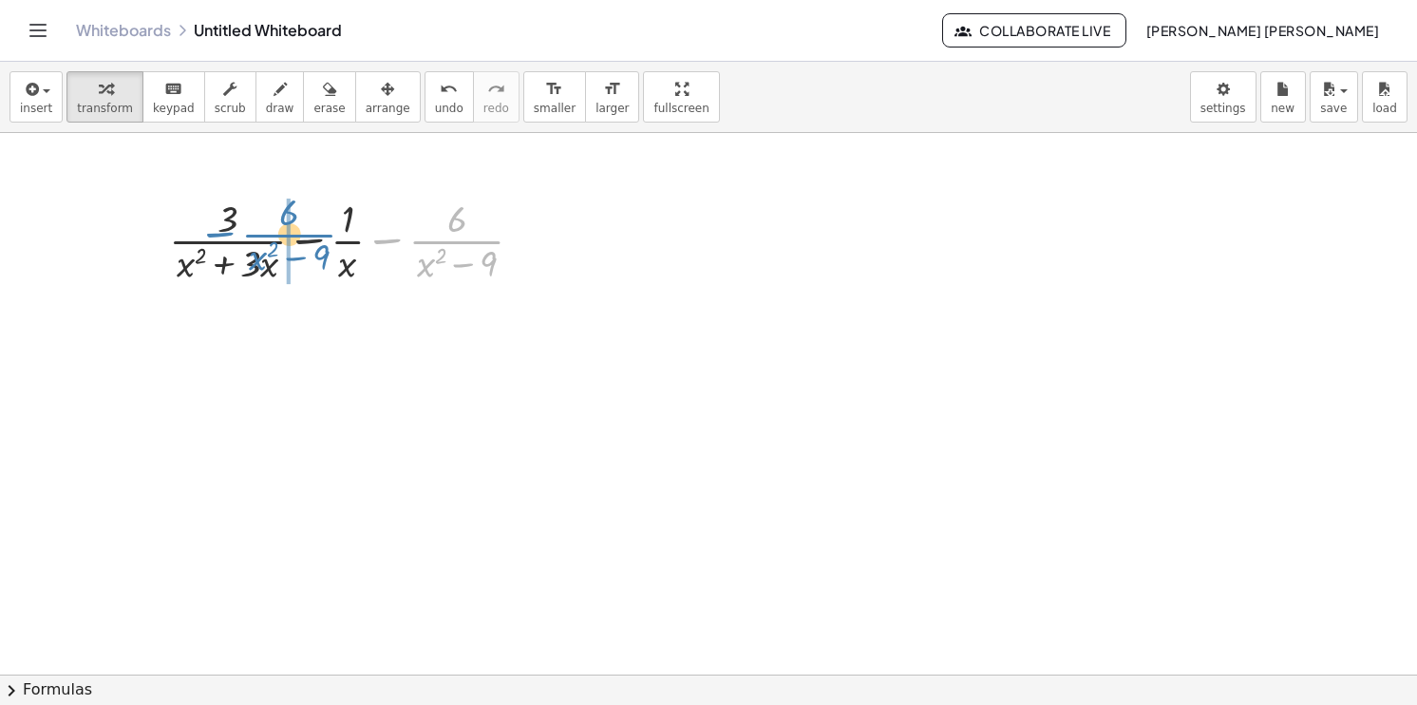
drag, startPoint x: 447, startPoint y: 235, endPoint x: 282, endPoint y: 228, distance: 165.4
click at [282, 228] on div at bounding box center [354, 239] width 388 height 95
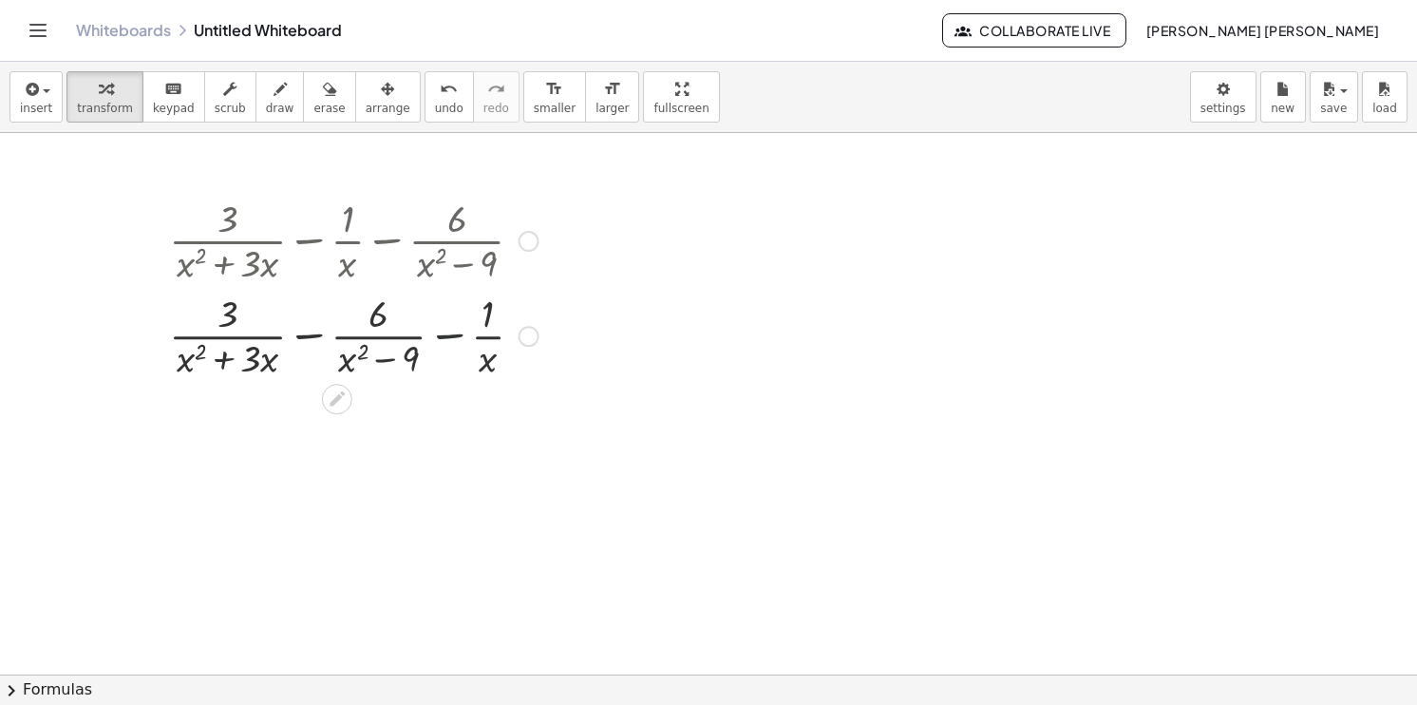
click at [456, 335] on div at bounding box center [354, 334] width 388 height 95
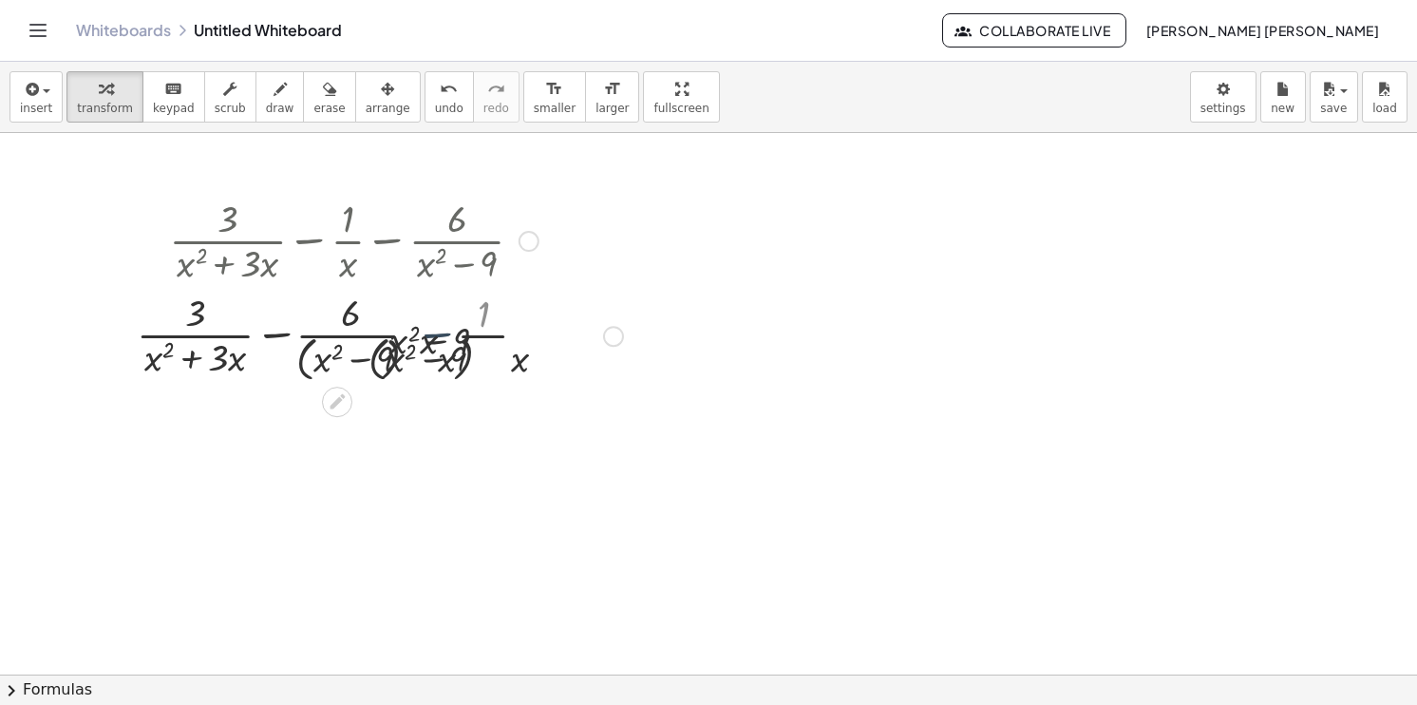
click at [456, 335] on div at bounding box center [353, 334] width 557 height 101
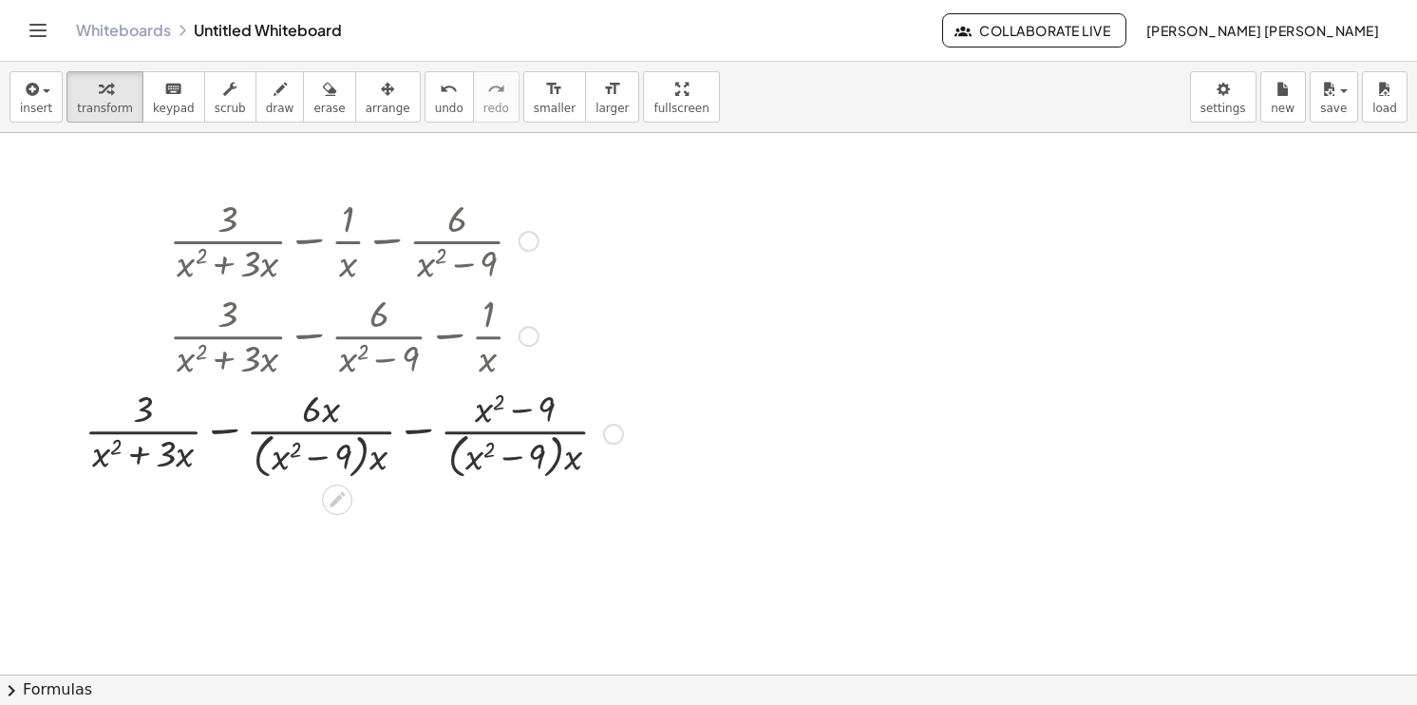
click at [224, 434] on div at bounding box center [353, 432] width 557 height 101
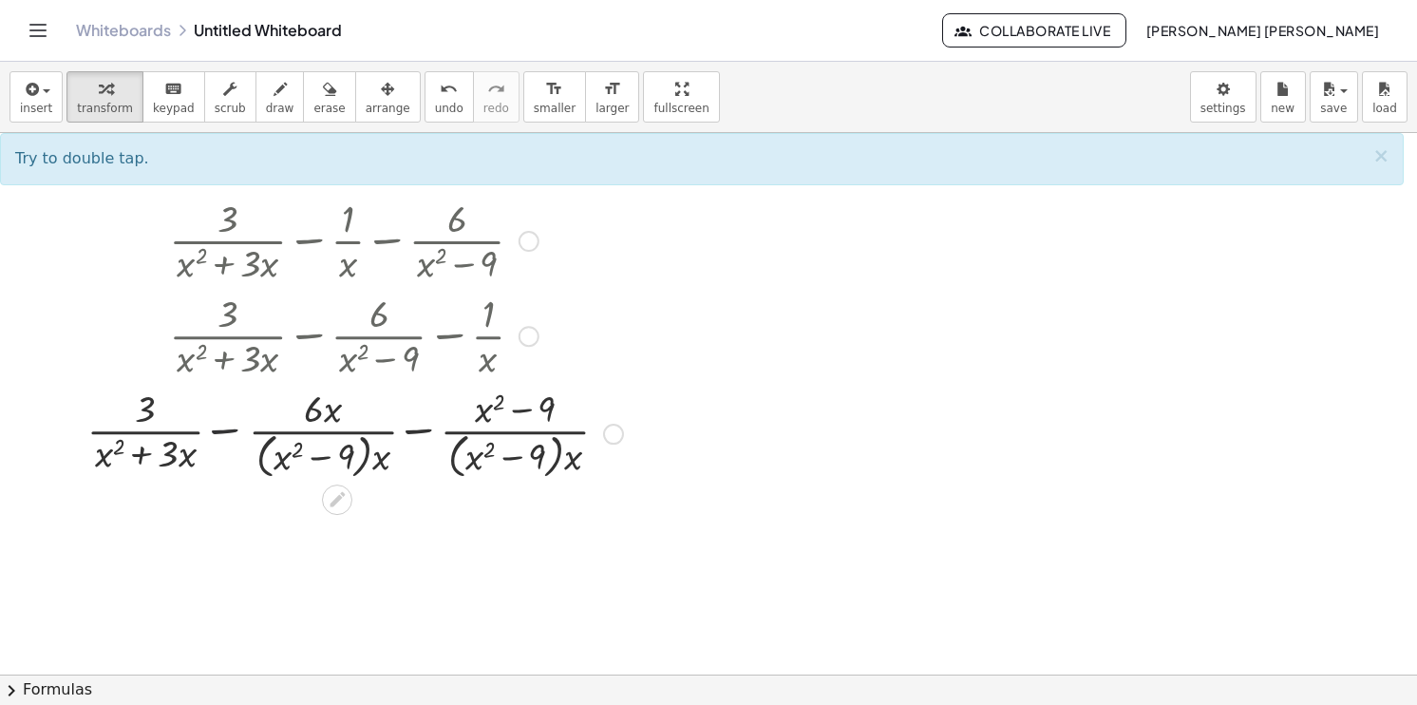
click at [224, 433] on div at bounding box center [353, 432] width 557 height 101
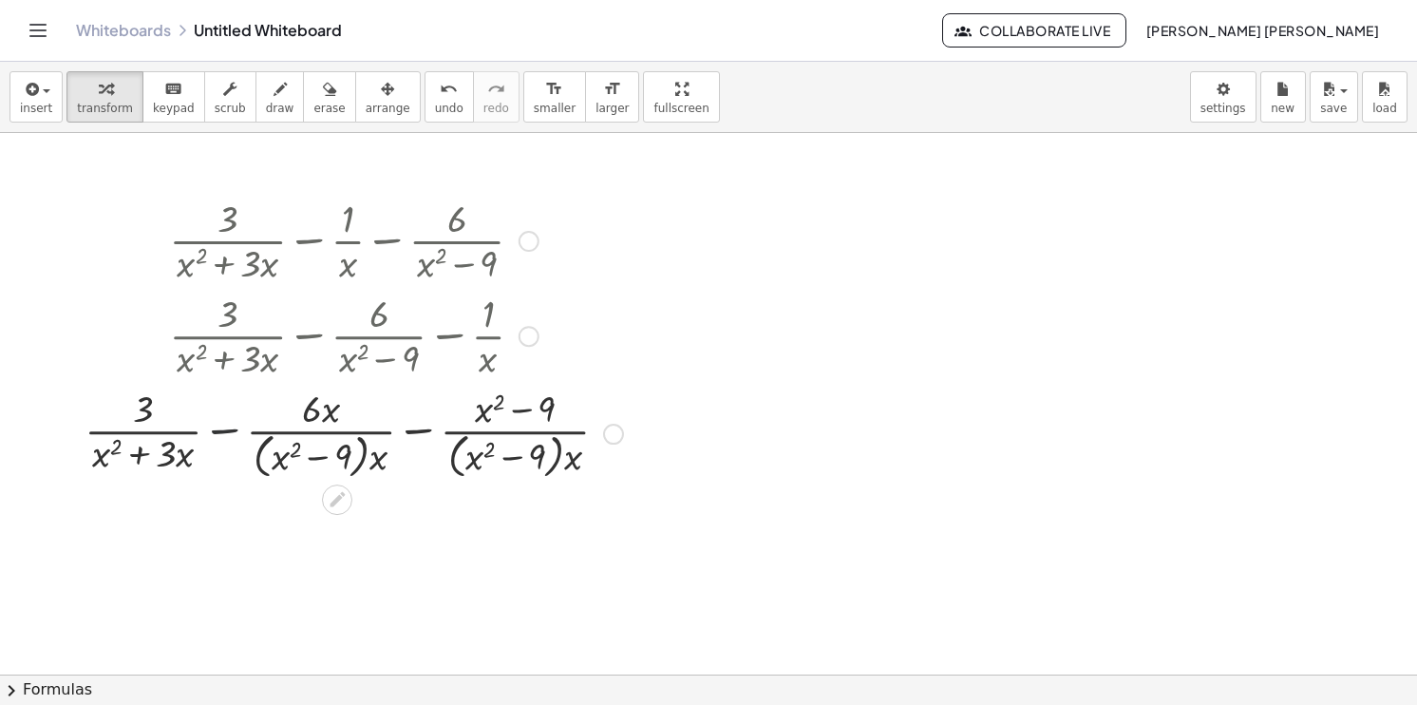
click at [224, 433] on div at bounding box center [353, 432] width 557 height 101
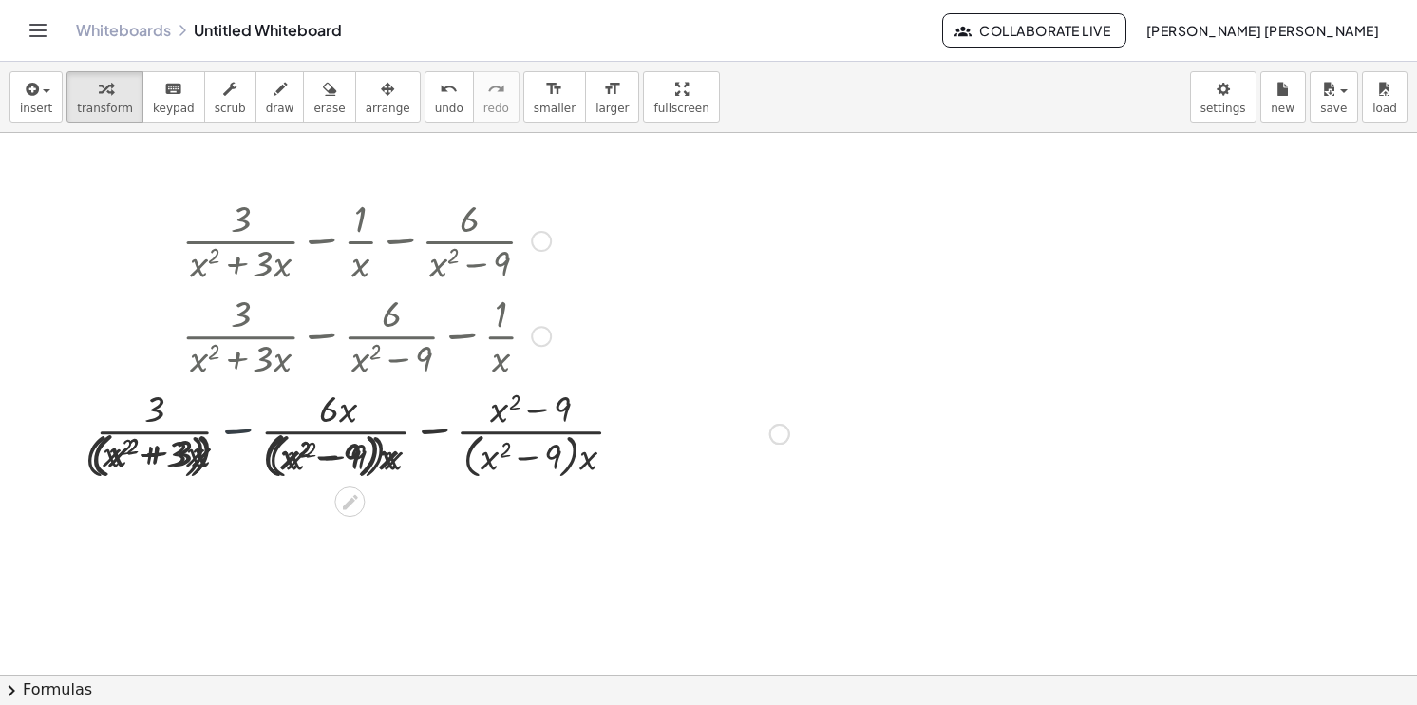
click at [224, 433] on div at bounding box center [366, 431] width 864 height 105
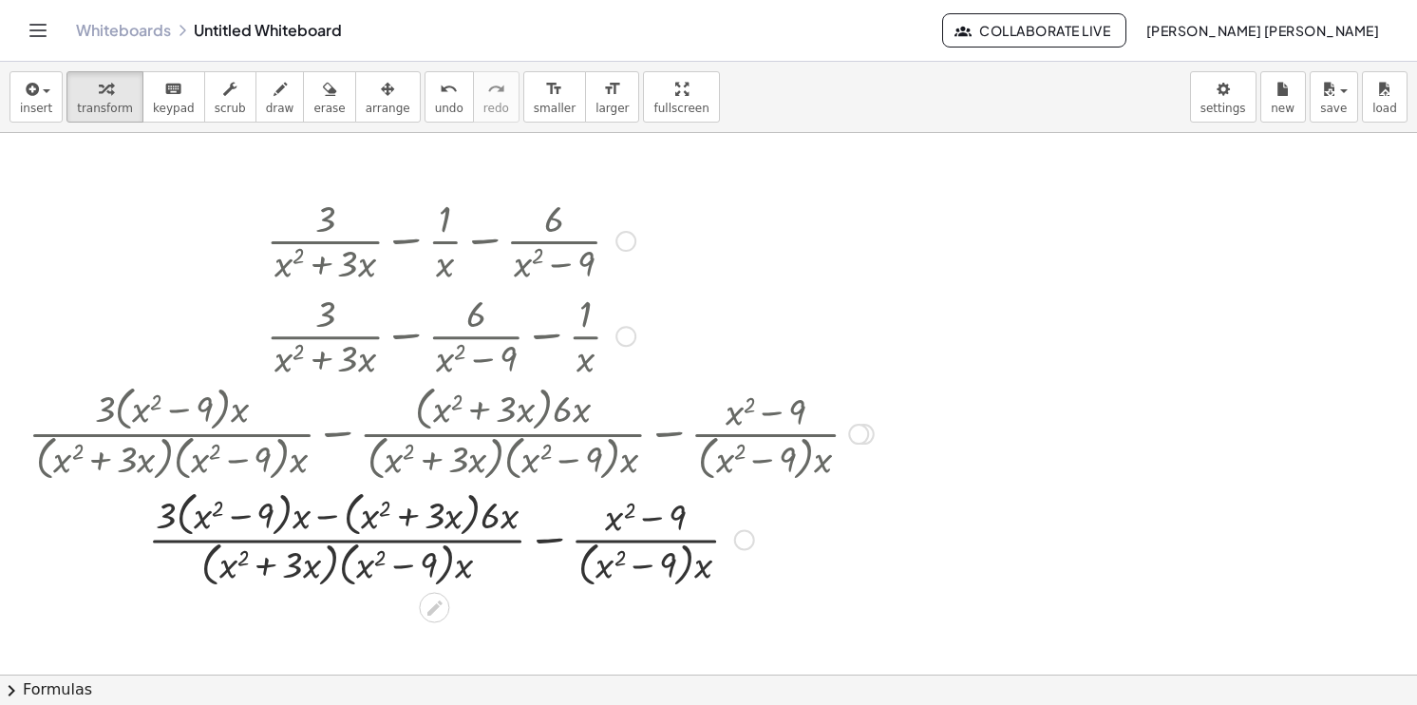
click at [551, 538] on div at bounding box center [451, 537] width 864 height 105
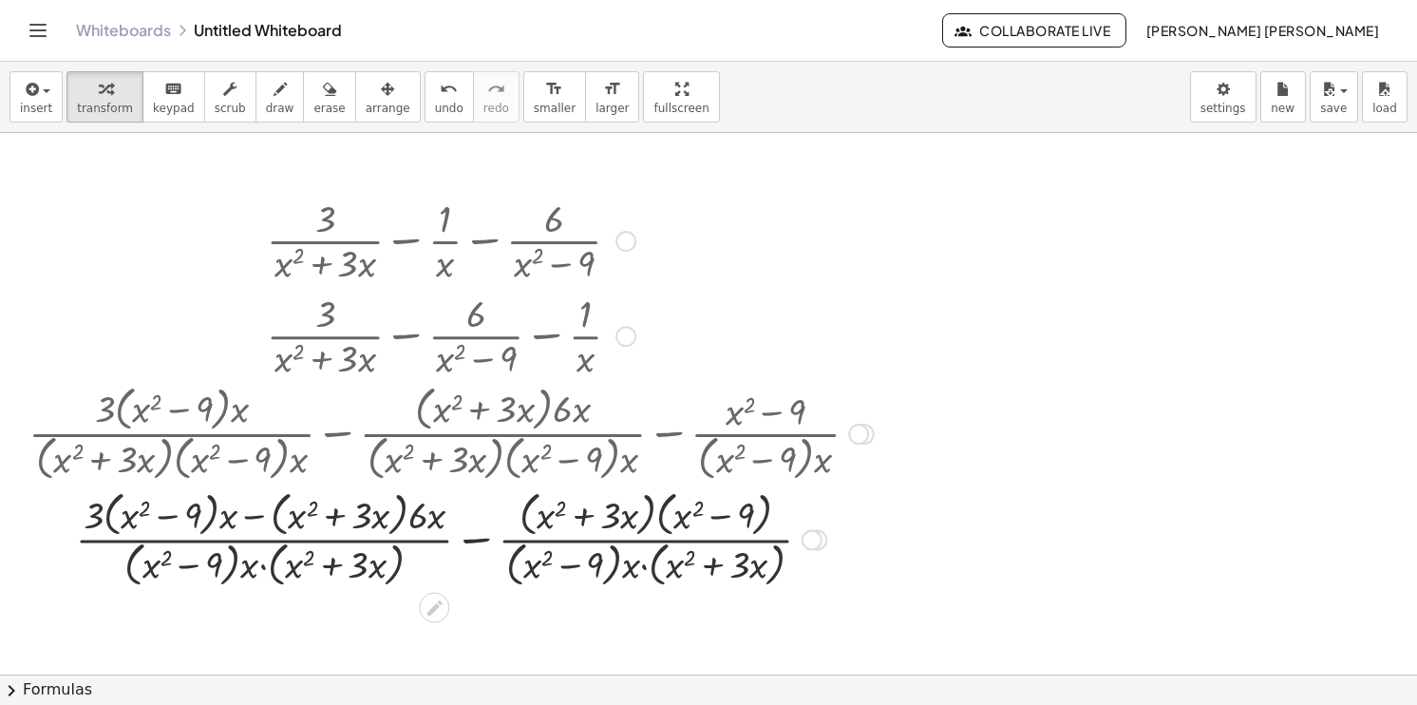
click at [484, 541] on div at bounding box center [451, 537] width 864 height 105
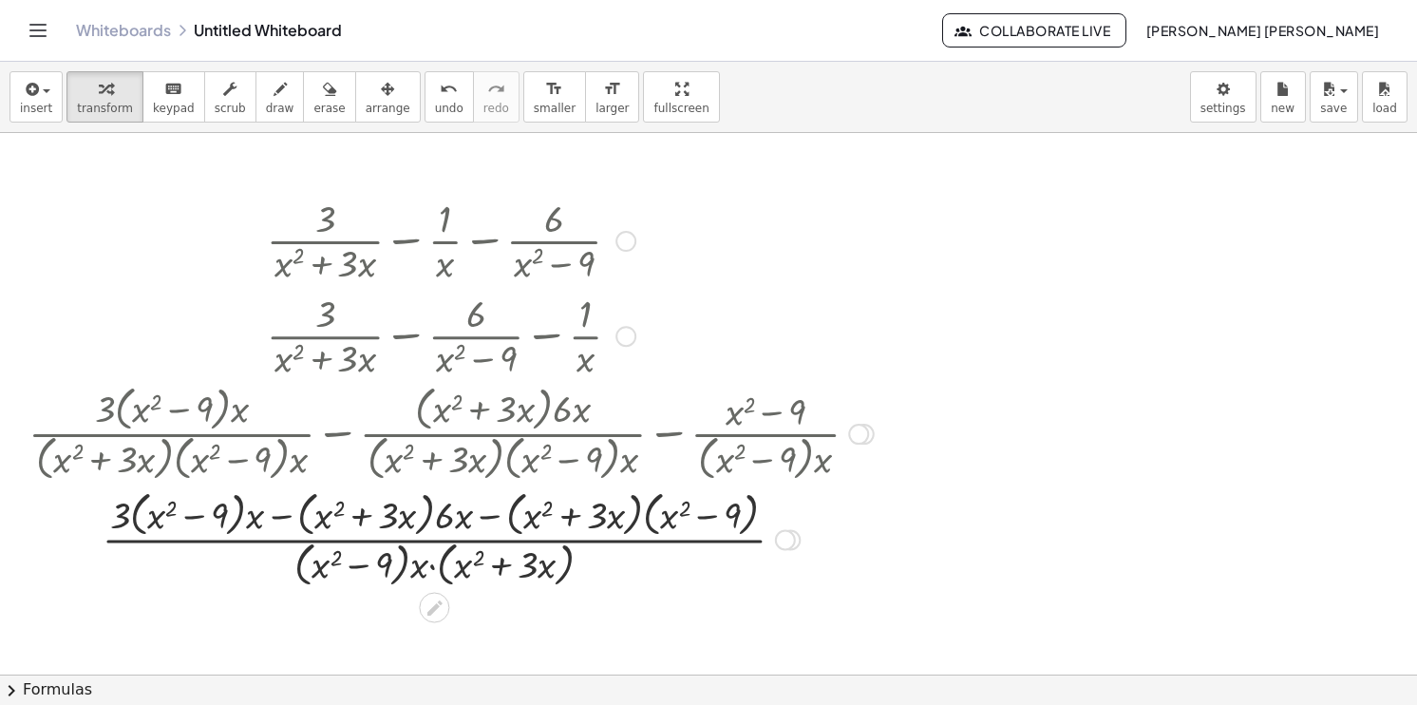
drag, startPoint x: 789, startPoint y: 405, endPoint x: 817, endPoint y: 411, distance: 28.3
click at [817, 411] on div at bounding box center [451, 431] width 864 height 105
click at [1076, 303] on div at bounding box center [708, 674] width 1417 height 1083
drag, startPoint x: 131, startPoint y: 512, endPoint x: 186, endPoint y: 509, distance: 55.2
click at [186, 509] on div at bounding box center [451, 537] width 864 height 105
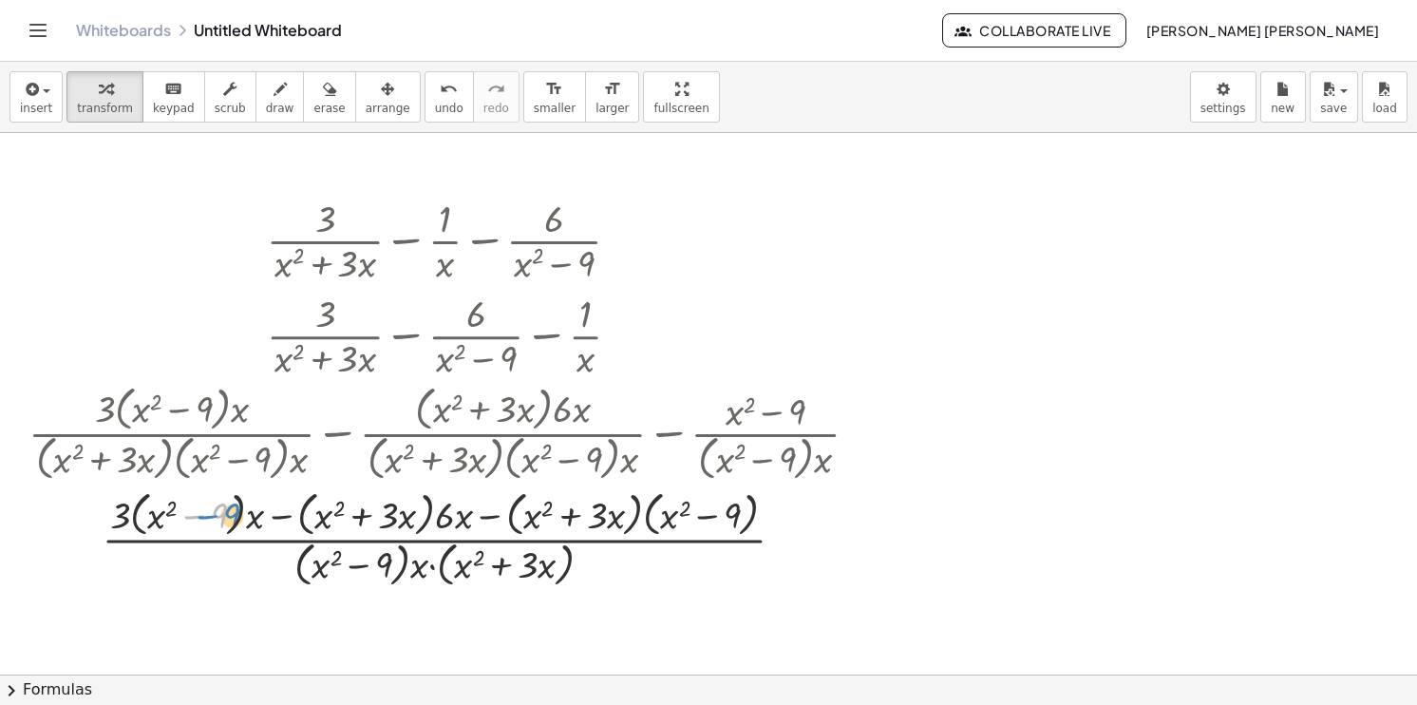
drag, startPoint x: 224, startPoint y: 509, endPoint x: 238, endPoint y: 509, distance: 14.2
click at [238, 509] on div at bounding box center [451, 537] width 864 height 105
click at [616, 236] on div at bounding box center [625, 241] width 21 height 21
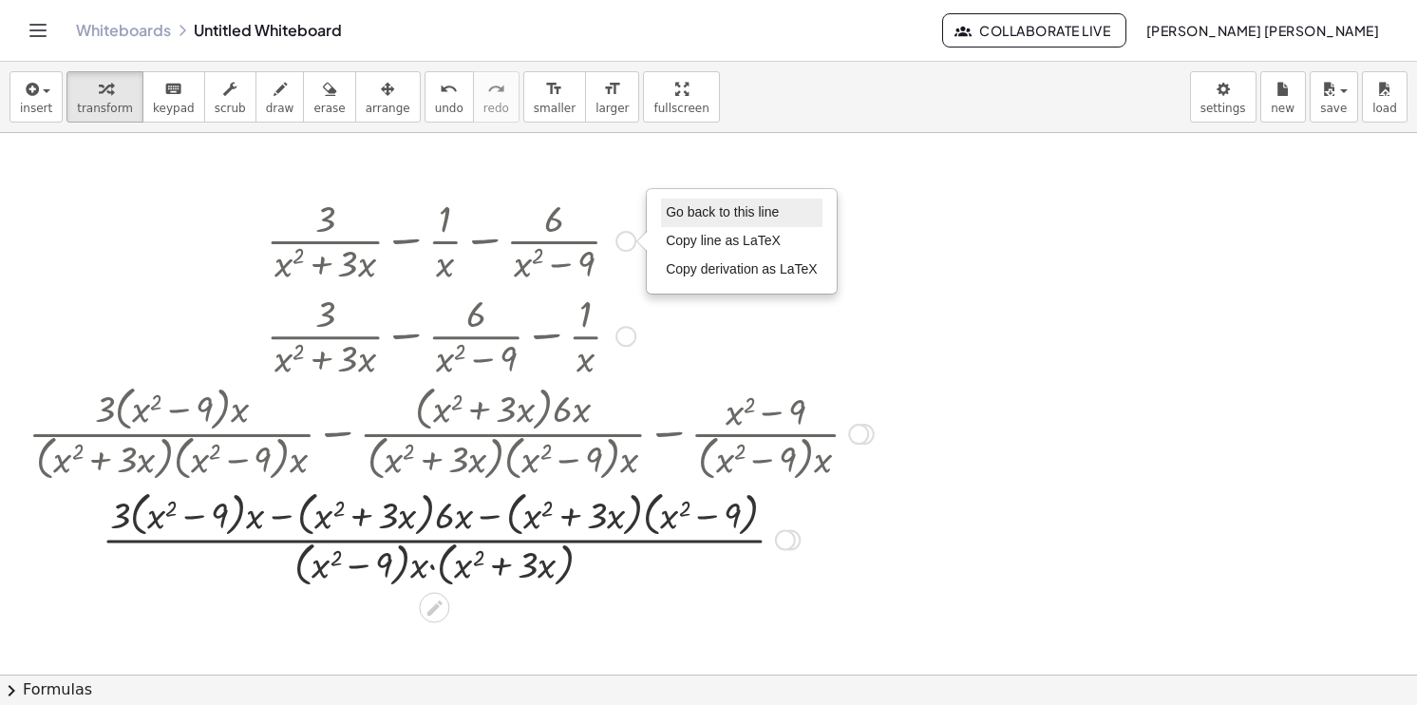
click at [752, 211] on span "Go back to this line" at bounding box center [722, 211] width 113 height 15
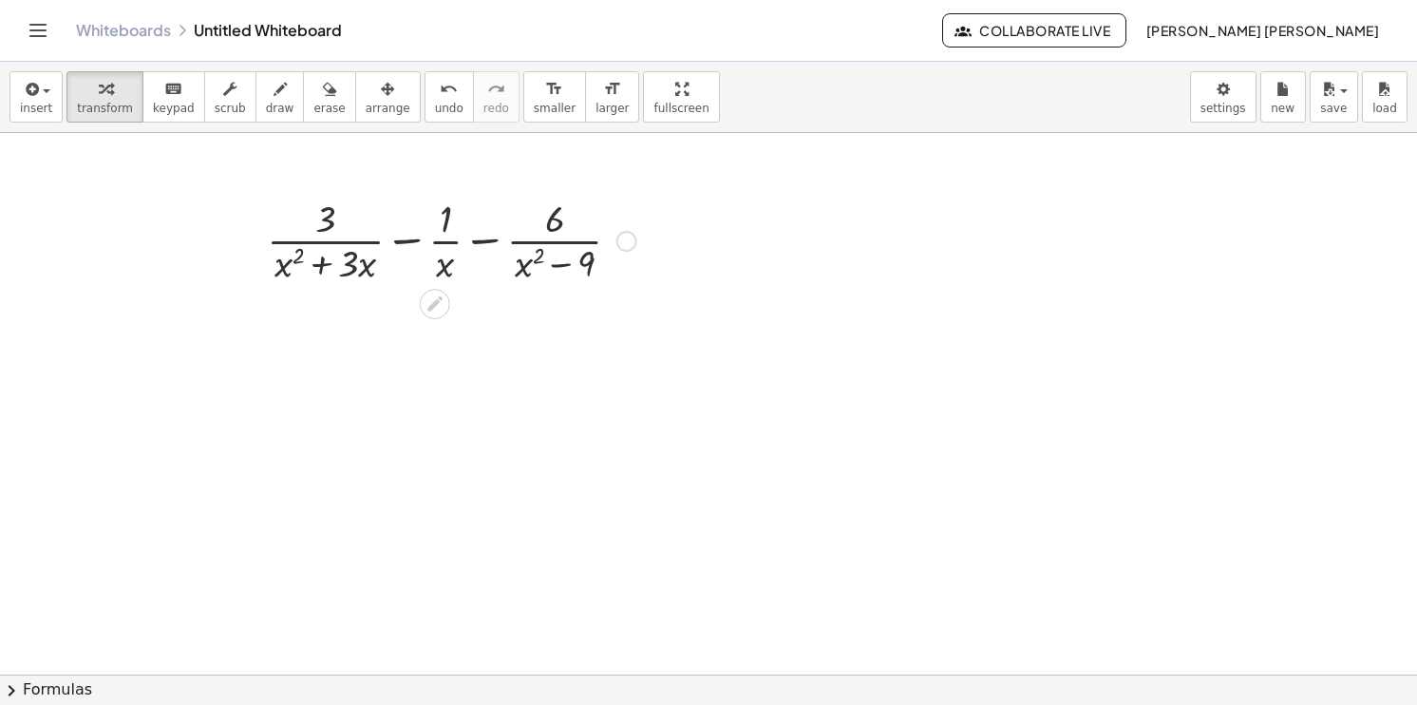
click at [403, 243] on div at bounding box center [451, 239] width 388 height 95
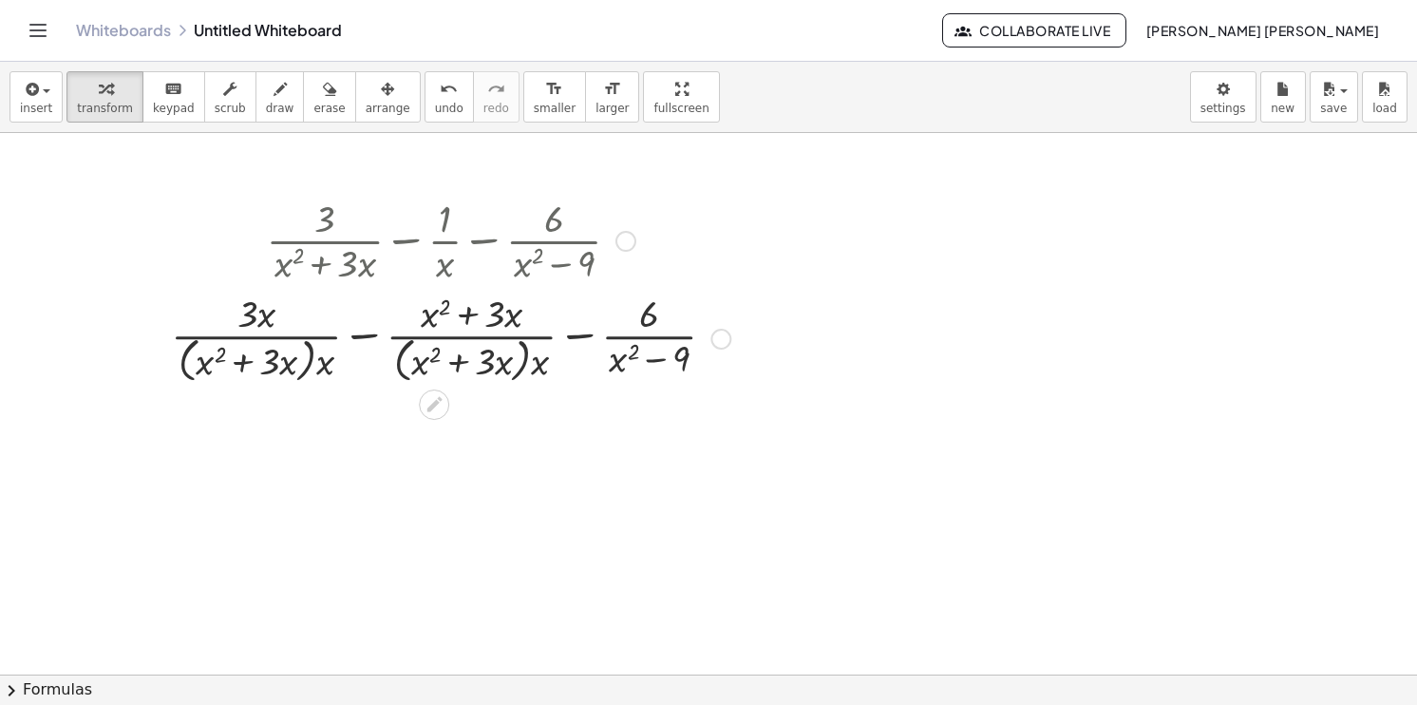
click at [472, 313] on div at bounding box center [450, 337] width 578 height 101
click at [460, 367] on div at bounding box center [450, 337] width 578 height 101
click at [535, 365] on div at bounding box center [450, 337] width 578 height 101
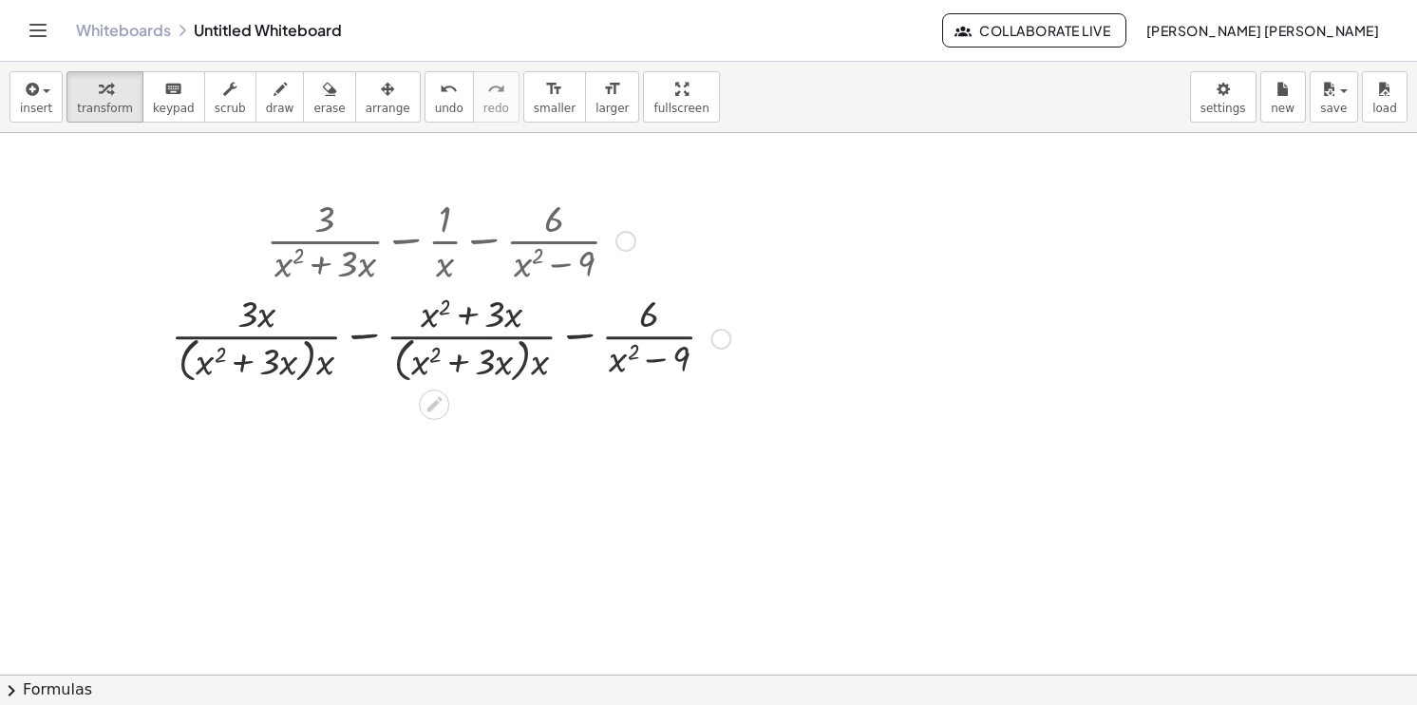
click at [535, 365] on div at bounding box center [450, 337] width 578 height 101
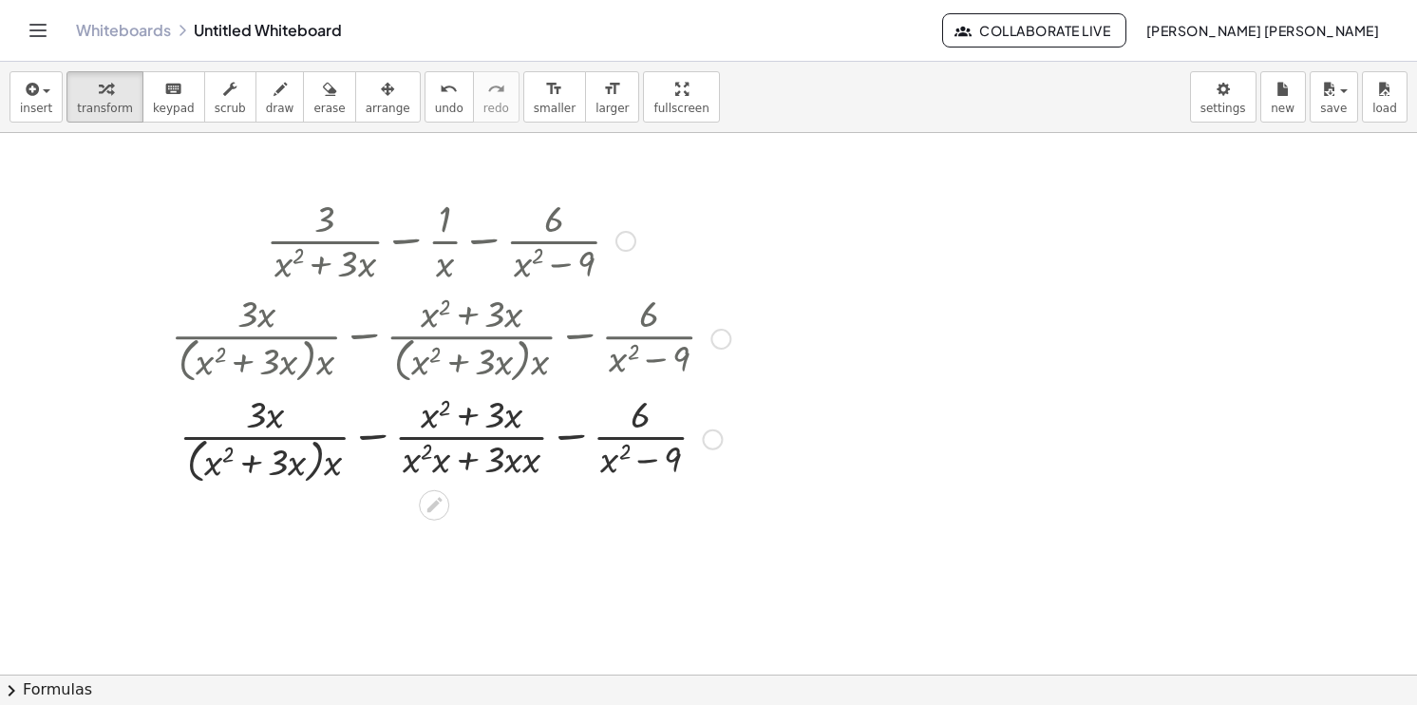
click at [517, 458] on div at bounding box center [450, 437] width 578 height 101
click at [513, 458] on div at bounding box center [450, 437] width 578 height 101
drag, startPoint x: 531, startPoint y: 461, endPoint x: 516, endPoint y: 461, distance: 15.2
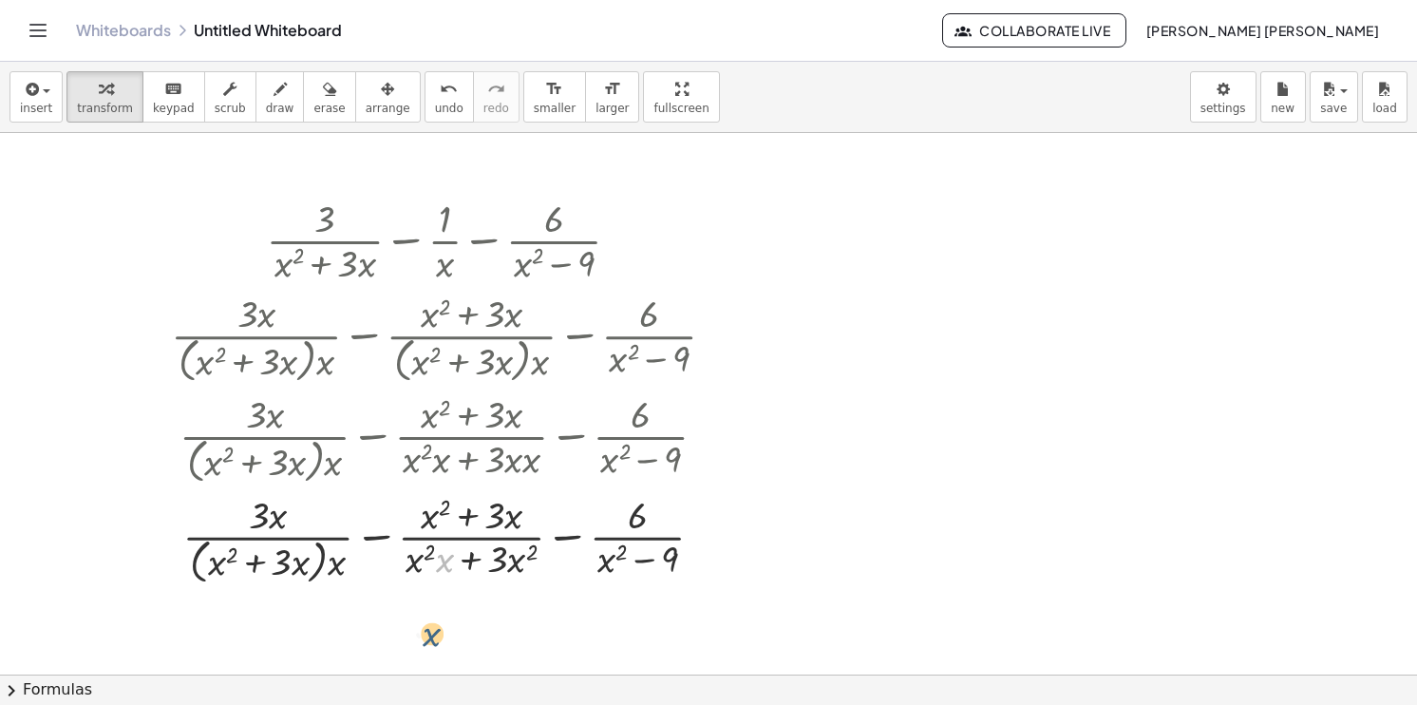
drag, startPoint x: 444, startPoint y: 468, endPoint x: 433, endPoint y: 549, distance: 81.5
click at [433, 549] on div at bounding box center [450, 537] width 578 height 101
drag, startPoint x: 441, startPoint y: 560, endPoint x: 429, endPoint y: 561, distance: 11.4
drag, startPoint x: 350, startPoint y: 569, endPoint x: 312, endPoint y: 568, distance: 38.0
click at [312, 568] on div at bounding box center [450, 537] width 578 height 101
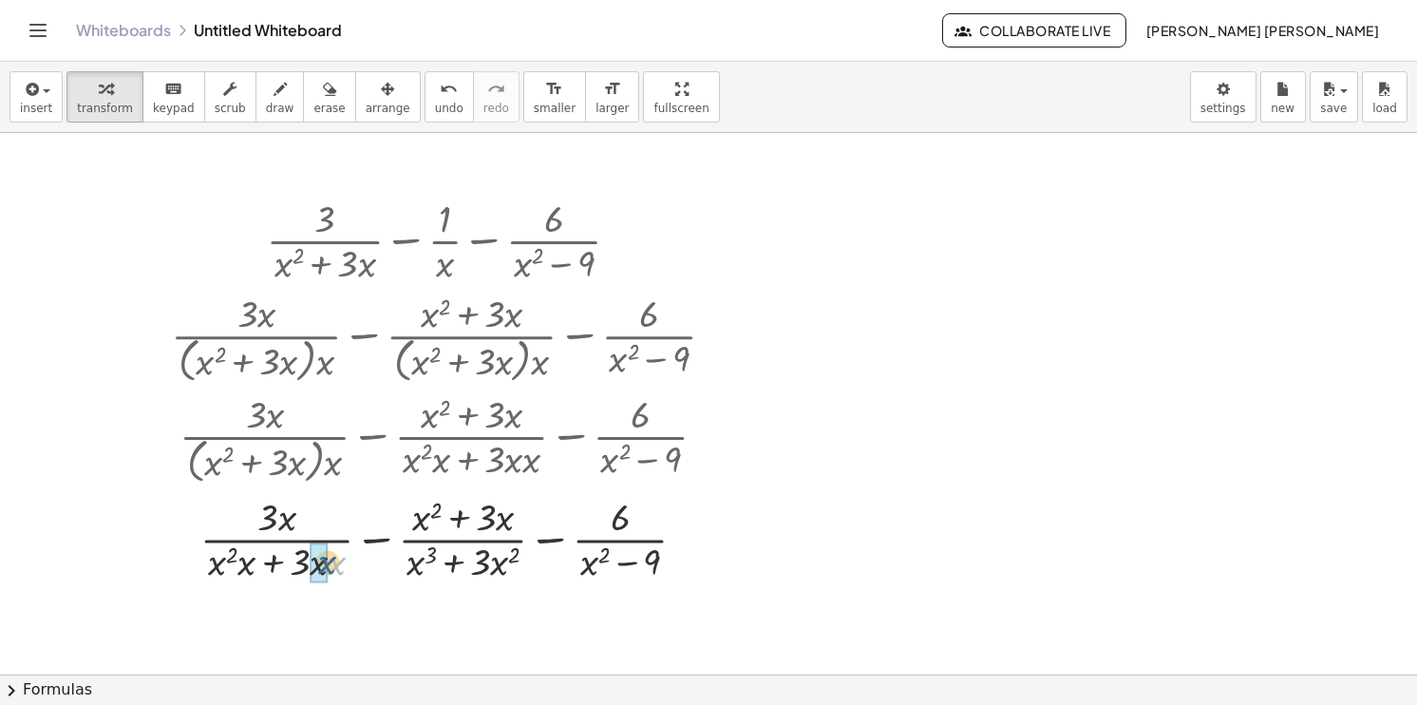
drag, startPoint x: 341, startPoint y: 564, endPoint x: 320, endPoint y: 564, distance: 20.9
drag, startPoint x: 255, startPoint y: 568, endPoint x: 233, endPoint y: 565, distance: 22.0
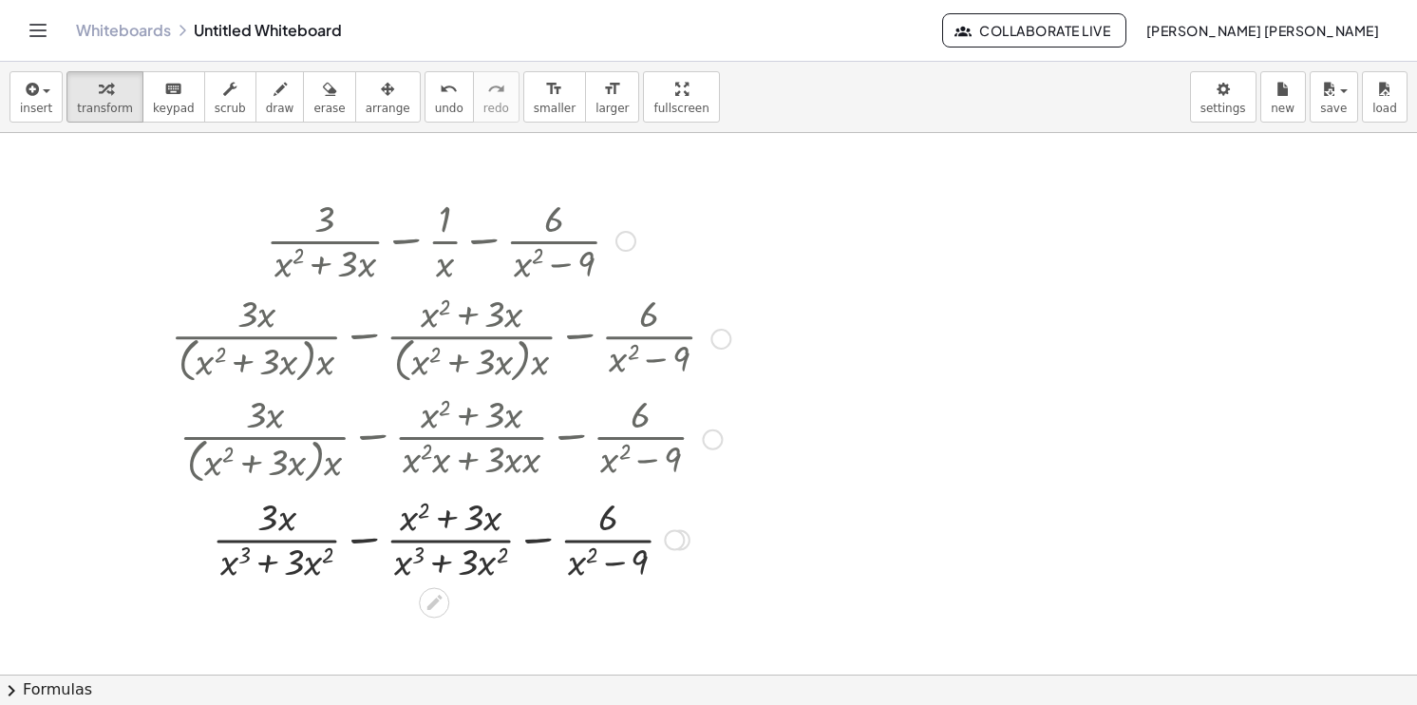
click at [369, 541] on div at bounding box center [450, 537] width 578 height 95
click at [369, 541] on div at bounding box center [450, 537] width 578 height 101
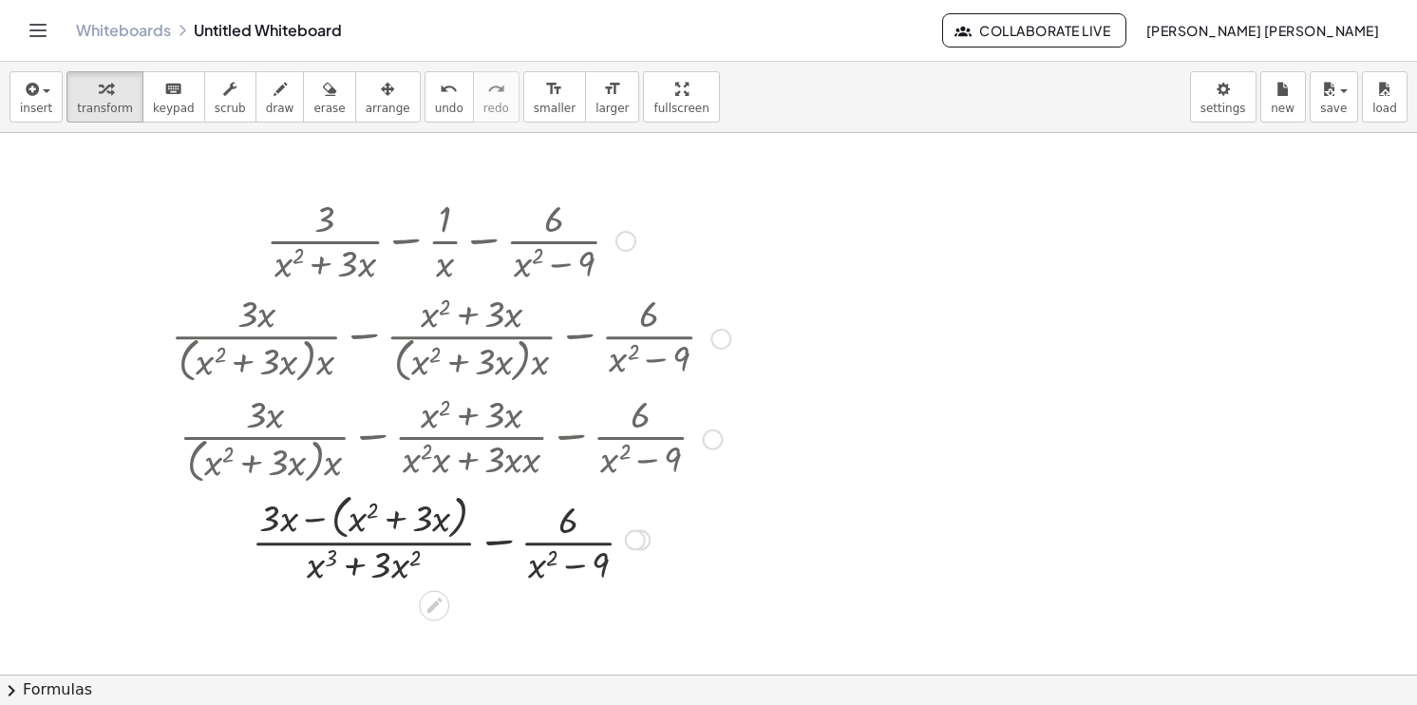
click at [315, 517] on div at bounding box center [450, 537] width 578 height 101
click at [315, 517] on div at bounding box center [450, 537] width 578 height 95
click at [395, 520] on div at bounding box center [450, 537] width 578 height 95
click at [475, 546] on div at bounding box center [450, 537] width 578 height 95
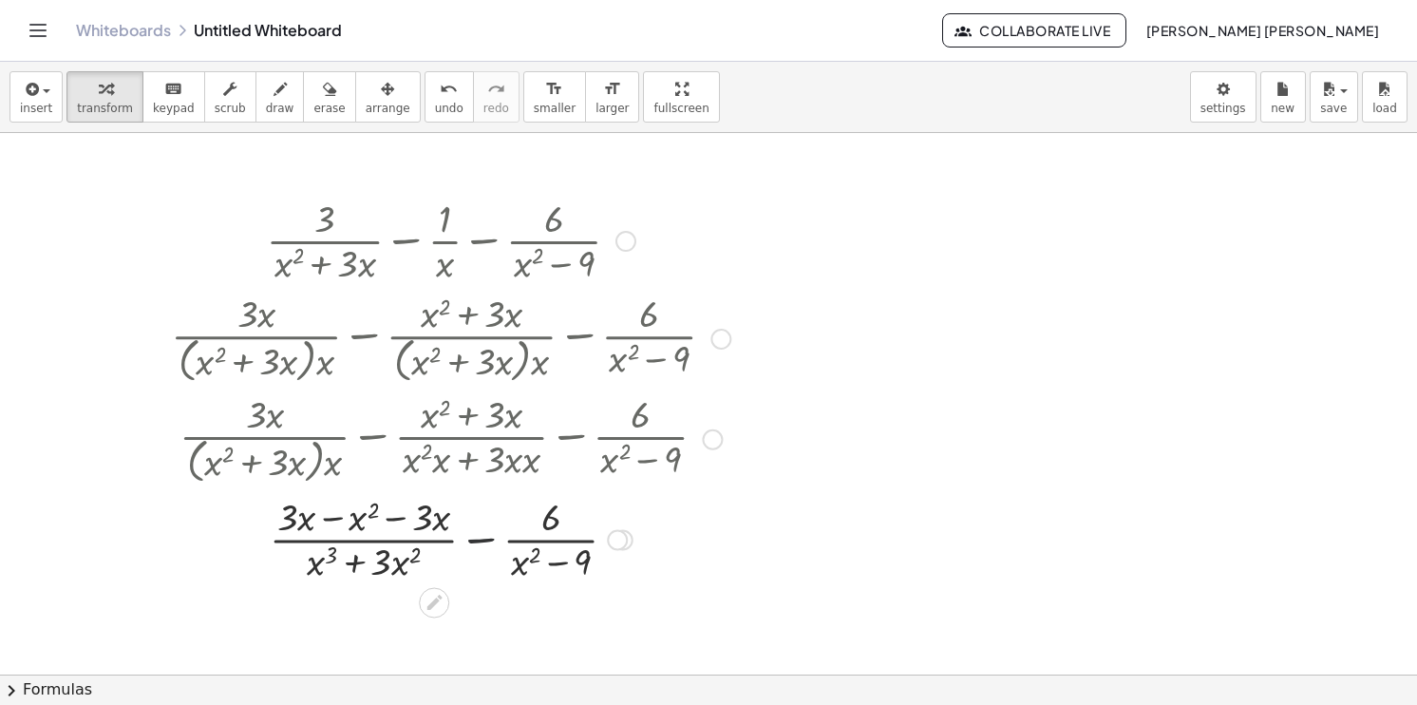
click at [475, 546] on div at bounding box center [450, 537] width 578 height 95
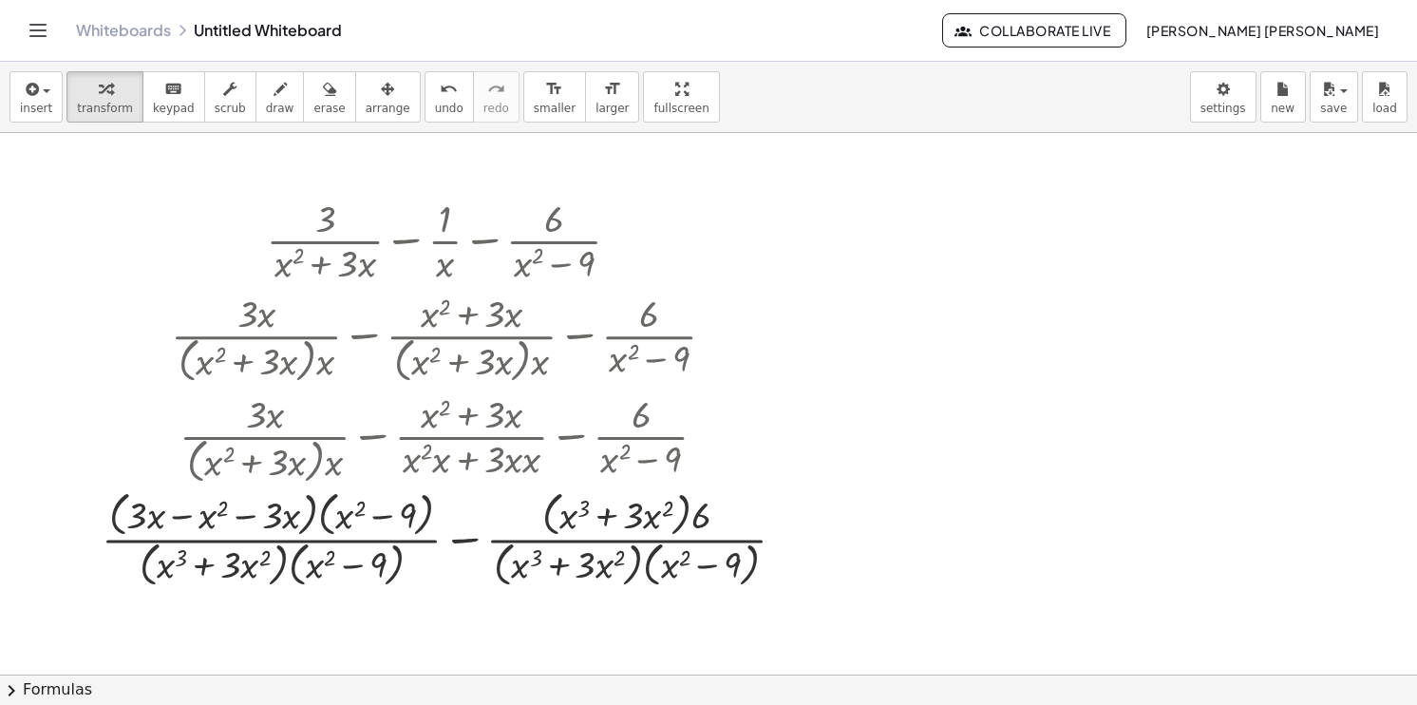
click at [1132, 379] on div at bounding box center [708, 674] width 1417 height 1083
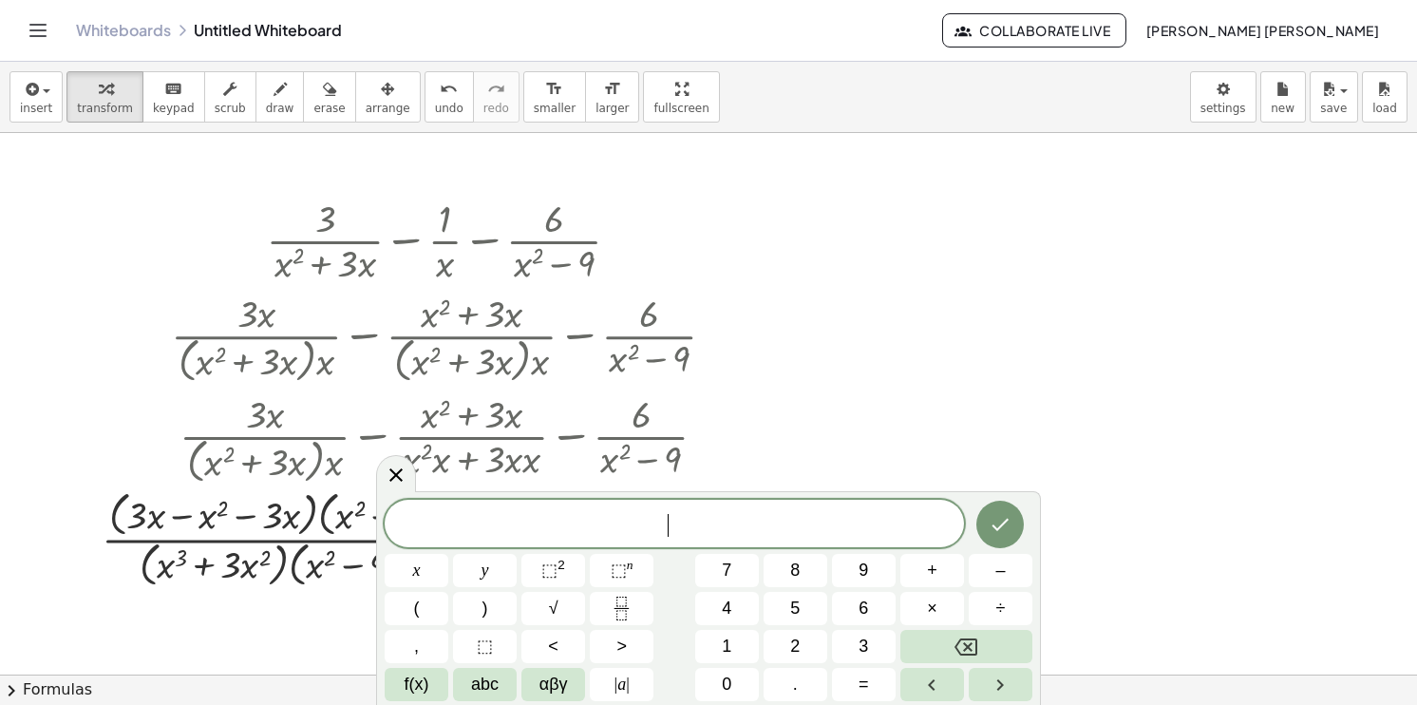
click at [989, 191] on div at bounding box center [708, 674] width 1417 height 1083
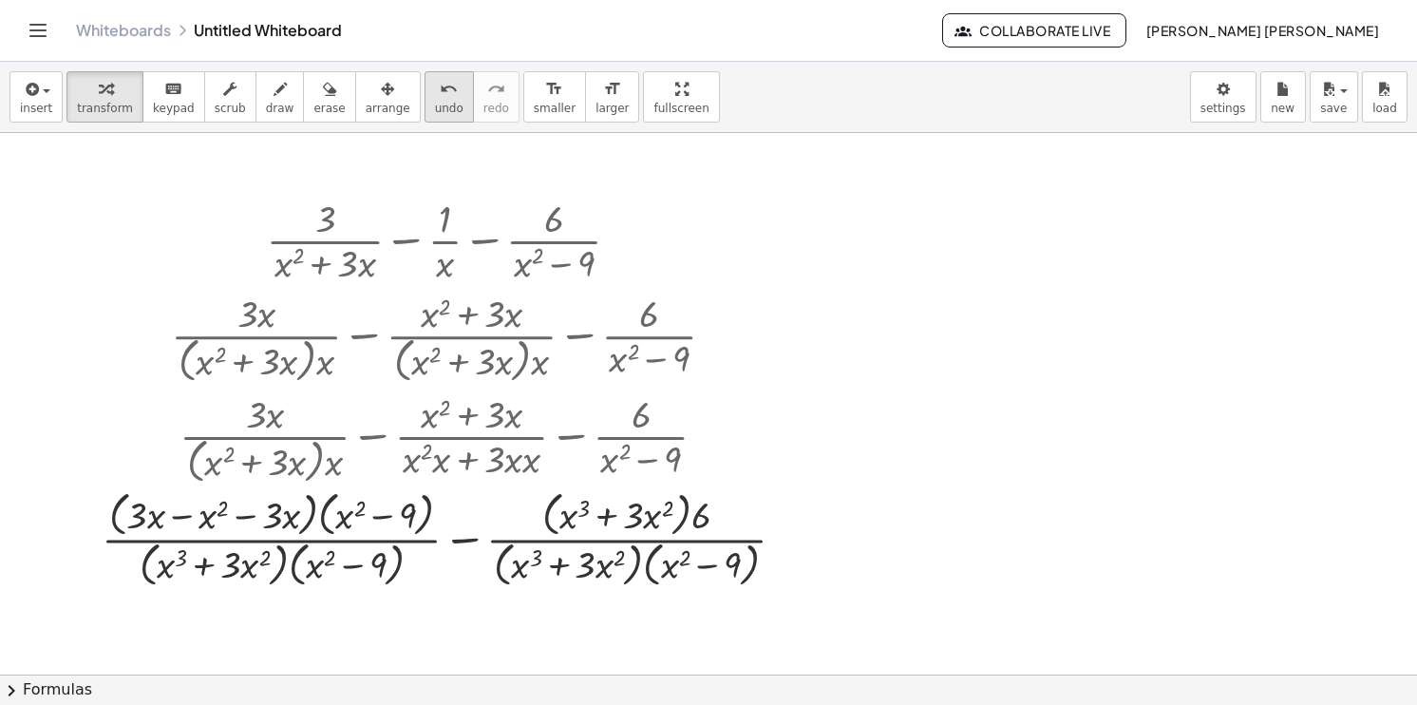
click at [435, 97] on div "undo" at bounding box center [449, 88] width 28 height 23
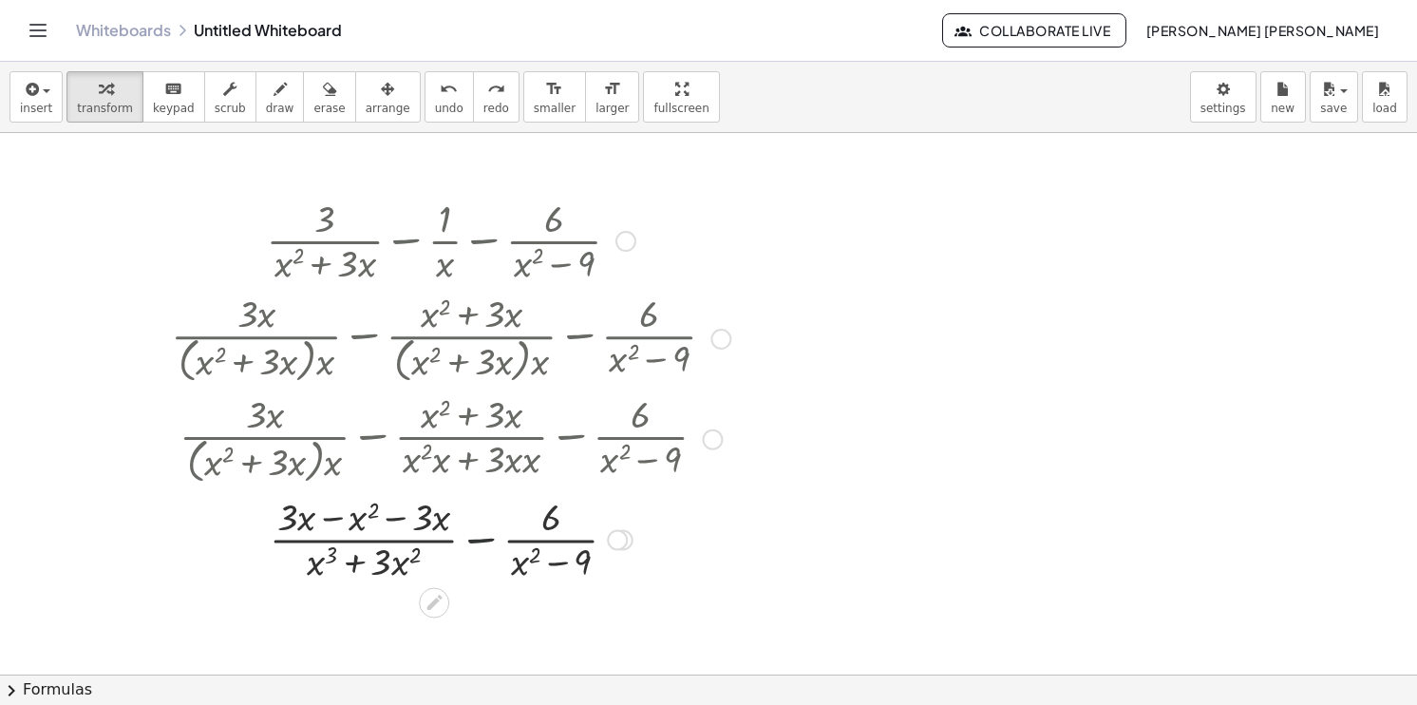
click at [475, 535] on div at bounding box center [450, 537] width 578 height 95
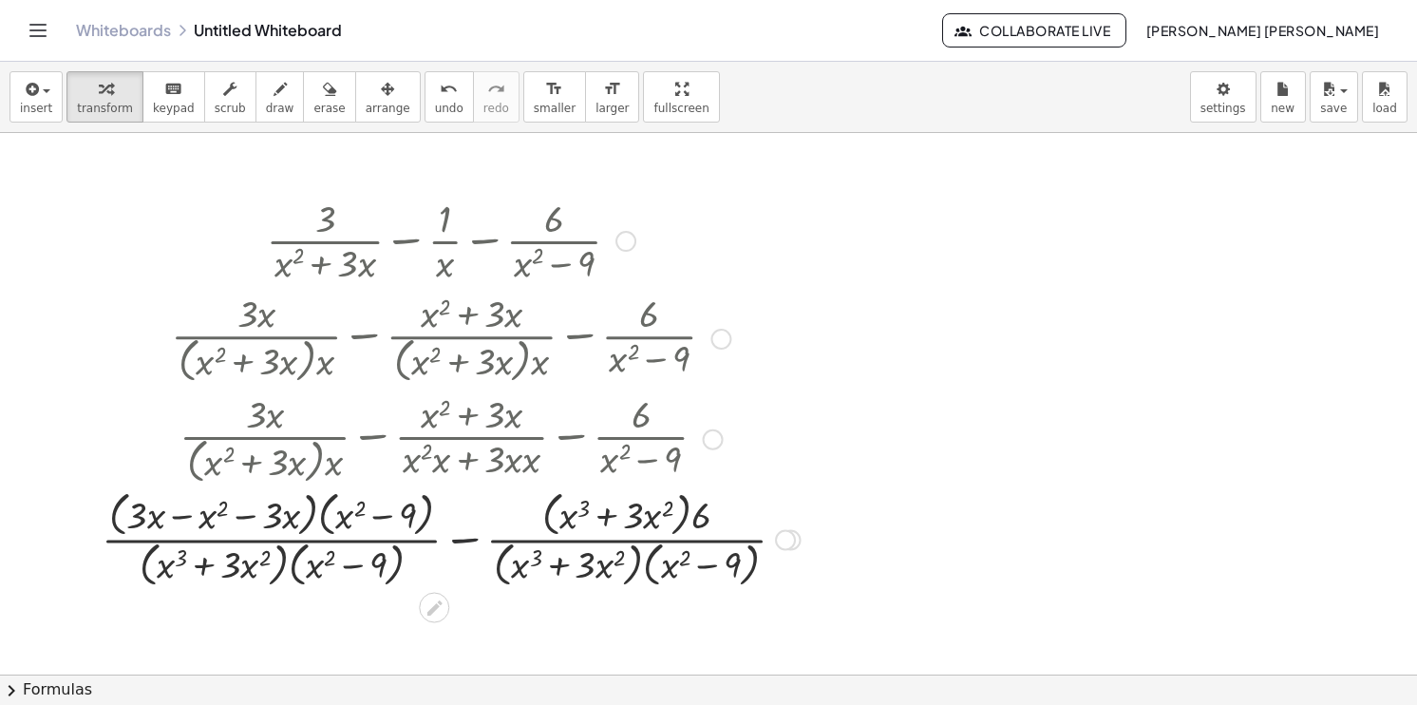
click at [461, 543] on div at bounding box center [451, 537] width 718 height 105
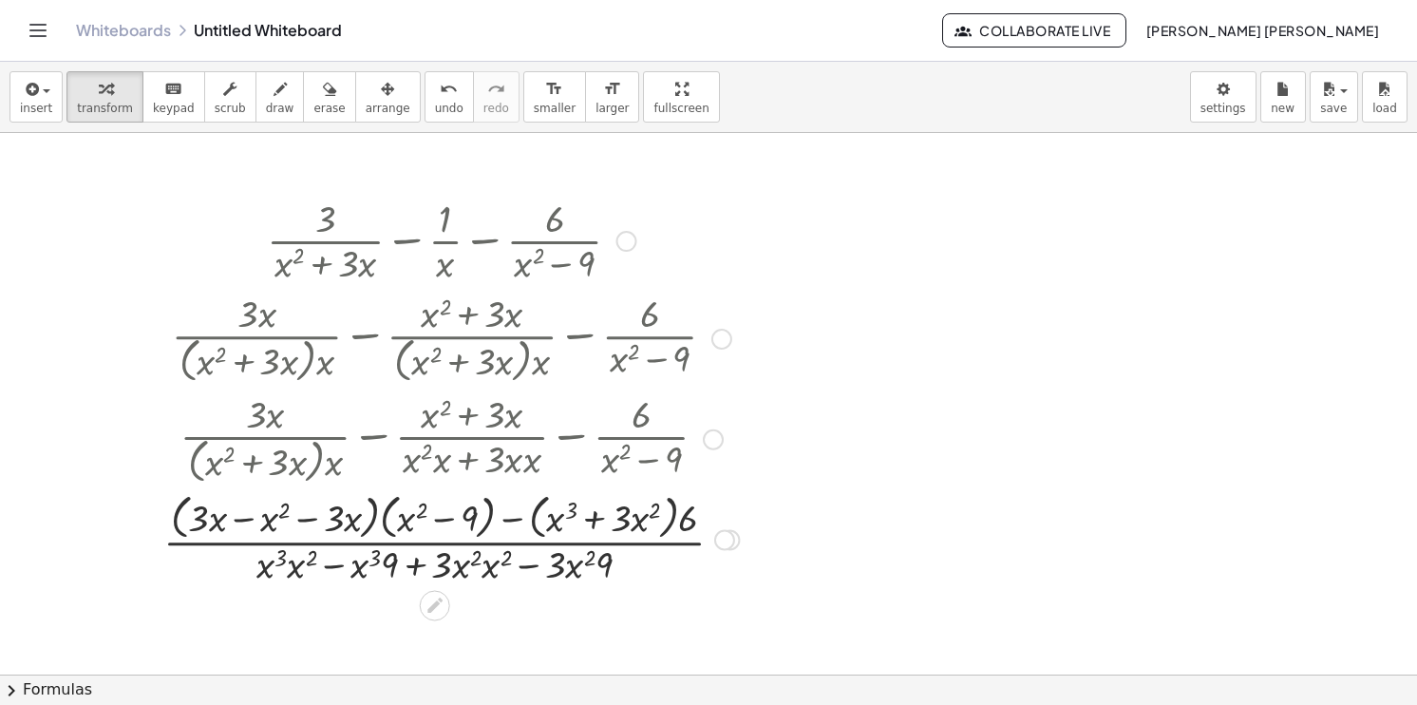
click at [461, 543] on div at bounding box center [451, 537] width 595 height 101
click at [300, 572] on div at bounding box center [451, 537] width 595 height 101
drag, startPoint x: 393, startPoint y: 572, endPoint x: 353, endPoint y: 576, distance: 40.1
click at [491, 568] on div at bounding box center [451, 537] width 595 height 101
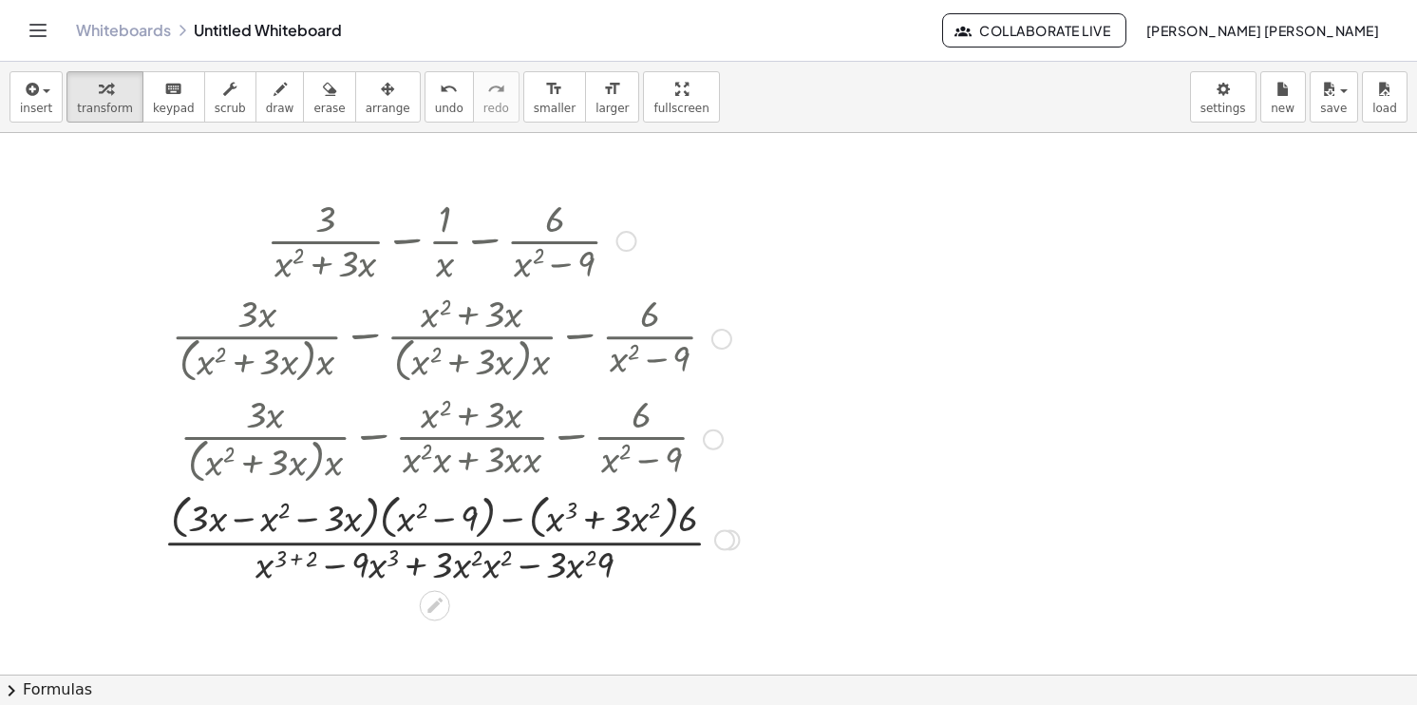
click at [491, 568] on div at bounding box center [451, 537] width 595 height 101
click at [493, 564] on div at bounding box center [451, 537] width 595 height 101
drag, startPoint x: 580, startPoint y: 560, endPoint x: 556, endPoint y: 572, distance: 27.2
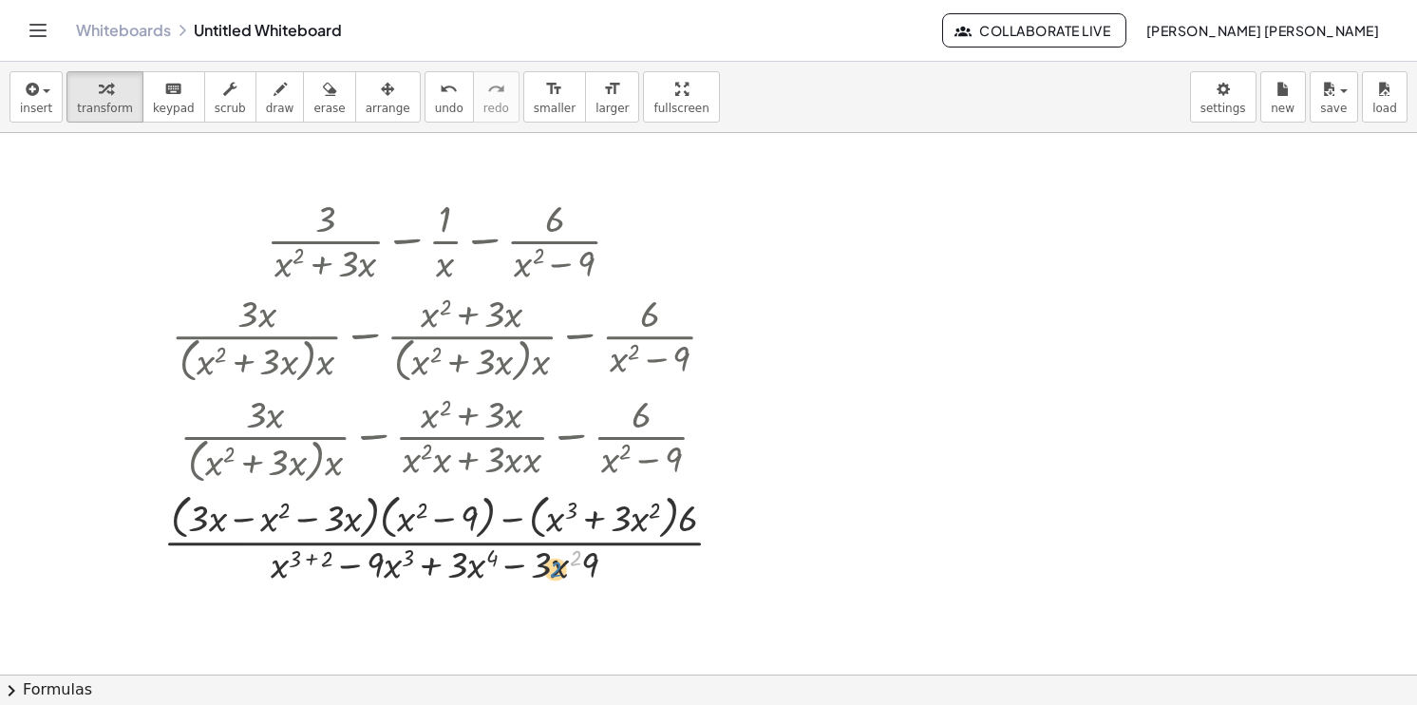
click at [556, 572] on div at bounding box center [451, 537] width 595 height 101
drag, startPoint x: 593, startPoint y: 561, endPoint x: 545, endPoint y: 564, distance: 47.6
click at [324, 556] on div at bounding box center [451, 537] width 595 height 101
drag, startPoint x: 410, startPoint y: 568, endPoint x: 312, endPoint y: 573, distance: 97.9
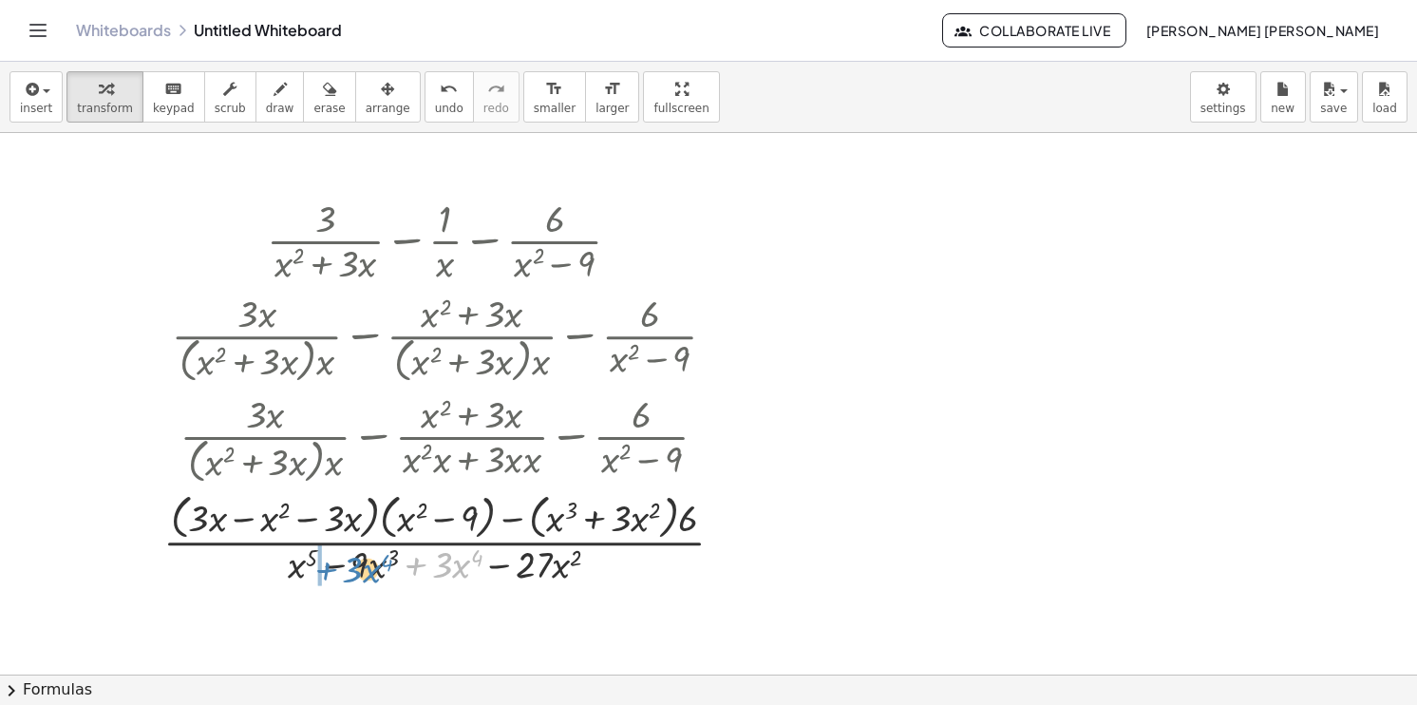
click at [312, 573] on div at bounding box center [451, 537] width 595 height 101
drag, startPoint x: 388, startPoint y: 517, endPoint x: 251, endPoint y: 520, distance: 137.8
click at [251, 520] on div at bounding box center [451, 537] width 595 height 101
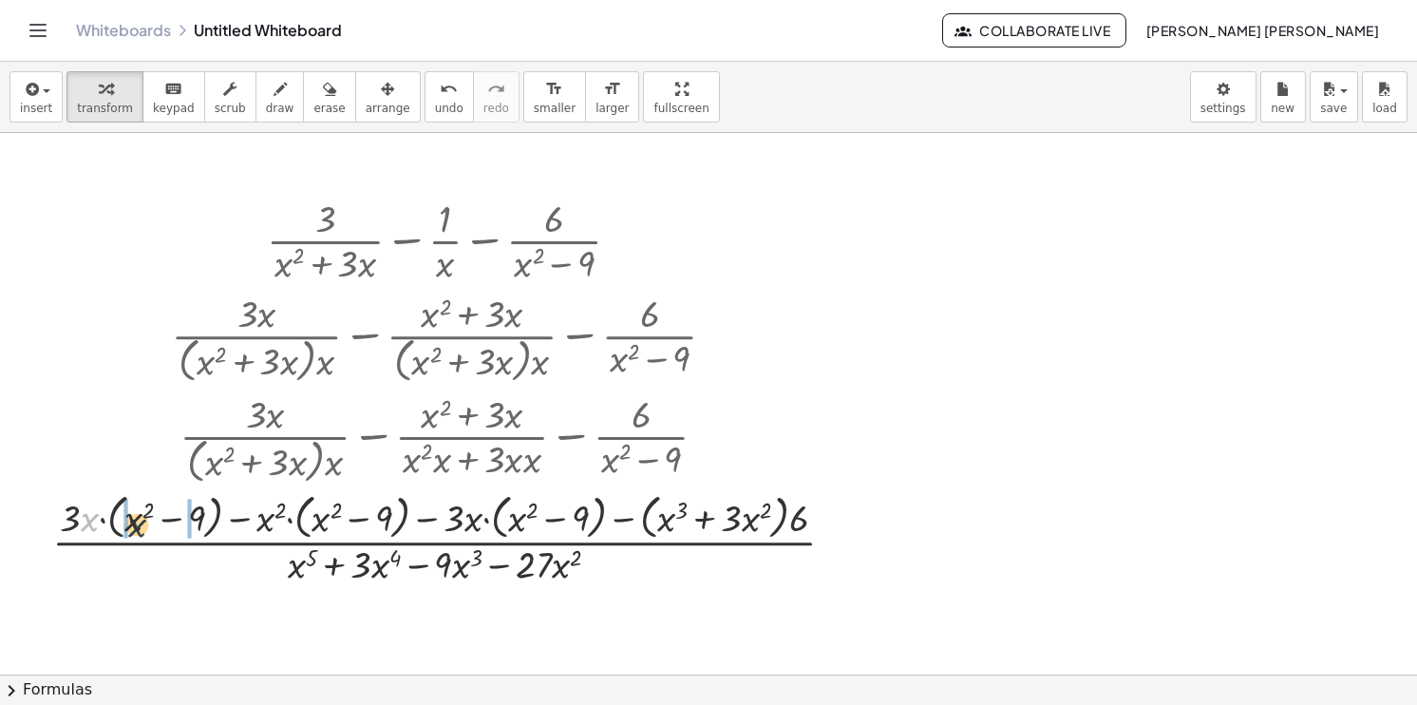
drag, startPoint x: 86, startPoint y: 516, endPoint x: 141, endPoint y: 521, distance: 54.4
click at [141, 521] on div at bounding box center [451, 537] width 817 height 101
drag, startPoint x: 274, startPoint y: 522, endPoint x: 333, endPoint y: 528, distance: 60.1
click at [333, 528] on div at bounding box center [451, 537] width 826 height 101
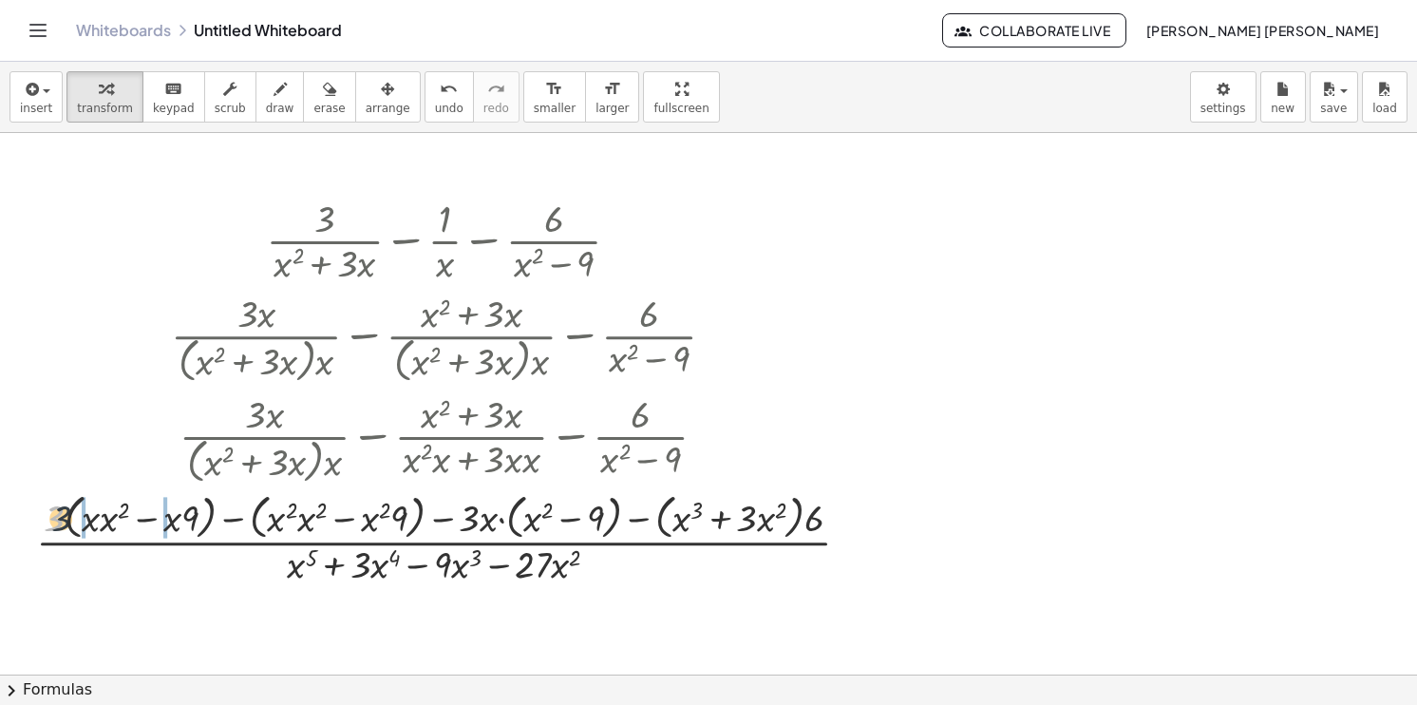
drag, startPoint x: 47, startPoint y: 519, endPoint x: 89, endPoint y: 518, distance: 42.7
click at [89, 518] on div at bounding box center [451, 537] width 848 height 101
click at [226, 518] on div at bounding box center [451, 537] width 834 height 101
click at [226, 518] on div at bounding box center [451, 537] width 798 height 101
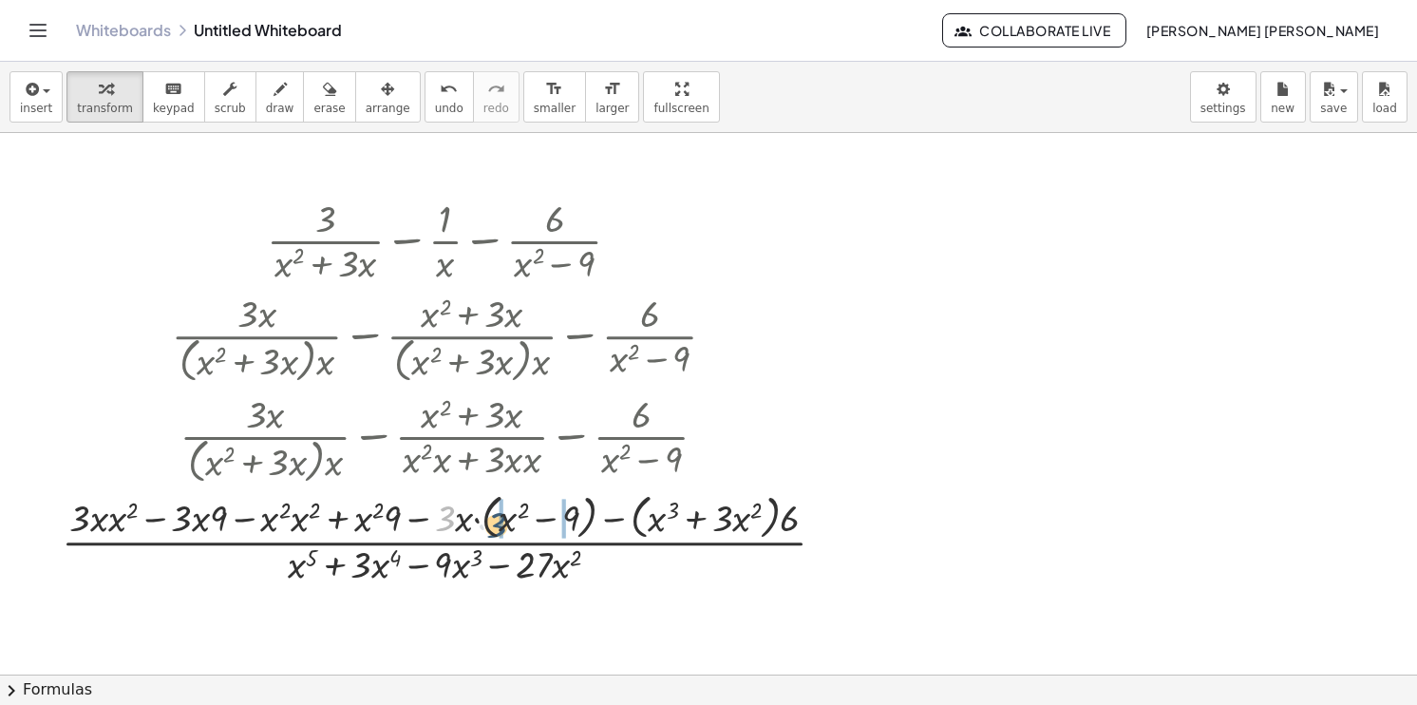
drag, startPoint x: 445, startPoint y: 518, endPoint x: 500, endPoint y: 523, distance: 54.4
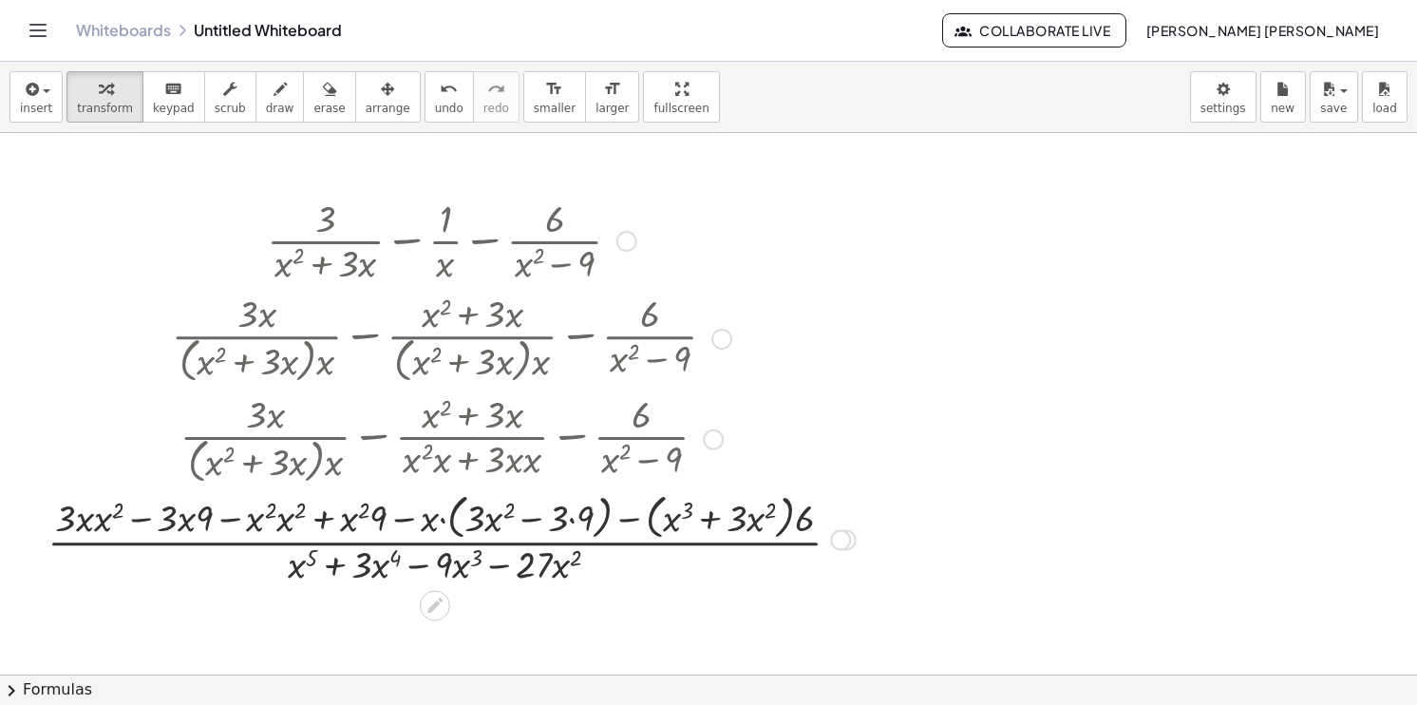
drag, startPoint x: 425, startPoint y: 519, endPoint x: 484, endPoint y: 516, distance: 59.0
click at [484, 516] on div at bounding box center [451, 537] width 827 height 101
click at [400, 516] on div at bounding box center [450, 537] width 837 height 101
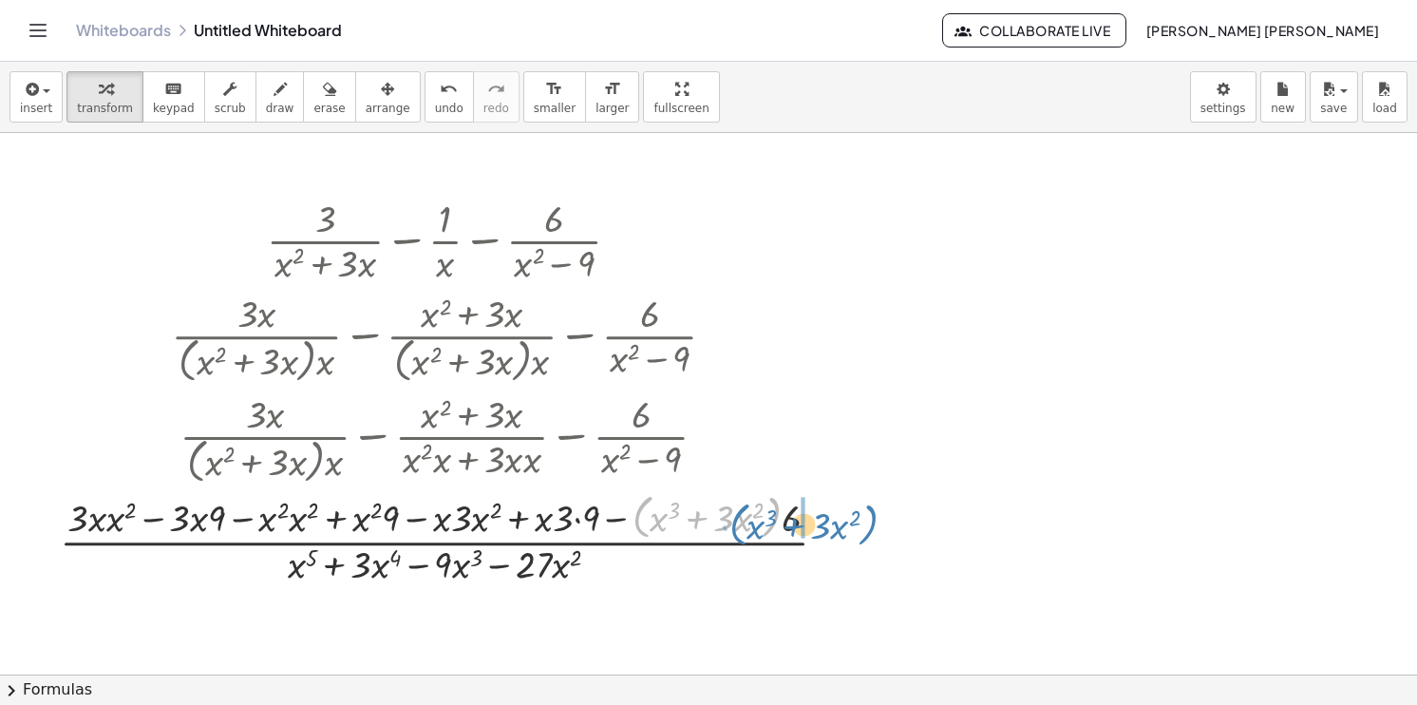
drag, startPoint x: 635, startPoint y: 515, endPoint x: 737, endPoint y: 521, distance: 101.8
click at [737, 521] on div at bounding box center [451, 537] width 802 height 101
drag, startPoint x: 645, startPoint y: 520, endPoint x: 679, endPoint y: 515, distance: 34.7
click at [679, 515] on div at bounding box center [451, 537] width 802 height 101
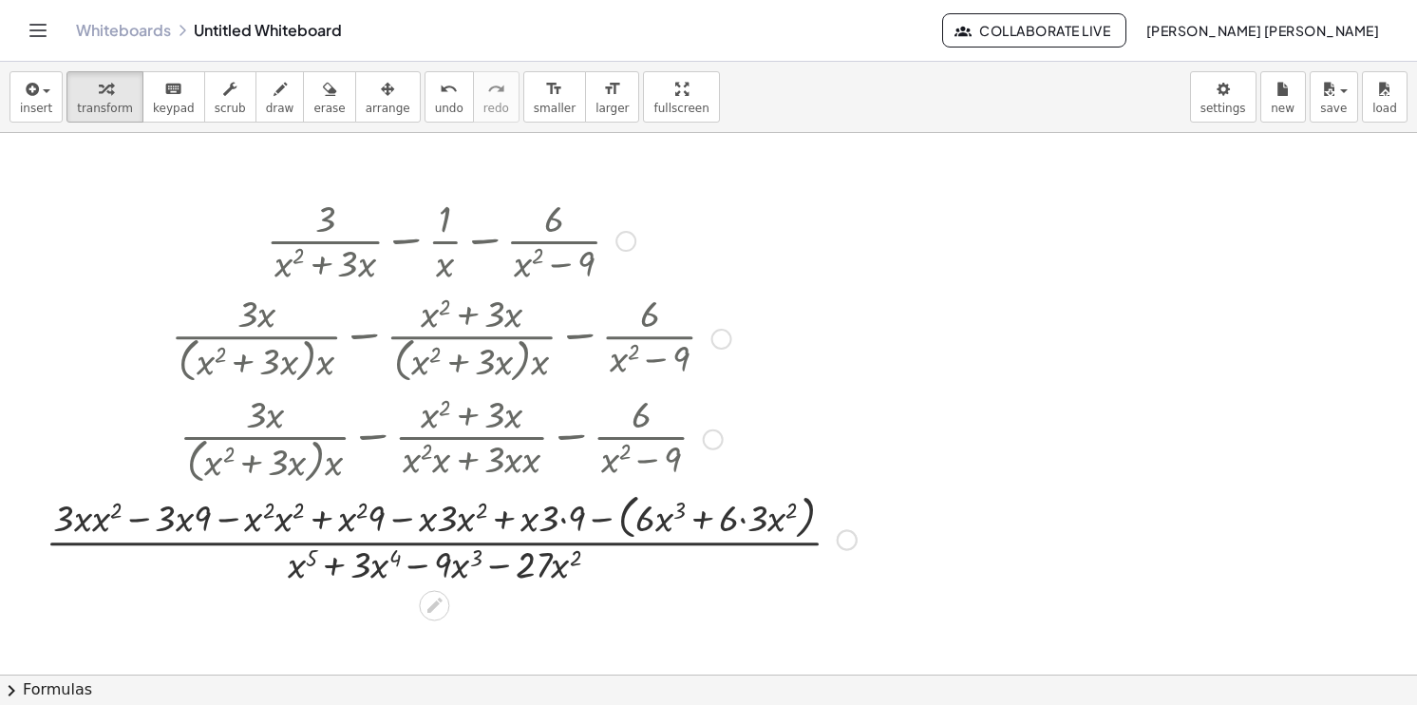
click at [619, 515] on div at bounding box center [451, 537] width 830 height 101
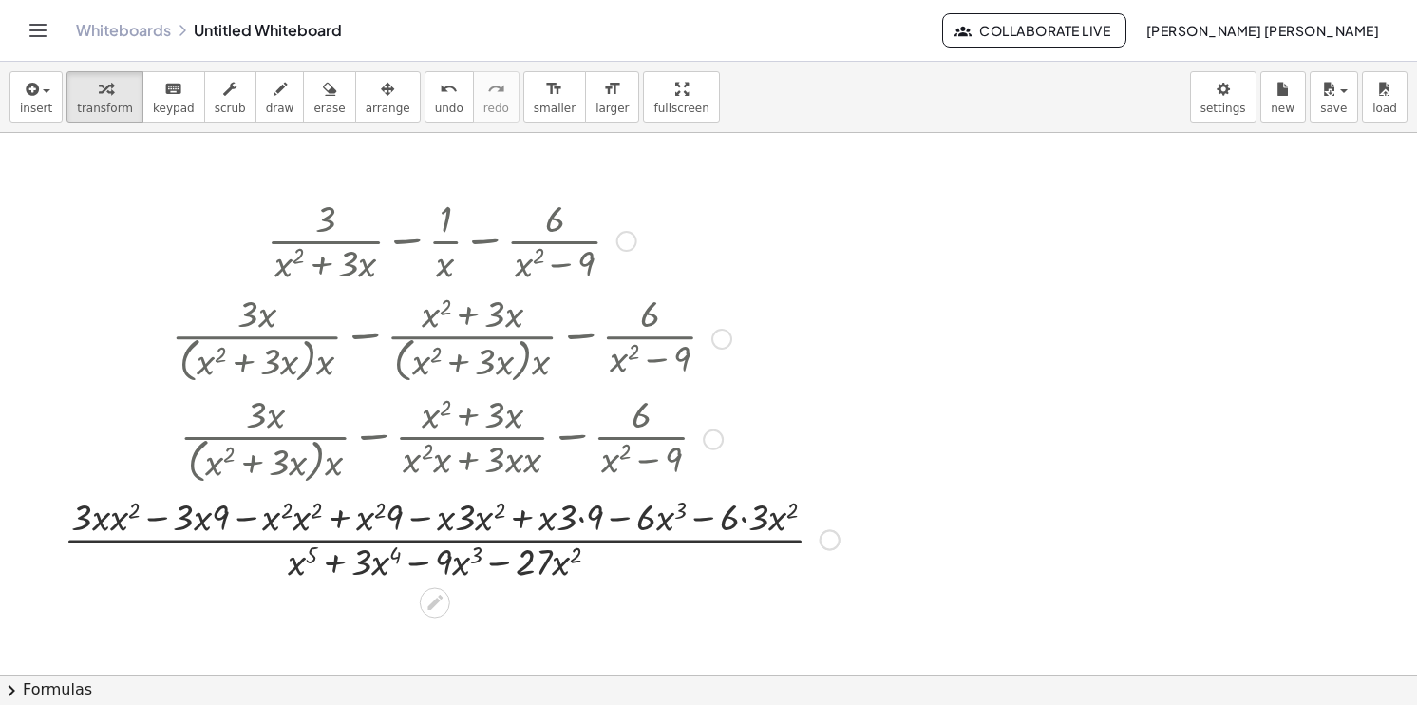
click at [107, 517] on div at bounding box center [451, 537] width 795 height 95
click at [125, 516] on div at bounding box center [451, 537] width 795 height 95
click at [125, 516] on div at bounding box center [451, 537] width 777 height 95
drag, startPoint x: 209, startPoint y: 520, endPoint x: 169, endPoint y: 519, distance: 39.9
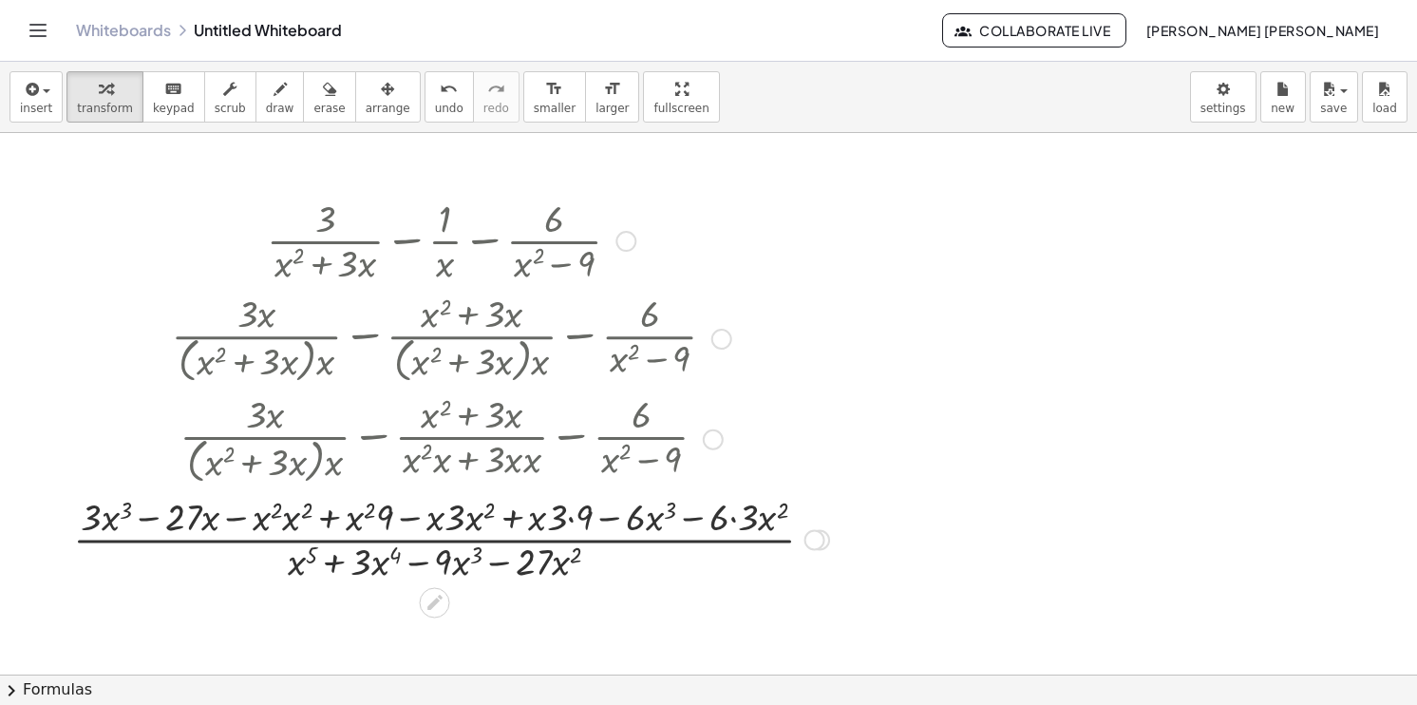
click at [290, 522] on div at bounding box center [451, 537] width 775 height 95
click at [290, 522] on div at bounding box center [451, 537] width 777 height 95
click at [310, 513] on div at bounding box center [451, 537] width 777 height 95
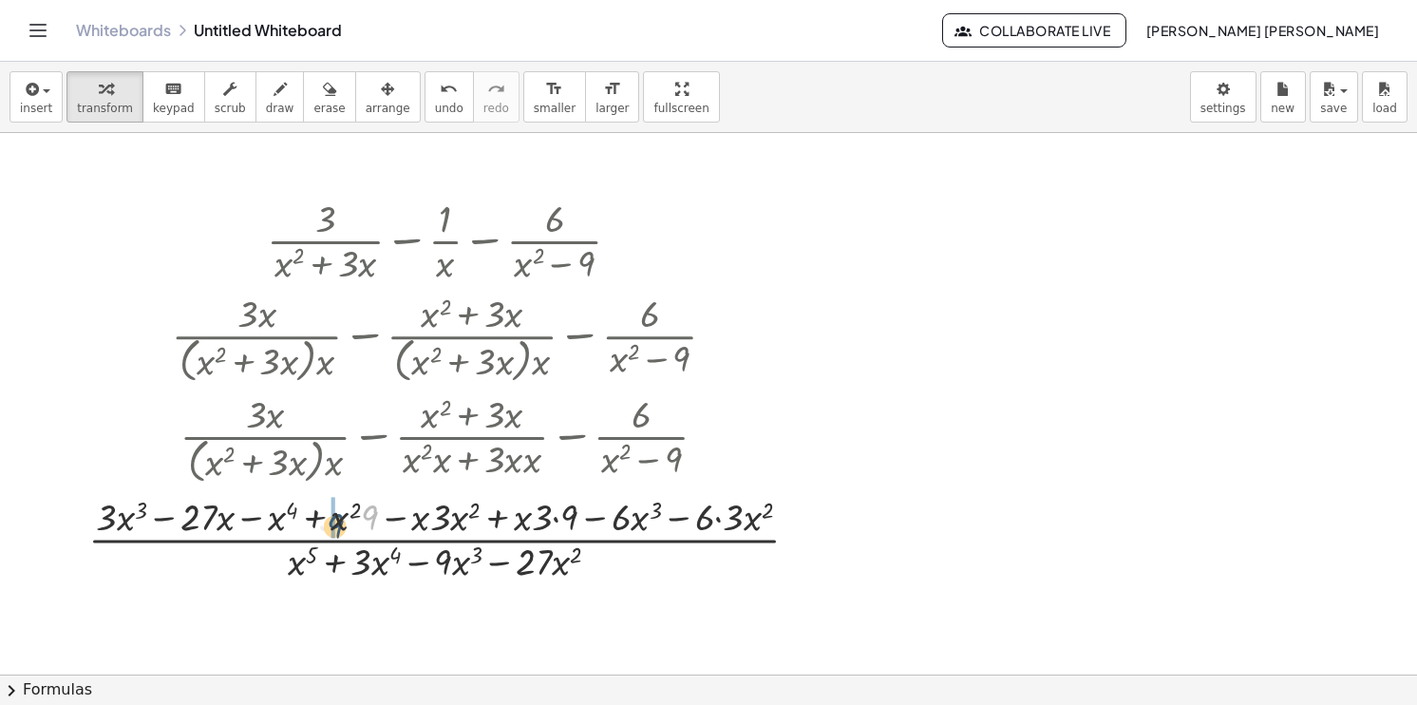
drag, startPoint x: 367, startPoint y: 513, endPoint x: 331, endPoint y: 520, distance: 36.7
drag, startPoint x: 416, startPoint y: 519, endPoint x: 460, endPoint y: 515, distance: 43.9
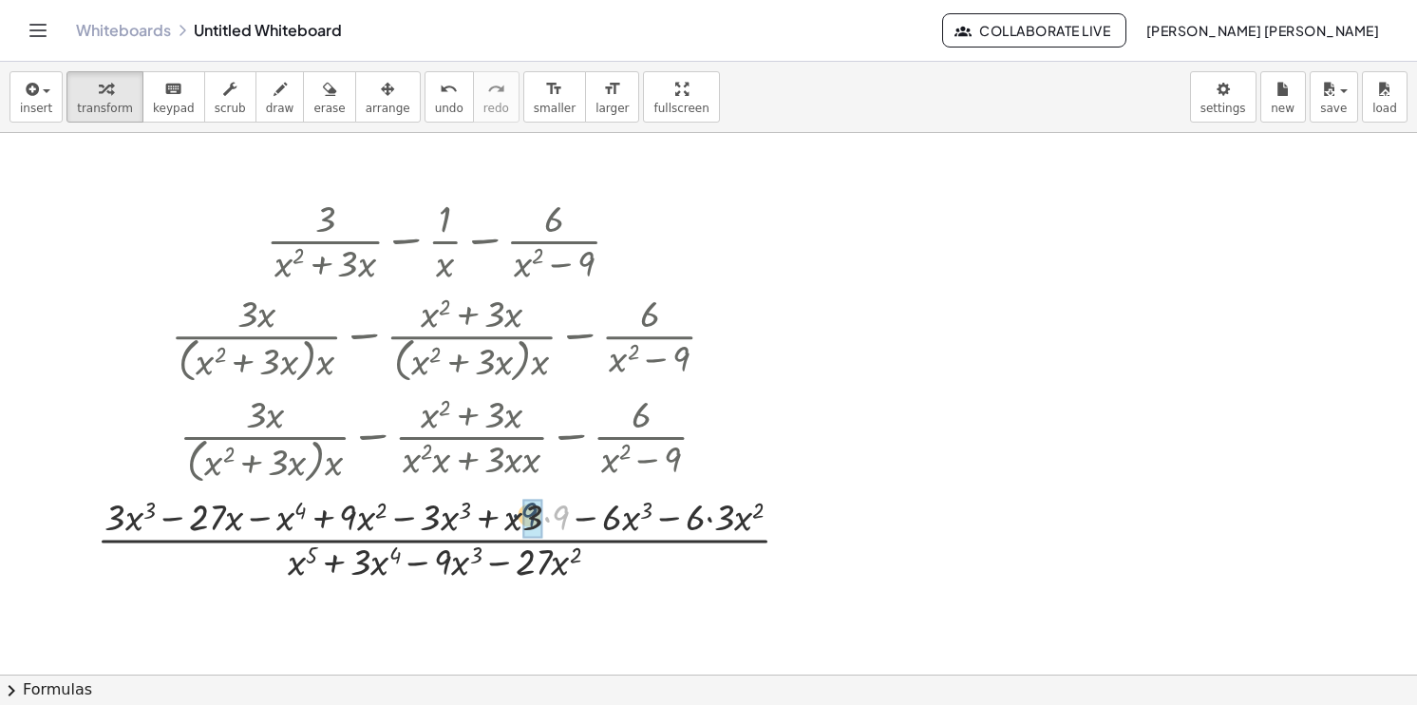
drag, startPoint x: 567, startPoint y: 518, endPoint x: 533, endPoint y: 515, distance: 34.3
drag, startPoint x: 558, startPoint y: 518, endPoint x: 523, endPoint y: 519, distance: 35.2
click at [523, 519] on div at bounding box center [450, 537] width 717 height 95
drag, startPoint x: 687, startPoint y: 522, endPoint x: 714, endPoint y: 517, distance: 28.1
drag, startPoint x: 273, startPoint y: 517, endPoint x: 114, endPoint y: 518, distance: 158.6
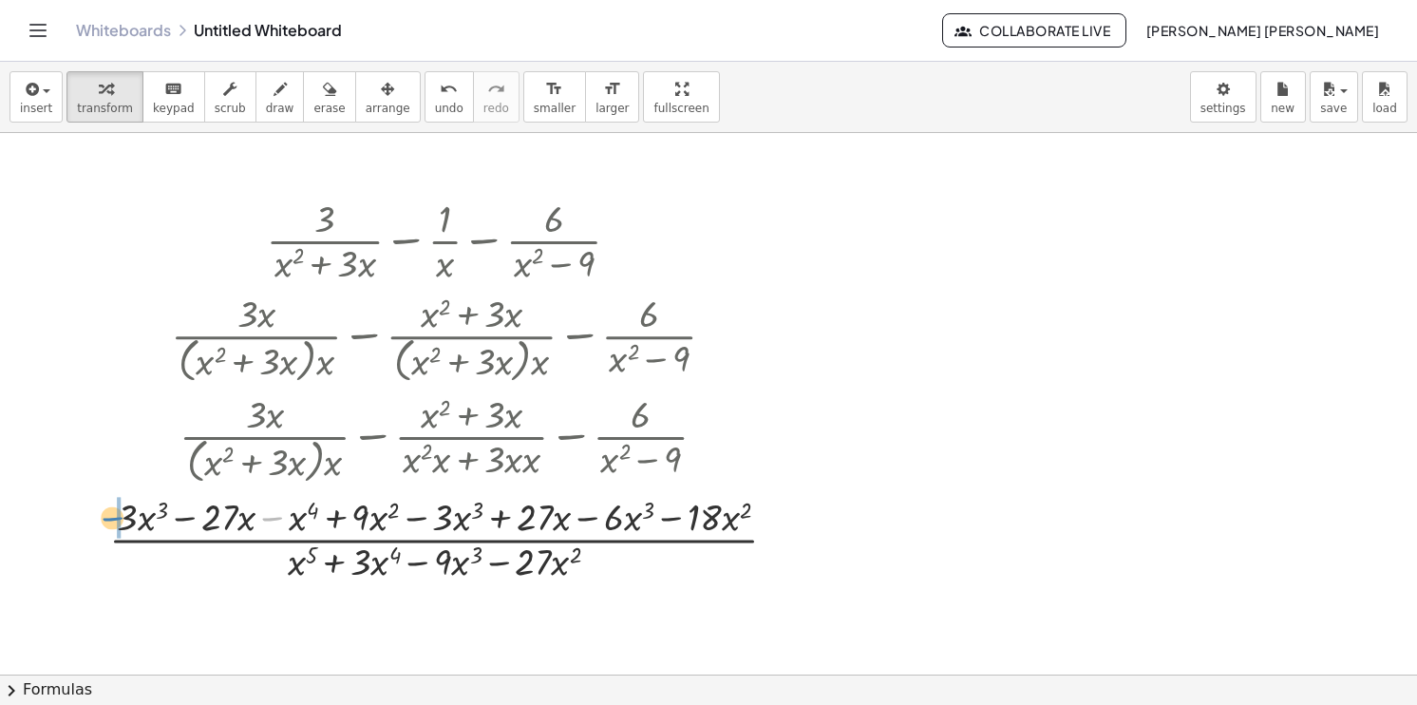
click at [114, 518] on div at bounding box center [451, 537] width 702 height 95
click at [373, 519] on div at bounding box center [451, 537] width 702 height 95
click at [509, 518] on div at bounding box center [451, 537] width 702 height 95
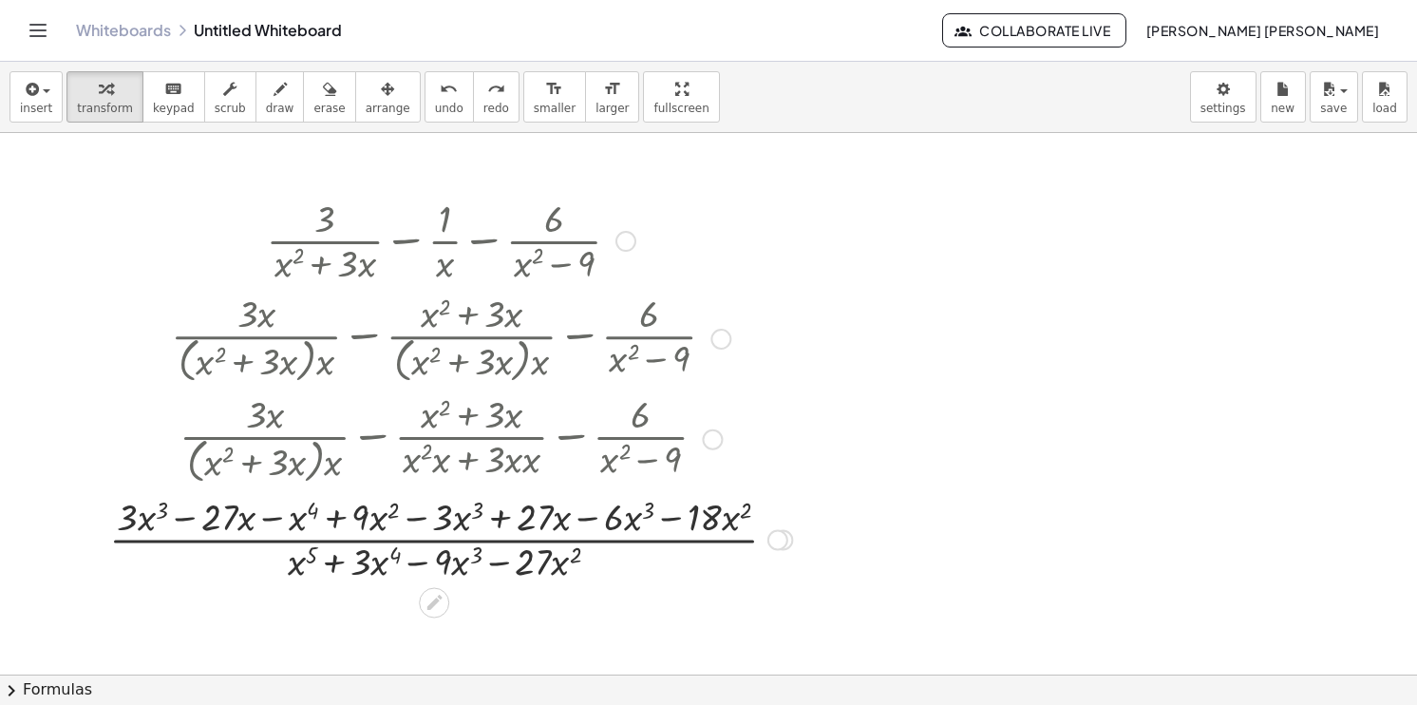
click at [494, 522] on div at bounding box center [451, 537] width 702 height 95
drag, startPoint x: 590, startPoint y: 517, endPoint x: 479, endPoint y: 519, distance: 111.1
click at [479, 519] on div at bounding box center [451, 537] width 702 height 95
drag, startPoint x: 633, startPoint y: 520, endPoint x: 506, endPoint y: 519, distance: 127.3
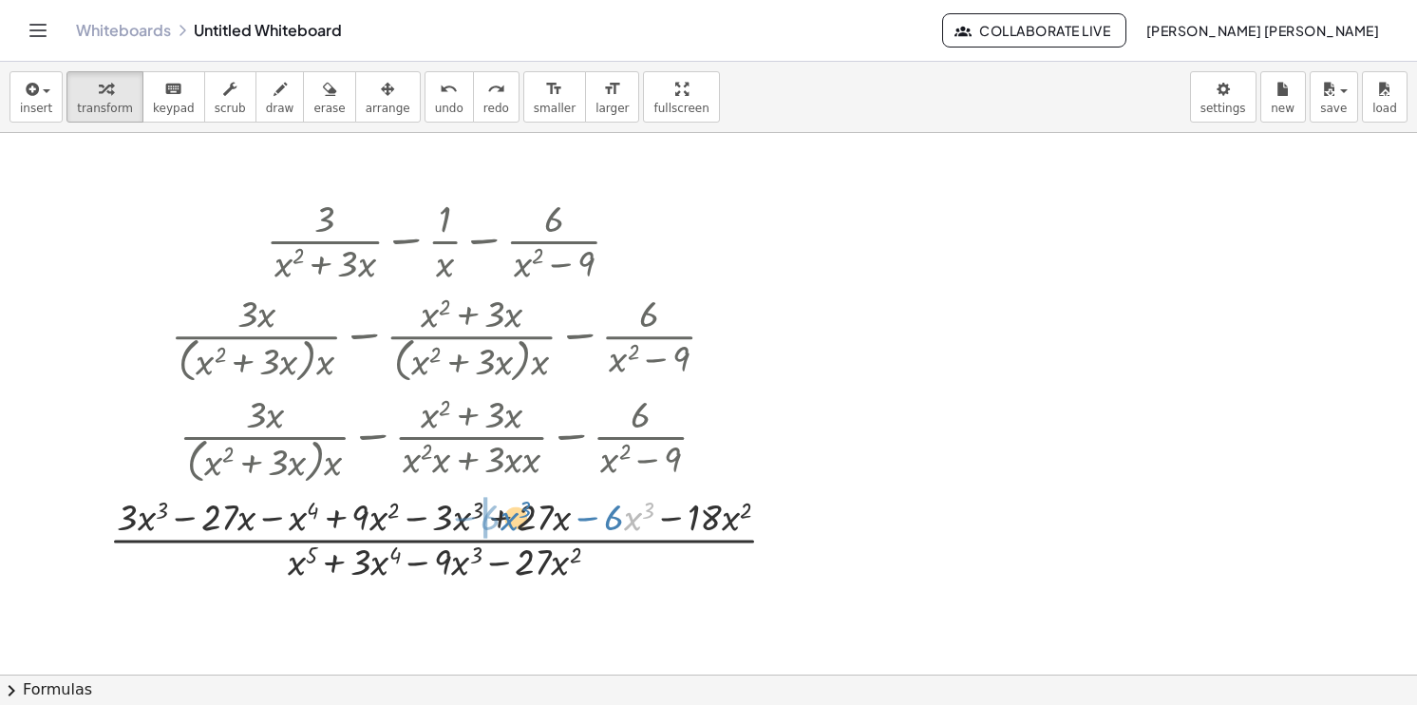
click at [506, 519] on div at bounding box center [451, 537] width 702 height 95
click at [497, 511] on div at bounding box center [451, 537] width 702 height 95
click at [497, 511] on div at bounding box center [450, 537] width 615 height 95
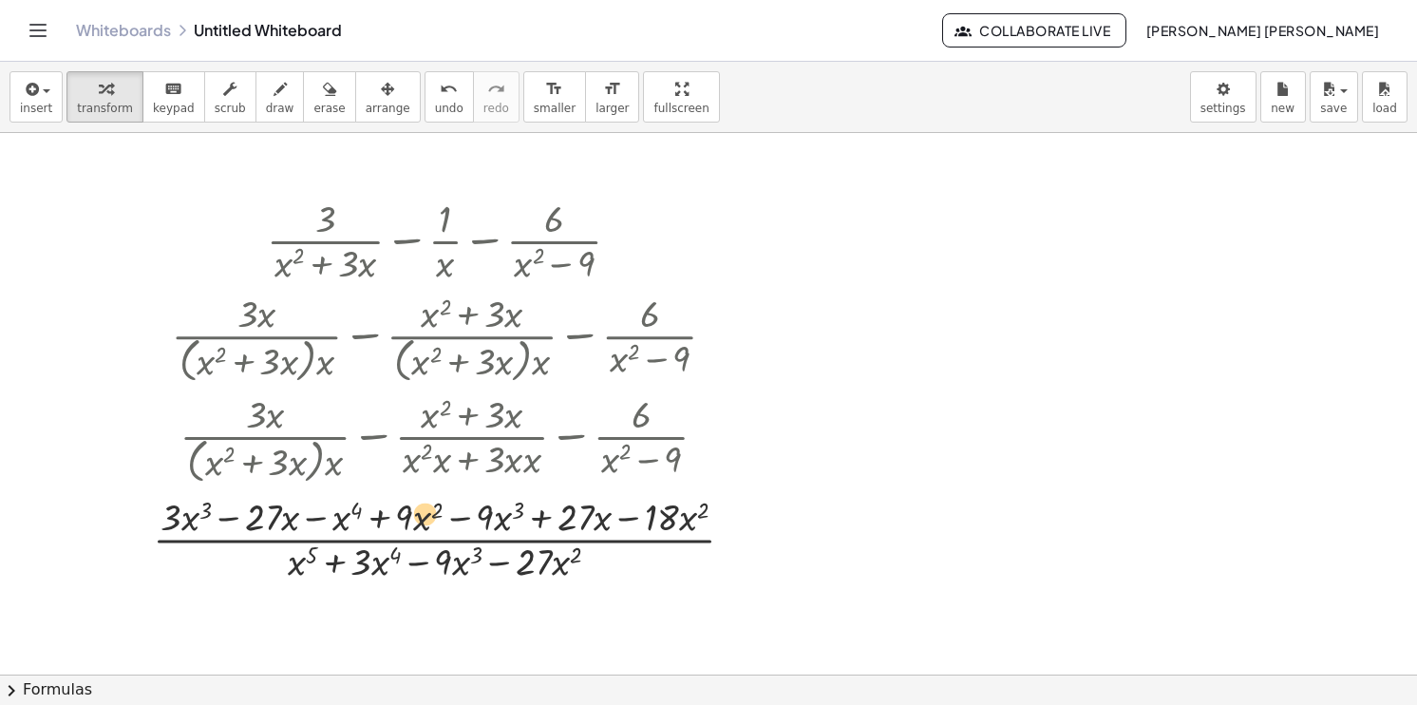
drag, startPoint x: 633, startPoint y: 517, endPoint x: 429, endPoint y: 512, distance: 204.2
click at [429, 512] on div at bounding box center [450, 537] width 615 height 95
drag, startPoint x: 414, startPoint y: 517, endPoint x: 705, endPoint y: 522, distance: 290.7
click at [705, 522] on div at bounding box center [450, 537] width 615 height 95
click at [646, 514] on div at bounding box center [450, 537] width 615 height 95
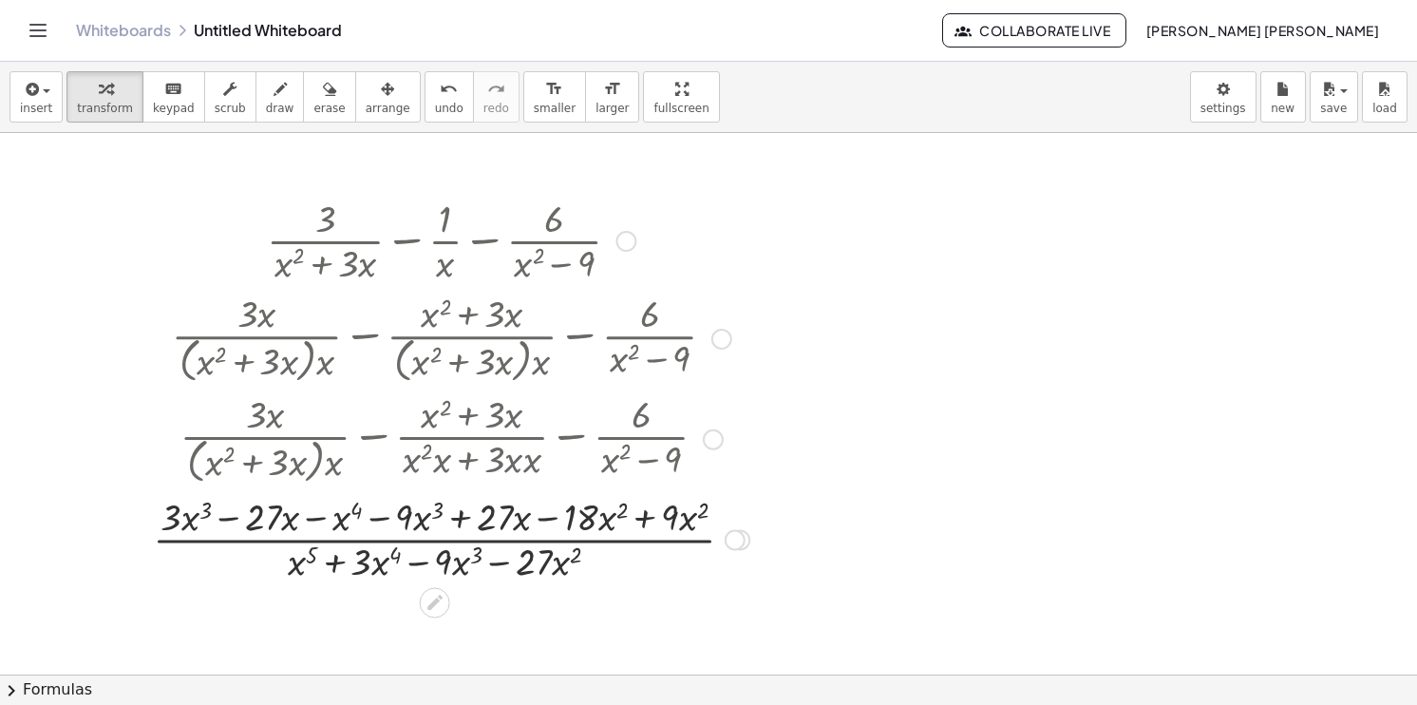
click at [646, 514] on div at bounding box center [450, 537] width 615 height 95
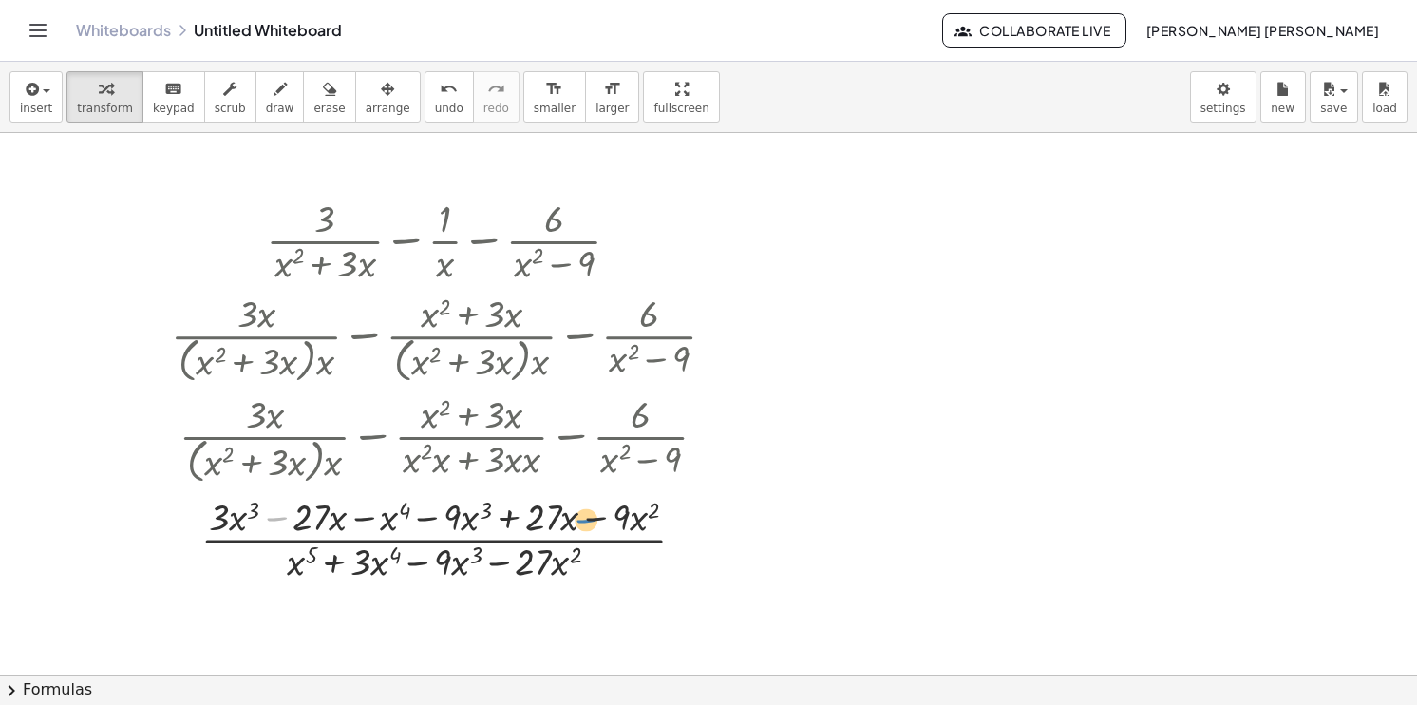
drag, startPoint x: 277, startPoint y: 518, endPoint x: 584, endPoint y: 516, distance: 306.8
click at [584, 516] on div at bounding box center [450, 537] width 578 height 95
click at [312, 514] on div at bounding box center [450, 537] width 578 height 95
click at [281, 520] on div at bounding box center [450, 537] width 578 height 95
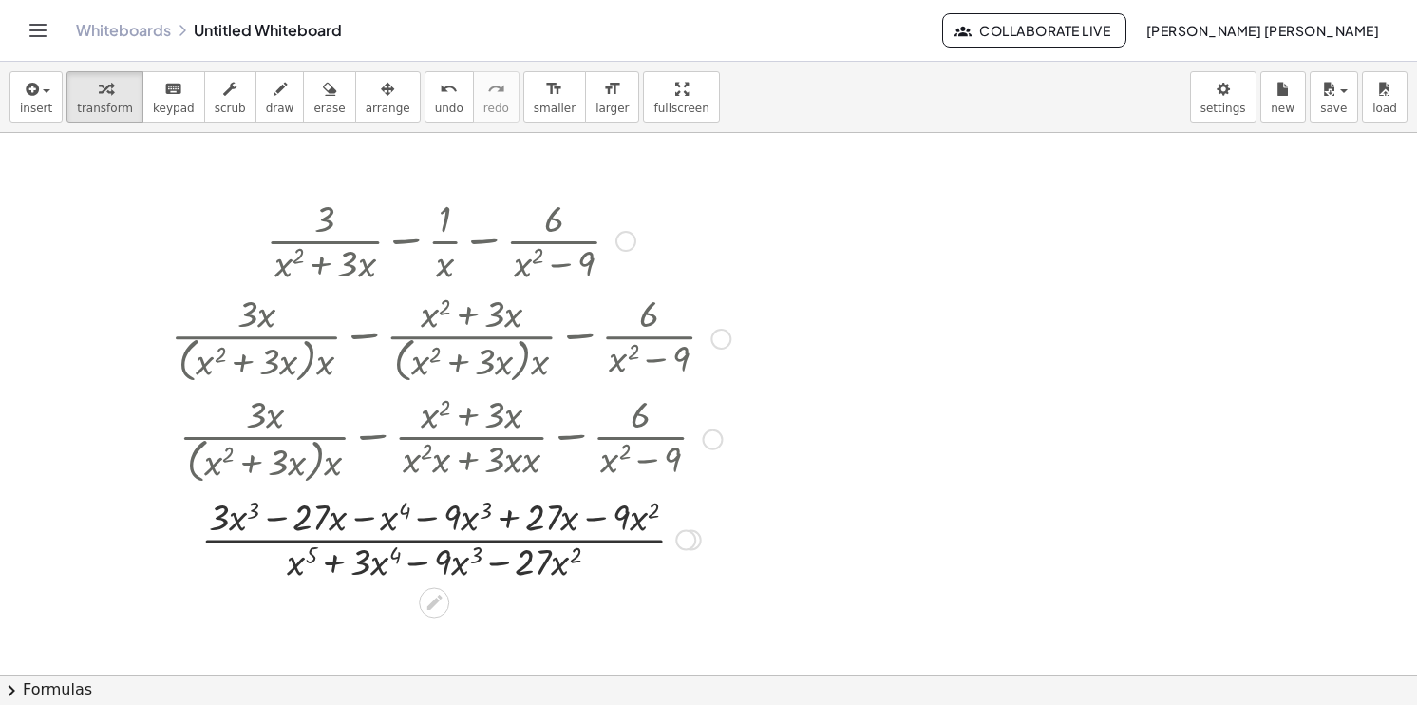
click at [281, 520] on div at bounding box center [450, 537] width 578 height 95
drag, startPoint x: 304, startPoint y: 518, endPoint x: 576, endPoint y: 522, distance: 272.6
click at [576, 522] on div at bounding box center [450, 537] width 578 height 95
click at [508, 521] on div at bounding box center [450, 537] width 578 height 95
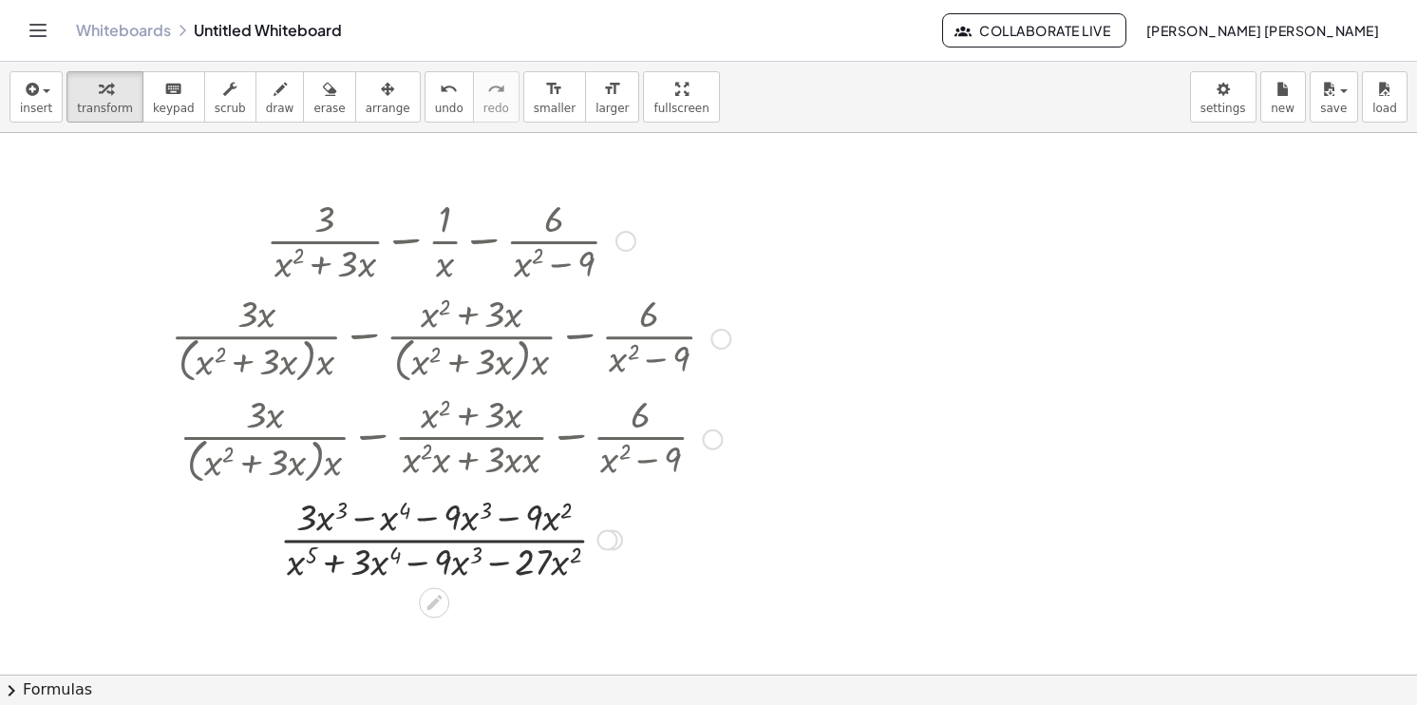
click at [380, 539] on div at bounding box center [450, 537] width 578 height 95
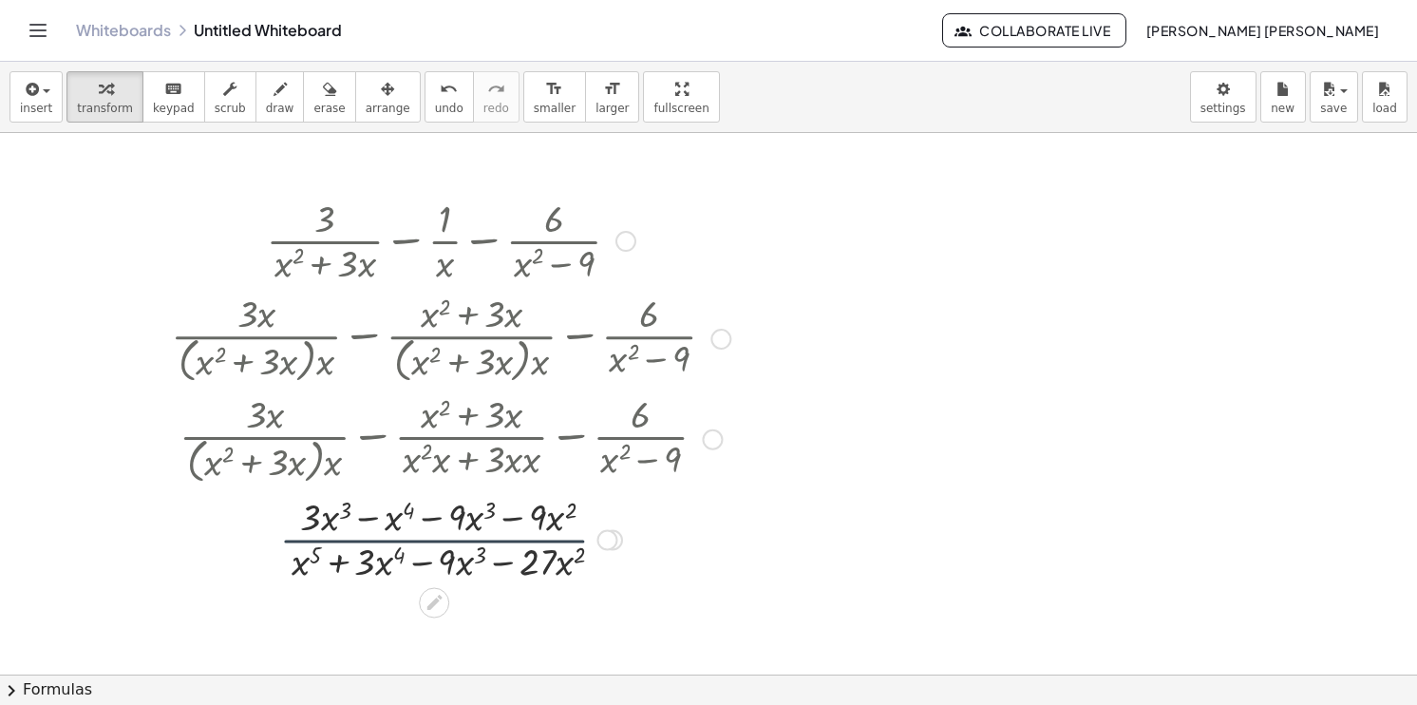
click at [380, 539] on div at bounding box center [450, 537] width 578 height 95
drag, startPoint x: 309, startPoint y: 522, endPoint x: 482, endPoint y: 524, distance: 173.8
click at [420, 538] on div at bounding box center [450, 537] width 578 height 95
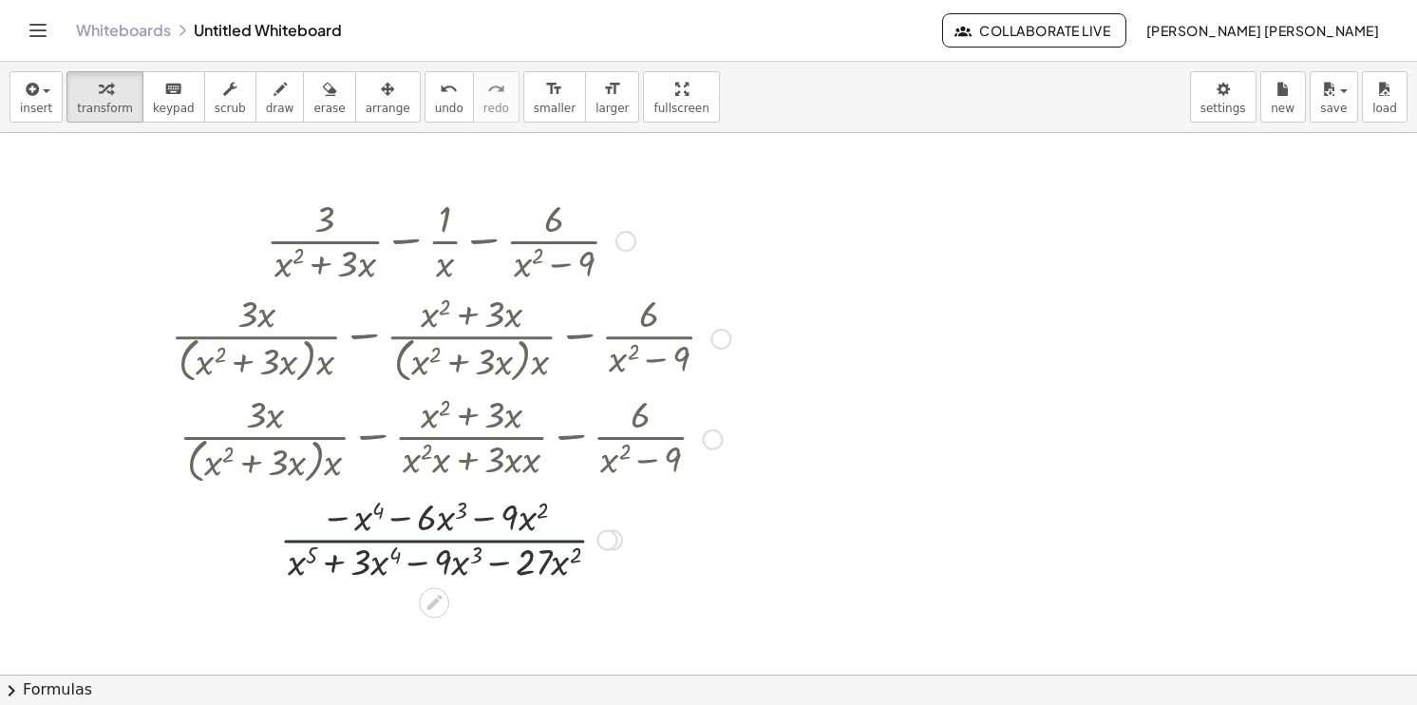
click at [420, 538] on div at bounding box center [450, 537] width 578 height 95
click at [403, 544] on div at bounding box center [450, 537] width 578 height 95
click at [403, 538] on div at bounding box center [450, 537] width 578 height 95
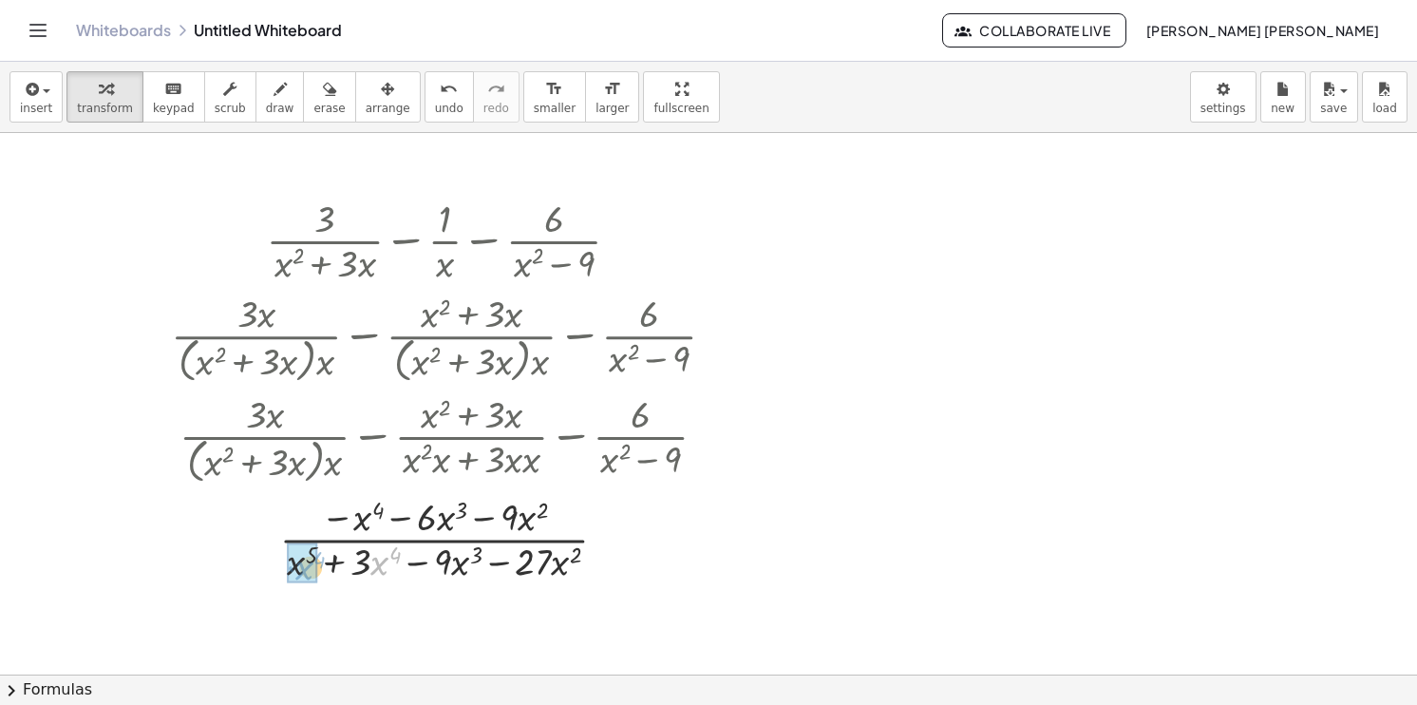
drag, startPoint x: 379, startPoint y: 569, endPoint x: 305, endPoint y: 575, distance: 74.3
drag, startPoint x: 580, startPoint y: 560, endPoint x: 475, endPoint y: 564, distance: 105.5
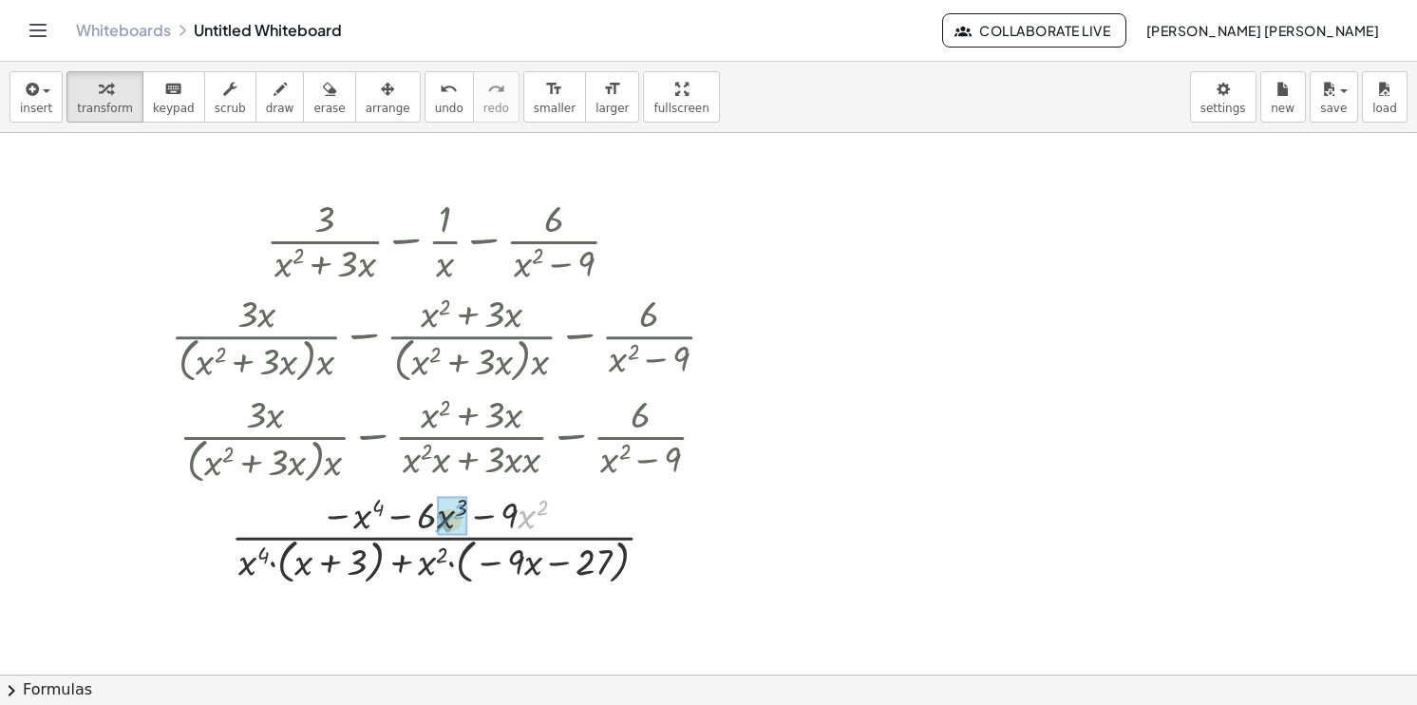
drag, startPoint x: 531, startPoint y: 516, endPoint x: 445, endPoint y: 520, distance: 85.6
drag, startPoint x: 551, startPoint y: 515, endPoint x: 508, endPoint y: 513, distance: 42.8
click at [508, 513] on div at bounding box center [450, 537] width 578 height 105
drag, startPoint x: 539, startPoint y: 511, endPoint x: 479, endPoint y: 516, distance: 61.0
click at [479, 516] on div at bounding box center [450, 537] width 578 height 105
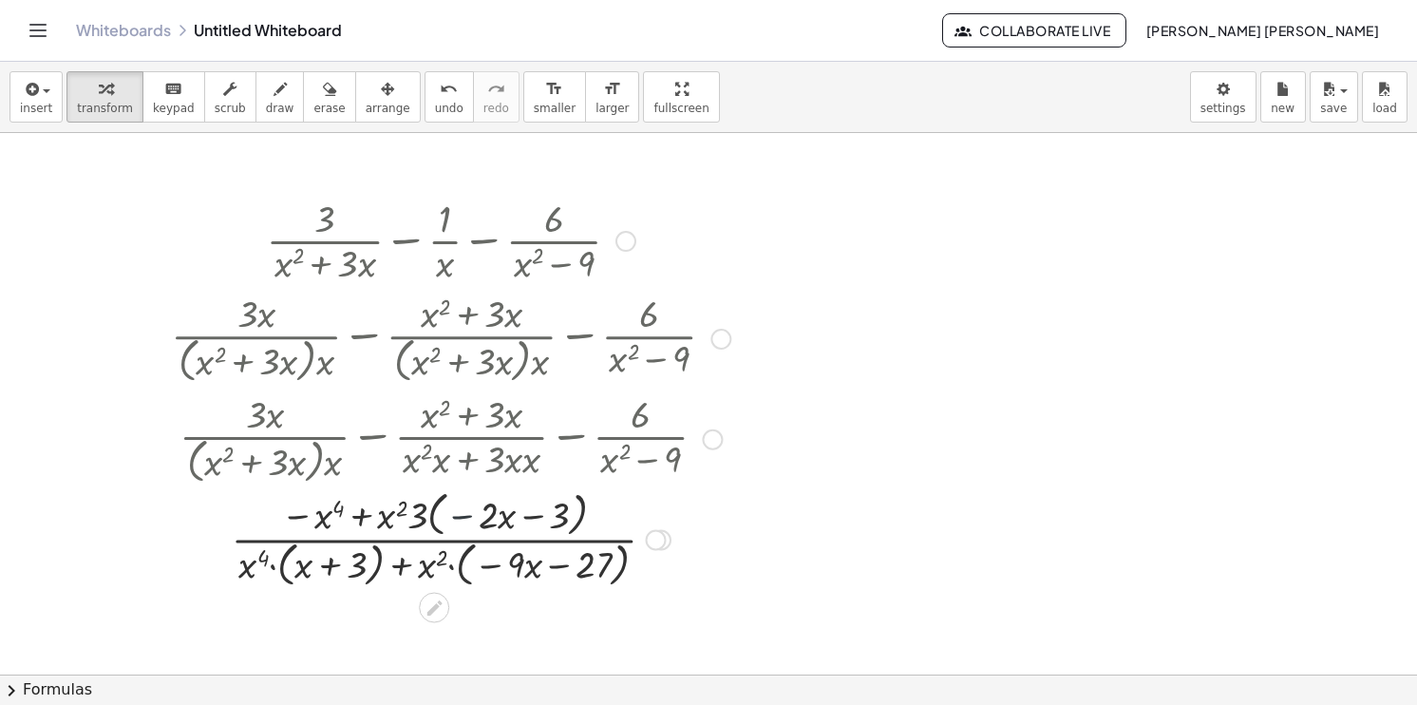
drag, startPoint x: 459, startPoint y: 518, endPoint x: 535, endPoint y: 522, distance: 76.1
click at [535, 522] on div at bounding box center [450, 537] width 578 height 105
drag, startPoint x: 298, startPoint y: 517, endPoint x: 365, endPoint y: 512, distance: 66.7
click at [365, 512] on div at bounding box center [450, 537] width 578 height 105
drag, startPoint x: 319, startPoint y: 520, endPoint x: 384, endPoint y: 518, distance: 64.6
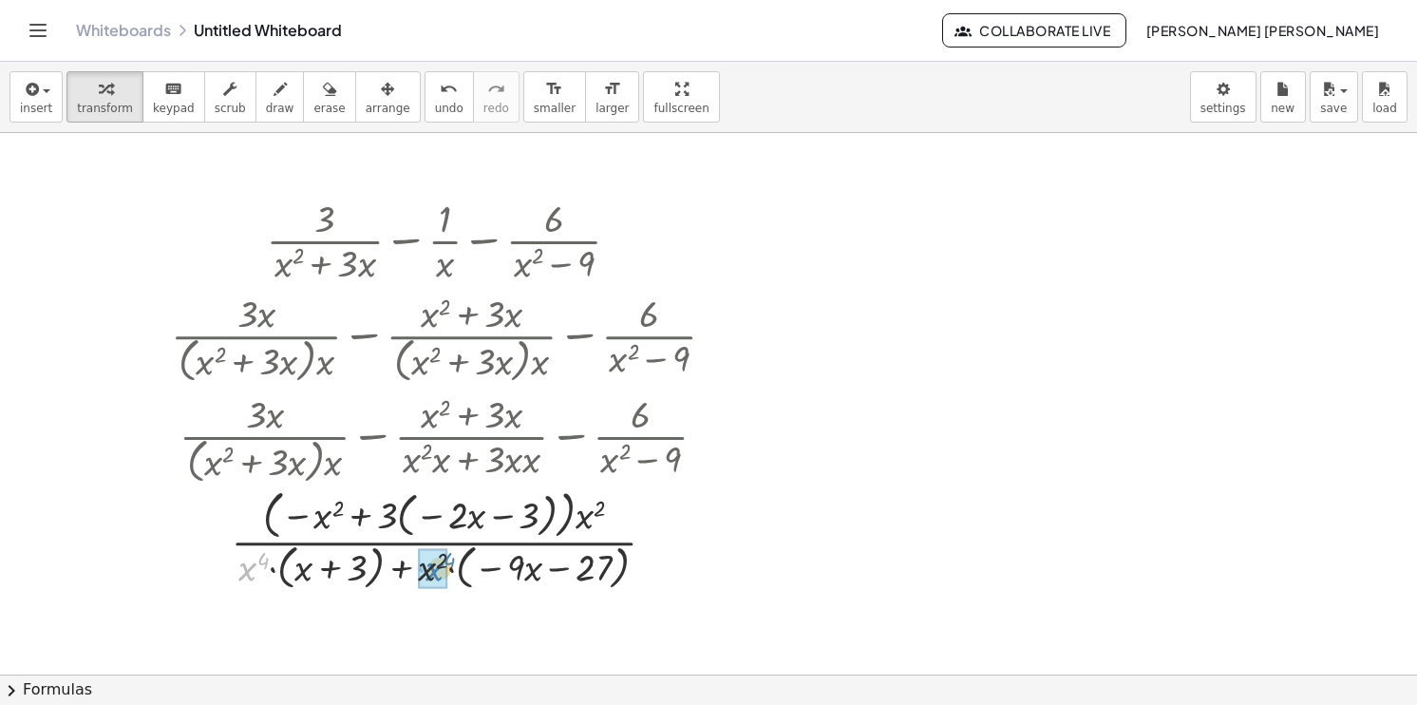
drag, startPoint x: 243, startPoint y: 568, endPoint x: 427, endPoint y: 567, distance: 184.3
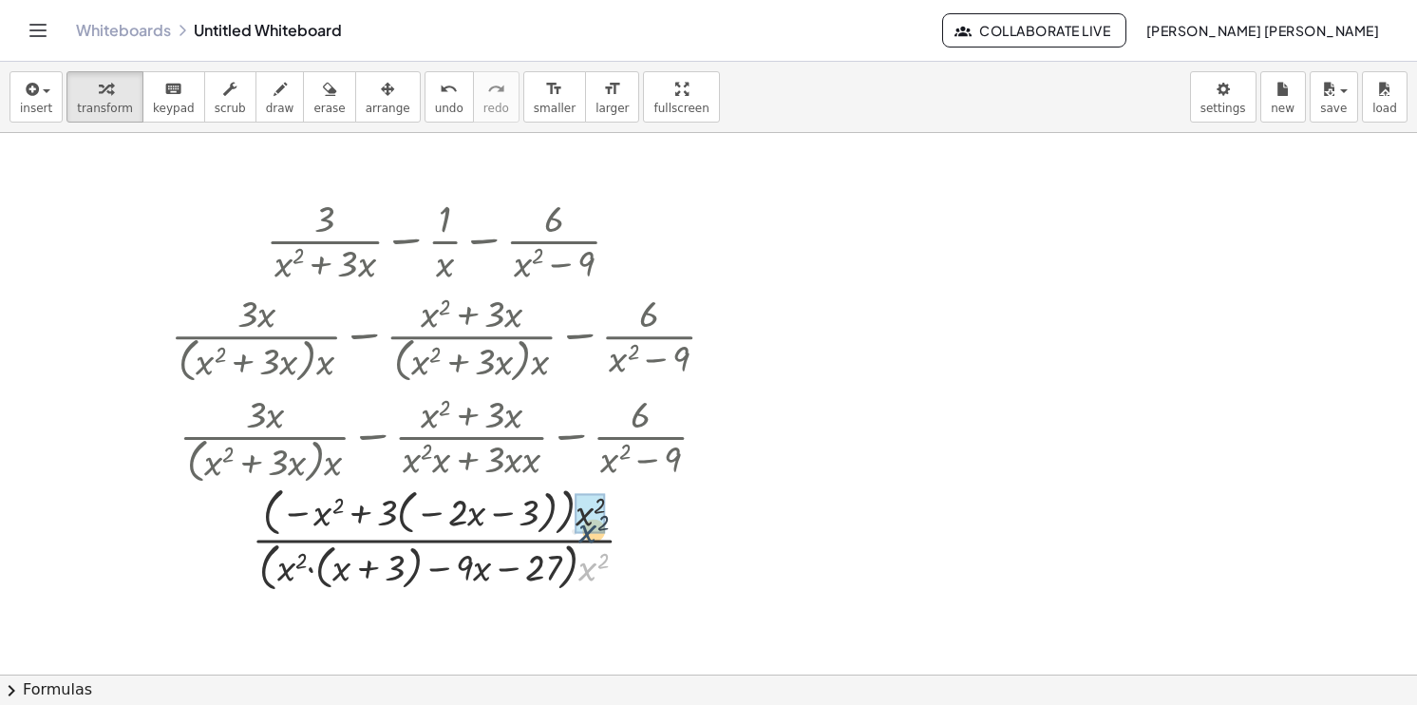
drag, startPoint x: 589, startPoint y: 570, endPoint x: 589, endPoint y: 533, distance: 37.0
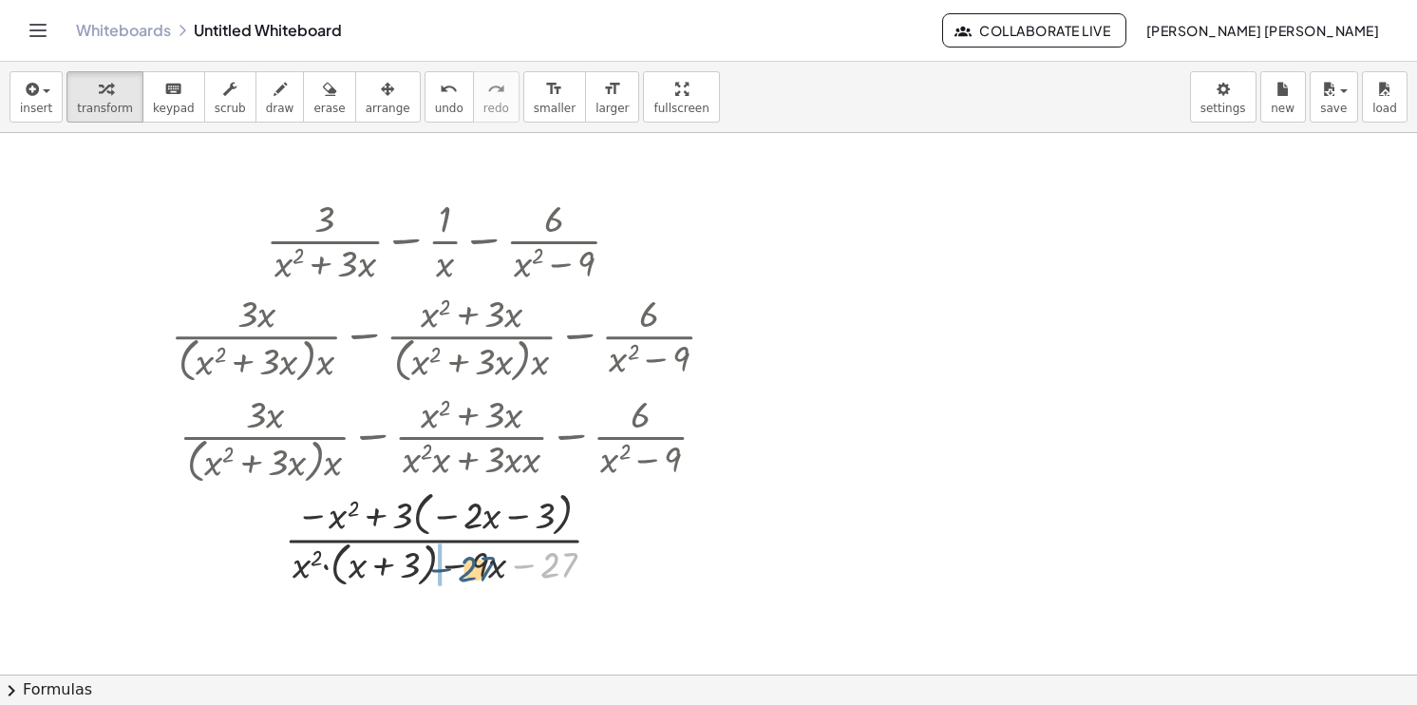
drag, startPoint x: 570, startPoint y: 554, endPoint x: 487, endPoint y: 557, distance: 82.7
drag, startPoint x: 339, startPoint y: 526, endPoint x: 396, endPoint y: 520, distance: 57.4
click at [396, 520] on div at bounding box center [450, 537] width 578 height 105
drag, startPoint x: 403, startPoint y: 520, endPoint x: 336, endPoint y: 519, distance: 66.5
click at [336, 519] on div at bounding box center [450, 537] width 578 height 105
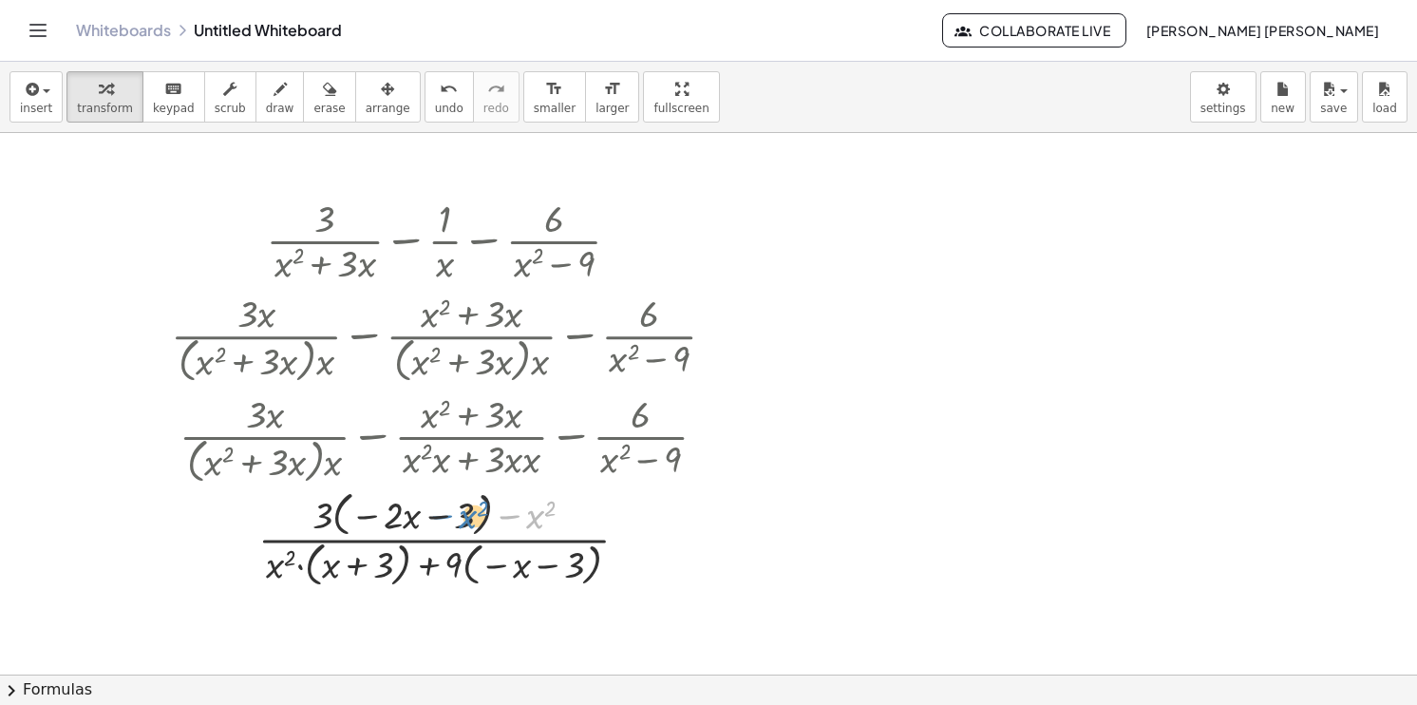
drag, startPoint x: 529, startPoint y: 515, endPoint x: 435, endPoint y: 515, distance: 94.0
click at [435, 515] on div at bounding box center [450, 537] width 578 height 105
click at [486, 538] on div at bounding box center [450, 537] width 578 height 105
click at [429, 550] on div at bounding box center [450, 537] width 578 height 105
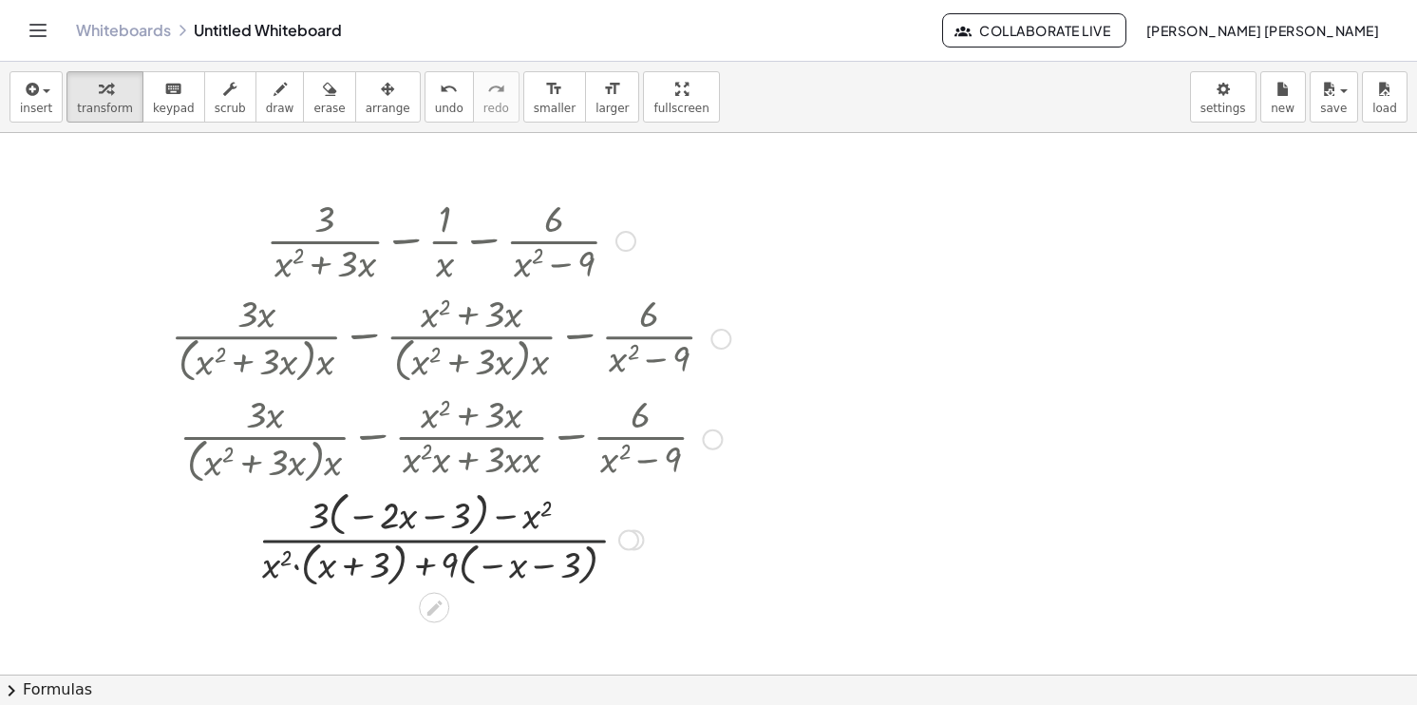
click at [429, 550] on div at bounding box center [450, 537] width 578 height 105
drag, startPoint x: 493, startPoint y: 567, endPoint x: 406, endPoint y: 576, distance: 86.9
click at [406, 576] on div at bounding box center [450, 537] width 578 height 105
drag, startPoint x: 277, startPoint y: 568, endPoint x: 463, endPoint y: 568, distance: 186.1
click at [463, 568] on div at bounding box center [450, 537] width 578 height 105
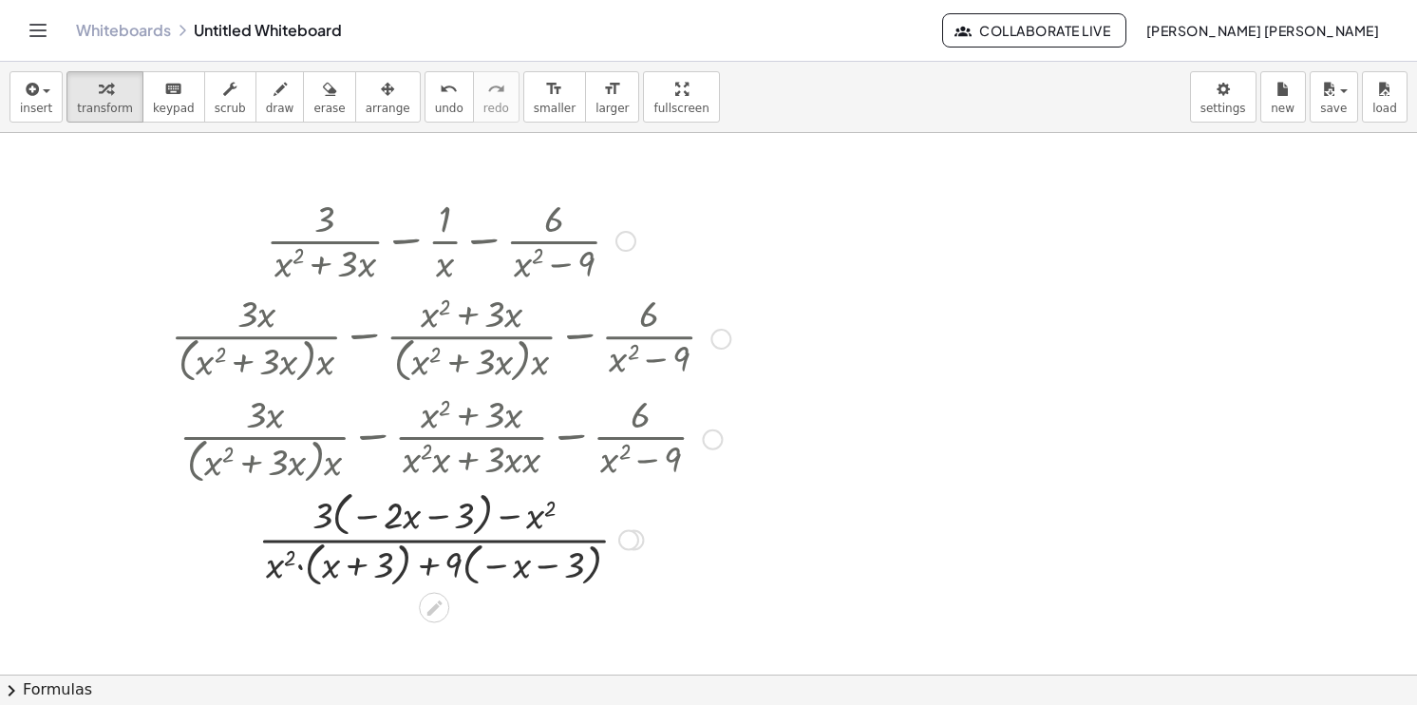
click at [434, 566] on div at bounding box center [450, 537] width 578 height 105
click at [505, 518] on div at bounding box center [450, 537] width 578 height 105
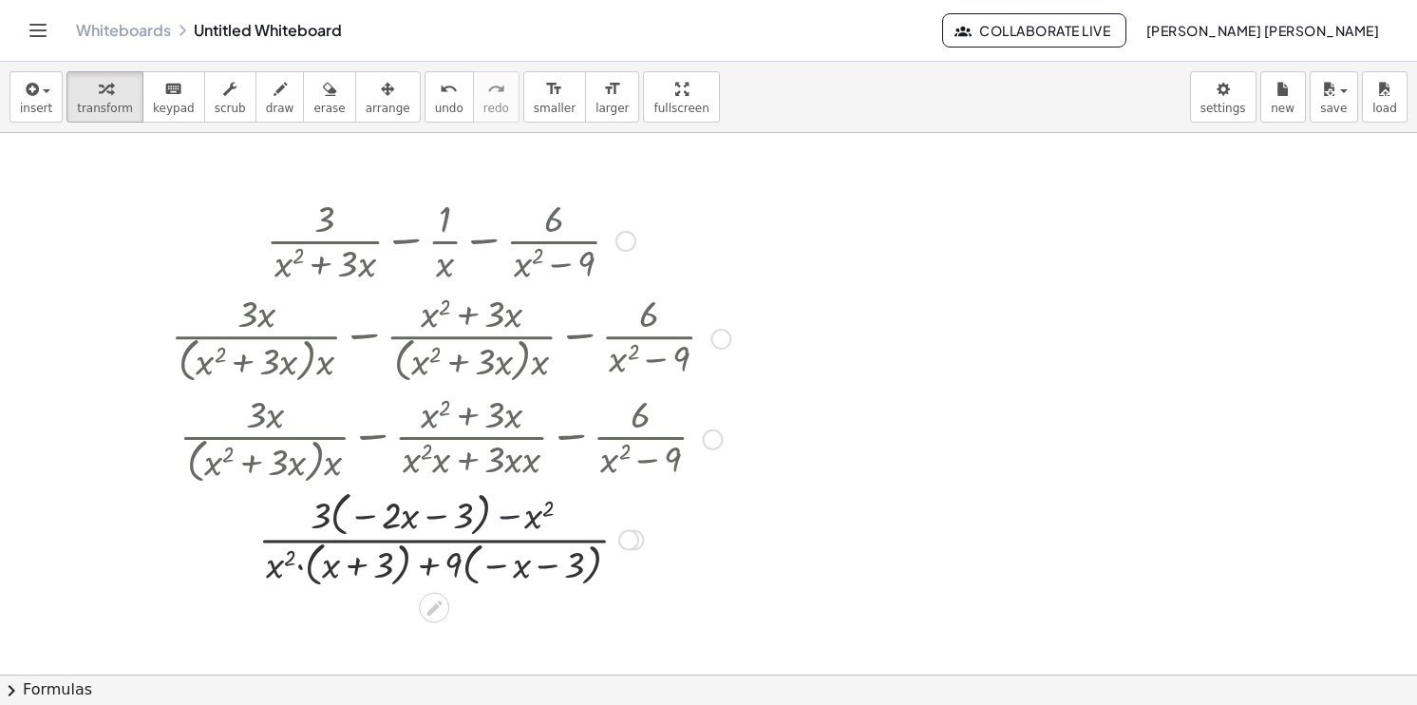
click at [505, 518] on div at bounding box center [450, 537] width 578 height 105
drag, startPoint x: 505, startPoint y: 518, endPoint x: 425, endPoint y: 520, distance: 80.7
click at [425, 520] on div at bounding box center [450, 537] width 578 height 105
